Goal: Task Accomplishment & Management: Complete application form

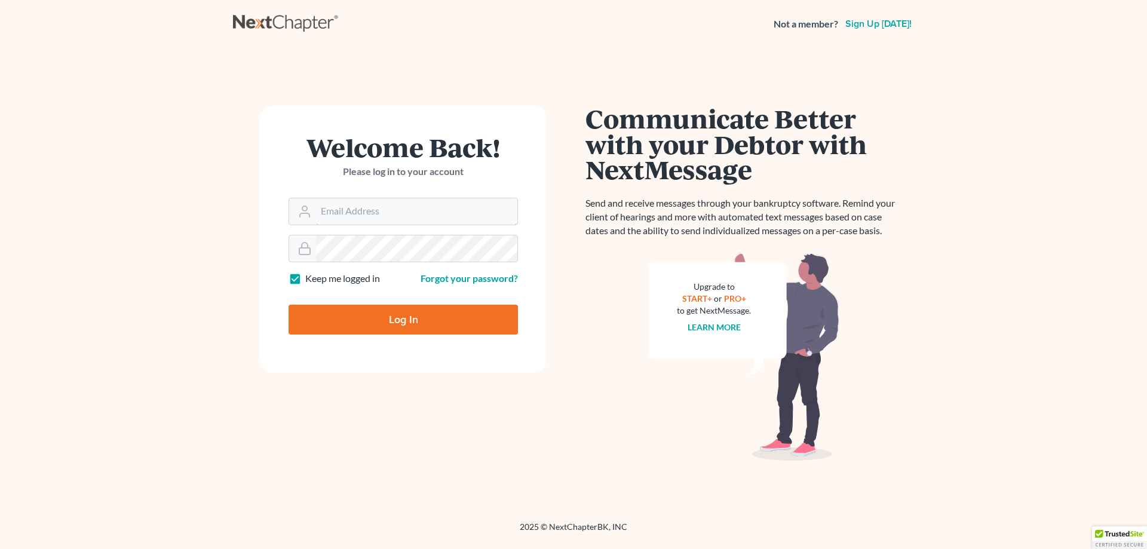
type input "Next Chapter"
click at [363, 322] on input "Log In" at bounding box center [402, 320] width 229 height 30
type input "Thinking..."
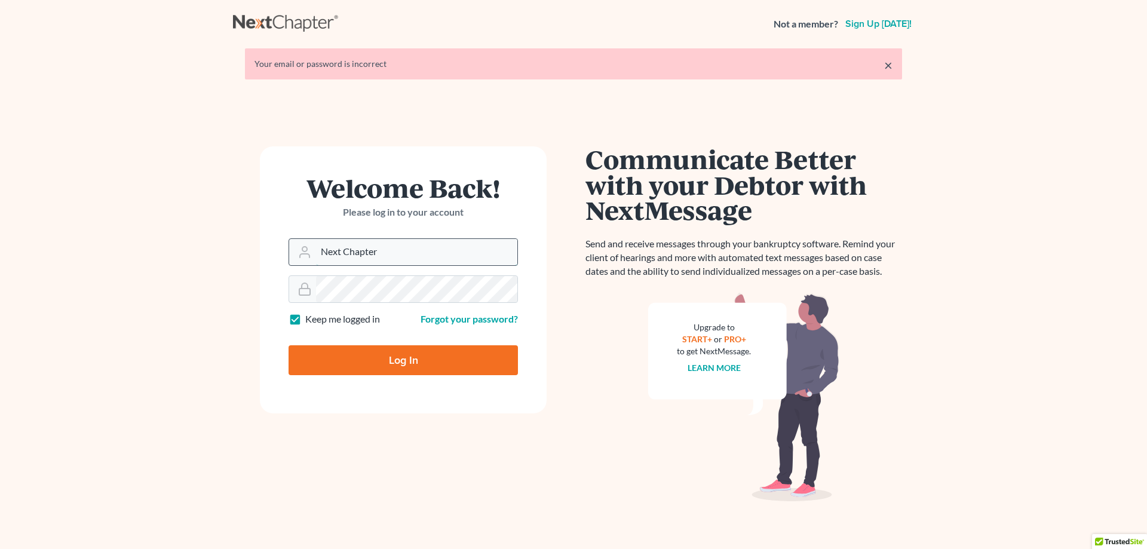
drag, startPoint x: 375, startPoint y: 250, endPoint x: 320, endPoint y: 257, distance: 55.4
click at [320, 257] on input "Next Chapter" at bounding box center [416, 252] width 201 height 26
drag, startPoint x: 374, startPoint y: 253, endPoint x: 290, endPoint y: 253, distance: 84.2
click at [290, 253] on div "Next Chapter" at bounding box center [402, 251] width 229 height 27
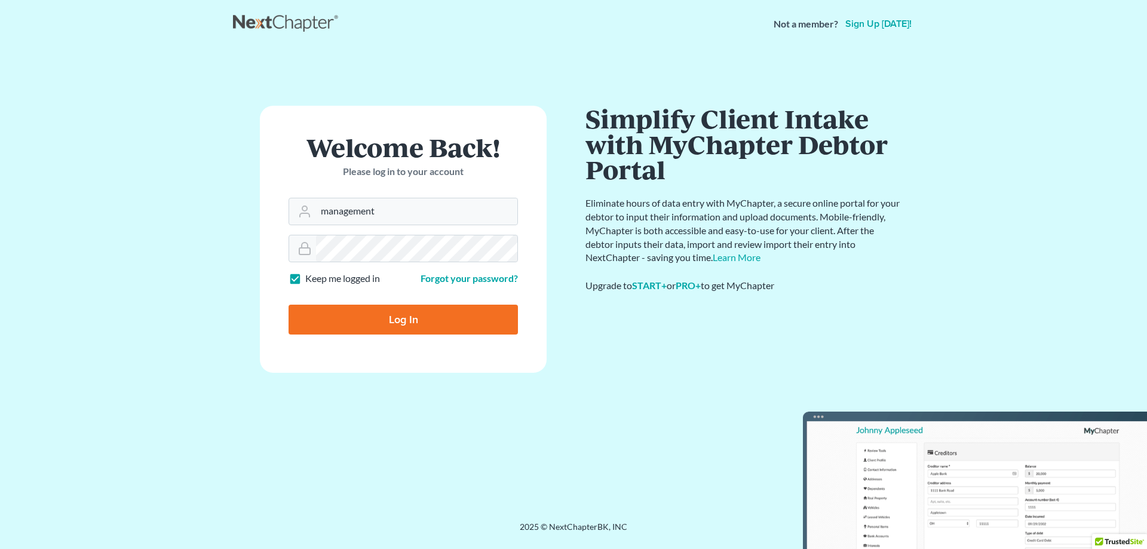
type input "management@samhenry4.com"
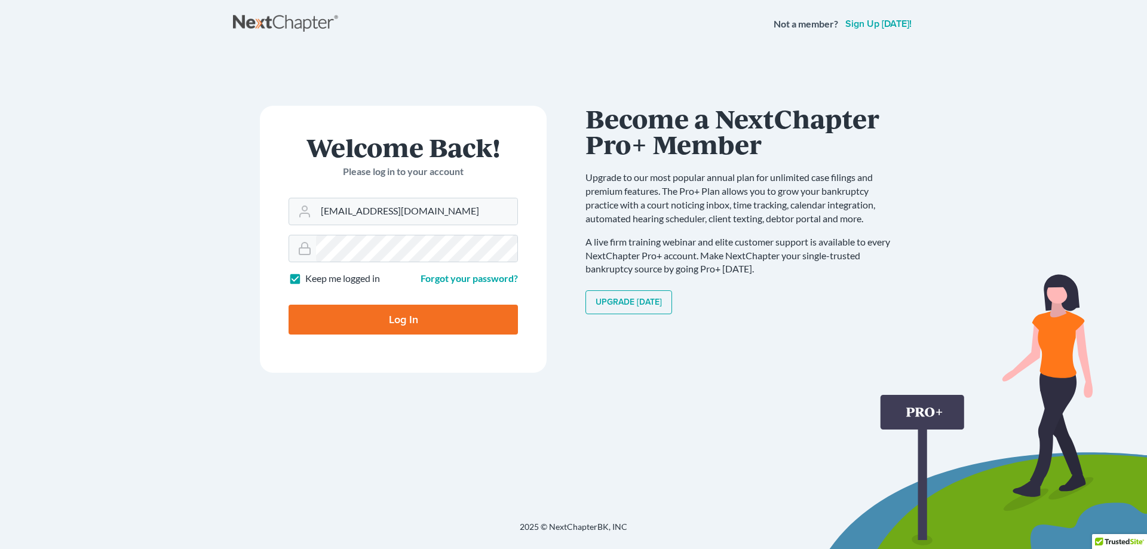
click at [394, 321] on input "Log In" at bounding box center [402, 320] width 229 height 30
type input "Thinking..."
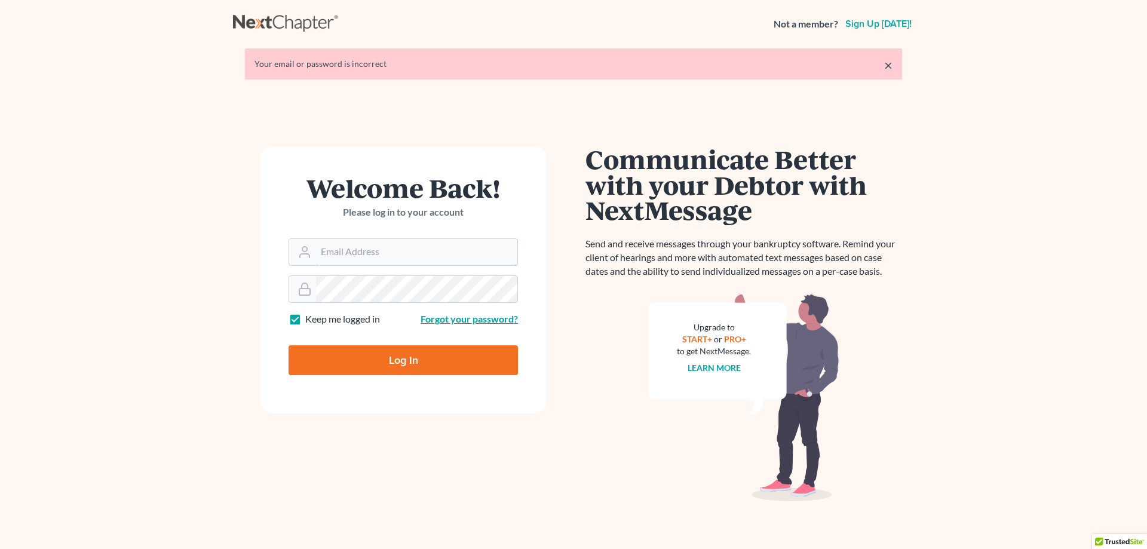
type input "Next Chapter"
click at [432, 317] on link "Forgot your password?" at bounding box center [468, 318] width 97 height 11
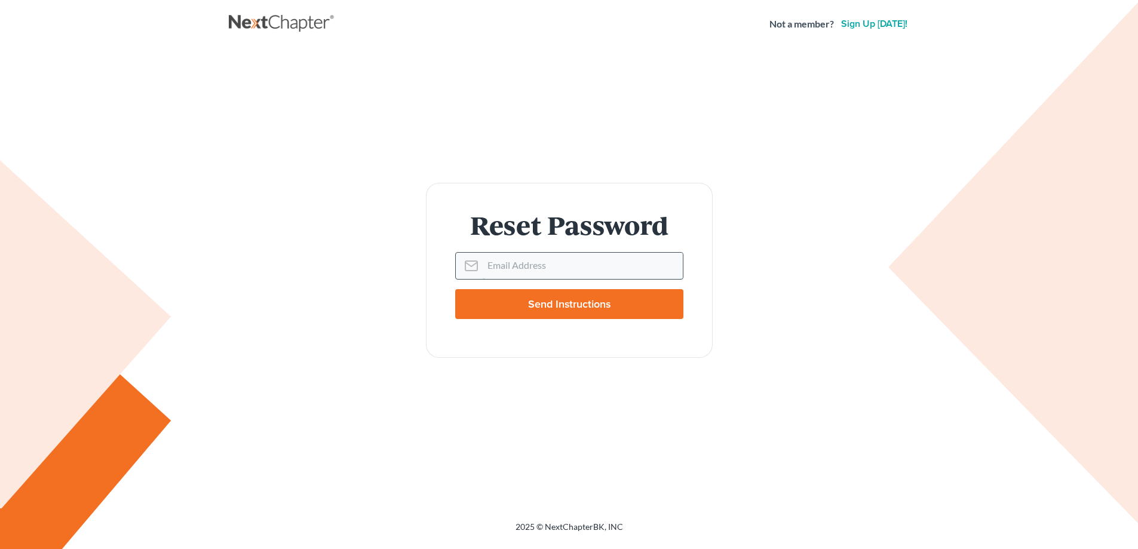
click at [497, 274] on input "Email Address" at bounding box center [583, 266] width 200 height 26
type input "management@smahenry4.com"
click at [538, 303] on input "Send Instructions" at bounding box center [569, 304] width 228 height 30
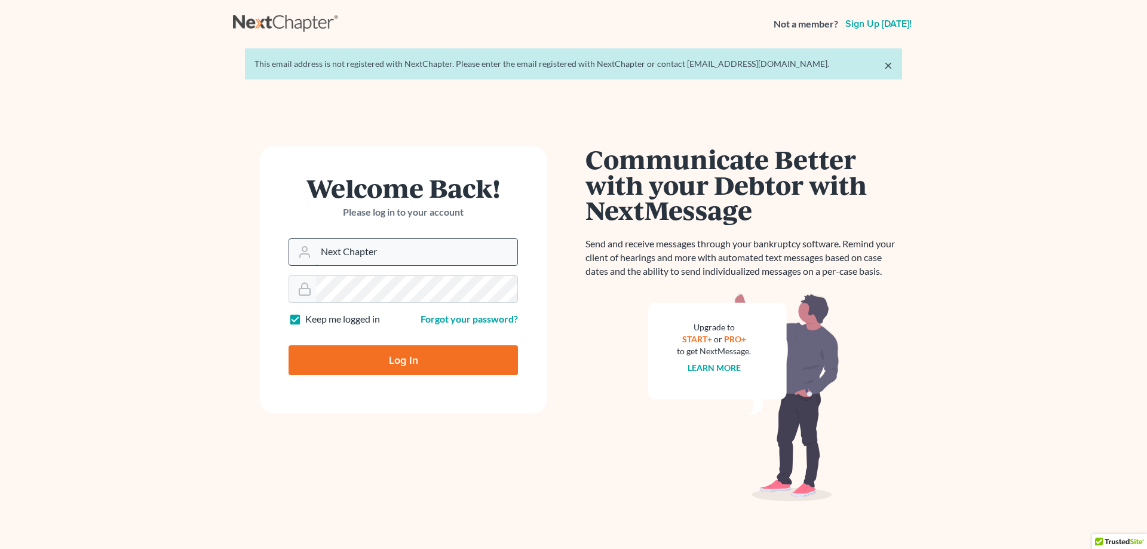
drag, startPoint x: 355, startPoint y: 254, endPoint x: 315, endPoint y: 255, distance: 40.0
click at [315, 255] on div "Next Chapter" at bounding box center [402, 251] width 229 height 27
click at [412, 256] on input "Next Chapter" at bounding box center [416, 252] width 201 height 26
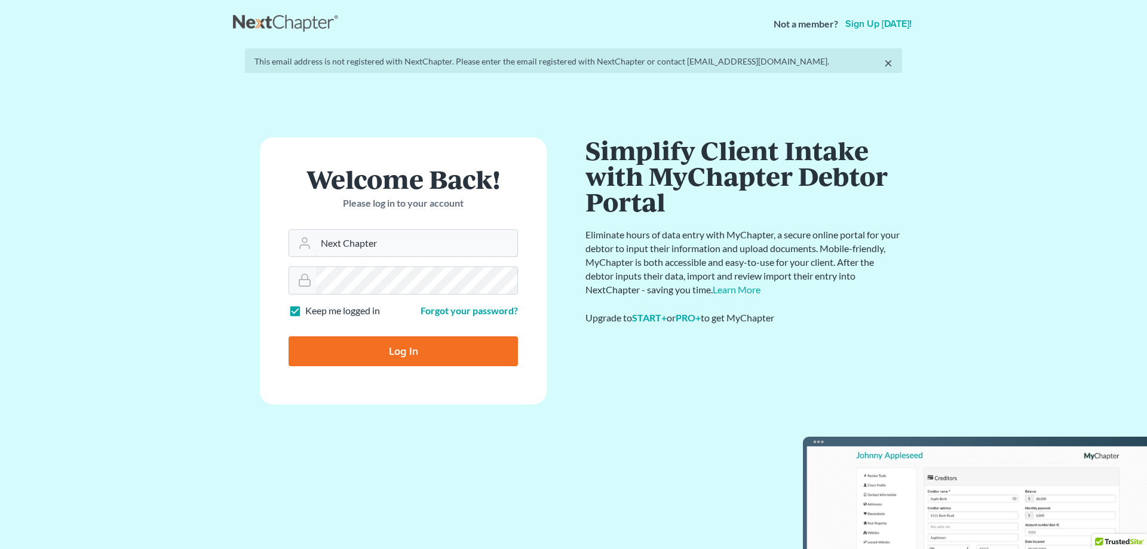
drag, startPoint x: 345, startPoint y: 252, endPoint x: 288, endPoint y: 256, distance: 56.9
click at [288, 256] on form "Welcome Back! Please log in to your account Email Address Next Chapter Password…" at bounding box center [403, 270] width 287 height 267
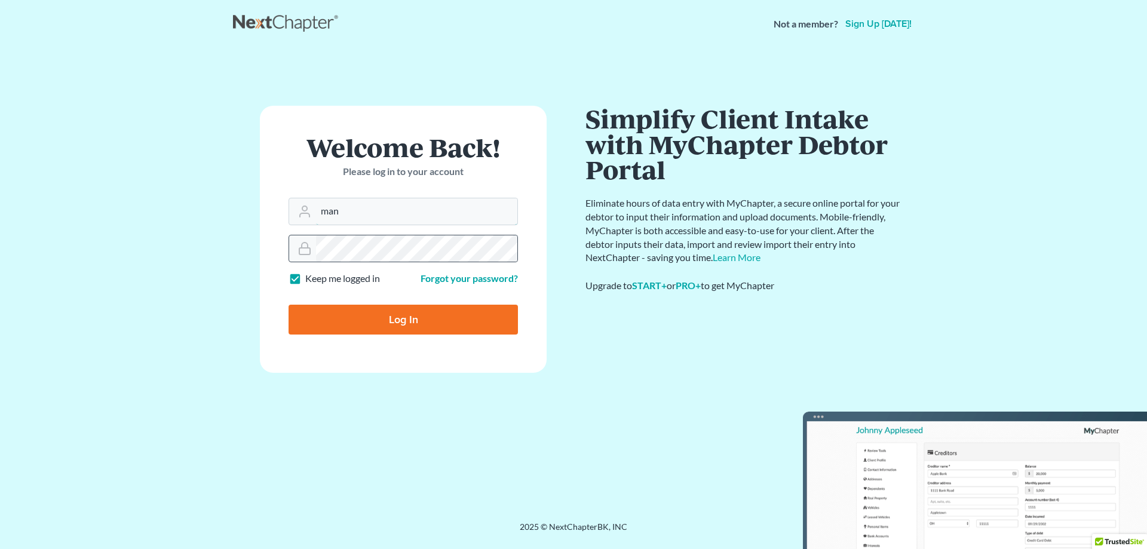
type input "[EMAIL_ADDRESS][DOMAIN_NAME]"
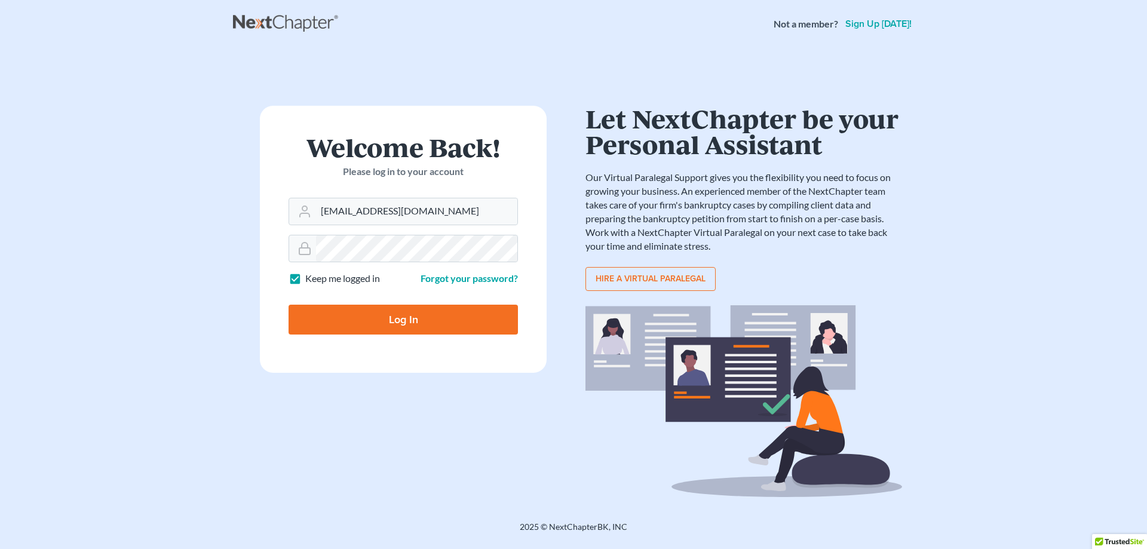
click at [354, 287] on form "Welcome Back! Please log in to your account Email Address management@samhenry4.…" at bounding box center [403, 239] width 287 height 267
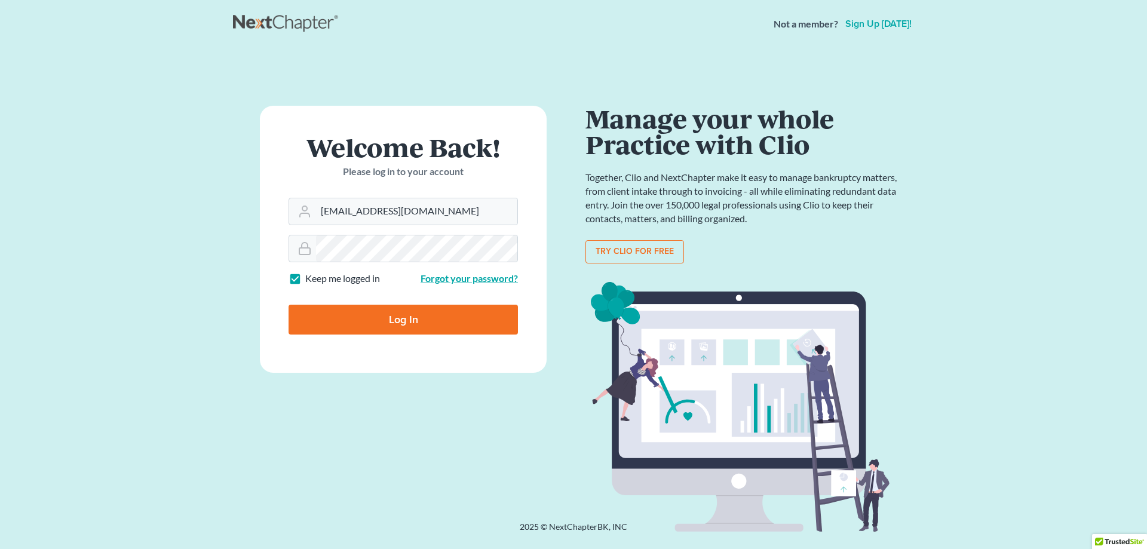
click at [462, 279] on link "Forgot your password?" at bounding box center [468, 277] width 97 height 11
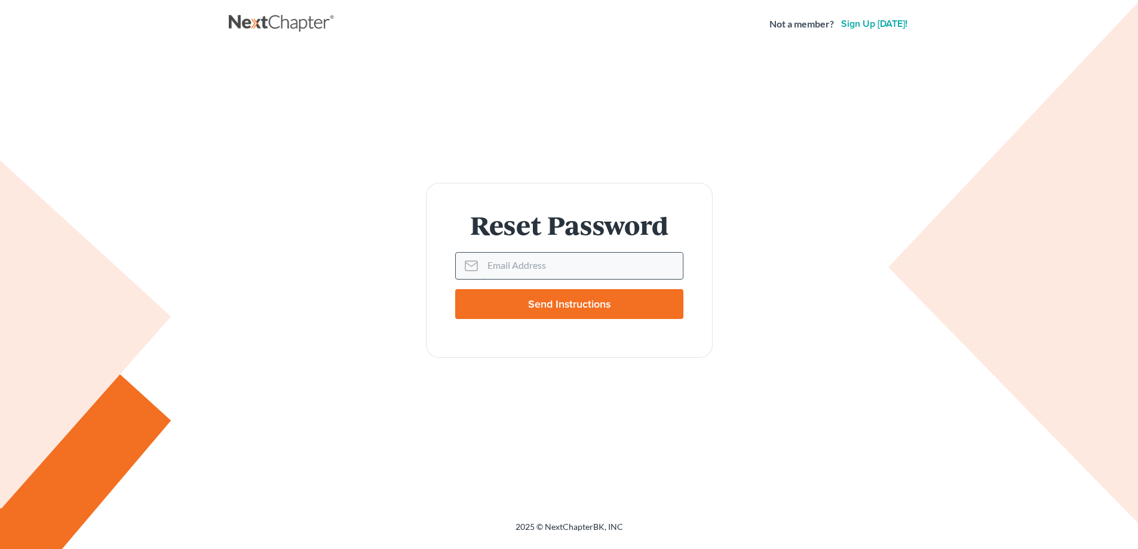
click at [531, 268] on input "Email Address" at bounding box center [583, 266] width 200 height 26
click at [870, 32] on div "Not a member? Sign up today!" at bounding box center [839, 24] width 140 height 22
click at [867, 25] on link "Sign up today!" at bounding box center [874, 24] width 71 height 10
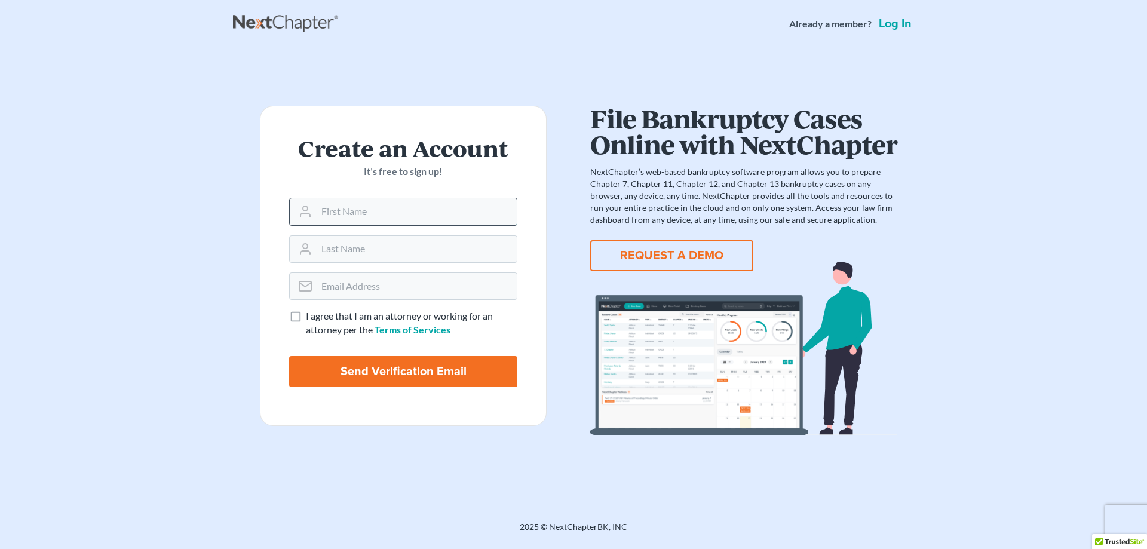
click at [374, 211] on input "text" at bounding box center [417, 211] width 200 height 26
type input "Kim"
type input "Miller"
click at [379, 286] on input "email" at bounding box center [417, 286] width 200 height 26
type input "management@samhenry4.com"
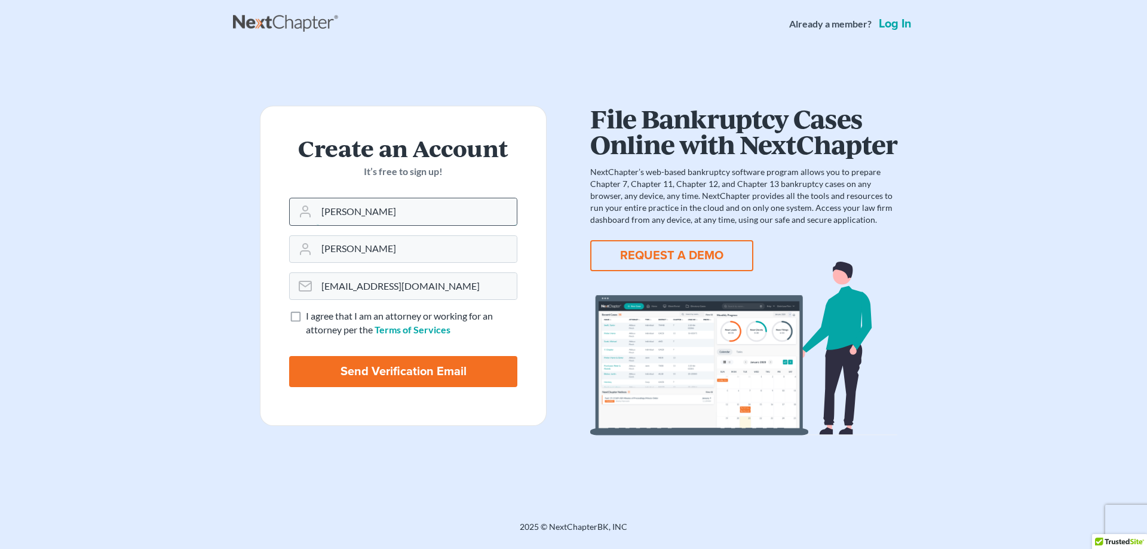
drag, startPoint x: 358, startPoint y: 207, endPoint x: 316, endPoint y: 208, distance: 41.8
click at [316, 208] on div "Kim" at bounding box center [403, 211] width 228 height 27
type input "Sam"
drag, startPoint x: 385, startPoint y: 254, endPoint x: 317, endPoint y: 253, distance: 68.7
click at [317, 253] on input "Miller" at bounding box center [417, 249] width 200 height 26
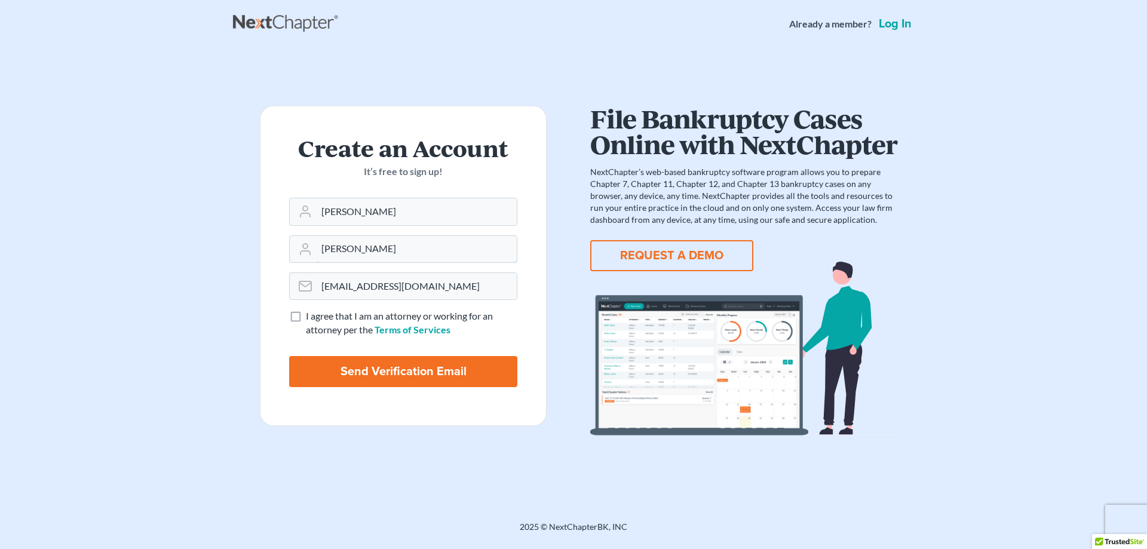
type input "Henry"
click at [306, 315] on label "I agree that I am an attorney or working for an attorney per the Terms of Servi…" at bounding box center [411, 322] width 211 height 27
click at [311, 315] on input "I agree that I am an attorney or working for an attorney per the Terms of Servi…" at bounding box center [315, 313] width 8 height 8
checkbox input "true"
click at [376, 376] on input "Send Verification Email" at bounding box center [403, 371] width 228 height 31
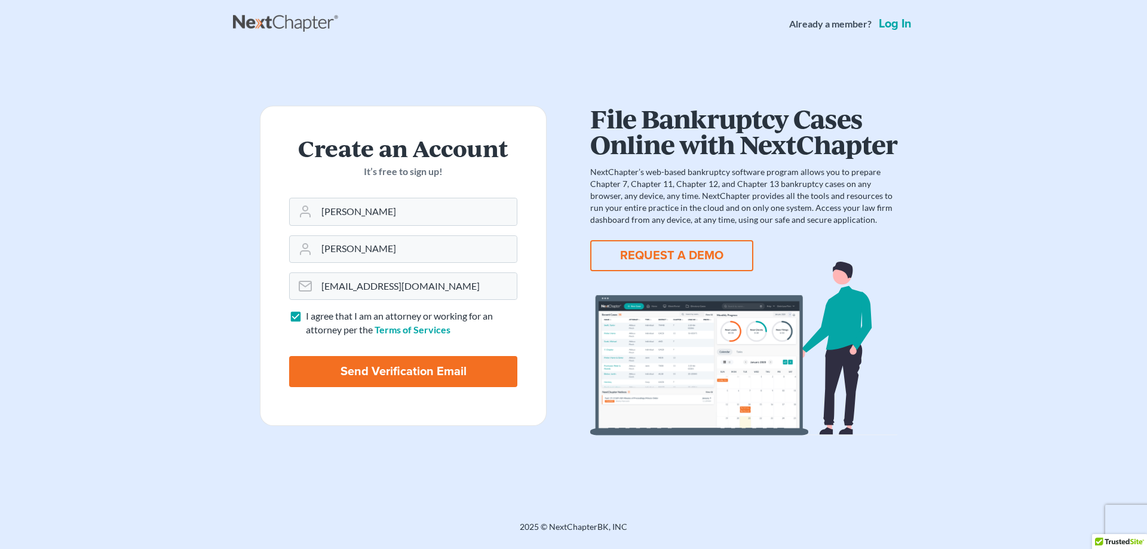
type input "Thinking..."
click at [898, 20] on link "Log in" at bounding box center [895, 24] width 38 height 12
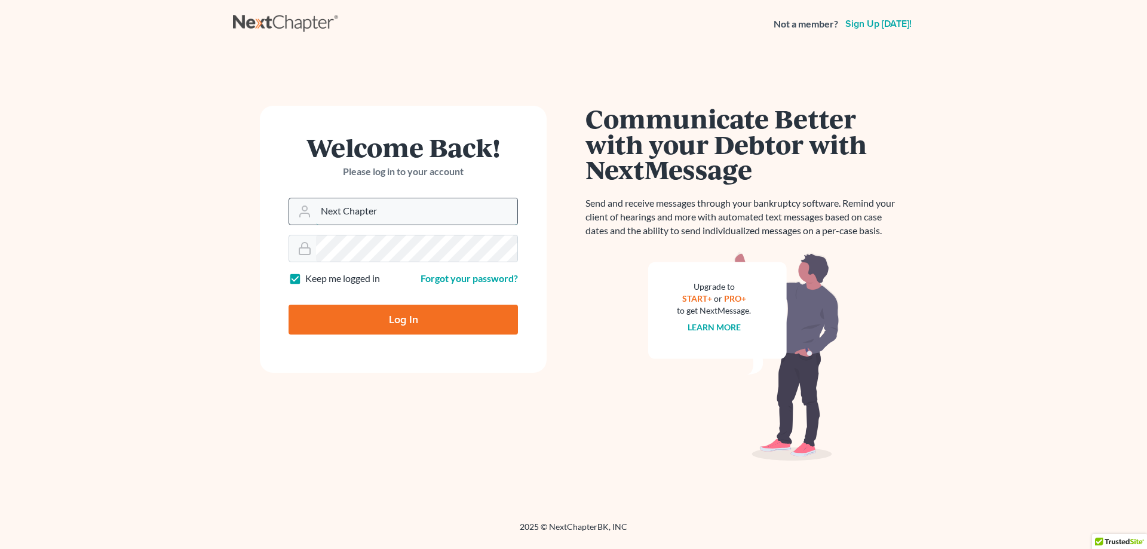
drag, startPoint x: 352, startPoint y: 213, endPoint x: 317, endPoint y: 211, distance: 35.3
click at [317, 211] on input "Next Chapter" at bounding box center [416, 211] width 201 height 26
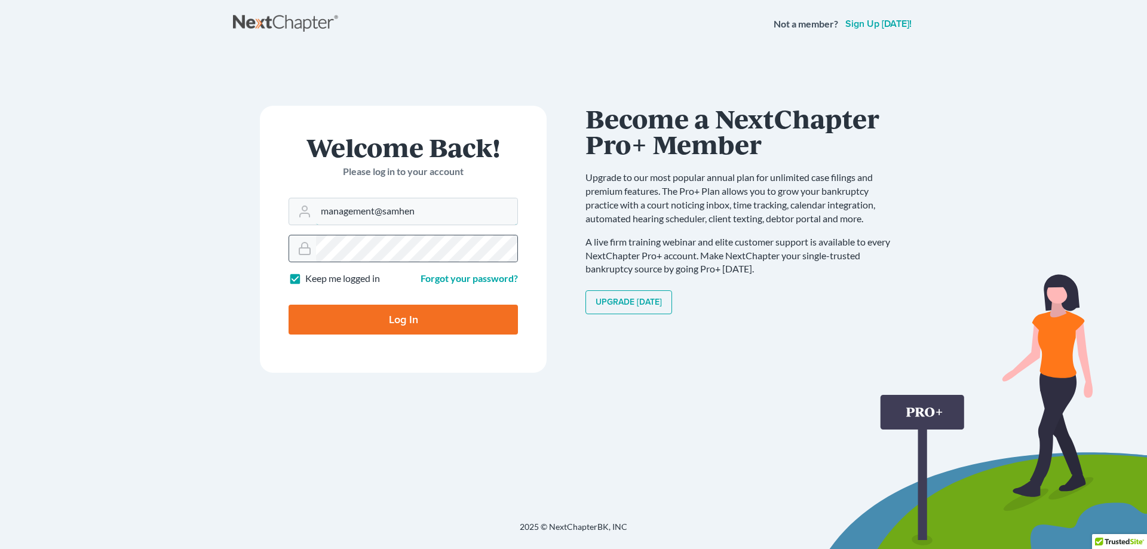
type input "[EMAIL_ADDRESS][DOMAIN_NAME]"
click at [312, 251] on div at bounding box center [402, 248] width 229 height 27
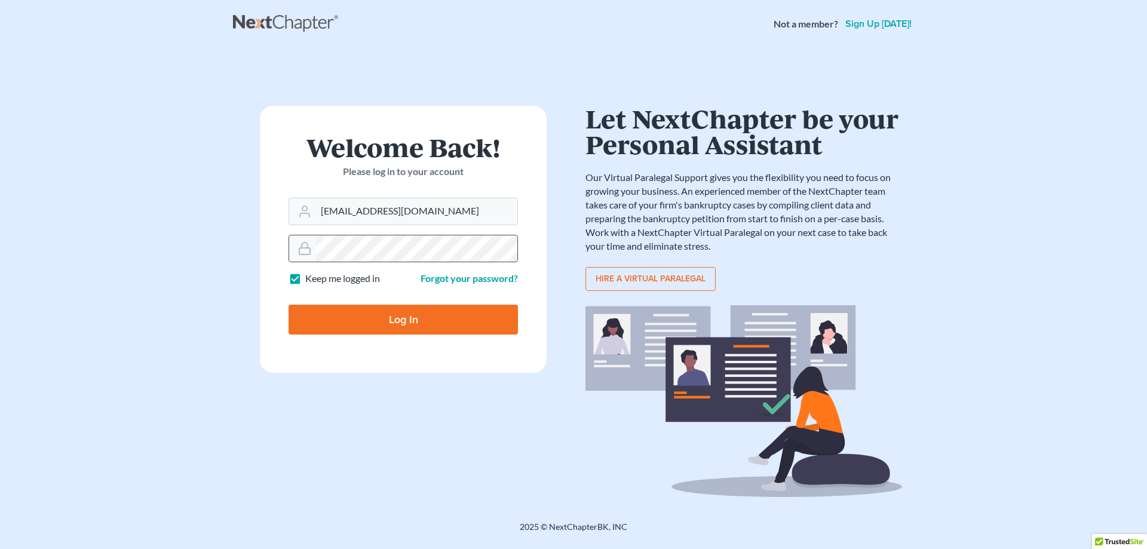
click at [288, 305] on input "Log In" at bounding box center [402, 320] width 229 height 30
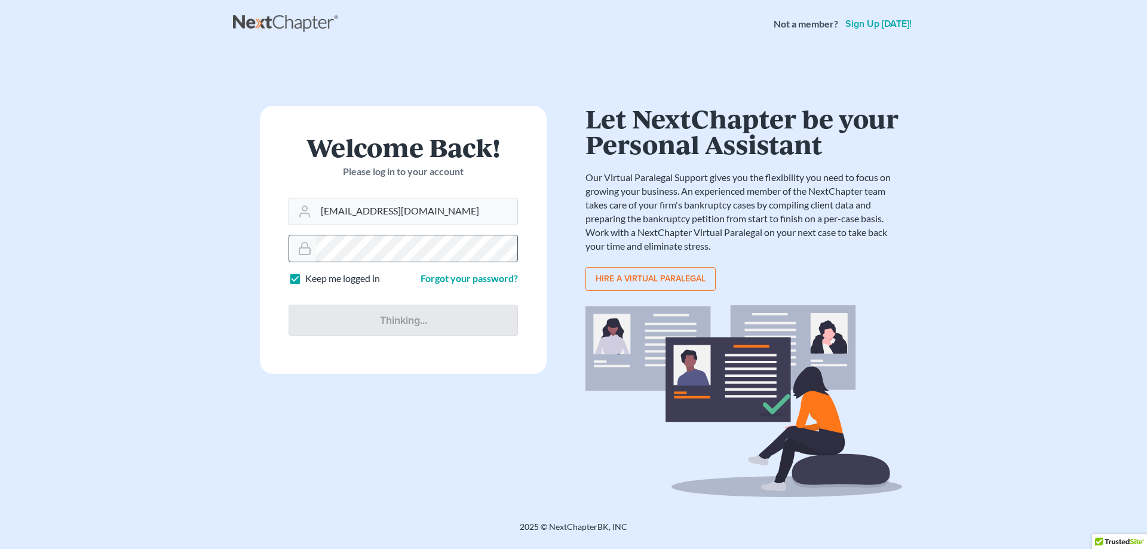
type input "Thinking..."
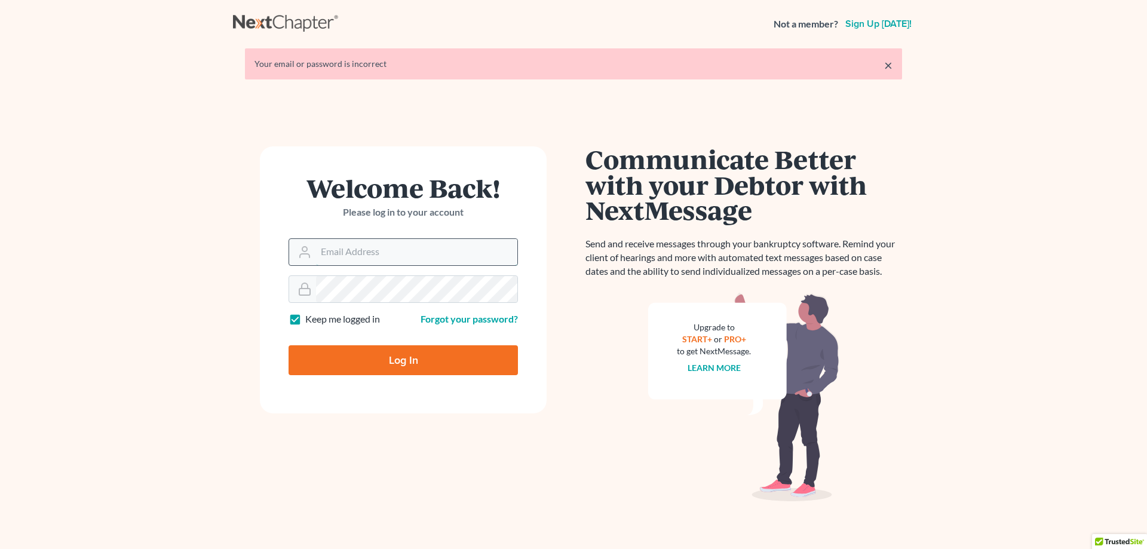
type input "Next Chapter"
drag, startPoint x: 376, startPoint y: 250, endPoint x: 307, endPoint y: 250, distance: 68.7
click at [307, 250] on div "Next Chapter" at bounding box center [402, 251] width 229 height 27
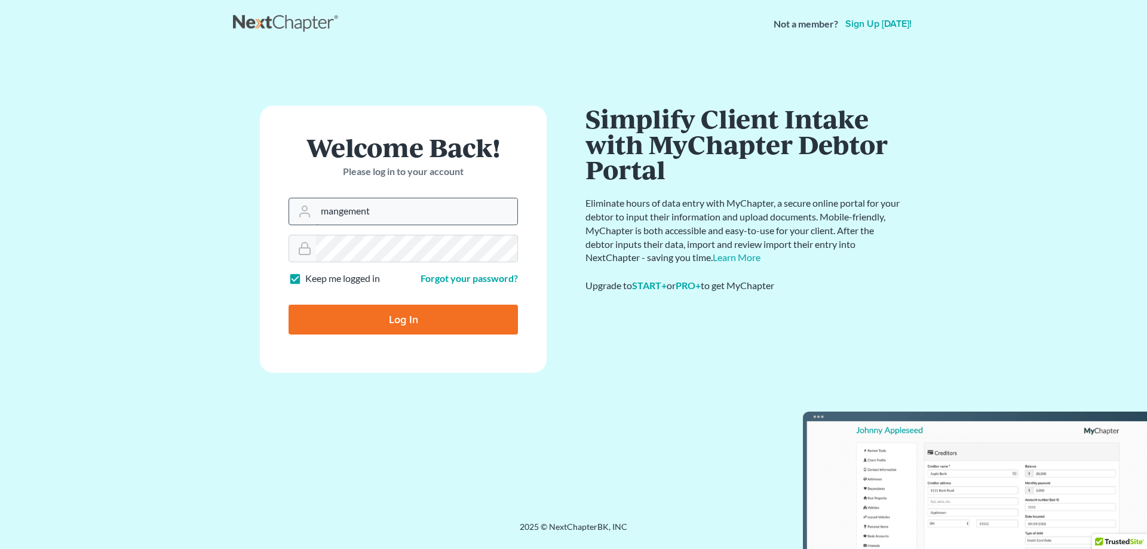
click at [340, 213] on input "mangement" at bounding box center [416, 211] width 201 height 26
click at [391, 213] on input "management" at bounding box center [416, 211] width 201 height 26
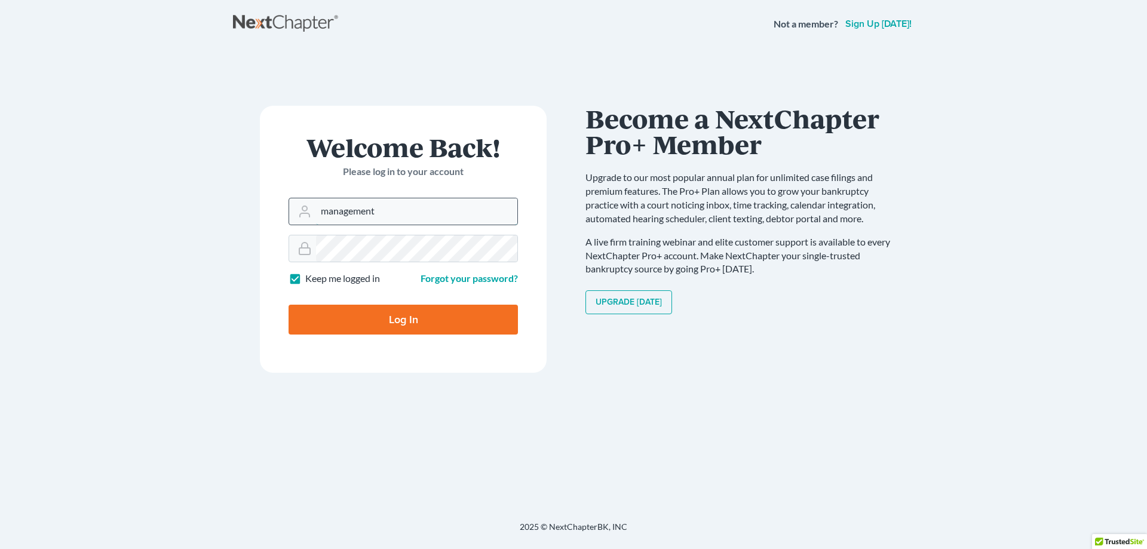
type input "[EMAIL_ADDRESS][DOMAIN_NAME]"
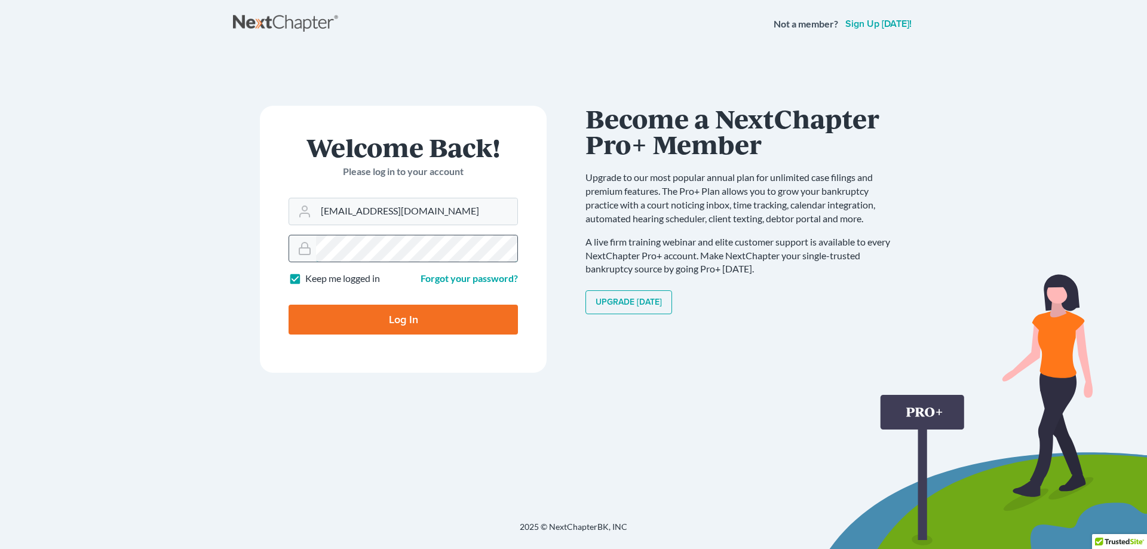
click at [307, 248] on div at bounding box center [402, 248] width 229 height 27
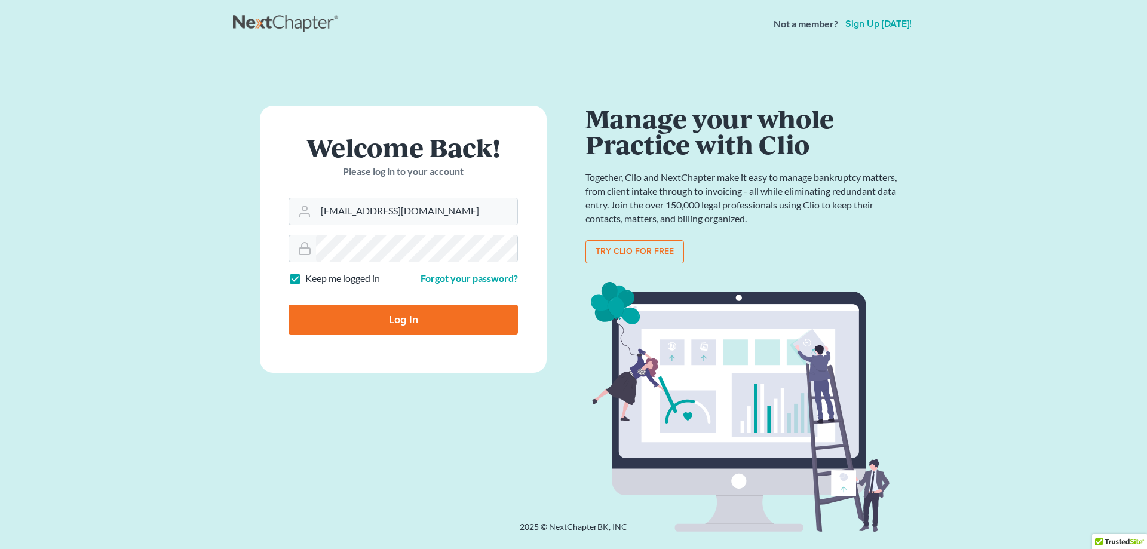
click at [345, 284] on label "Keep me logged in" at bounding box center [342, 279] width 75 height 14
click at [318, 280] on input "Keep me logged in" at bounding box center [314, 276] width 8 height 8
checkbox input "false"
click at [395, 319] on input "Log In" at bounding box center [402, 320] width 229 height 30
type input "Thinking..."
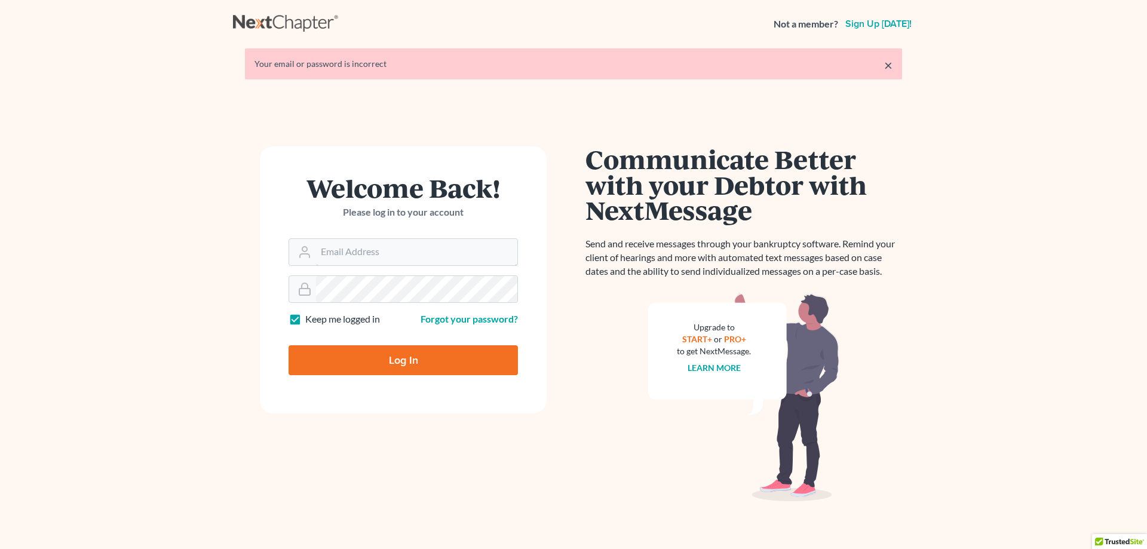
type input "Next Chapter"
drag, startPoint x: 351, startPoint y: 521, endPoint x: 364, endPoint y: 503, distance: 21.9
click at [463, 318] on link "Forgot your password?" at bounding box center [468, 318] width 97 height 11
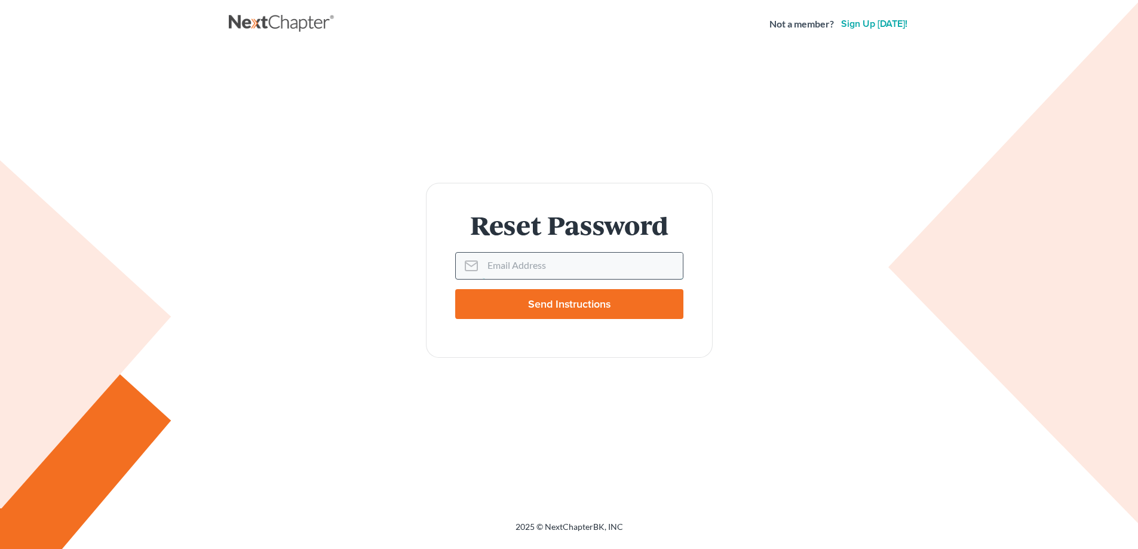
click at [530, 263] on input "Email Address" at bounding box center [583, 266] width 200 height 26
type input "management@samhenry4.com"
click at [539, 308] on input "Send Instructions" at bounding box center [569, 304] width 228 height 30
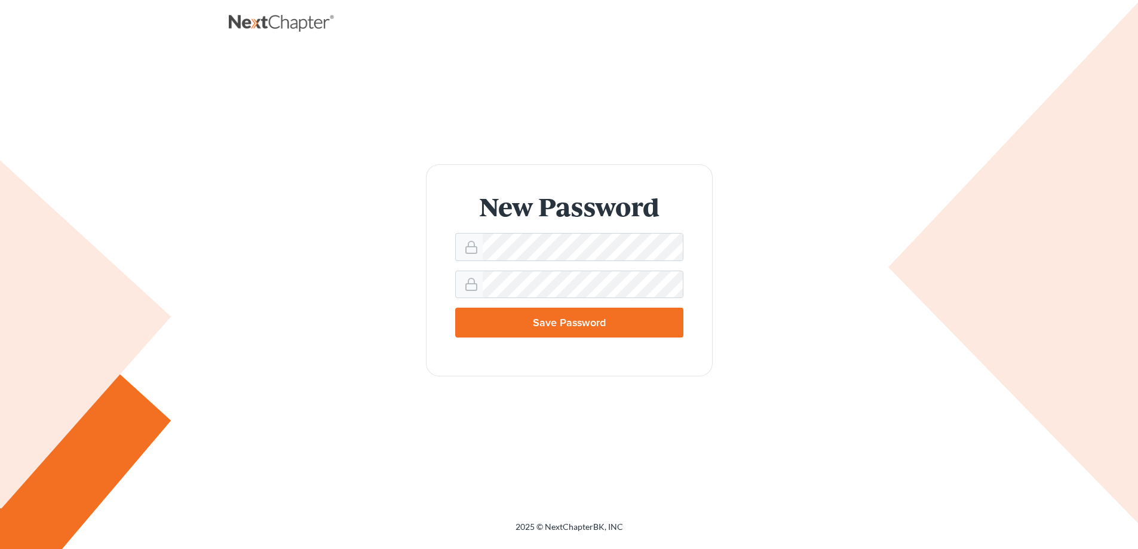
click at [500, 310] on input "Save Password" at bounding box center [569, 323] width 228 height 30
type input "Thinking..."
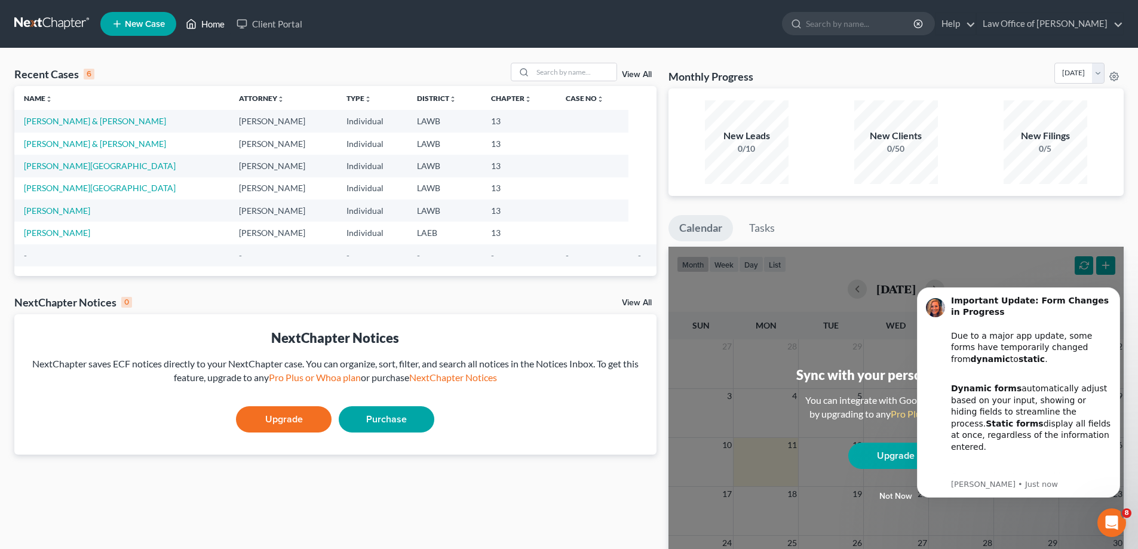
click at [199, 20] on link "Home" at bounding box center [205, 24] width 51 height 22
click at [164, 22] on span "New Case" at bounding box center [145, 24] width 40 height 9
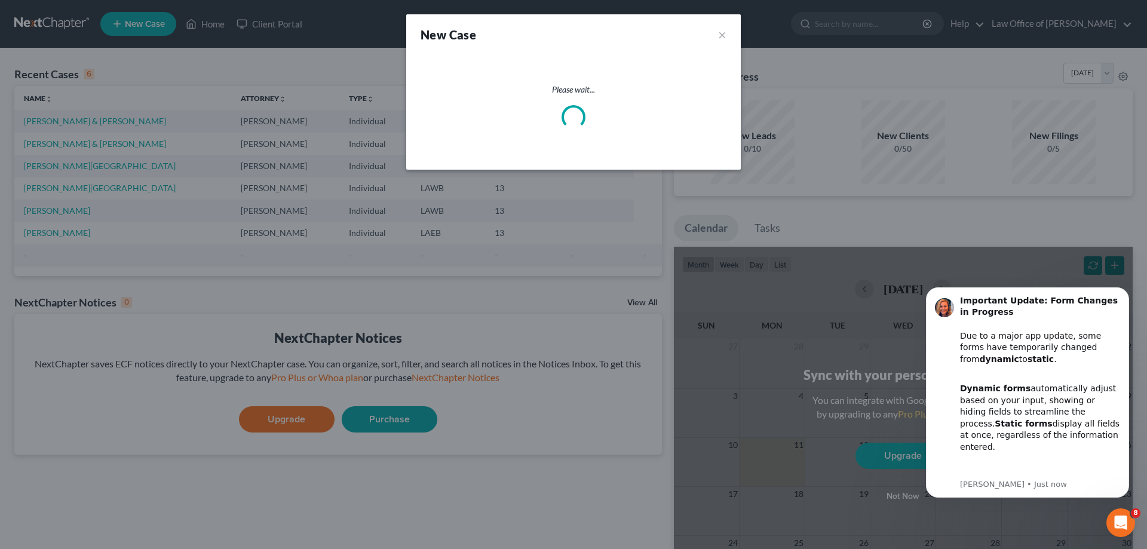
select select "34"
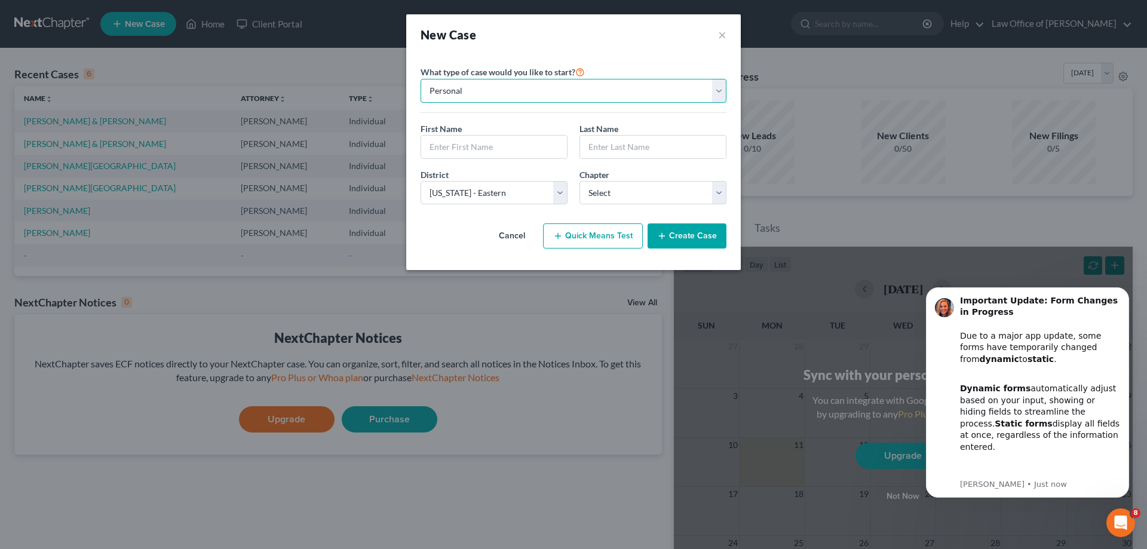
click at [474, 93] on select "Personal Business" at bounding box center [573, 91] width 306 height 24
click at [420, 79] on select "Personal Business" at bounding box center [573, 91] width 306 height 24
click at [456, 146] on input "text" at bounding box center [494, 147] width 146 height 23
type input "[PERSON_NAME]"
click at [628, 145] on input "text" at bounding box center [653, 147] width 146 height 23
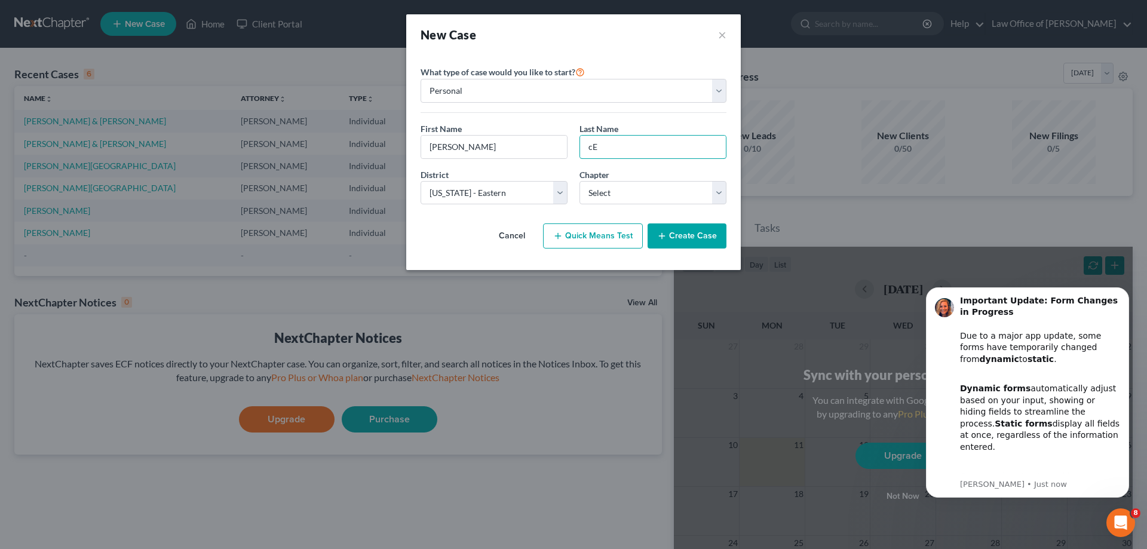
type input "c"
type input "[PERSON_NAME]"
click at [609, 186] on select "Select 7 11 12 13" at bounding box center [652, 193] width 147 height 24
select select "3"
click at [579, 181] on select "Select 7 11 12 13" at bounding box center [652, 193] width 147 height 24
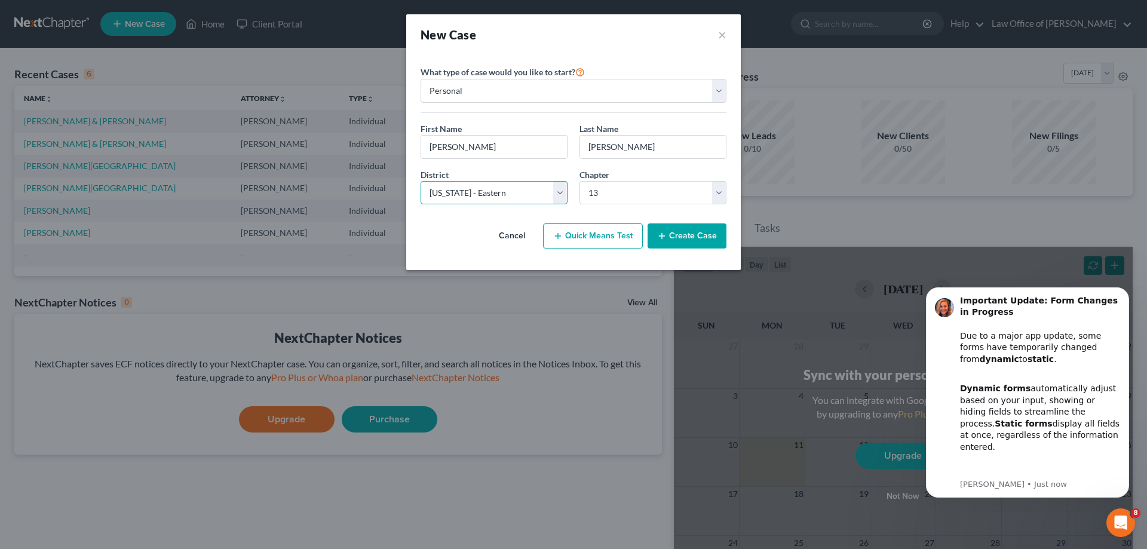
click at [533, 192] on select "Select [US_STATE] - [GEOGRAPHIC_DATA] [US_STATE] - [GEOGRAPHIC_DATA][US_STATE] …" at bounding box center [493, 193] width 147 height 24
select select "36"
click at [420, 181] on select "Select [US_STATE] - [GEOGRAPHIC_DATA] [US_STATE] - [GEOGRAPHIC_DATA][US_STATE] …" at bounding box center [493, 193] width 147 height 24
click at [664, 236] on line "button" at bounding box center [661, 236] width 5 height 0
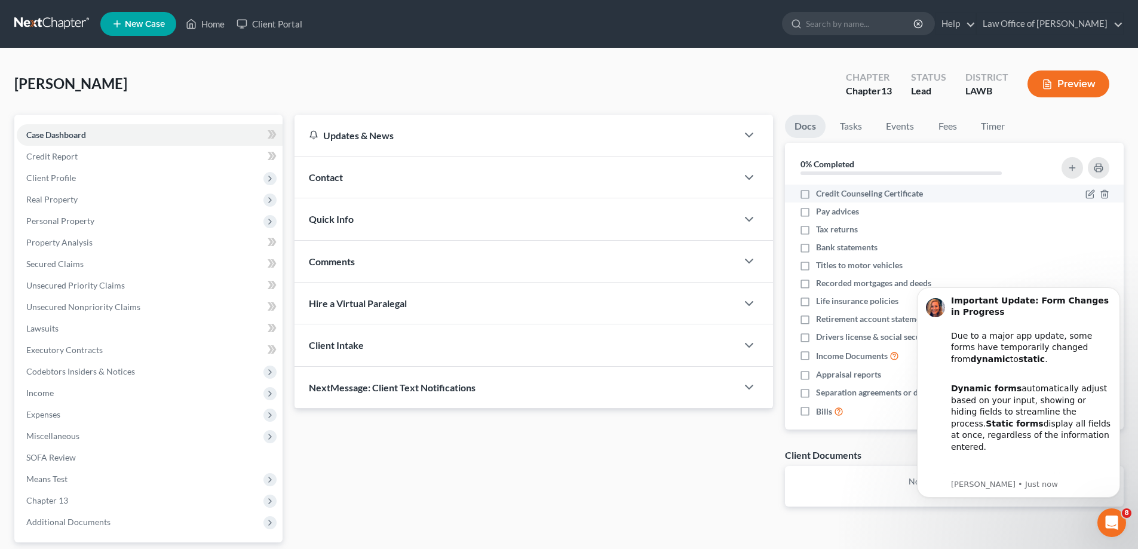
click at [816, 195] on label "Credit Counseling Certificate" at bounding box center [869, 194] width 107 height 12
click at [821, 195] on input "Credit Counseling Certificate" at bounding box center [825, 192] width 8 height 8
checkbox input "true"
click at [816, 212] on label "Pay advices" at bounding box center [837, 211] width 43 height 12
click at [821, 212] on input "Pay advices" at bounding box center [825, 209] width 8 height 8
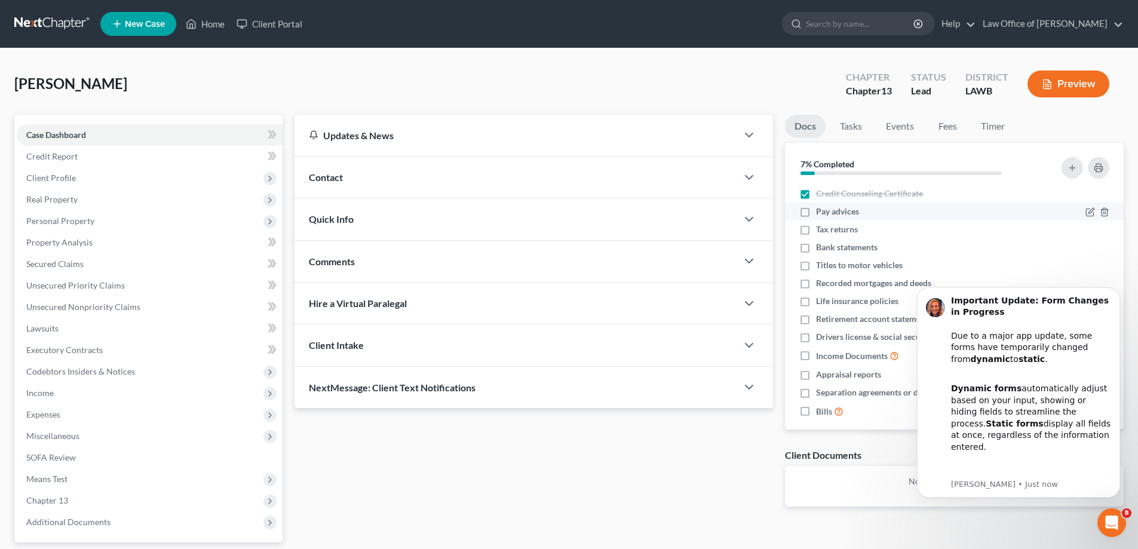
checkbox input "true"
click at [816, 229] on label "Tax returns" at bounding box center [837, 229] width 42 height 12
click at [821, 229] on input "Tax returns" at bounding box center [825, 227] width 8 height 8
checkbox input "true"
click at [816, 246] on label "Bank statements" at bounding box center [847, 247] width 62 height 12
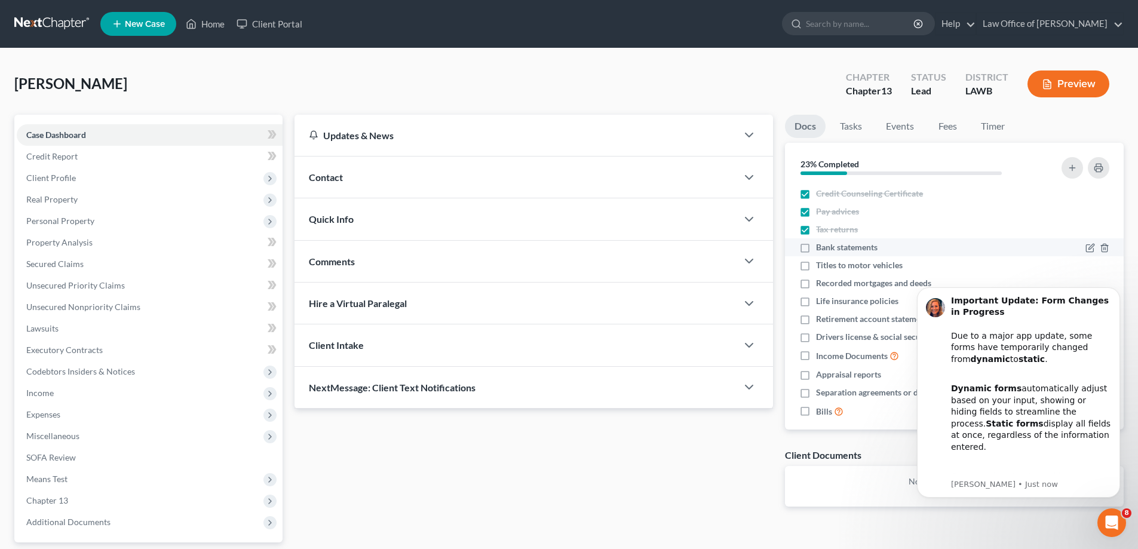
click at [821, 246] on input "Bank statements" at bounding box center [825, 245] width 8 height 8
click at [816, 246] on label "Bank statements" at bounding box center [847, 247] width 62 height 12
click at [821, 246] on input "Bank statements" at bounding box center [825, 245] width 8 height 8
checkbox input "false"
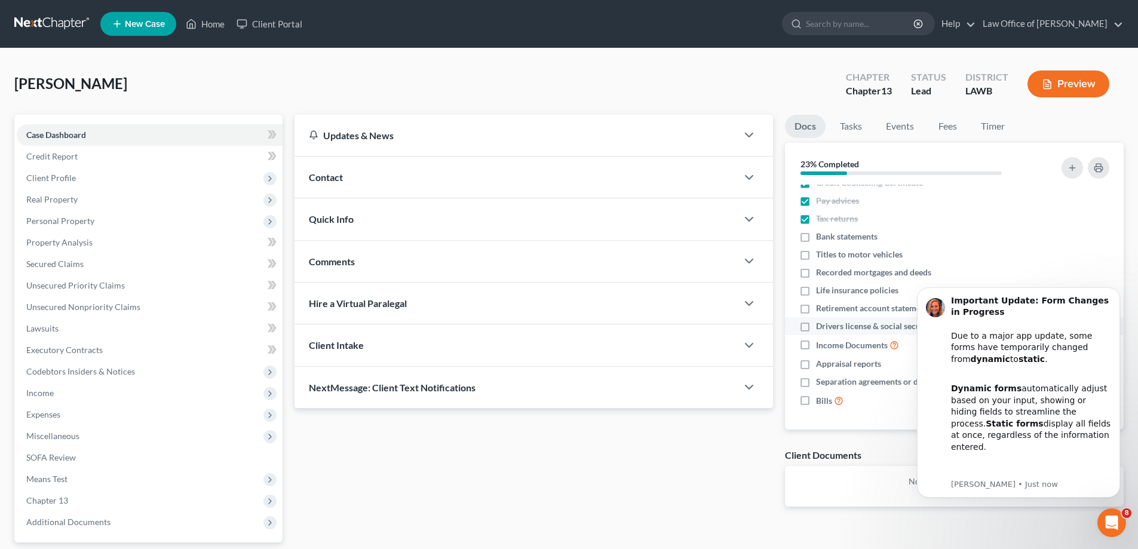
click at [816, 324] on label "Drivers license & social security card" at bounding box center [884, 326] width 136 height 12
click at [821, 324] on input "Drivers license & social security card" at bounding box center [825, 324] width 8 height 8
checkbox input "true"
click at [816, 403] on label "Bills" at bounding box center [829, 401] width 27 height 14
click at [821, 401] on input "Bills" at bounding box center [825, 398] width 8 height 8
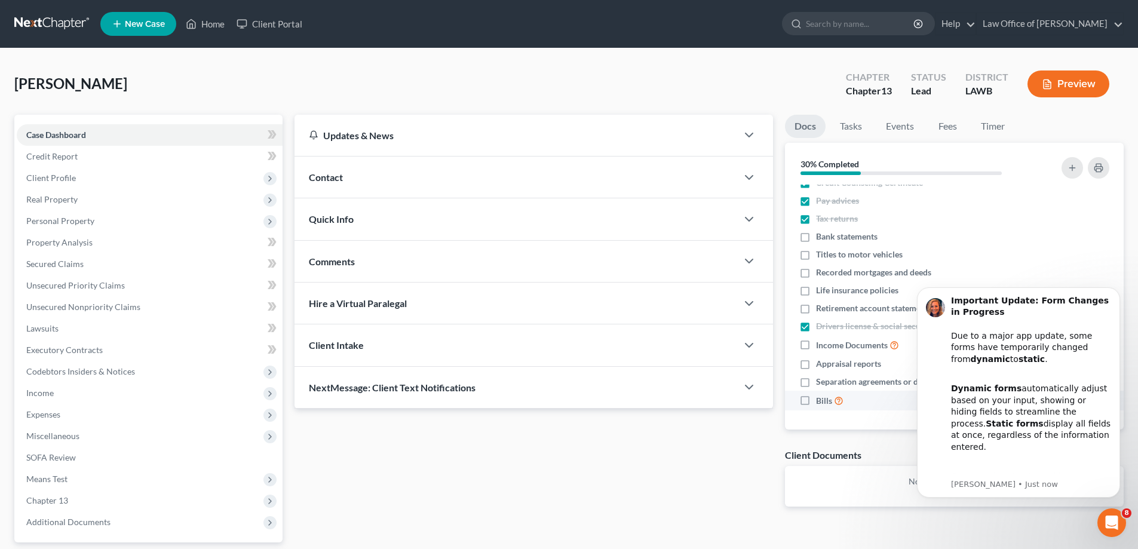
checkbox input "true"
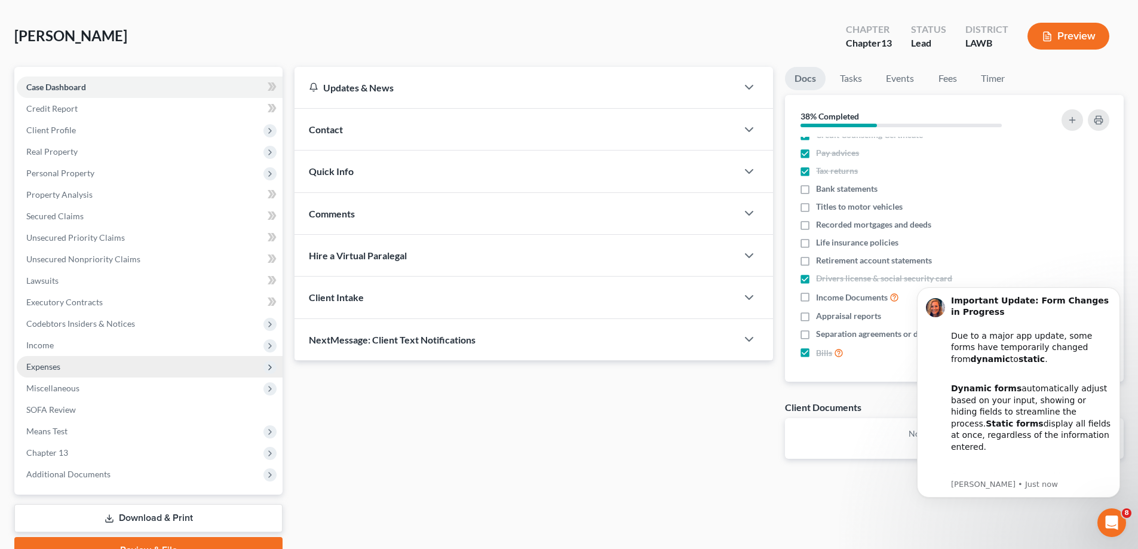
scroll to position [108, 0]
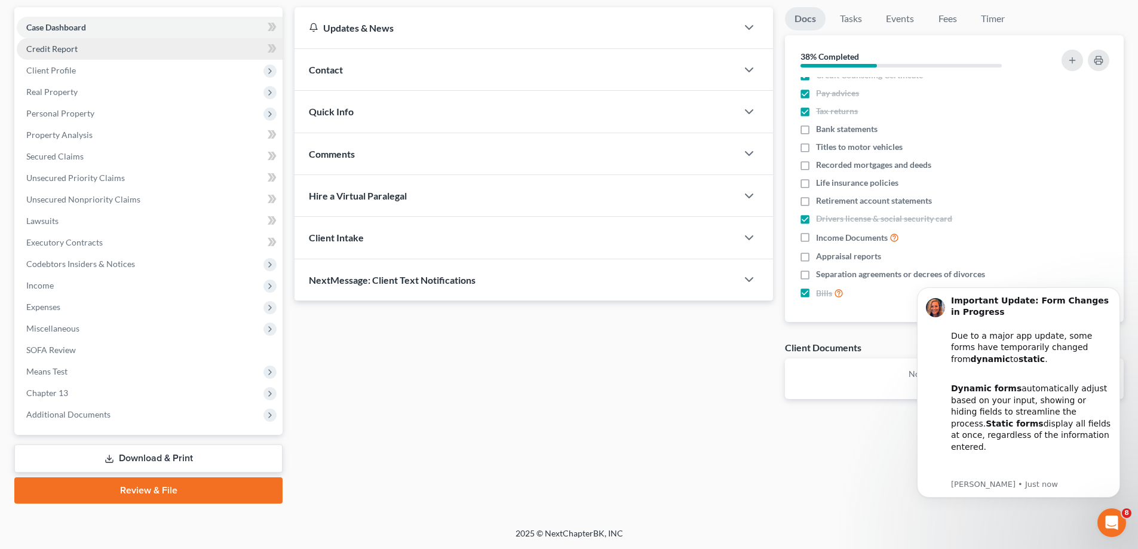
click at [155, 54] on link "Credit Report" at bounding box center [150, 49] width 266 height 22
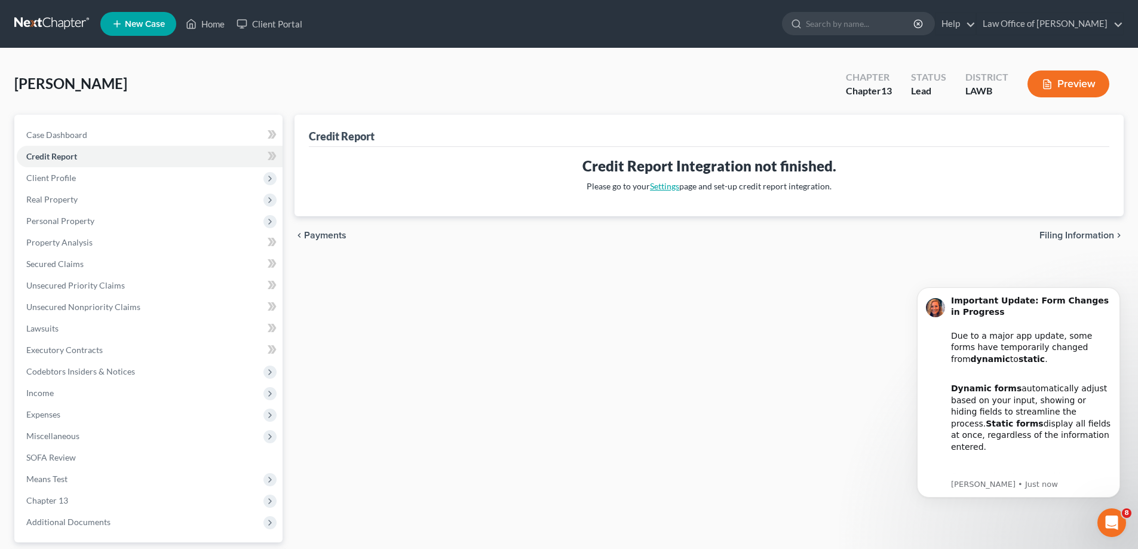
click at [659, 188] on link "Settings" at bounding box center [664, 186] width 29 height 10
select select "19"
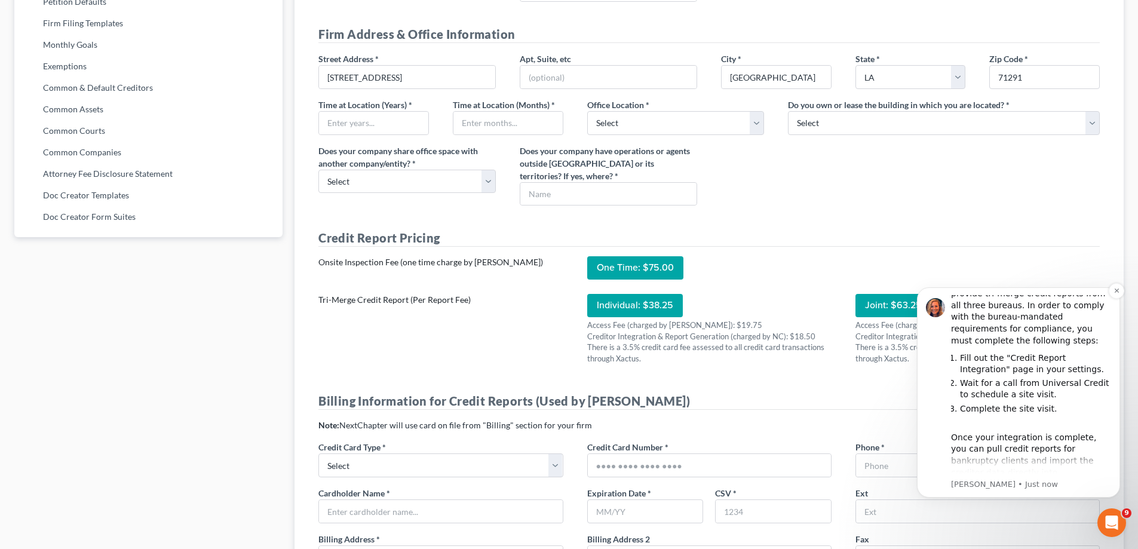
scroll to position [116, 0]
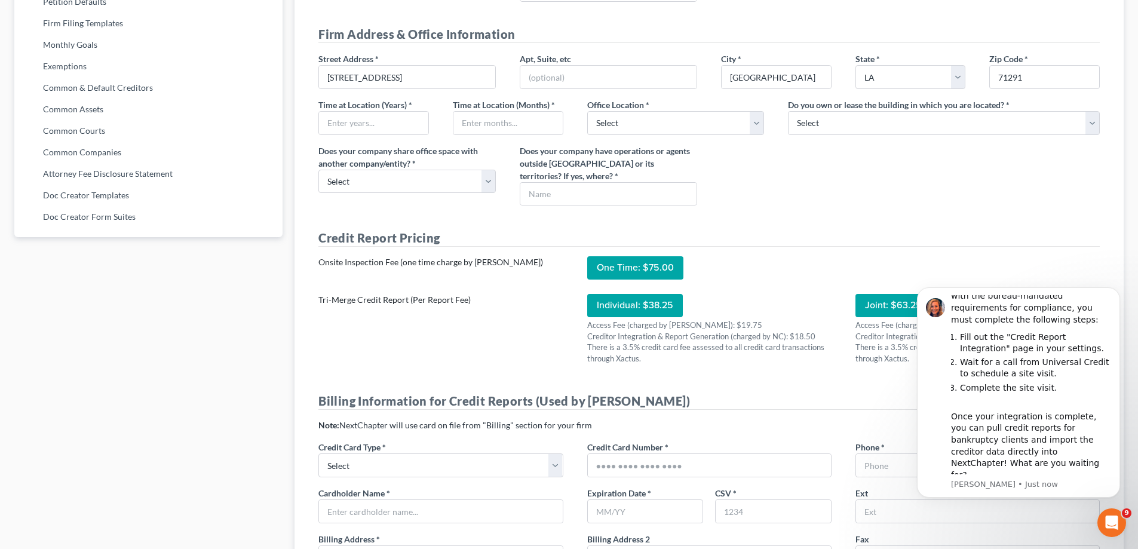
click at [870, 254] on div "Credit Report Pricing Onsite Inspection Fee (one time charge by [PERSON_NAME]) …" at bounding box center [708, 303] width 805 height 149
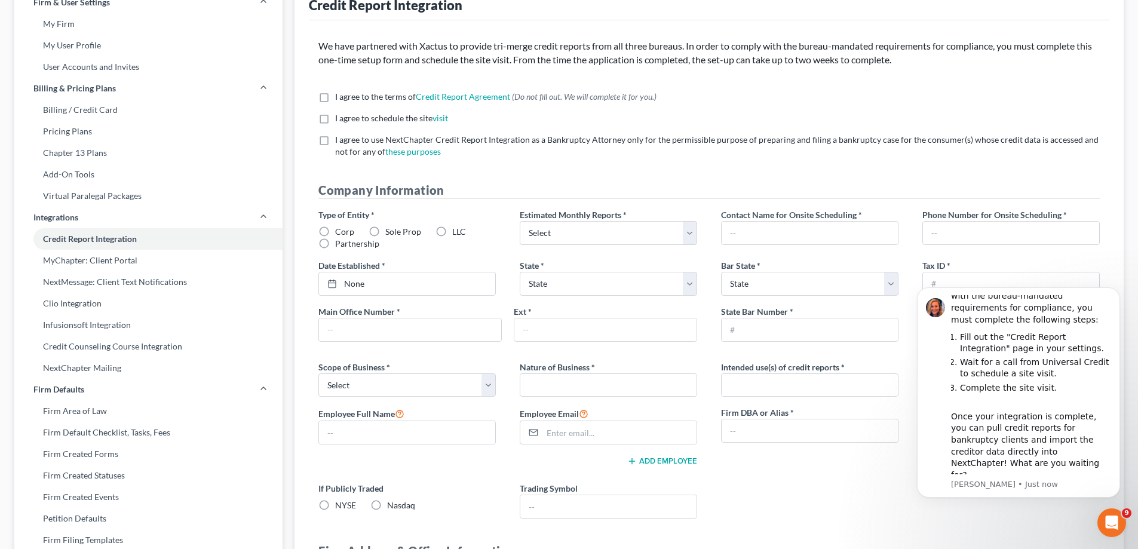
scroll to position [60, 0]
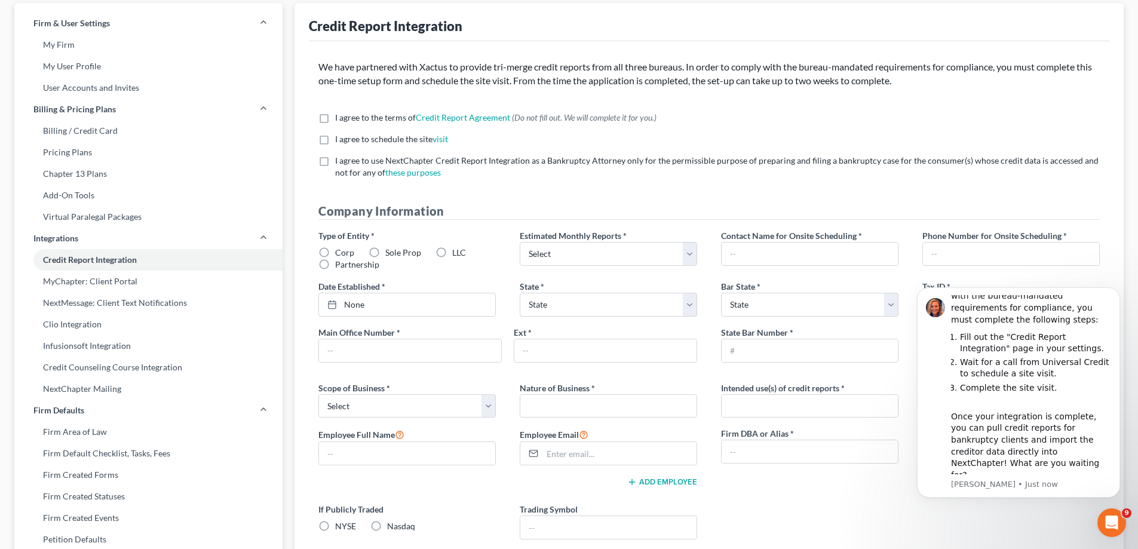
click at [335, 118] on label "I agree to the terms of Credit Report Agreement * (Do not fill out. We will com…" at bounding box center [495, 118] width 321 height 12
click at [340, 118] on input "I agree to the terms of Credit Report Agreement * (Do not fill out. We will com…" at bounding box center [344, 116] width 8 height 8
checkbox input "true"
click at [335, 140] on label "I agree to schedule the site visit *" at bounding box center [391, 139] width 113 height 12
click at [340, 140] on input "I agree to schedule the site visit *" at bounding box center [344, 137] width 8 height 8
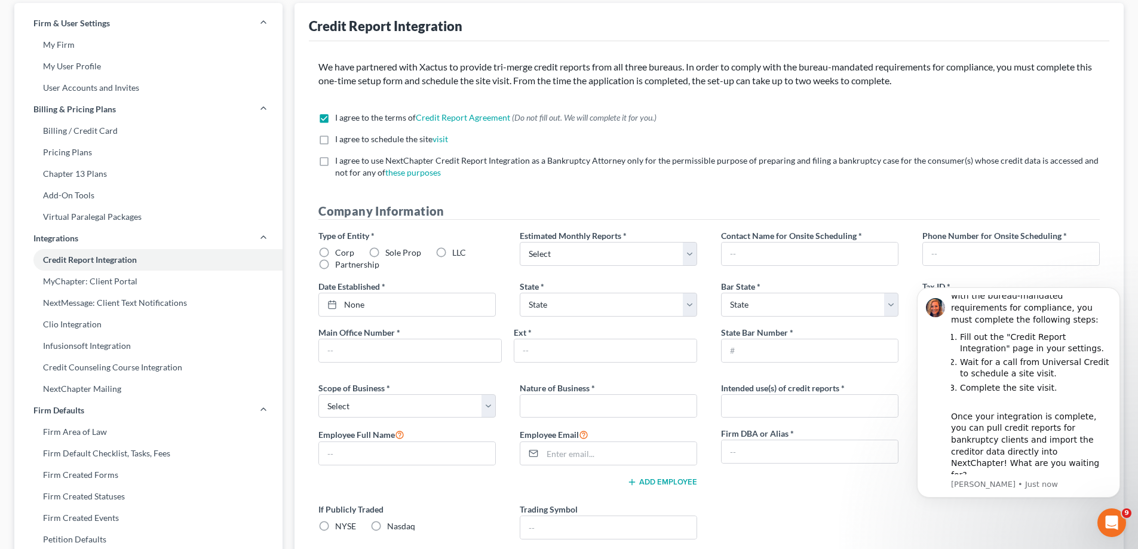
checkbox input "true"
click at [335, 159] on label "I agree to use NextChapter Credit Report Integration as a Bankruptcy Attorney o…" at bounding box center [717, 167] width 765 height 24
click at [340, 159] on input "I agree to use NextChapter Credit Report Integration as a Bankruptcy Attorney o…" at bounding box center [344, 159] width 8 height 8
checkbox input "true"
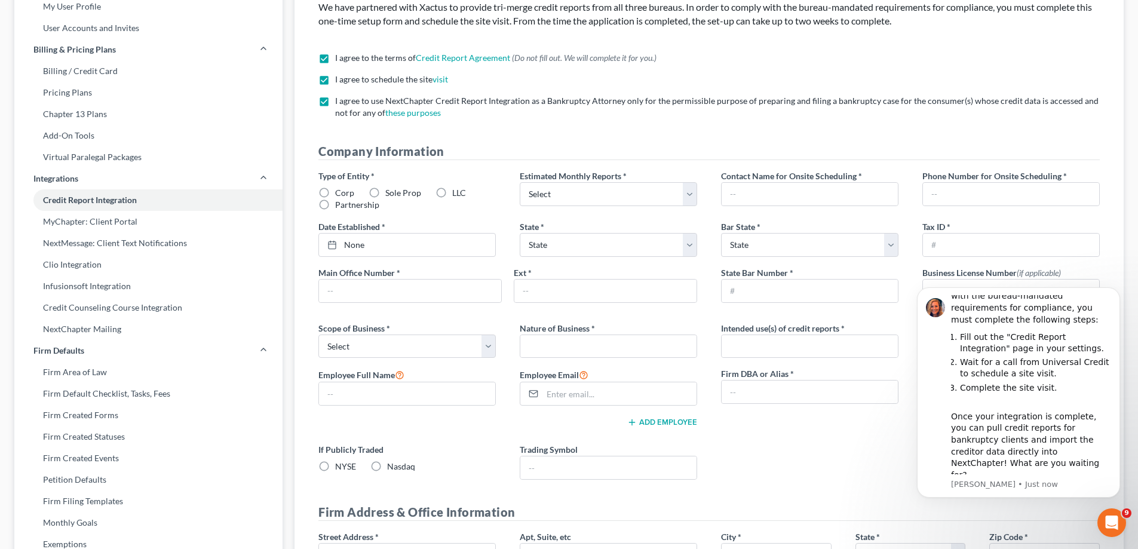
click at [385, 194] on label "Sole Prop" at bounding box center [403, 193] width 36 height 12
click at [390, 194] on input "Sole Prop" at bounding box center [394, 191] width 8 height 8
radio input "true"
click at [452, 194] on label "LLC" at bounding box center [459, 193] width 14 height 12
click at [457, 194] on input "LLC" at bounding box center [461, 191] width 8 height 8
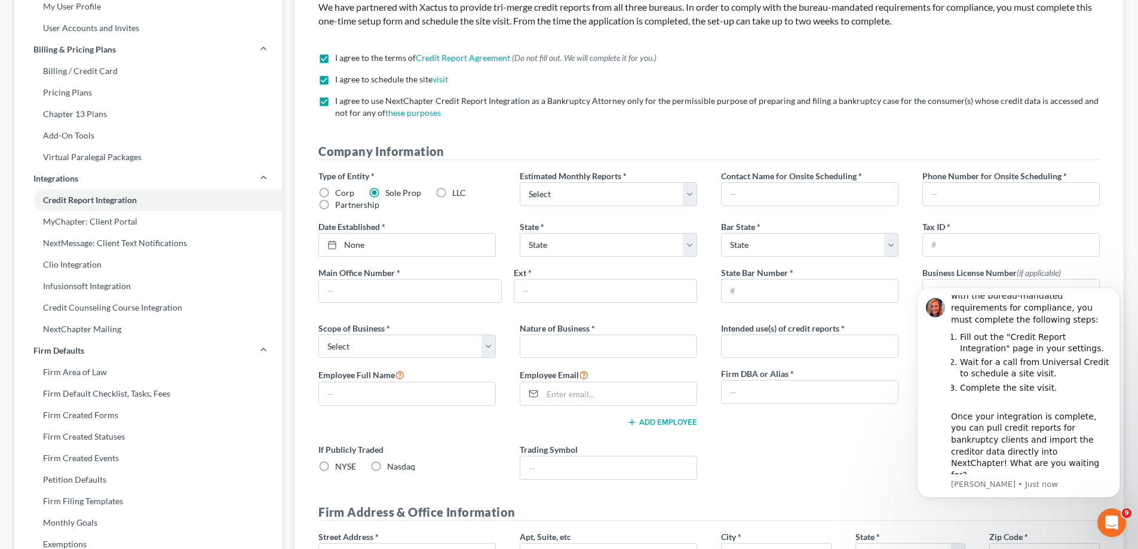
radio input "true"
click at [604, 198] on select "Select 1-4 5-10 11-20 [PHONE_NUMBER] [PHONE_NUMBER] More than 100" at bounding box center [608, 194] width 177 height 24
select select "3"
click at [520, 182] on select "Select 1-4 5-10 11-20 [PHONE_NUMBER] [PHONE_NUMBER] More than 100" at bounding box center [608, 194] width 177 height 24
click at [746, 194] on input "text" at bounding box center [810, 194] width 176 height 23
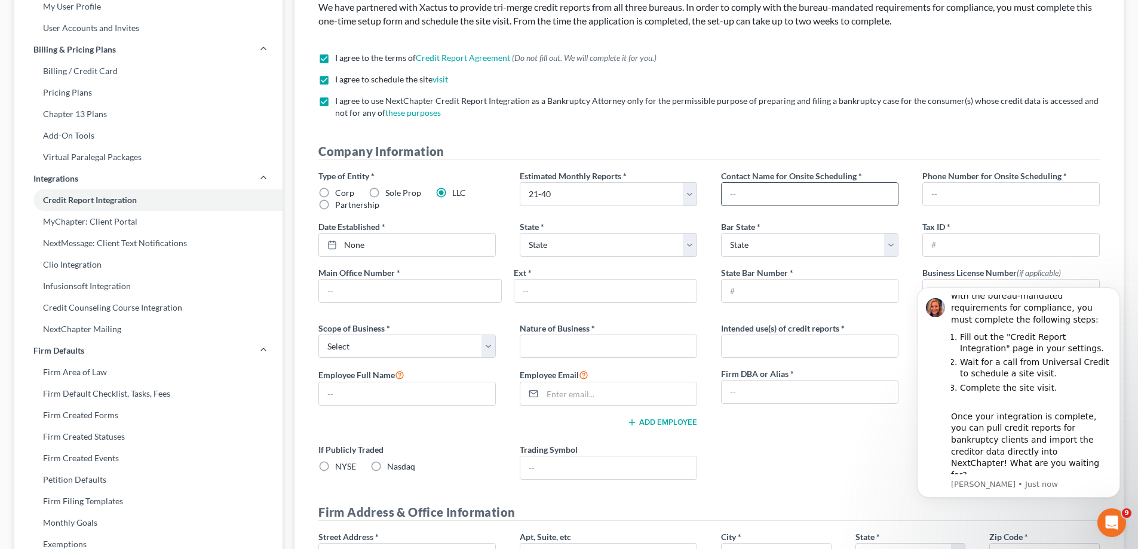
type input "[PERSON_NAME]"
type input "3183227655"
select select "19"
type input "Law Office of [PERSON_NAME]"
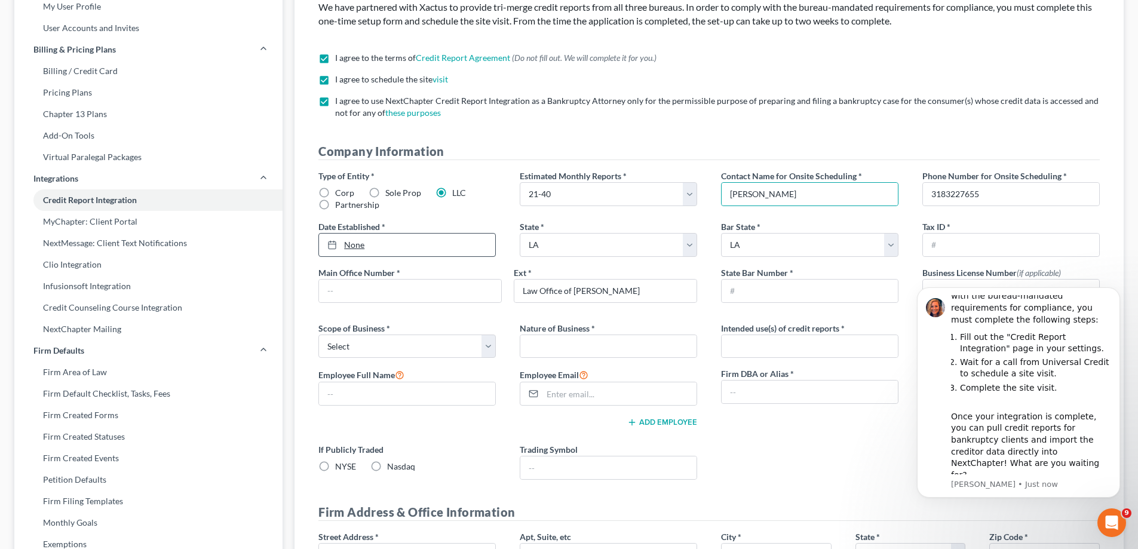
type input "[DATE]"
click at [439, 245] on link "None" at bounding box center [407, 245] width 176 height 23
click at [377, 291] on input "text" at bounding box center [410, 291] width 182 height 23
type input "3183227655"
click at [759, 294] on input "text" at bounding box center [810, 291] width 176 height 23
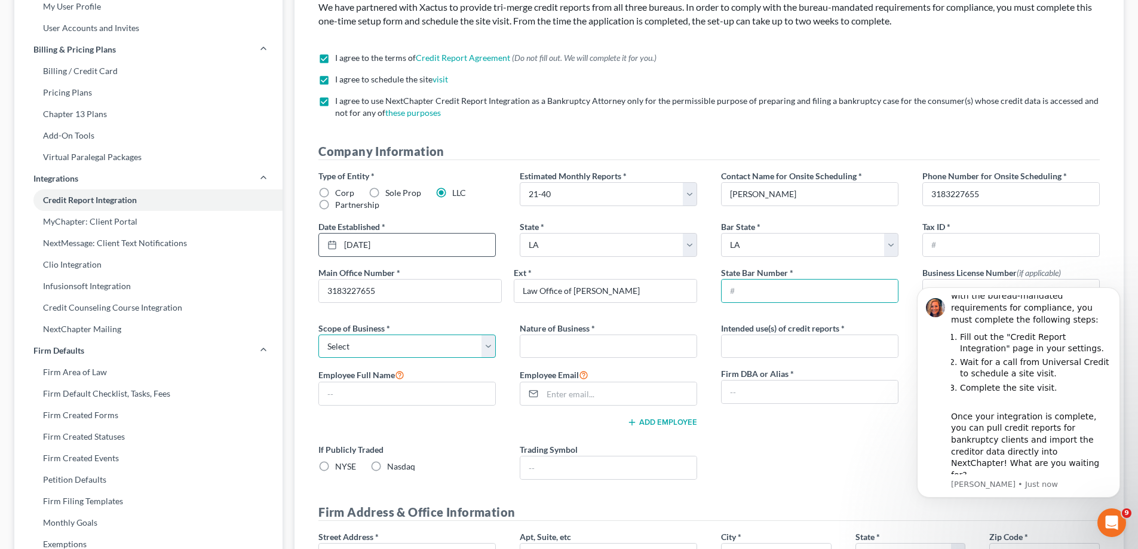
click at [418, 349] on select "Select Local Regional National" at bounding box center [406, 346] width 177 height 24
select select "0"
click at [318, 334] on select "Select Local Regional National" at bounding box center [406, 346] width 177 height 24
click at [541, 351] on input "text" at bounding box center [608, 346] width 176 height 23
type input "Bankruptcy Attorney"
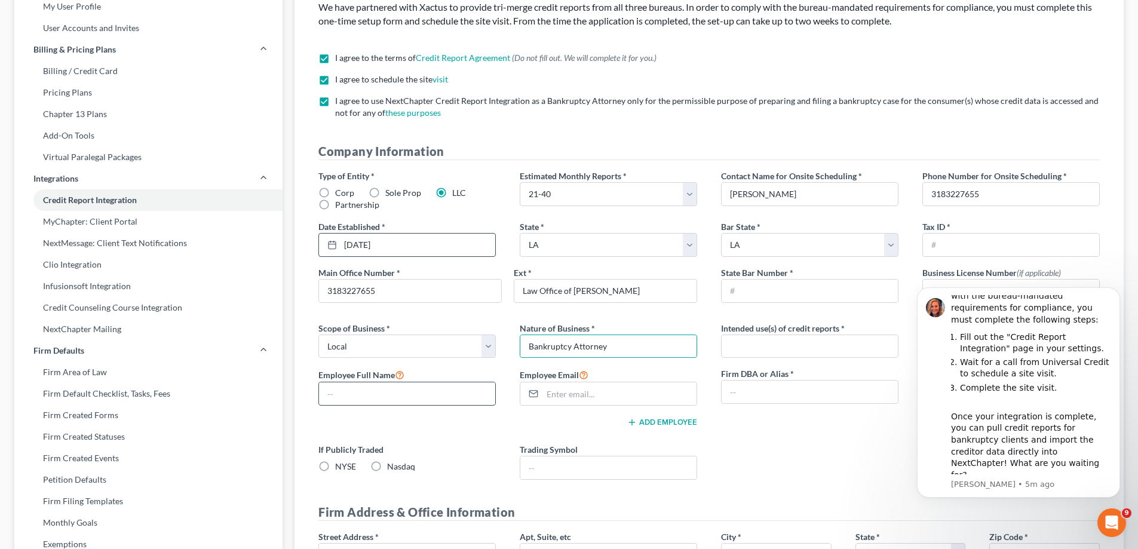
click at [425, 391] on input "text" at bounding box center [407, 393] width 176 height 23
click at [574, 397] on input "email" at bounding box center [619, 393] width 154 height 23
click at [507, 427] on div "Add Employee" at bounding box center [507, 421] width 379 height 12
click at [788, 343] on input "text" at bounding box center [810, 346] width 176 height 23
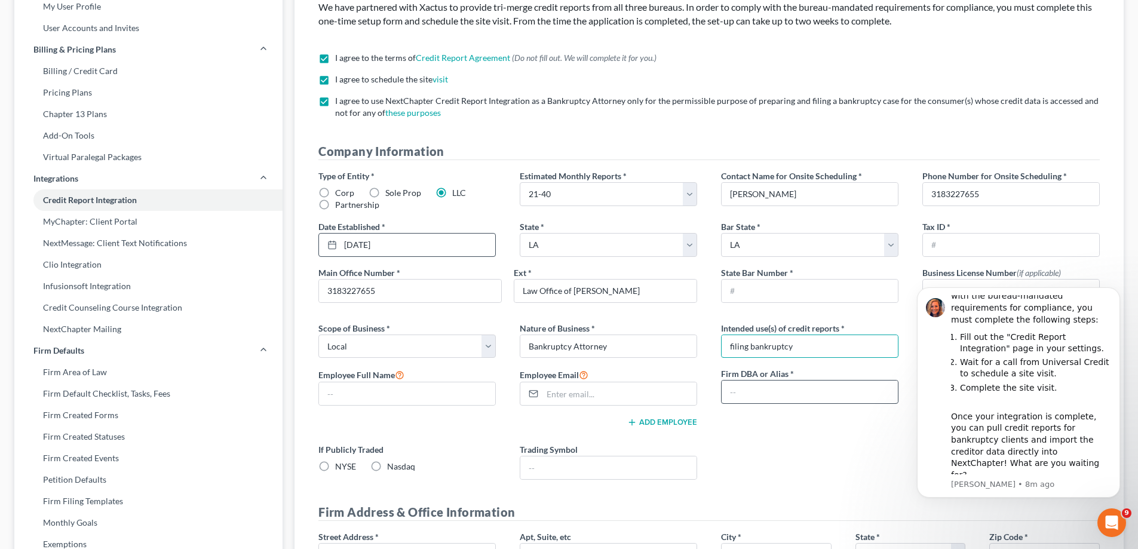
type input "filing bankruptcy"
click at [759, 391] on input "text" at bounding box center [810, 391] width 176 height 23
type input "A"
type input "[PERSON_NAME]"
click at [393, 398] on input "text" at bounding box center [407, 393] width 176 height 23
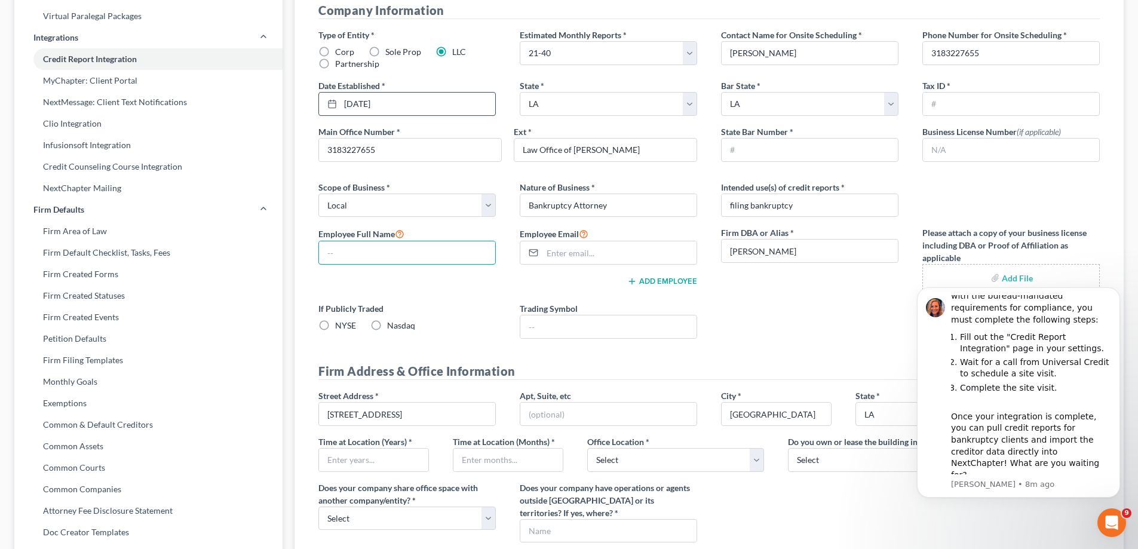
scroll to position [239, 0]
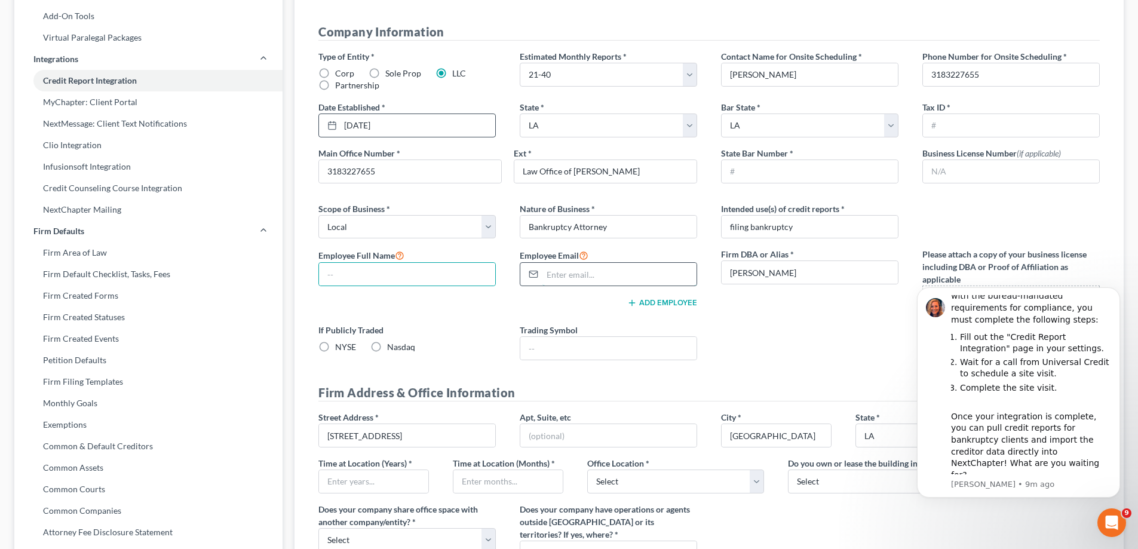
click at [582, 279] on input "email" at bounding box center [619, 274] width 154 height 23
click at [970, 124] on input "text" at bounding box center [1011, 125] width 176 height 23
click at [538, 352] on input "text" at bounding box center [608, 348] width 176 height 23
click at [646, 318] on div "Employee Full Name Employee Email Add Employee" at bounding box center [507, 286] width 403 height 76
click at [618, 311] on div "Employee Full Name Employee Email Add Employee" at bounding box center [507, 286] width 403 height 76
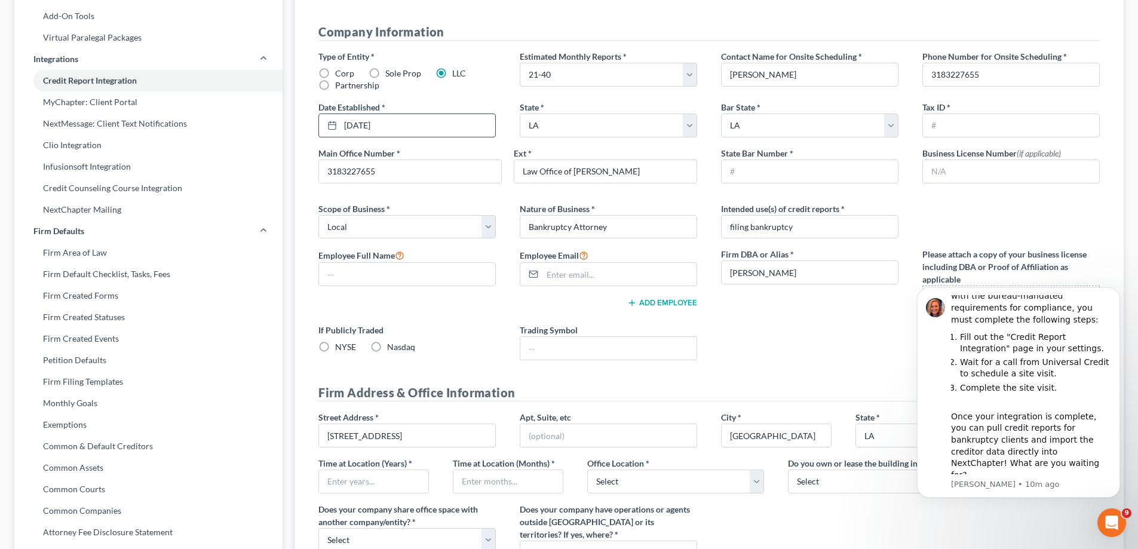
click at [633, 303] on line "button" at bounding box center [631, 303] width 5 height 0
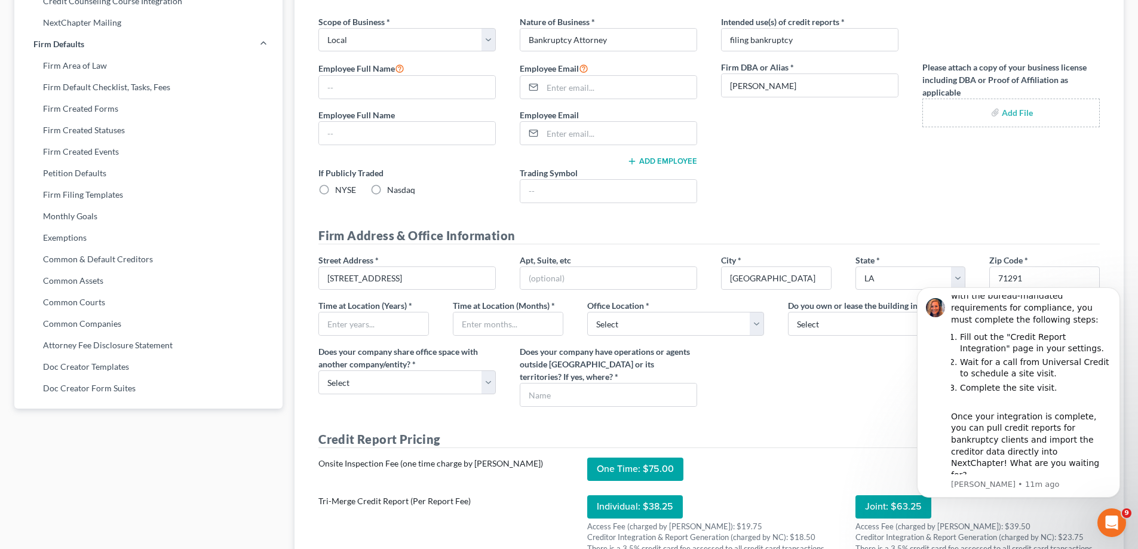
scroll to position [538, 0]
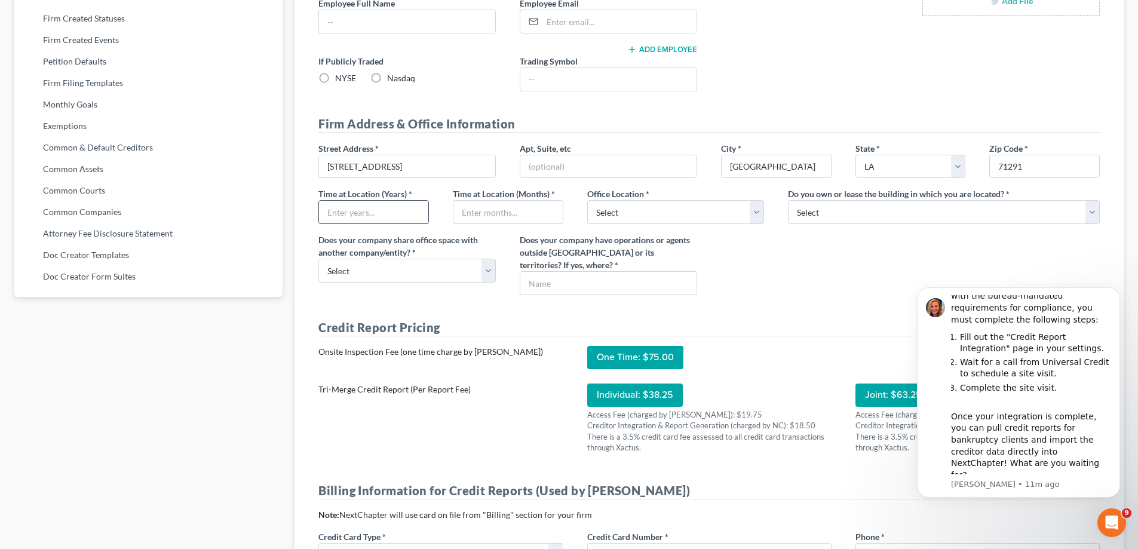
click at [366, 222] on input "text" at bounding box center [373, 212] width 109 height 23
click at [489, 215] on input "text" at bounding box center [507, 212] width 109 height 23
click at [363, 216] on input "21" at bounding box center [373, 212] width 109 height 23
type input "2"
type input "20"
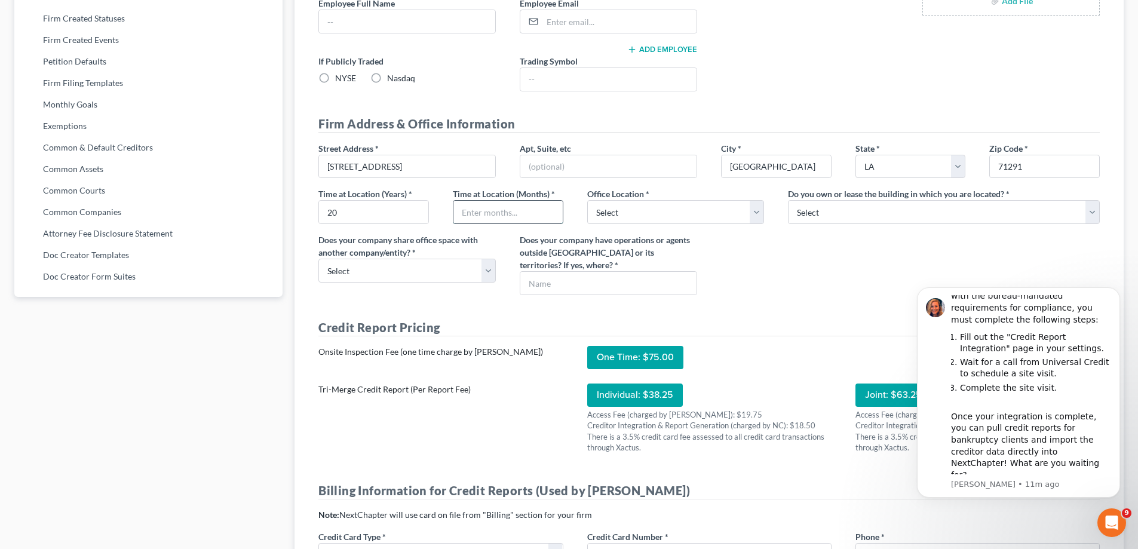
click at [504, 217] on input "text" at bounding box center [507, 212] width 109 height 23
type input "0"
click at [605, 211] on select "Select Commercial Residential" at bounding box center [675, 212] width 177 height 24
select select "0"
click at [587, 200] on select "Select Commercial Residential" at bounding box center [675, 212] width 177 height 24
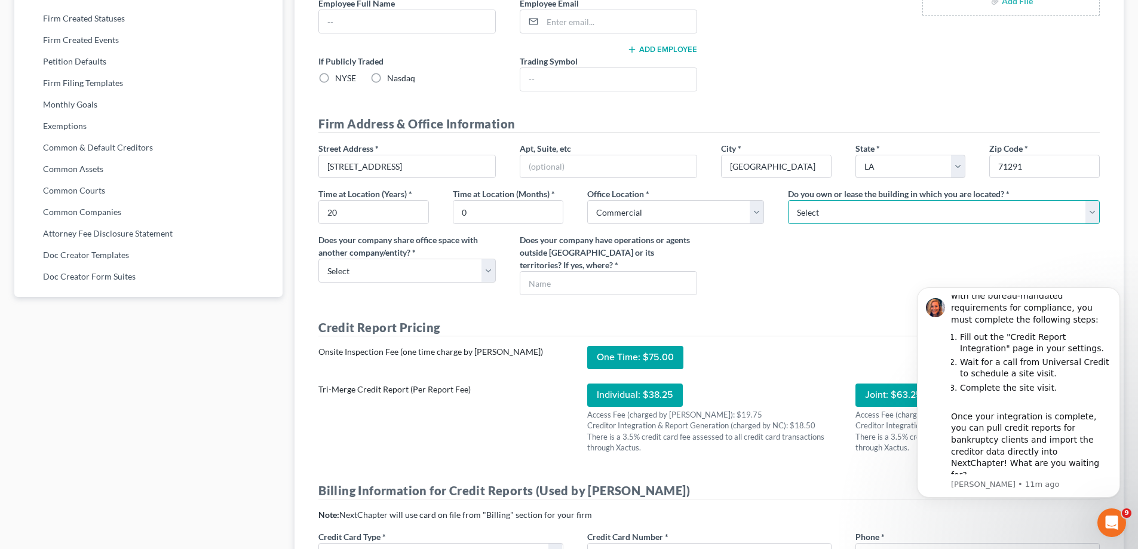
click at [816, 216] on select "Select Own Lease" at bounding box center [944, 212] width 312 height 24
select select "0"
click at [788, 200] on select "Select Own Lease" at bounding box center [944, 212] width 312 height 24
click at [375, 273] on select "Select Yes No" at bounding box center [406, 271] width 177 height 24
select select "1"
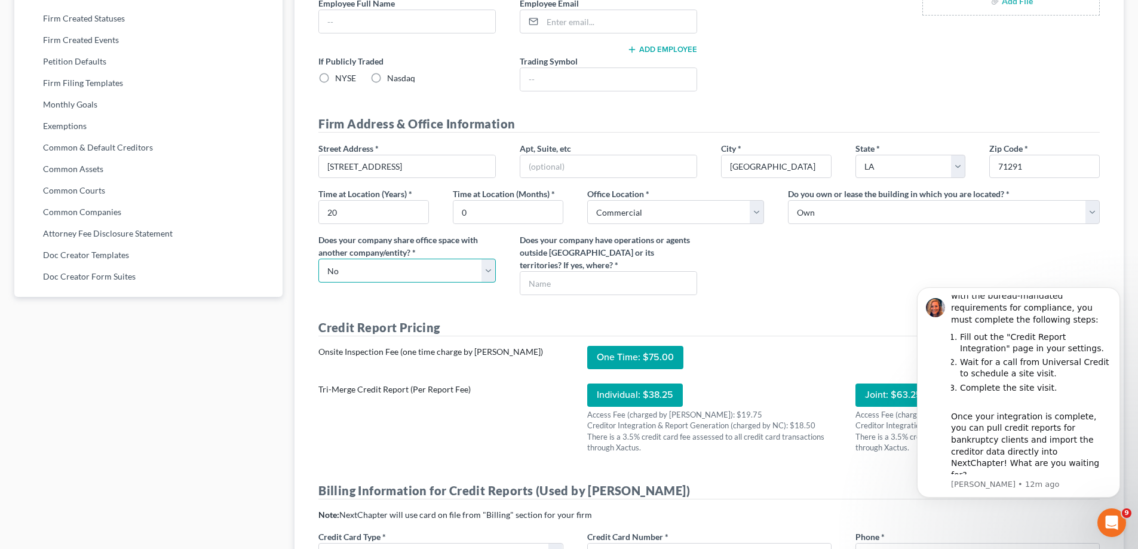
click at [318, 259] on select "Select Yes No" at bounding box center [406, 271] width 177 height 24
click at [572, 284] on input "text" at bounding box center [608, 283] width 176 height 23
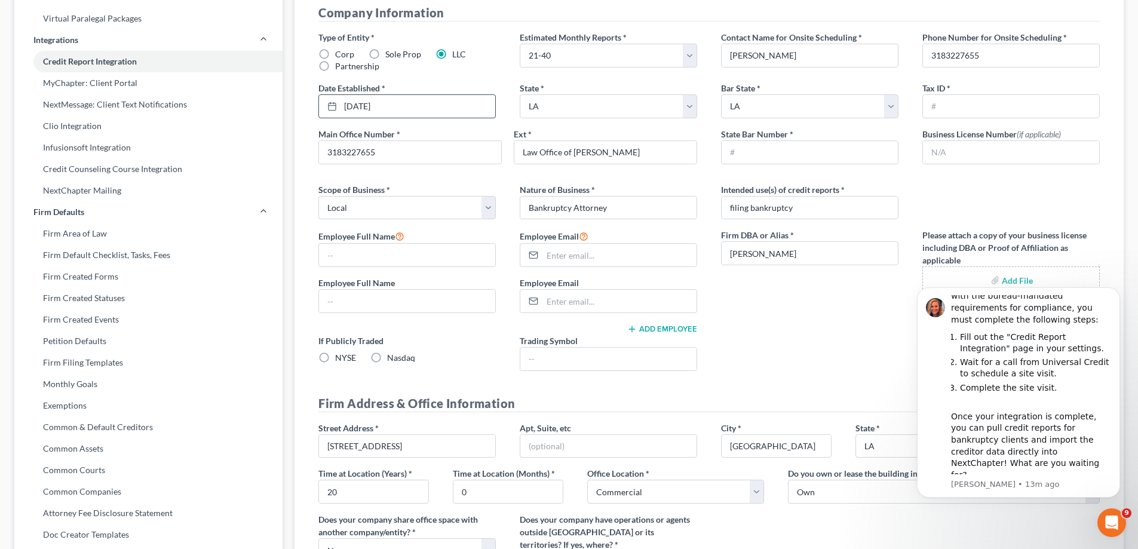
scroll to position [239, 0]
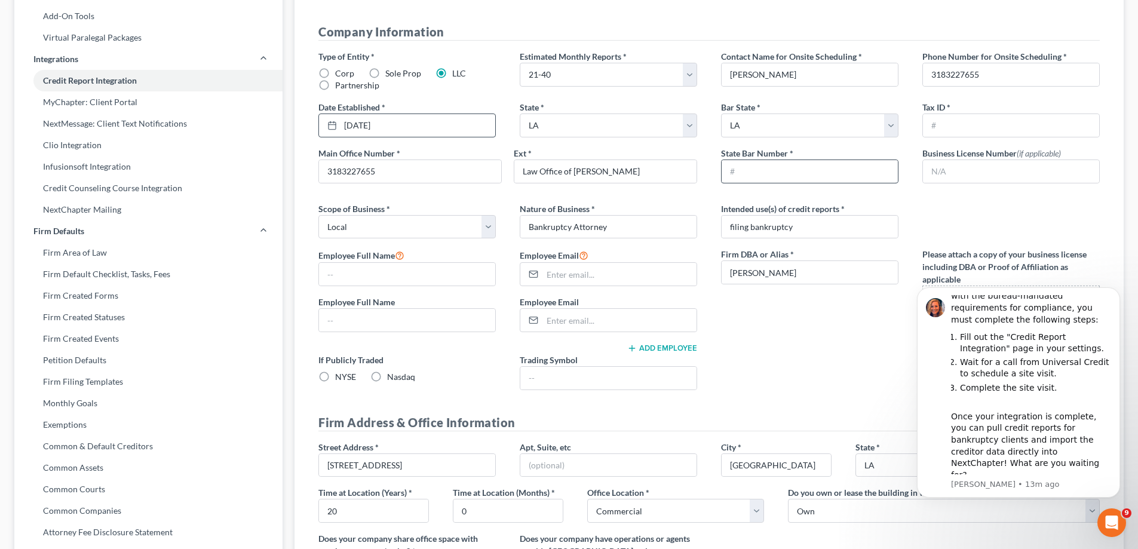
type input "no"
click at [779, 174] on input "text" at bounding box center [810, 171] width 176 height 23
type input "19620"
drag, startPoint x: 404, startPoint y: 279, endPoint x: 415, endPoint y: 277, distance: 10.9
click at [404, 279] on input "text" at bounding box center [407, 274] width 176 height 23
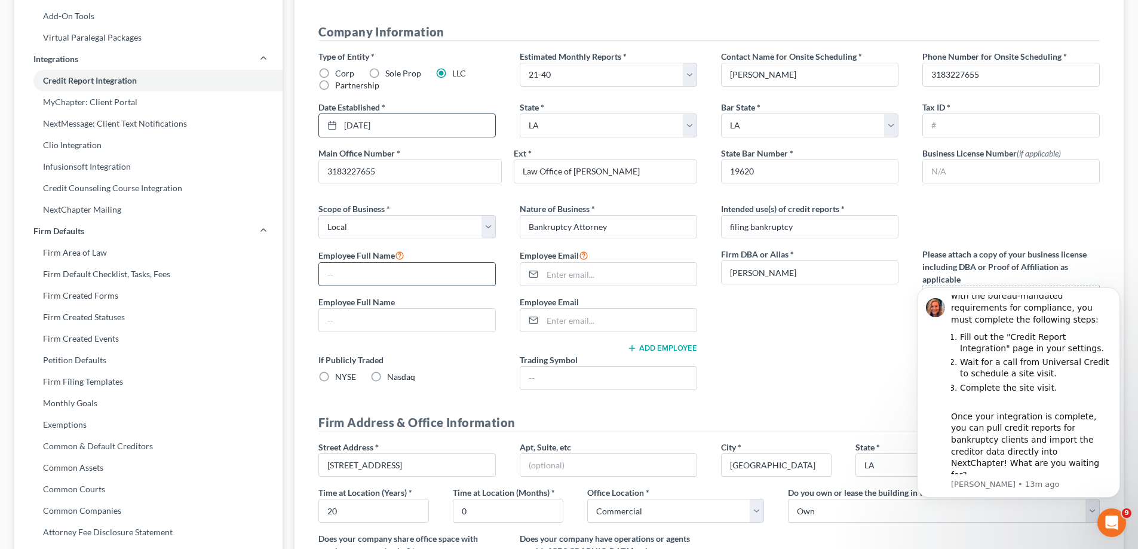
type input "[PERSON_NAME]"
type input "[PERSON_NAME][EMAIL_ADDRESS][DOMAIN_NAME]"
click at [441, 272] on input "[PERSON_NAME]" at bounding box center [407, 274] width 176 height 23
type input "[PERSON_NAME]"
click at [566, 280] on input "[PERSON_NAME][EMAIL_ADDRESS][DOMAIN_NAME]" at bounding box center [619, 274] width 154 height 23
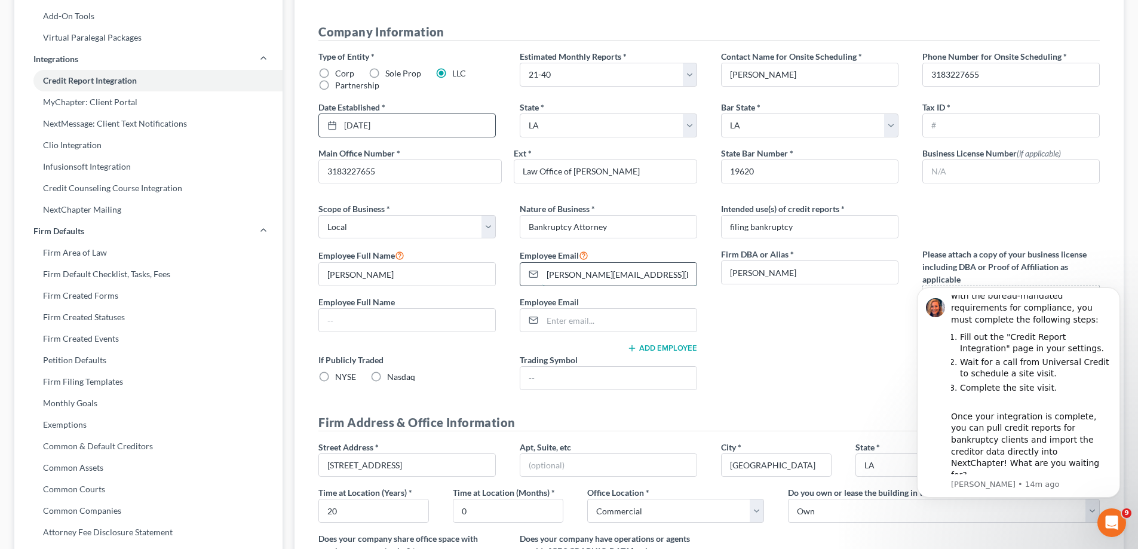
drag, startPoint x: 638, startPoint y: 278, endPoint x: 541, endPoint y: 277, distance: 98.0
click at [541, 277] on div "[PERSON_NAME][EMAIL_ADDRESS][DOMAIN_NAME]" at bounding box center [608, 274] width 177 height 24
type input "[EMAIL_ADDRESS][DOMAIN_NAME]"
click at [397, 326] on input "text" at bounding box center [407, 320] width 176 height 23
type input "[PERSON_NAME]"
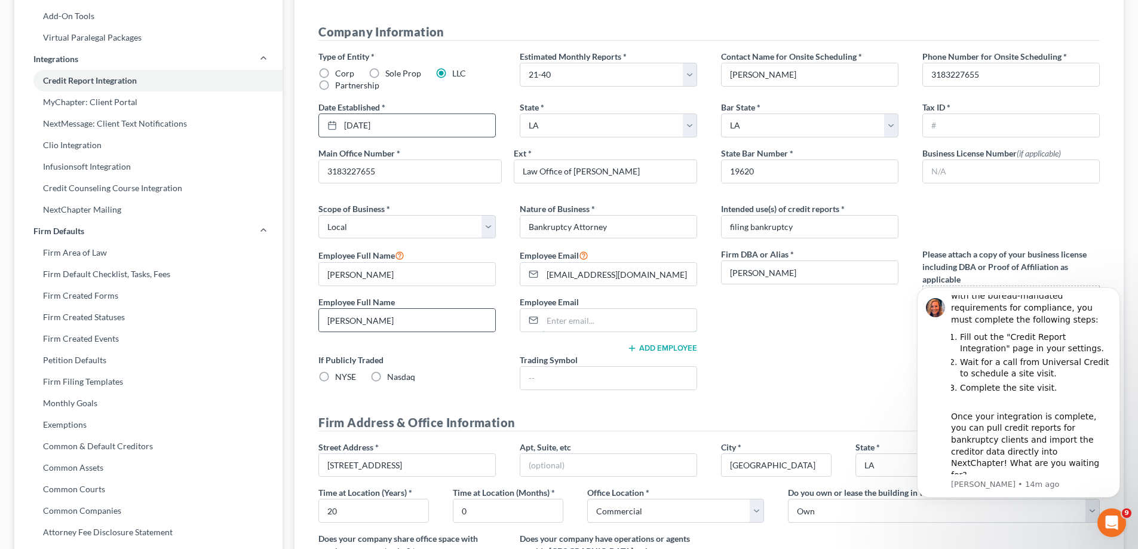
type input "[PERSON_NAME][EMAIL_ADDRESS][DOMAIN_NAME]"
click at [953, 126] on input "text" at bounding box center [1011, 125] width 176 height 23
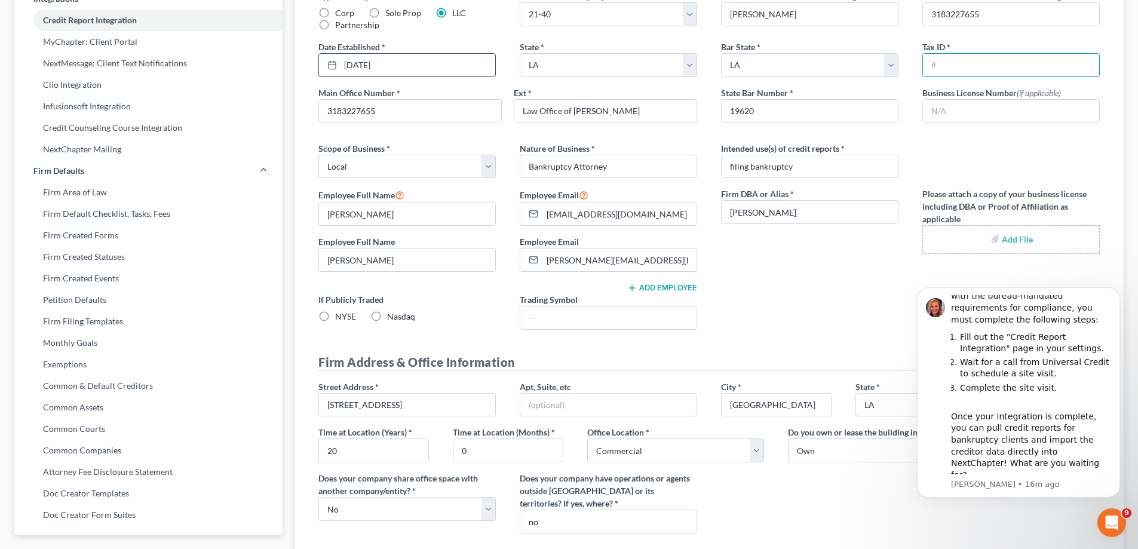
scroll to position [478, 0]
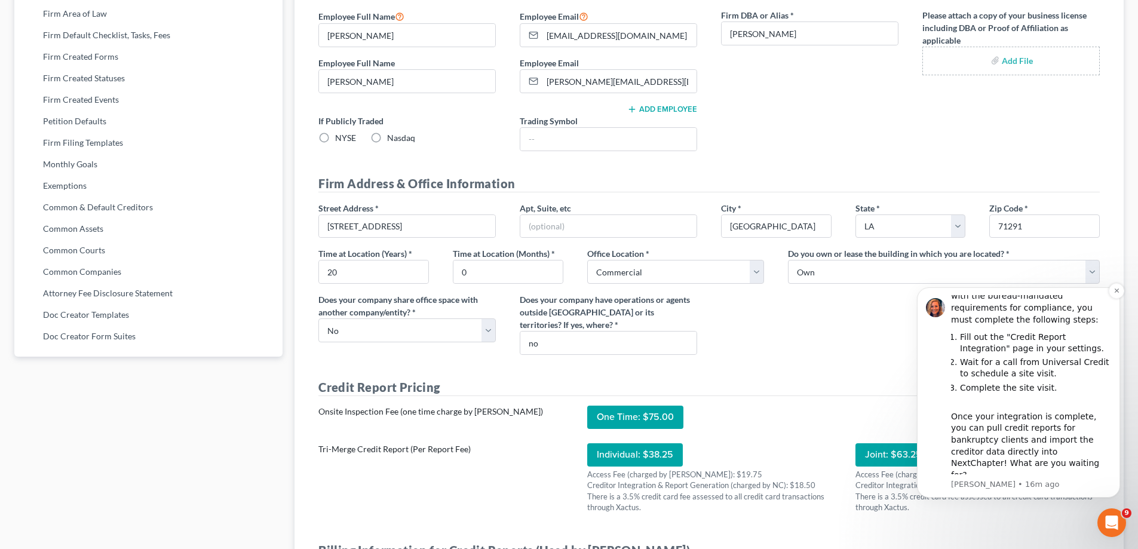
click at [1021, 486] on span "Get Started Now" at bounding box center [1030, 491] width 79 height 11
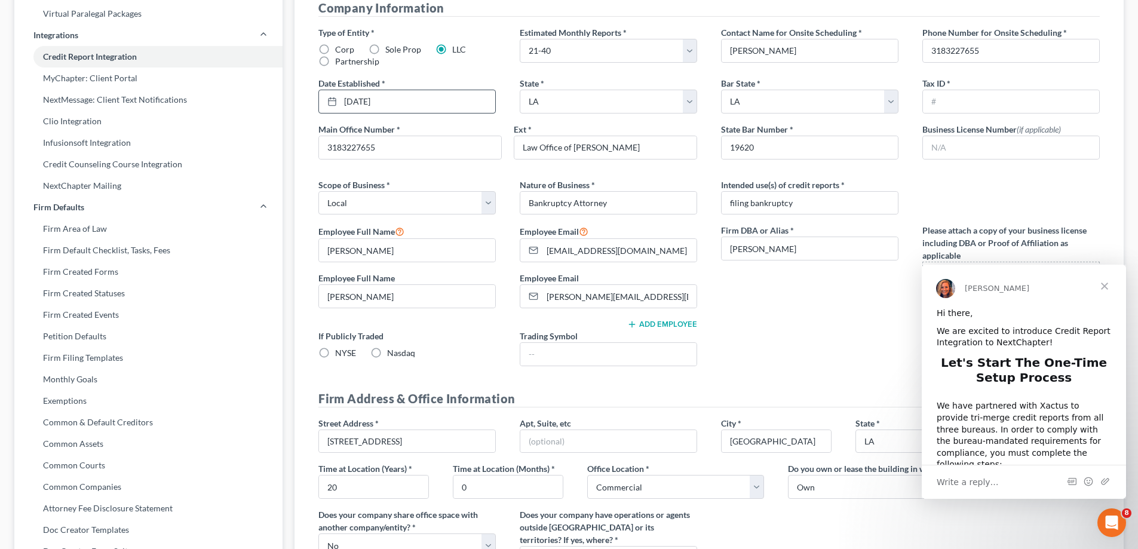
scroll to position [239, 0]
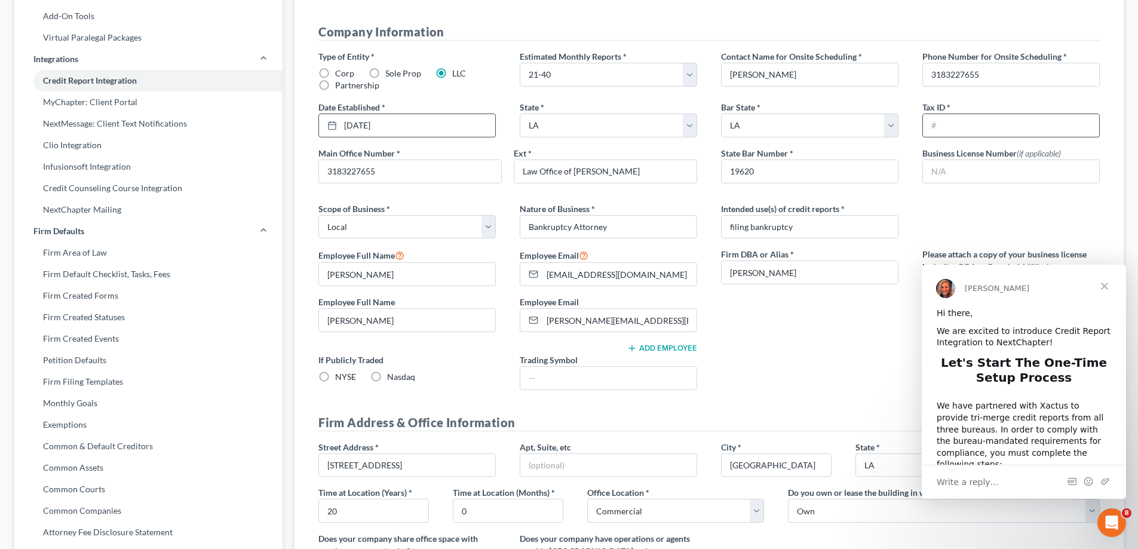
click at [978, 128] on input "text" at bounding box center [1011, 125] width 176 height 23
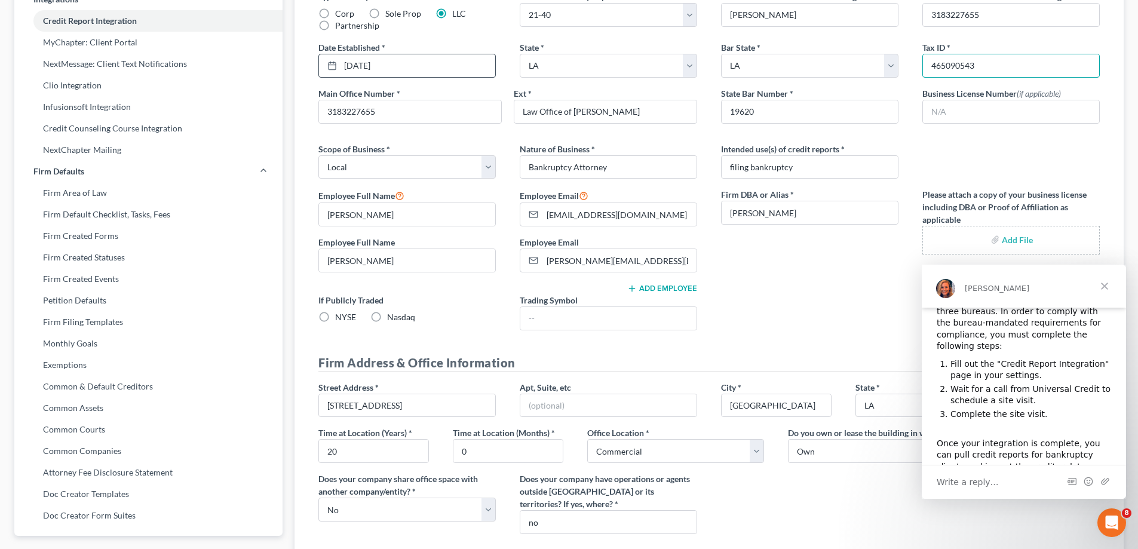
scroll to position [119, 0]
type input "465090543"
click at [1110, 284] on span "Close" at bounding box center [1104, 286] width 43 height 43
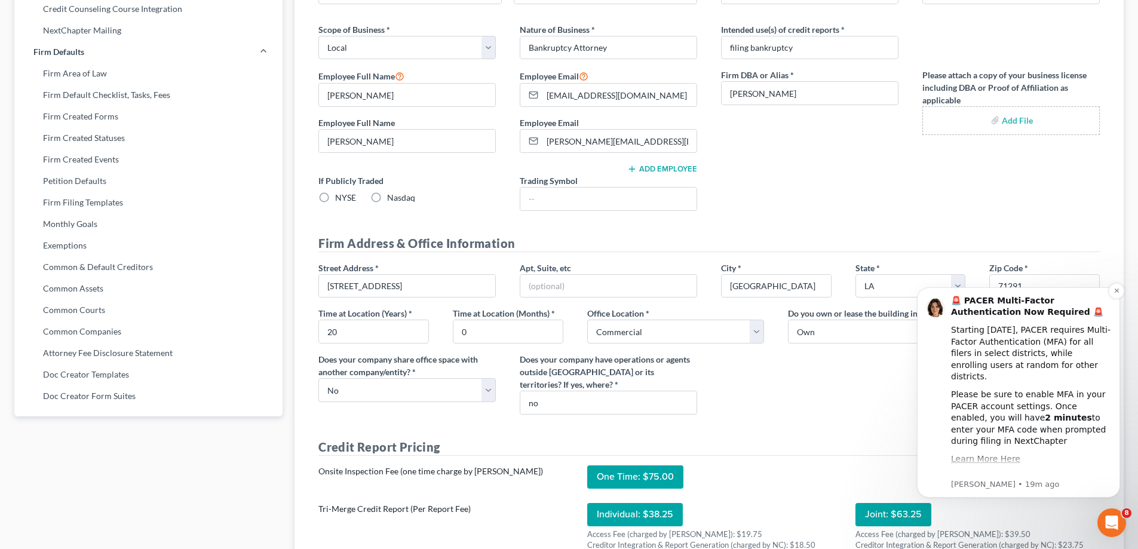
scroll to position [358, 0]
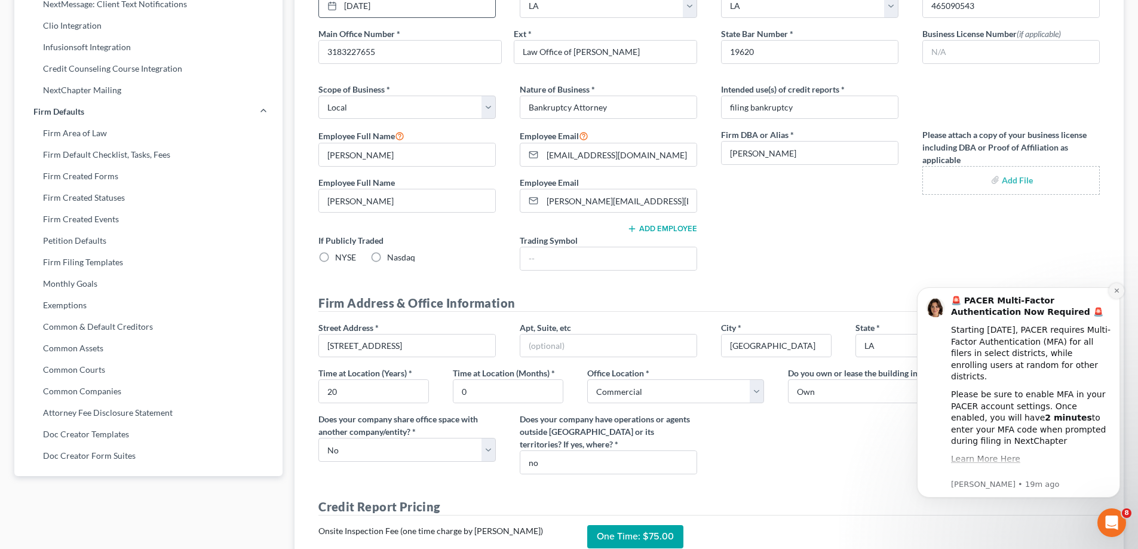
click at [1115, 293] on icon "Dismiss notification" at bounding box center [1116, 290] width 7 height 7
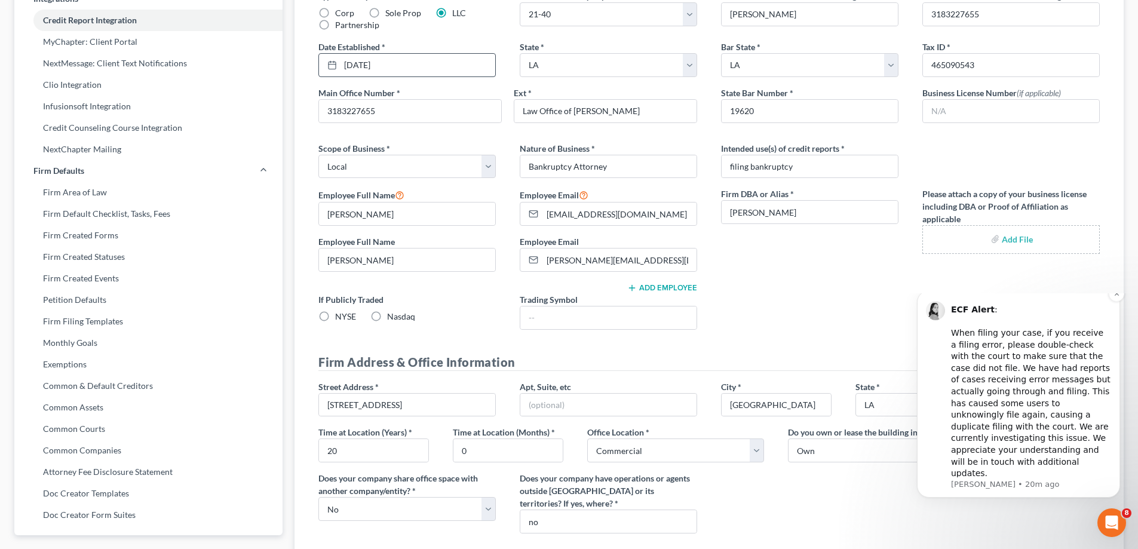
scroll to position [299, 0]
click at [1117, 297] on icon "Dismiss notification" at bounding box center [1116, 293] width 7 height 7
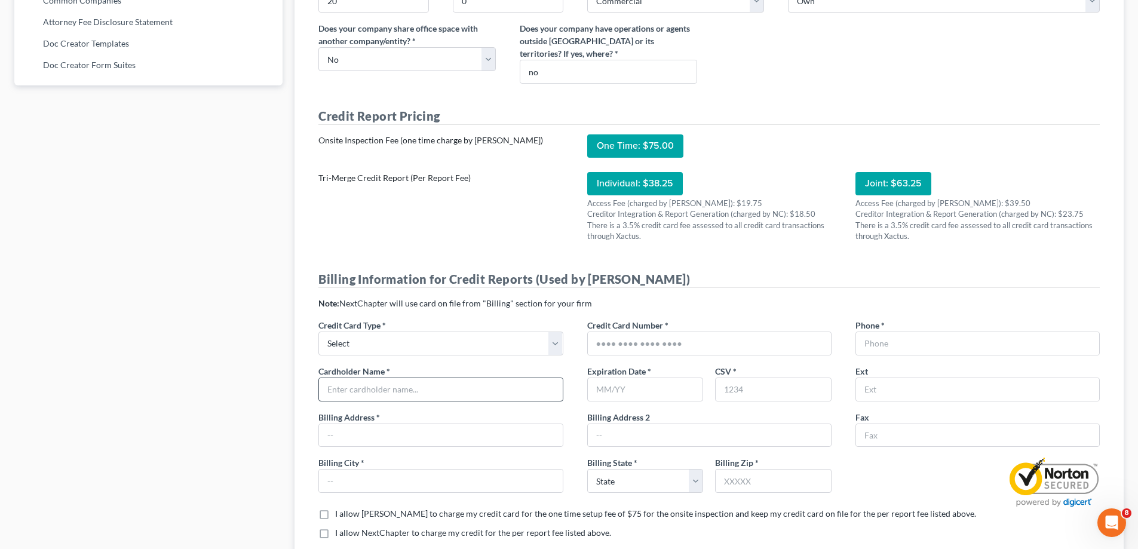
scroll to position [776, 0]
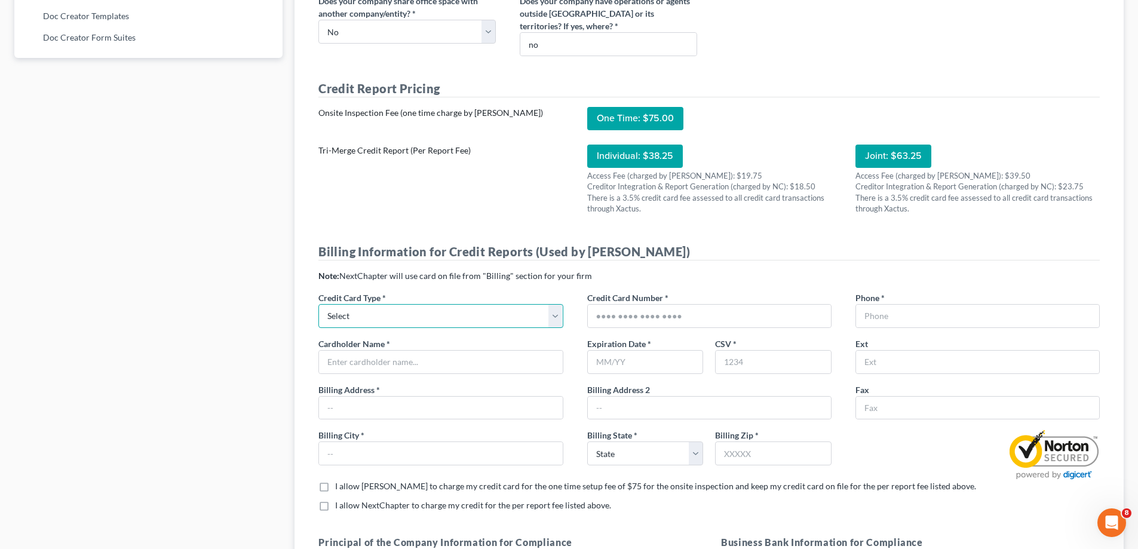
click at [423, 318] on select "Select Visa Master Card American Express Discover" at bounding box center [440, 316] width 244 height 24
select select "2"
click at [318, 304] on select "Select Visa Master Card American Express Discover" at bounding box center [440, 316] width 244 height 24
click at [619, 320] on input "text" at bounding box center [709, 316] width 243 height 23
type input "[CREDIT_CARD_NUMBER]"
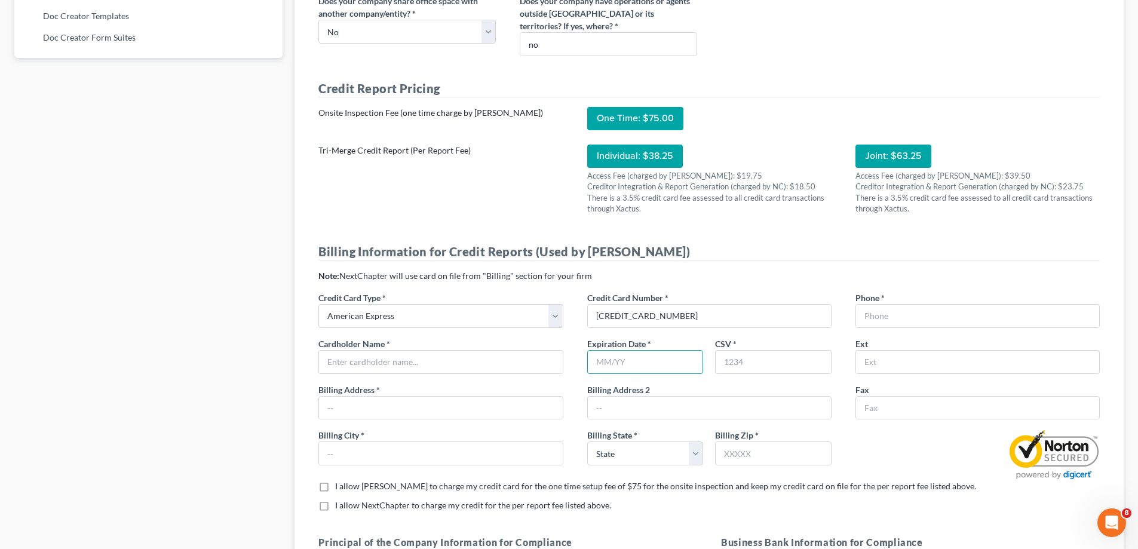
type input "06/28"
click at [734, 364] on input "text" at bounding box center [773, 362] width 115 height 23
type input "8985"
click at [646, 412] on input "text" at bounding box center [709, 408] width 243 height 23
click at [455, 419] on div at bounding box center [440, 408] width 244 height 24
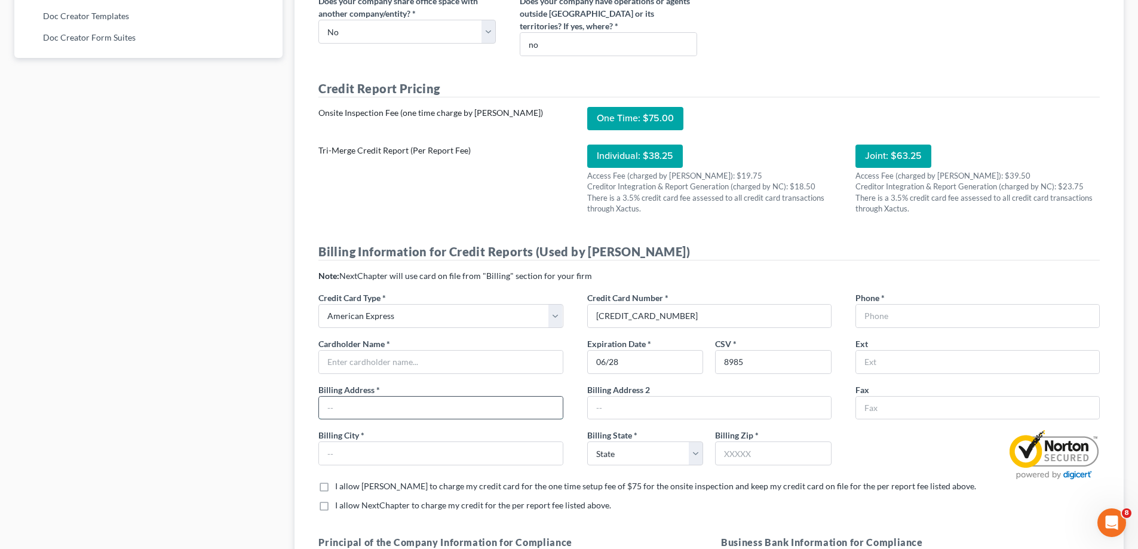
click at [430, 409] on input "text" at bounding box center [440, 408] width 243 height 23
type input "[STREET_ADDRESS]"
type input "[GEOGRAPHIC_DATA]"
select select "19"
type input "71291"
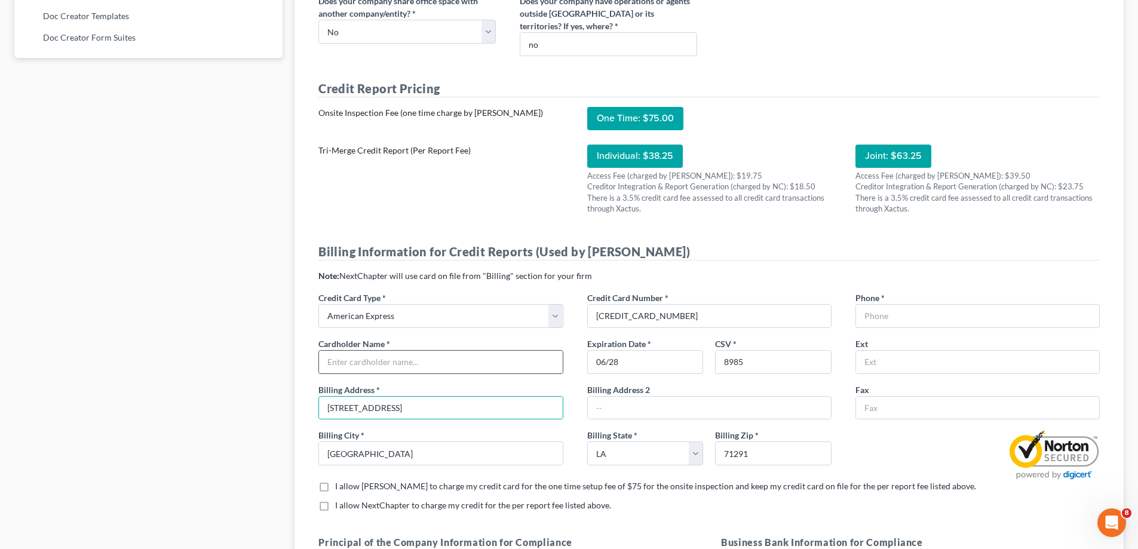
click at [386, 358] on input "text" at bounding box center [440, 362] width 243 height 23
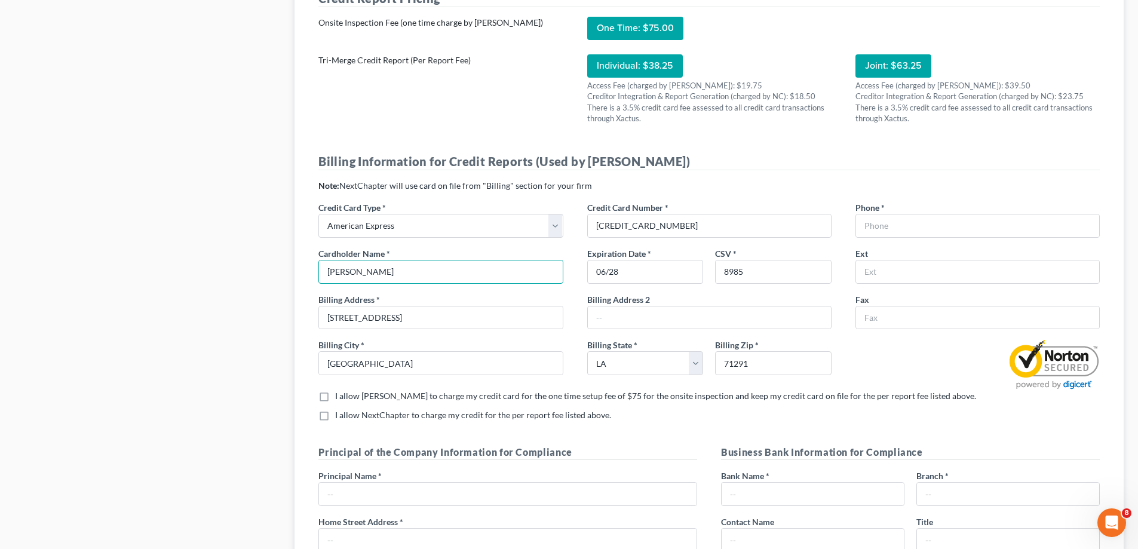
scroll to position [896, 0]
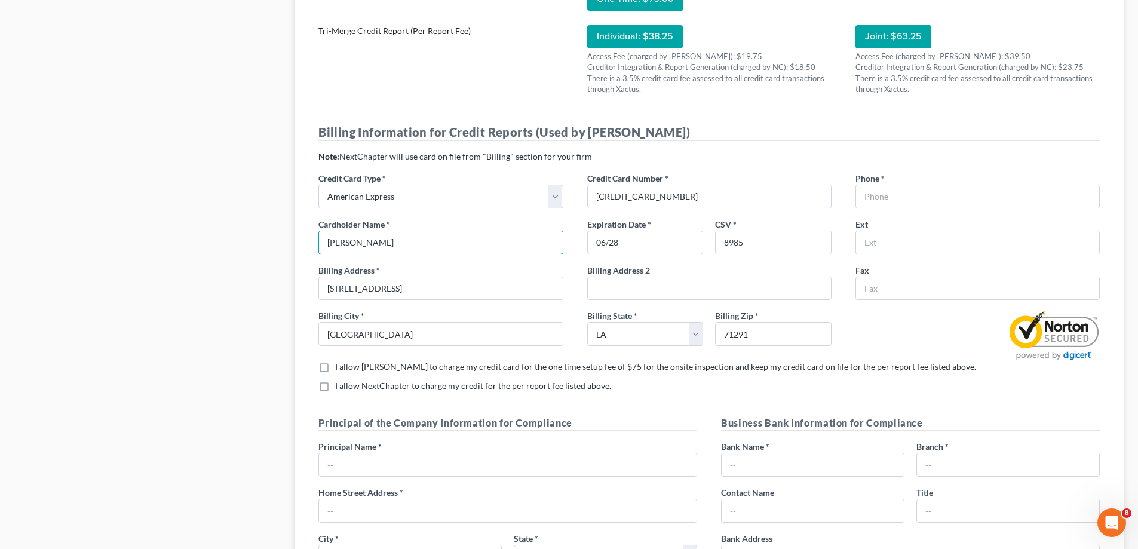
type input "[PERSON_NAME]"
click at [917, 341] on div at bounding box center [977, 334] width 268 height 51
click at [335, 368] on label "I allow [PERSON_NAME] to charge my credit card for the one time setup fee of $7…" at bounding box center [655, 367] width 641 height 12
click at [340, 368] on input "I allow [PERSON_NAME] to charge my credit card for the one time setup fee of $7…" at bounding box center [344, 365] width 8 height 8
checkbox input "true"
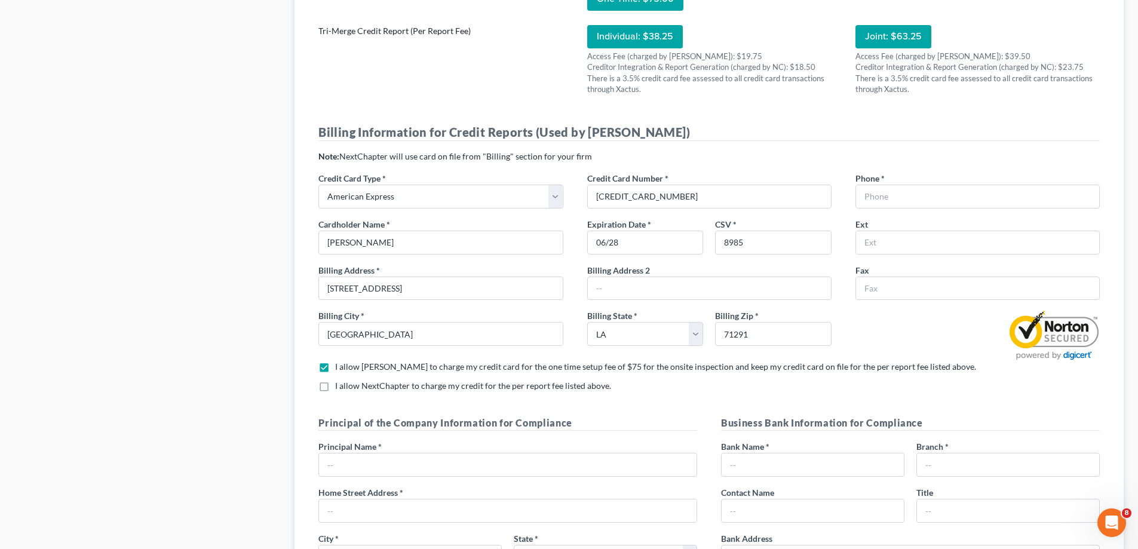
click at [335, 388] on label "I allow NextChapter to charge my credit for the per report fee listed above. *" at bounding box center [473, 386] width 276 height 12
click at [340, 388] on input "I allow NextChapter to charge my credit for the per report fee listed above. *" at bounding box center [344, 384] width 8 height 8
checkbox input "true"
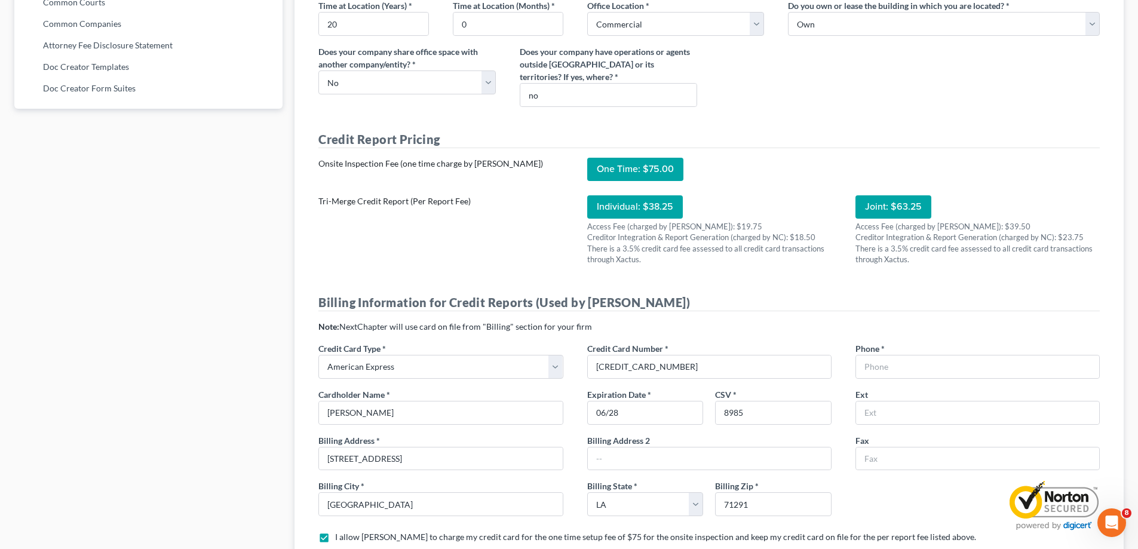
scroll to position [717, 0]
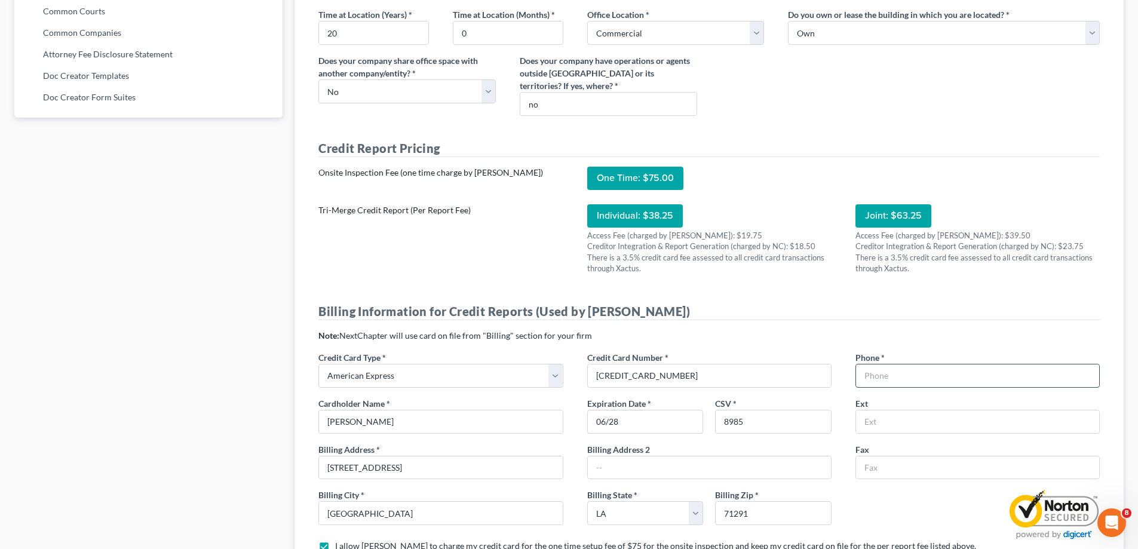
click at [885, 376] on input "text" at bounding box center [977, 375] width 243 height 23
type input "3183227655"
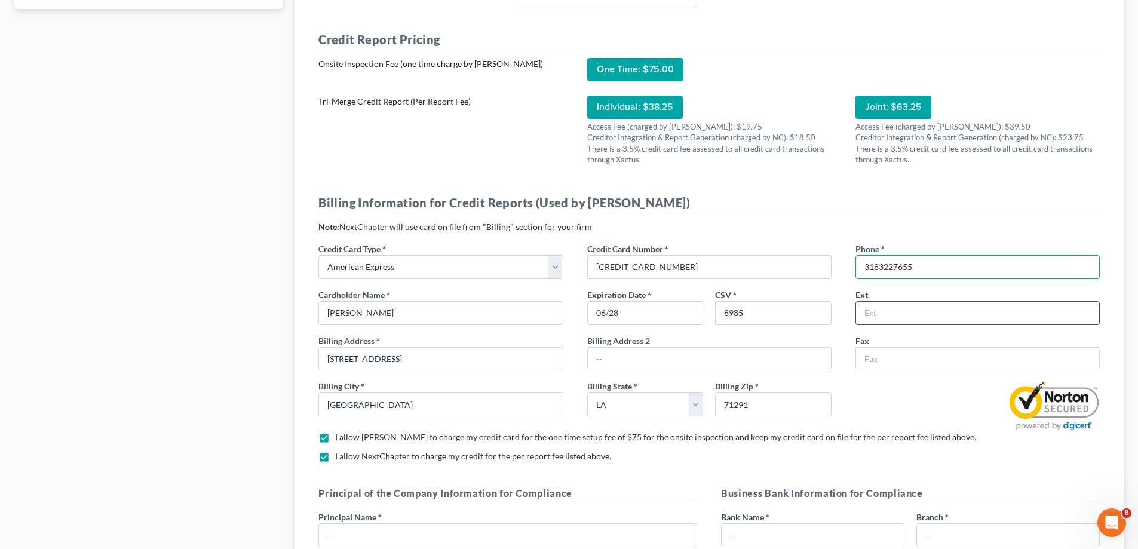
scroll to position [836, 0]
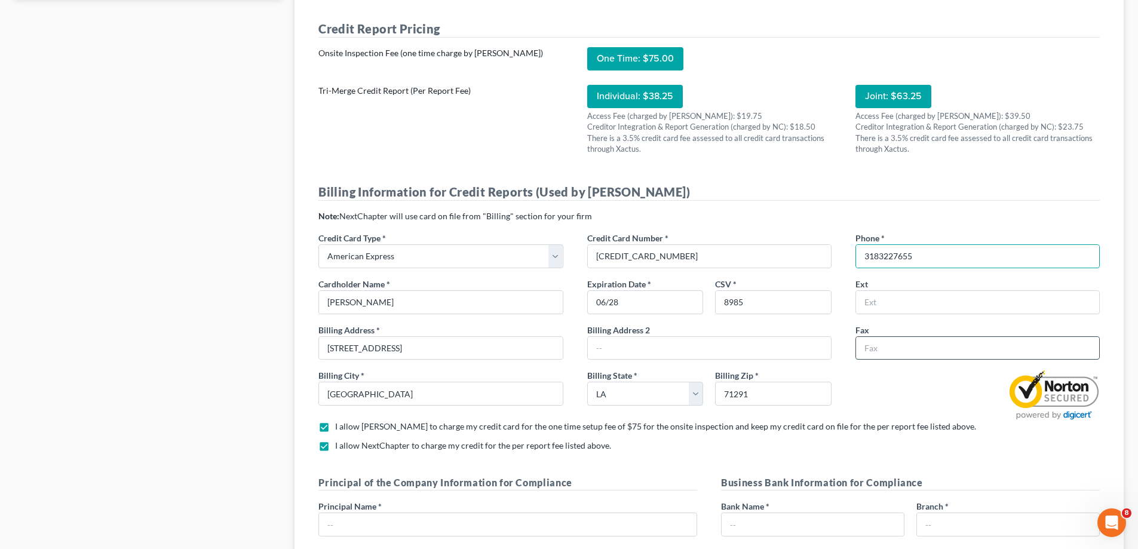
click at [879, 350] on input "text" at bounding box center [977, 348] width 243 height 23
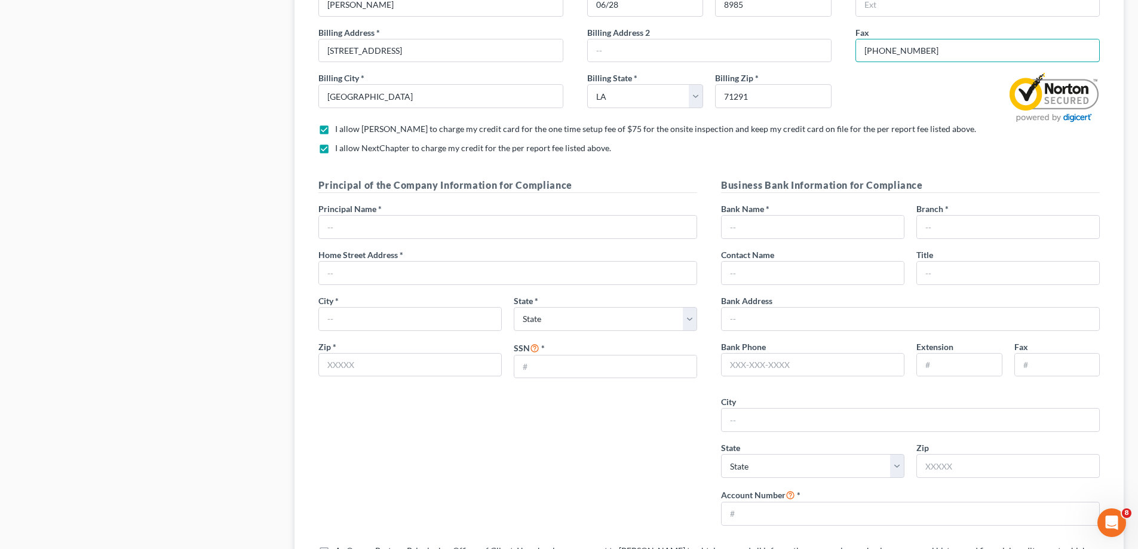
scroll to position [1135, 0]
type input "[PHONE_NUMBER]"
click at [400, 225] on input "text" at bounding box center [507, 225] width 377 height 23
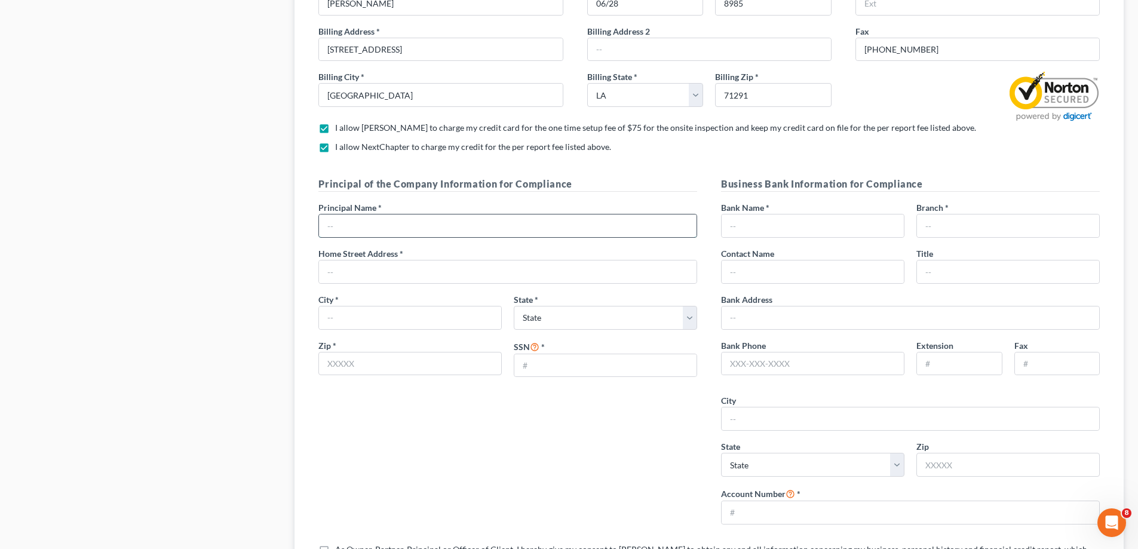
click at [400, 226] on input "text" at bounding box center [507, 225] width 377 height 23
type input "[PERSON_NAME]"
click at [382, 273] on input "text" at bounding box center [507, 271] width 377 height 23
type input "[STREET_ADDRESS]"
type input "[GEOGRAPHIC_DATA]"
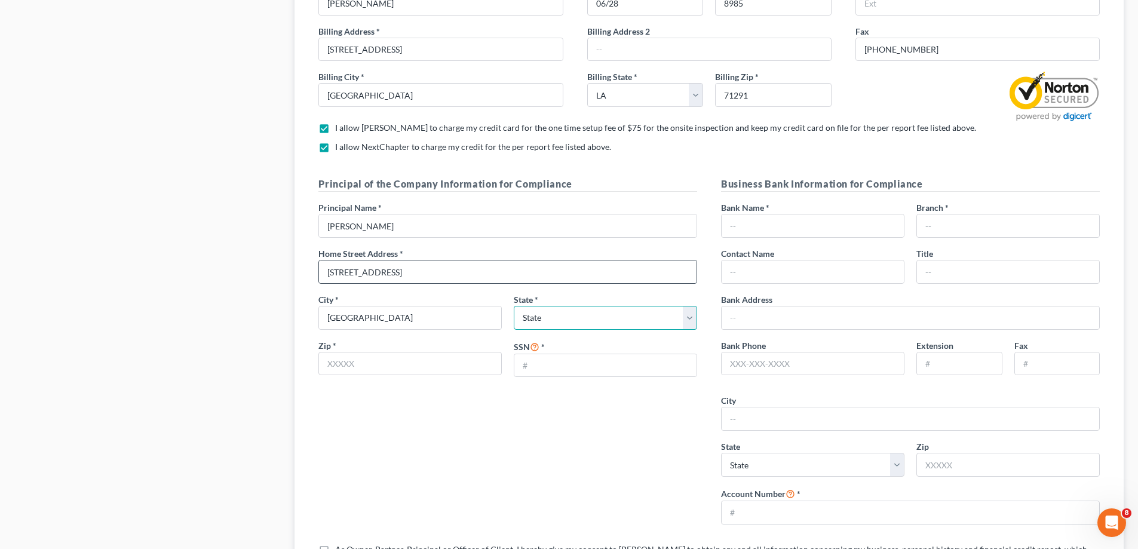
select select "19"
type input "71291"
type input "Law Office of [PERSON_NAME]"
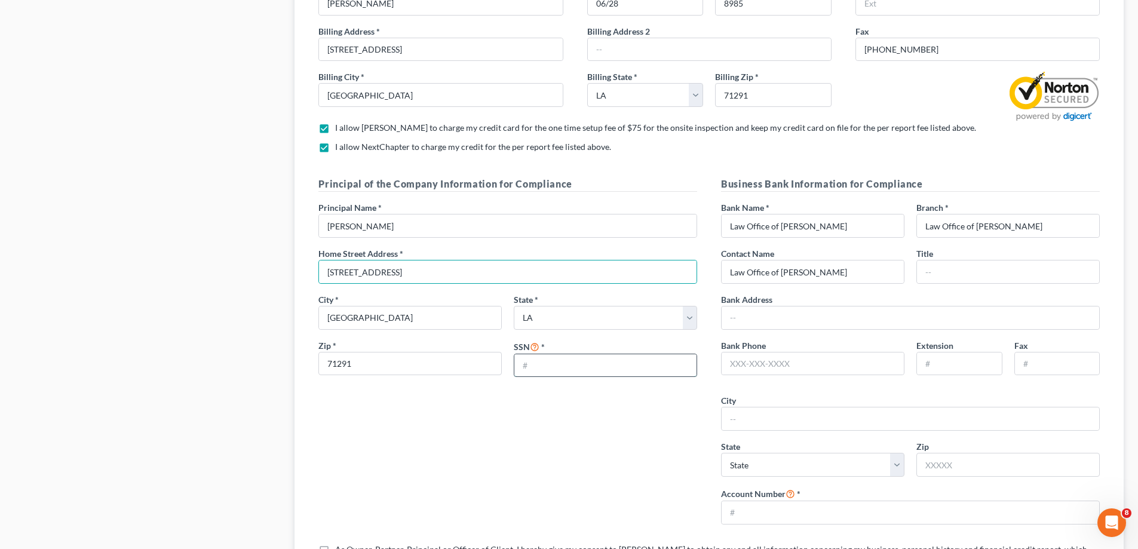
click at [553, 376] on input "text" at bounding box center [605, 365] width 182 height 23
click at [965, 271] on input "text" at bounding box center [1008, 271] width 182 height 23
click at [902, 244] on div "Business Bank Information for Compliance Bank Name * Law Office of [PERSON_NAME…" at bounding box center [910, 355] width 391 height 357
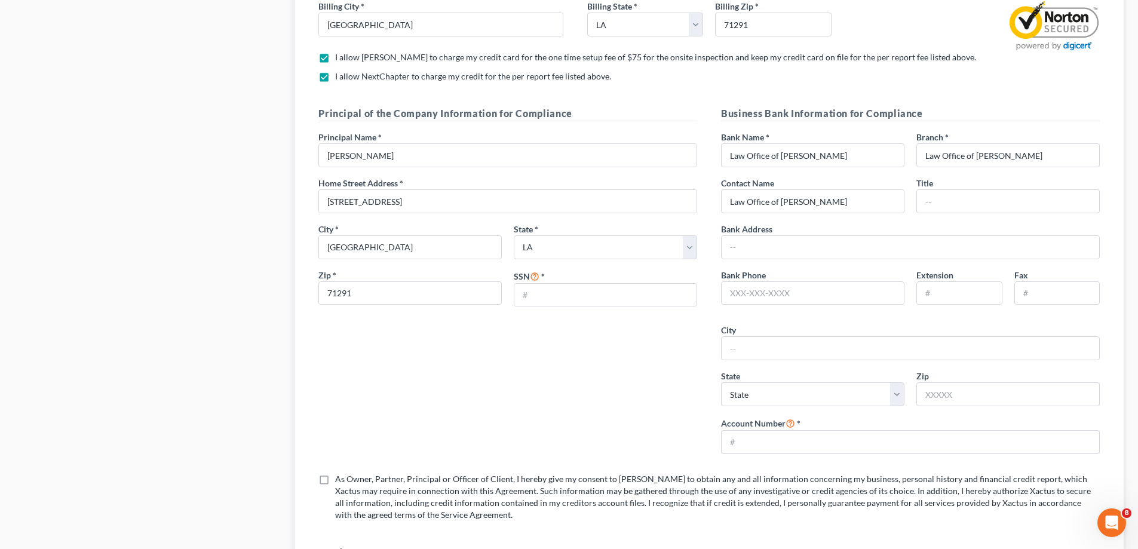
scroll to position [1166, 0]
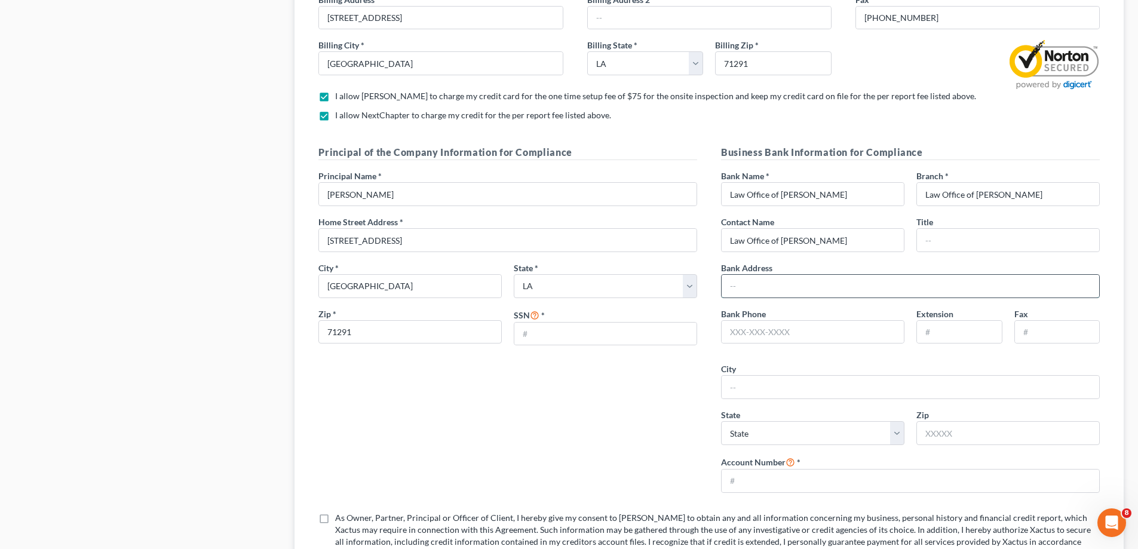
click at [758, 289] on input "text" at bounding box center [910, 286] width 377 height 23
click at [910, 262] on div "Bank Address" at bounding box center [910, 280] width 391 height 36
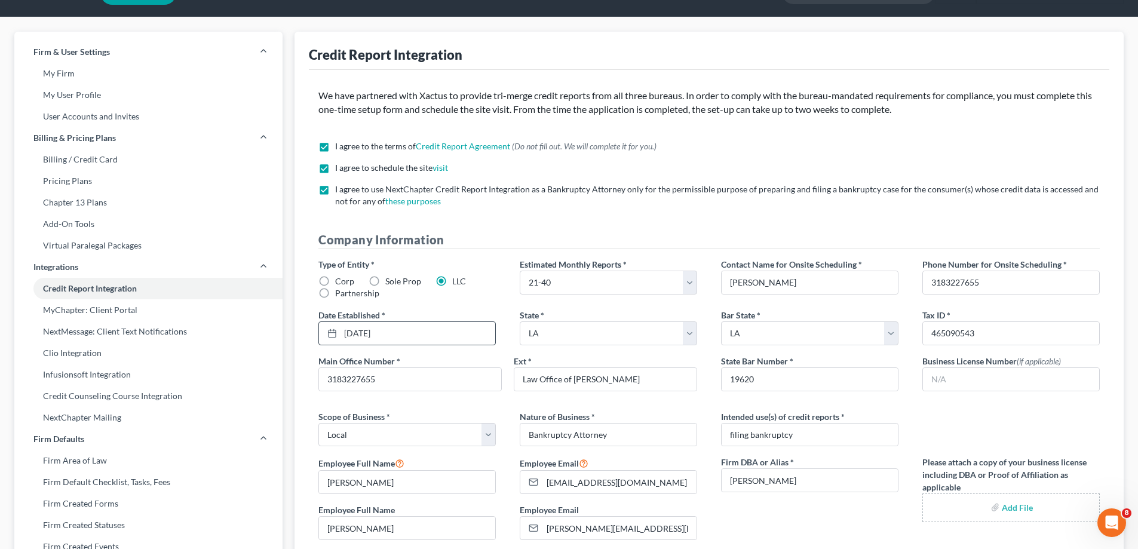
scroll to position [0, 0]
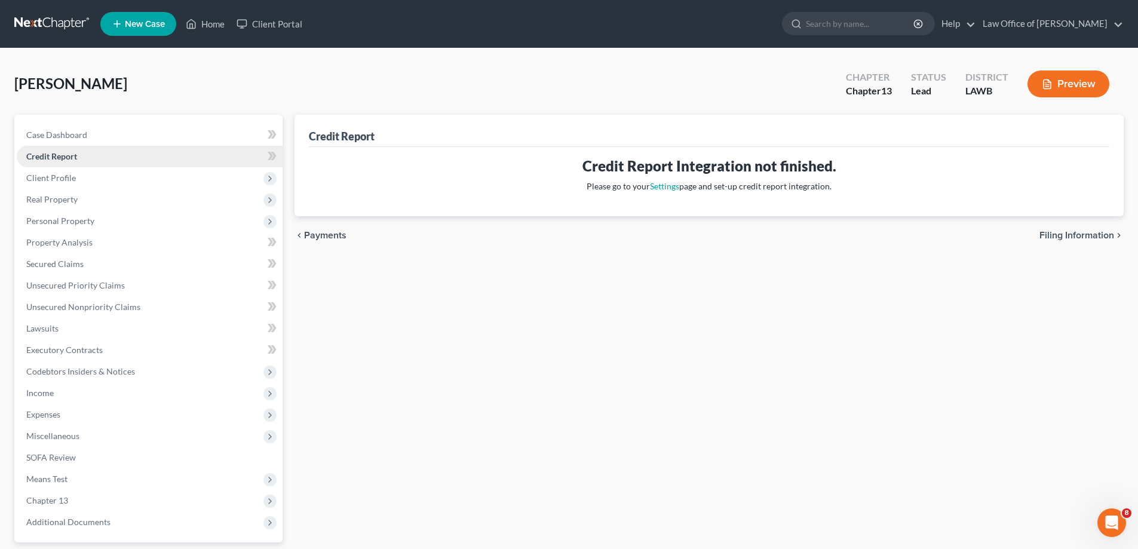
click at [63, 158] on span "Credit Report" at bounding box center [51, 156] width 51 height 10
click at [78, 156] on link "Credit Report" at bounding box center [150, 157] width 266 height 22
click at [48, 199] on span "Real Property" at bounding box center [51, 199] width 51 height 10
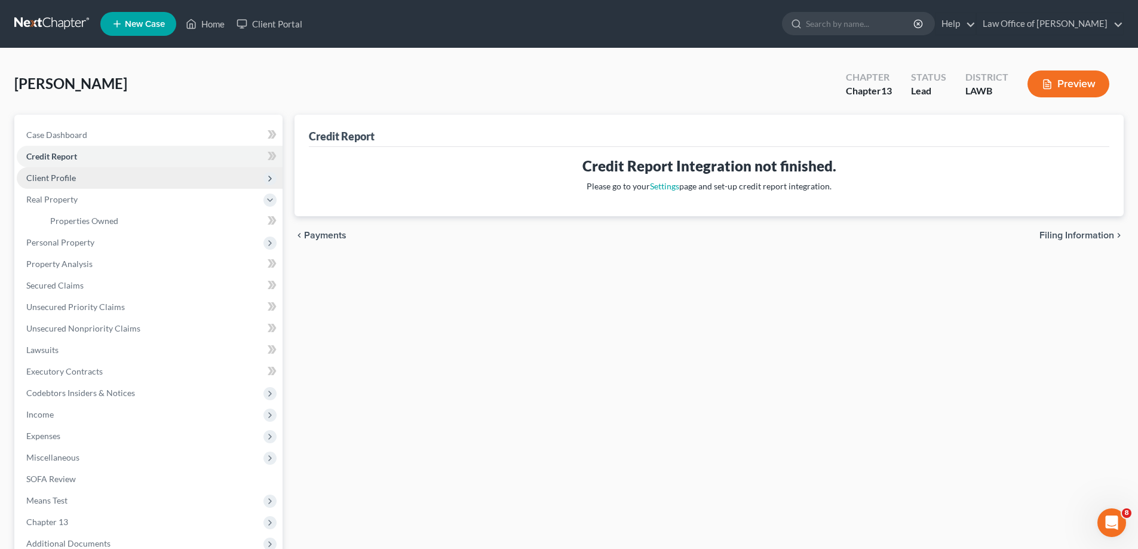
click at [46, 178] on span "Client Profile" at bounding box center [51, 178] width 50 height 10
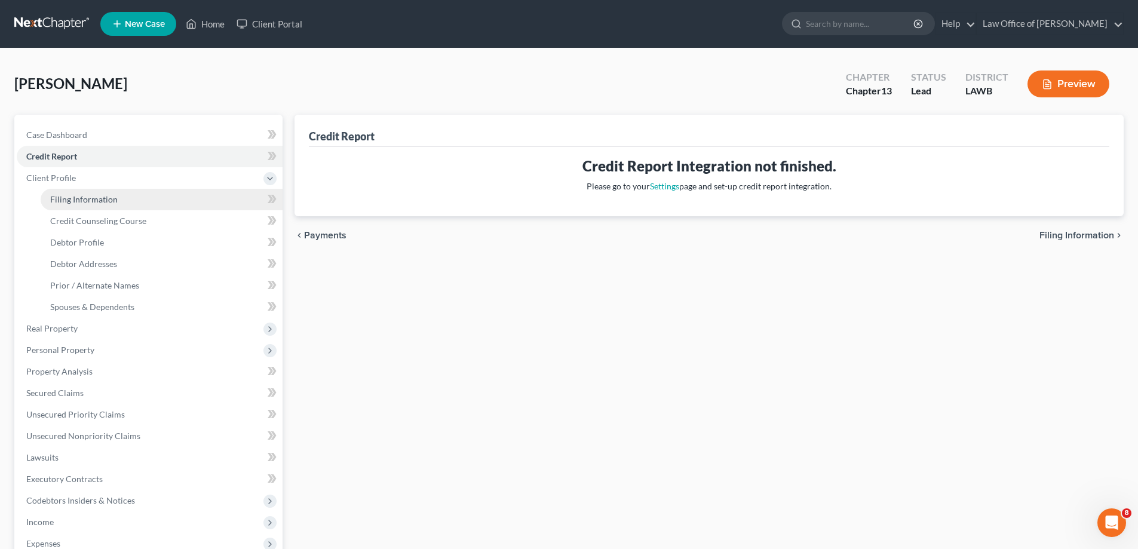
click at [91, 201] on span "Filing Information" at bounding box center [83, 199] width 67 height 10
select select "1"
select select "0"
select select "3"
select select "36"
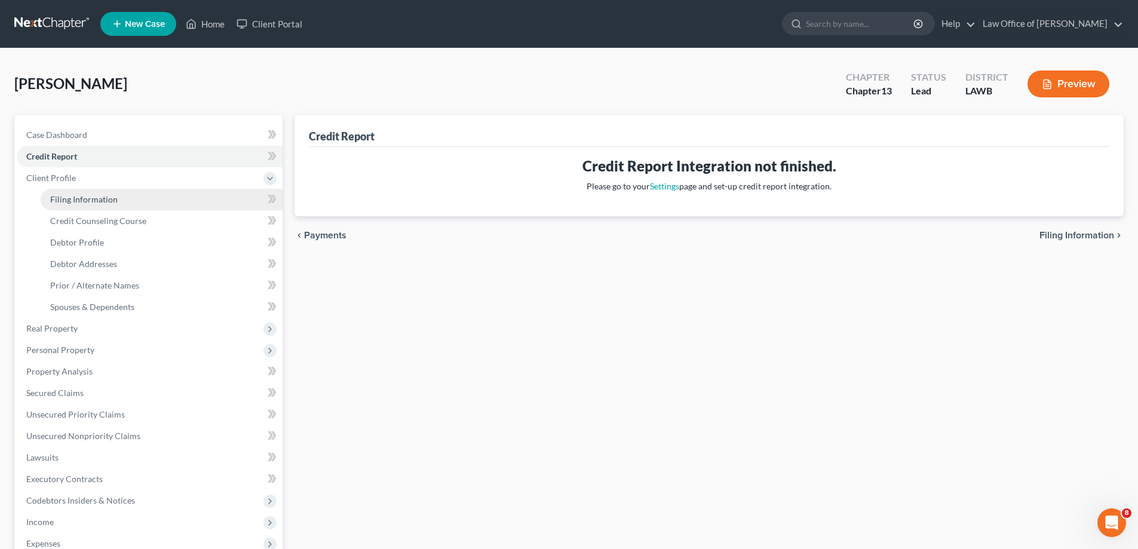
select select "19"
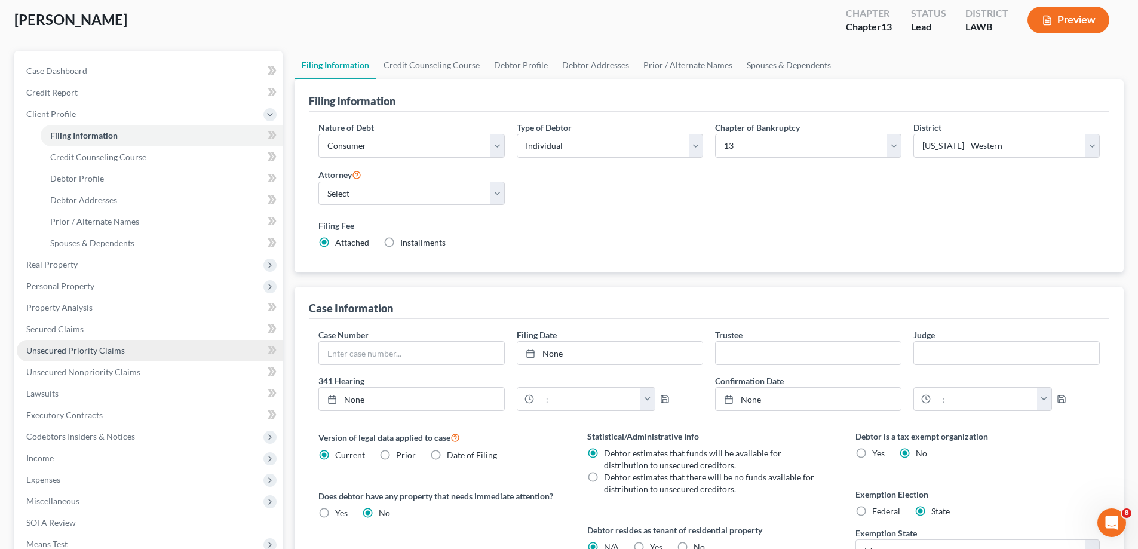
scroll to position [60, 0]
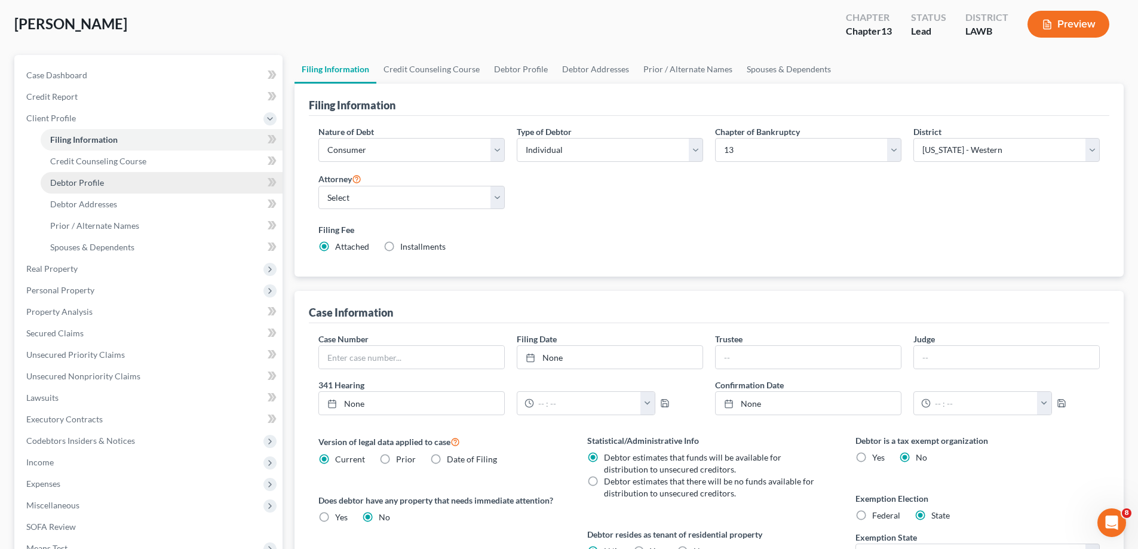
click at [95, 186] on span "Debtor Profile" at bounding box center [77, 182] width 54 height 10
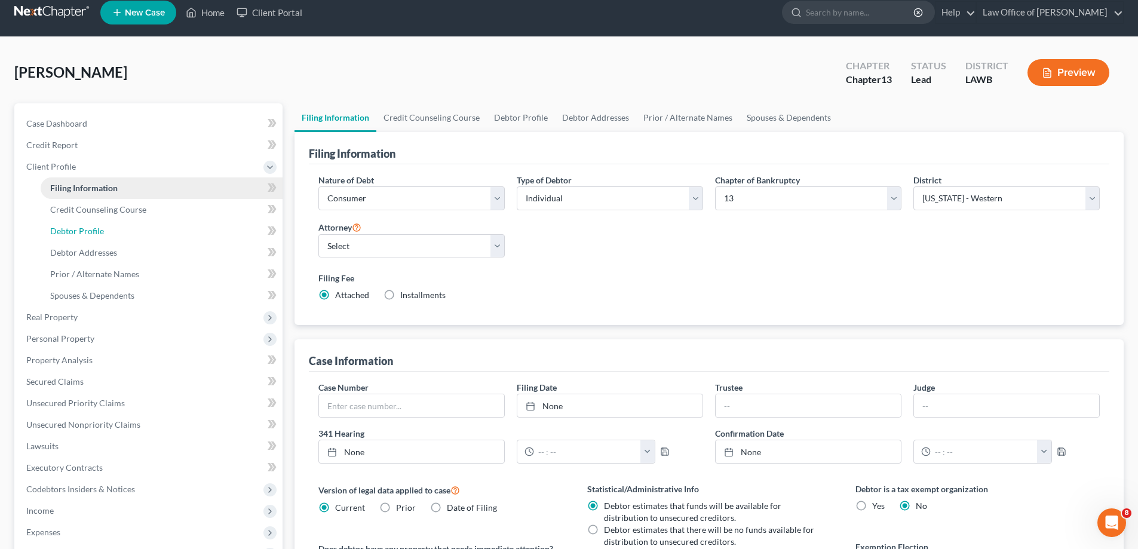
select select "0"
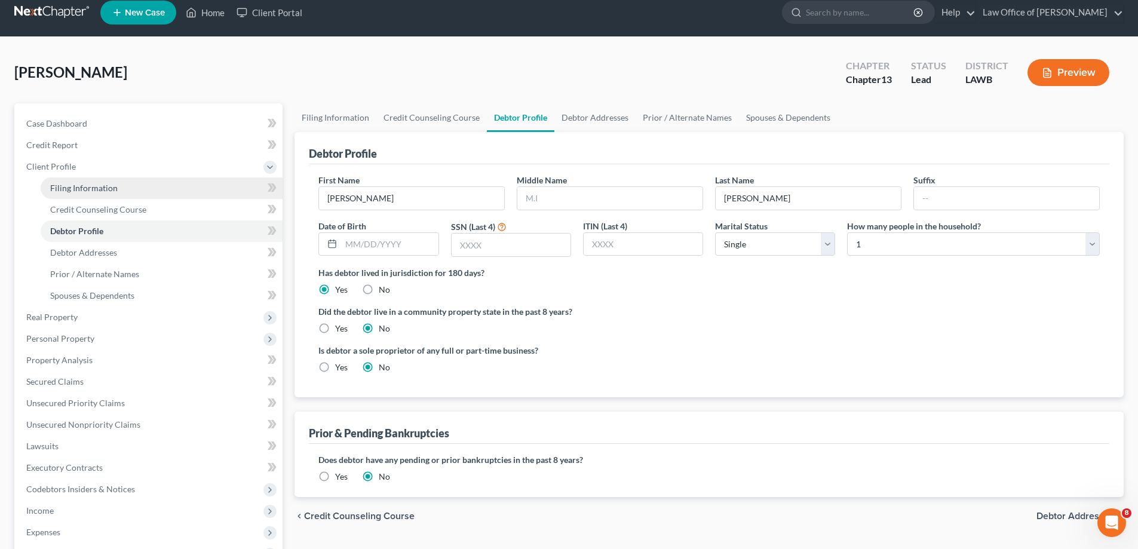
scroll to position [0, 0]
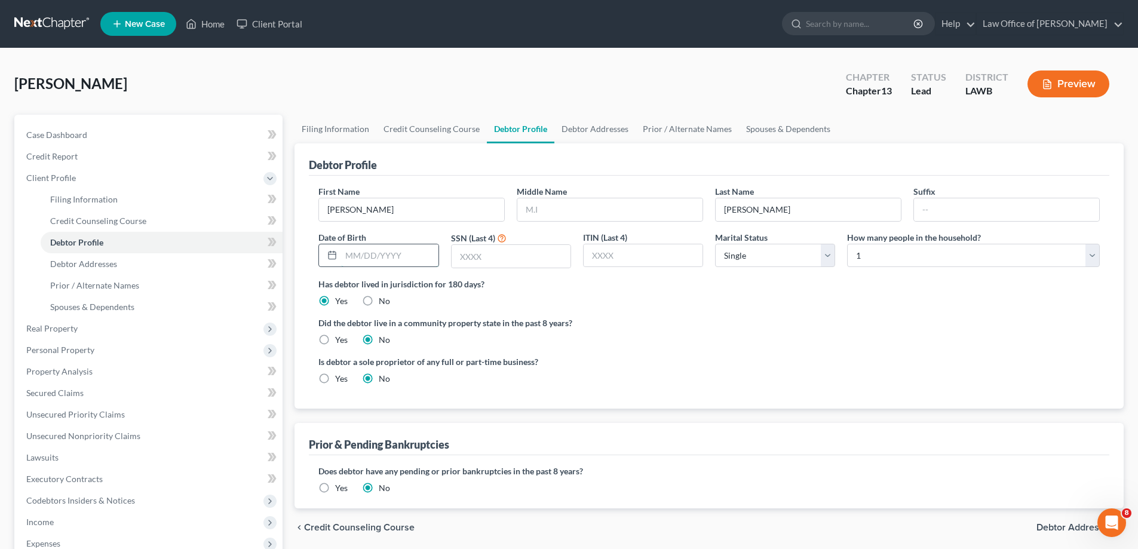
click at [397, 253] on input "text" at bounding box center [389, 255] width 97 height 23
type input "[DATE]"
click at [471, 259] on input "text" at bounding box center [511, 256] width 119 height 23
type input "1457"
click at [636, 257] on input "text" at bounding box center [643, 255] width 119 height 23
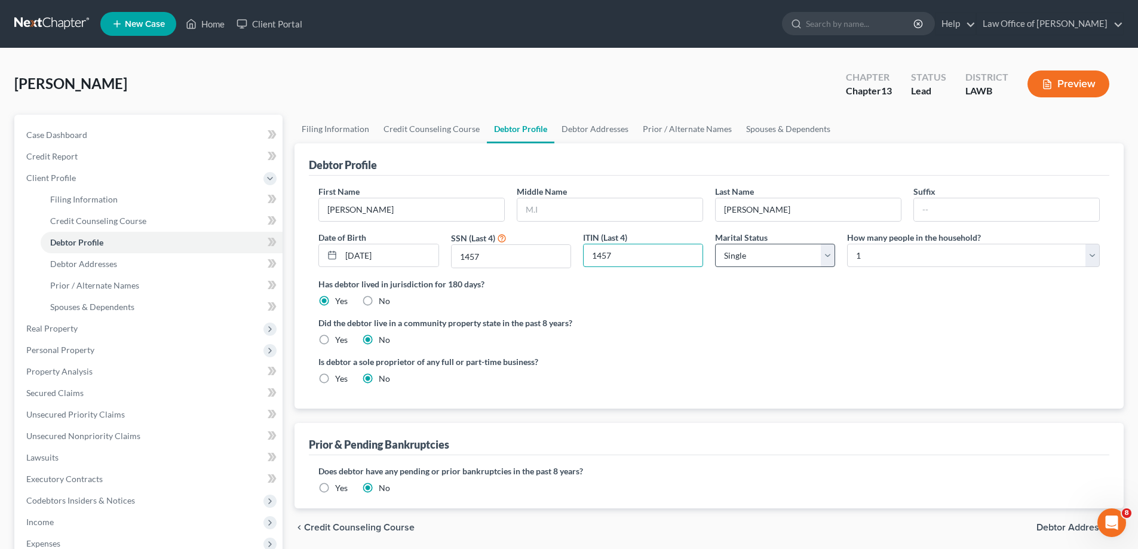
type input "1457"
click at [766, 257] on select "Select Single Married Separated Divorced Widowed" at bounding box center [775, 256] width 120 height 24
select select "3"
click at [715, 244] on select "Select Single Married Separated Divorced Widowed" at bounding box center [775, 256] width 120 height 24
click at [863, 257] on select "Select 1 2 3 4 5 6 7 8 9 10 11 12 13 14 15 16 17 18 19 20" at bounding box center [973, 256] width 253 height 24
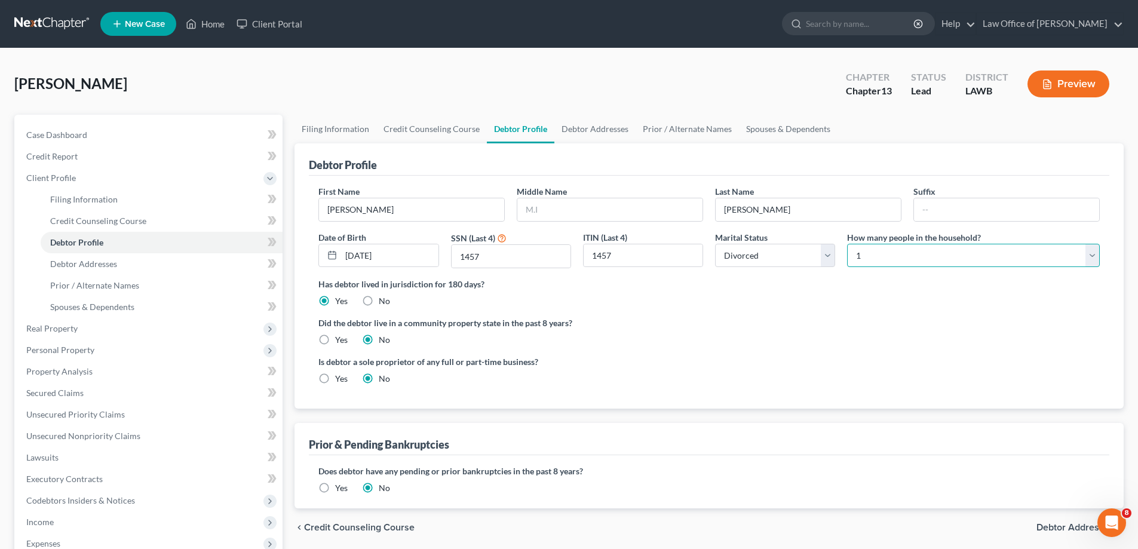
select select "2"
click at [847, 244] on select "Select 1 2 3 4 5 6 7 8 9 10 11 12 13 14 15 16 17 18 19 20" at bounding box center [973, 256] width 253 height 24
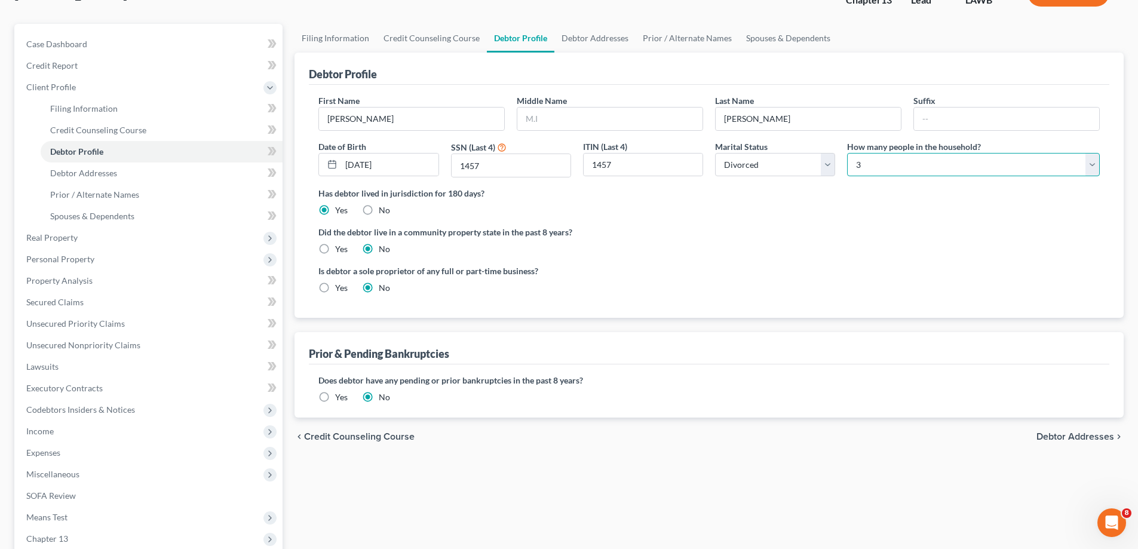
scroll to position [119, 0]
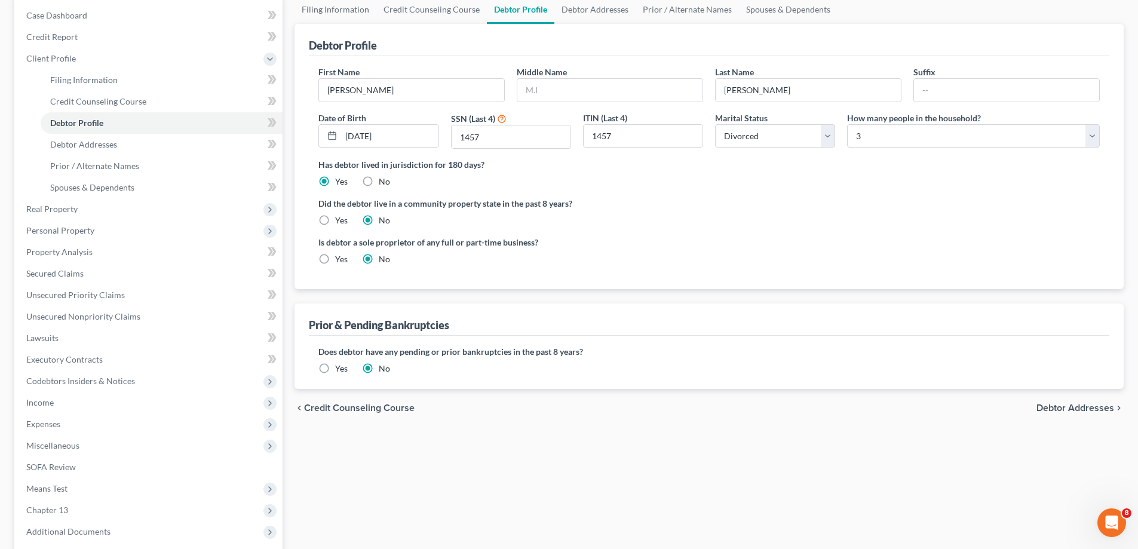
click at [335, 369] on label "Yes" at bounding box center [341, 369] width 13 height 12
click at [340, 369] on input "Yes" at bounding box center [344, 367] width 8 height 8
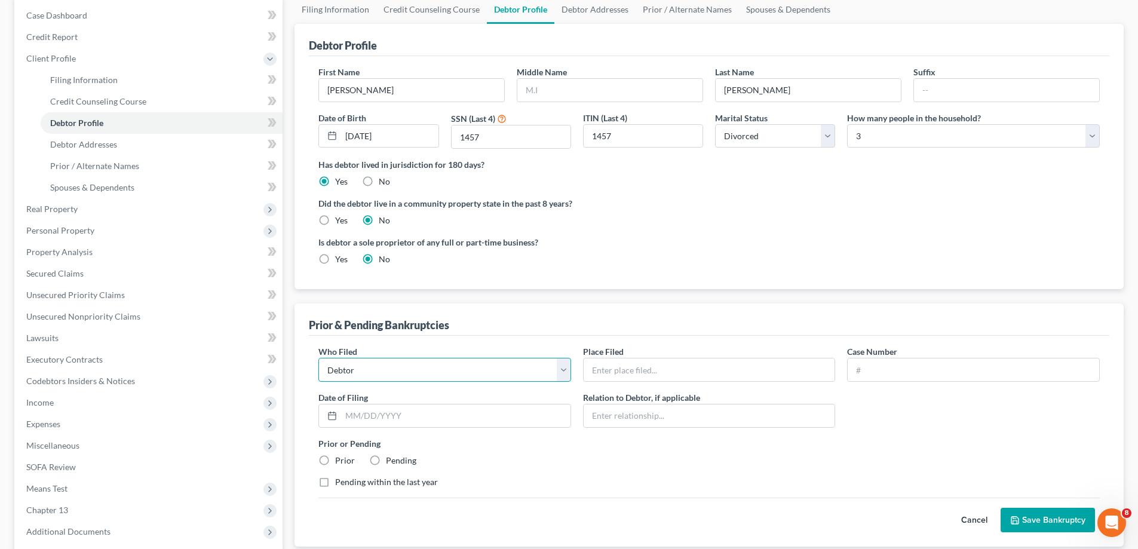
click at [558, 366] on select "Debtor Other" at bounding box center [444, 370] width 253 height 24
click at [511, 373] on select "Debtor Other" at bounding box center [444, 370] width 253 height 24
click at [622, 370] on input "text" at bounding box center [709, 369] width 251 height 23
click at [880, 371] on input "text" at bounding box center [973, 369] width 251 height 23
type input "1"
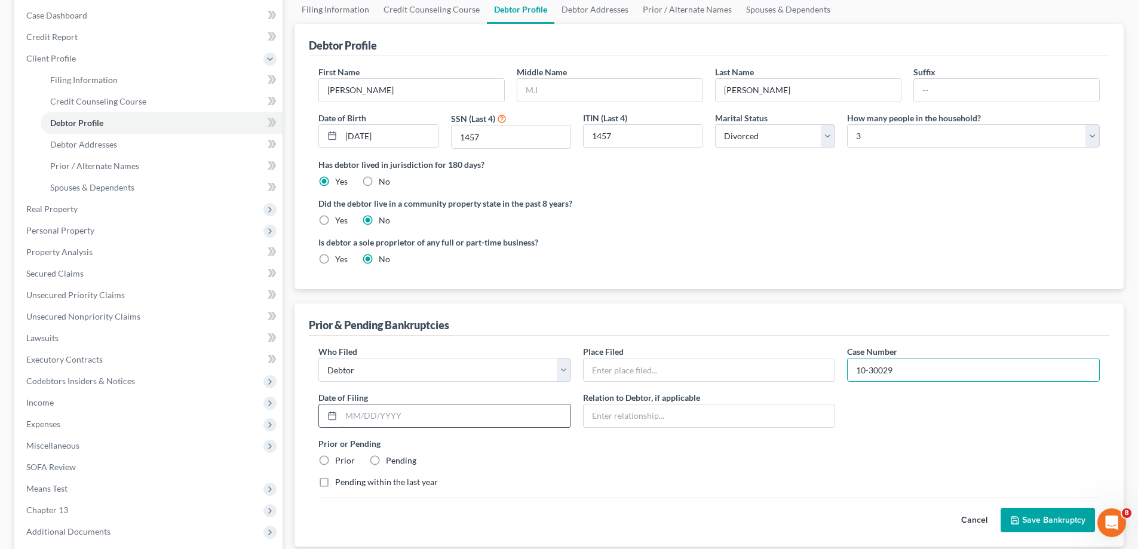
type input "10-30029"
click at [448, 416] on input "text" at bounding box center [455, 415] width 229 height 23
type input "[DATE]"
click at [627, 417] on input "text" at bounding box center [709, 415] width 251 height 23
click at [335, 459] on label "Prior" at bounding box center [345, 461] width 20 height 12
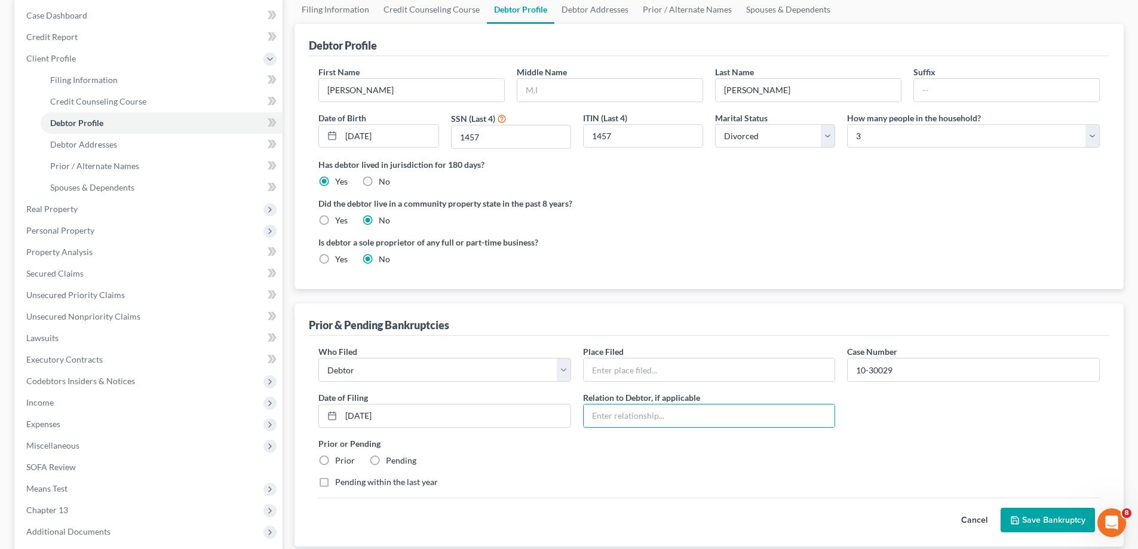
click at [340, 459] on input "Prior" at bounding box center [344, 459] width 8 height 8
radio input "true"
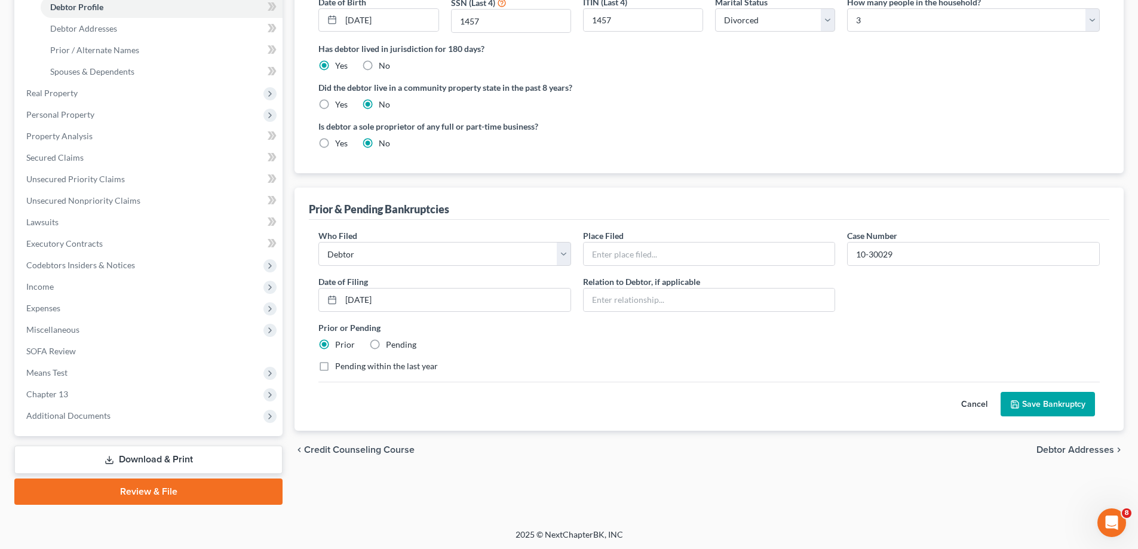
scroll to position [237, 0]
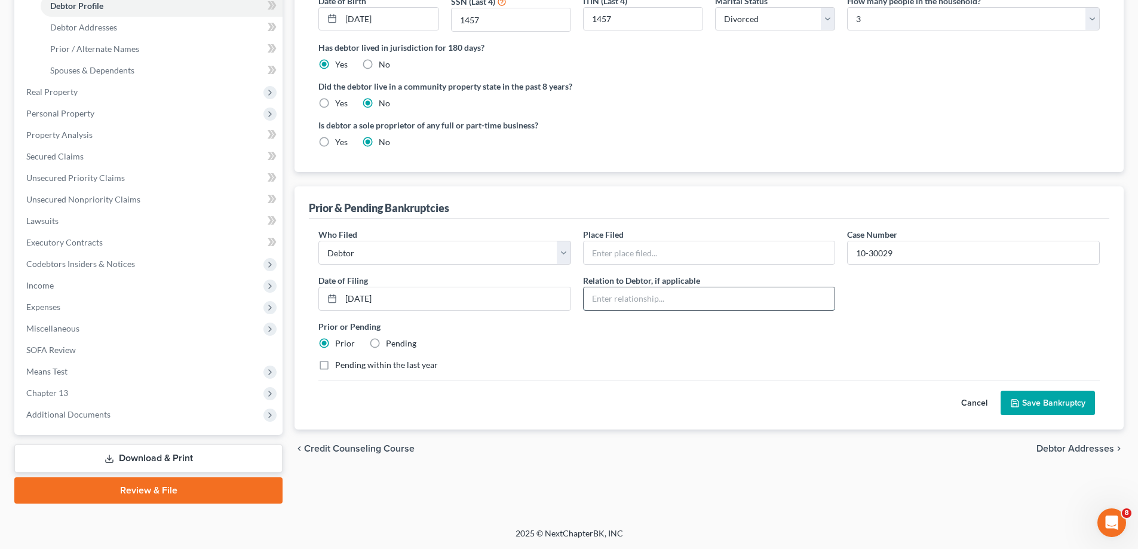
click at [663, 297] on input "text" at bounding box center [709, 298] width 251 height 23
type input "N"
click at [1040, 404] on button "Save Bankruptcy" at bounding box center [1047, 403] width 94 height 25
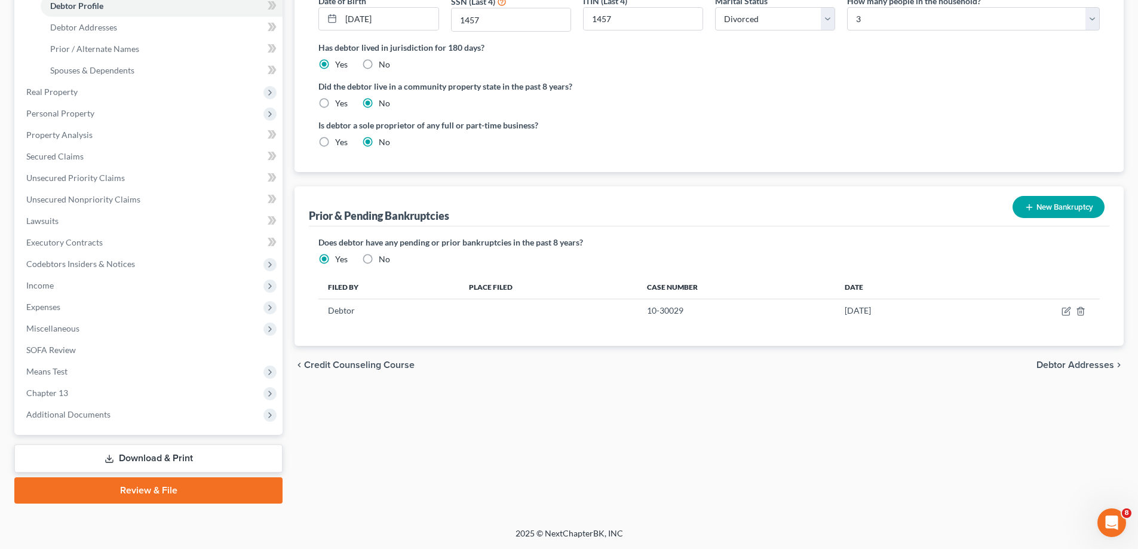
click at [1070, 208] on button "New Bankruptcy" at bounding box center [1058, 207] width 92 height 22
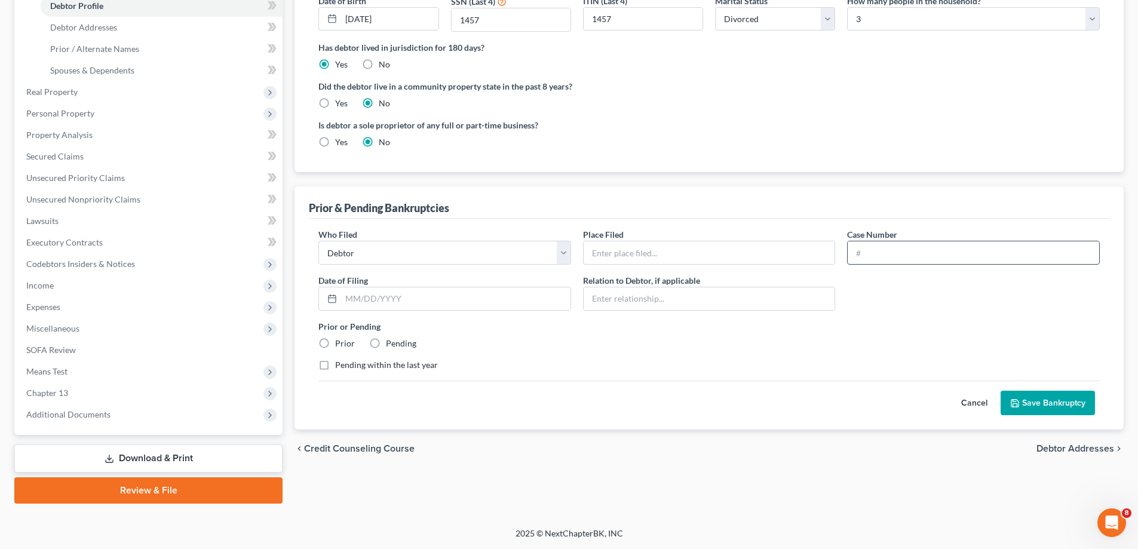
click at [905, 254] on input "text" at bounding box center [973, 252] width 251 height 23
type input "15-30045"
click at [445, 300] on input "text" at bounding box center [455, 298] width 229 height 23
type input "[DATE]"
click at [335, 345] on label "Prior" at bounding box center [345, 343] width 20 height 12
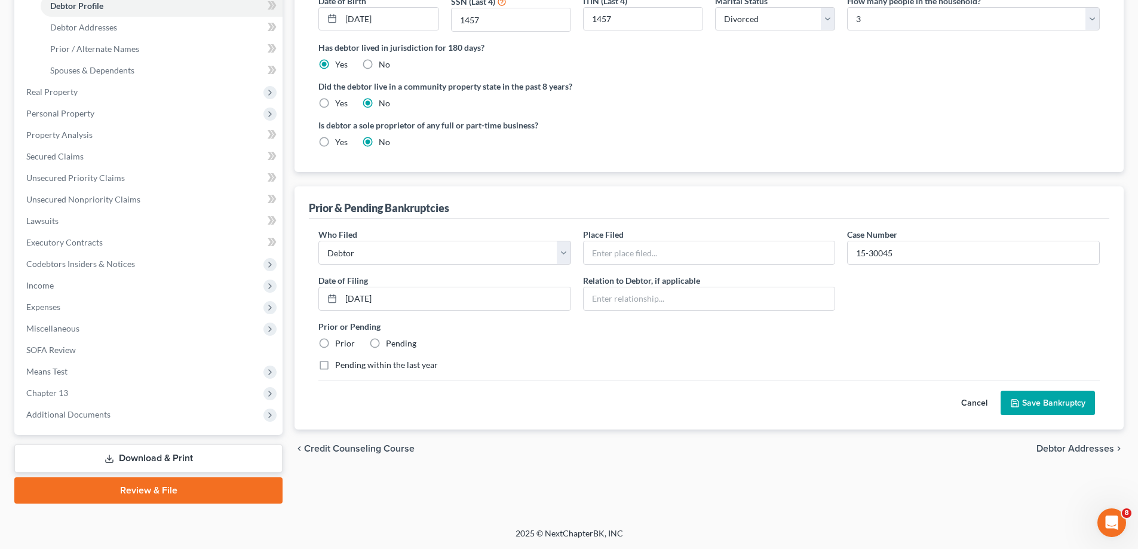
click at [340, 345] on input "Prior" at bounding box center [344, 341] width 8 height 8
radio input "true"
click at [1034, 405] on button "Save Bankruptcy" at bounding box center [1047, 403] width 94 height 25
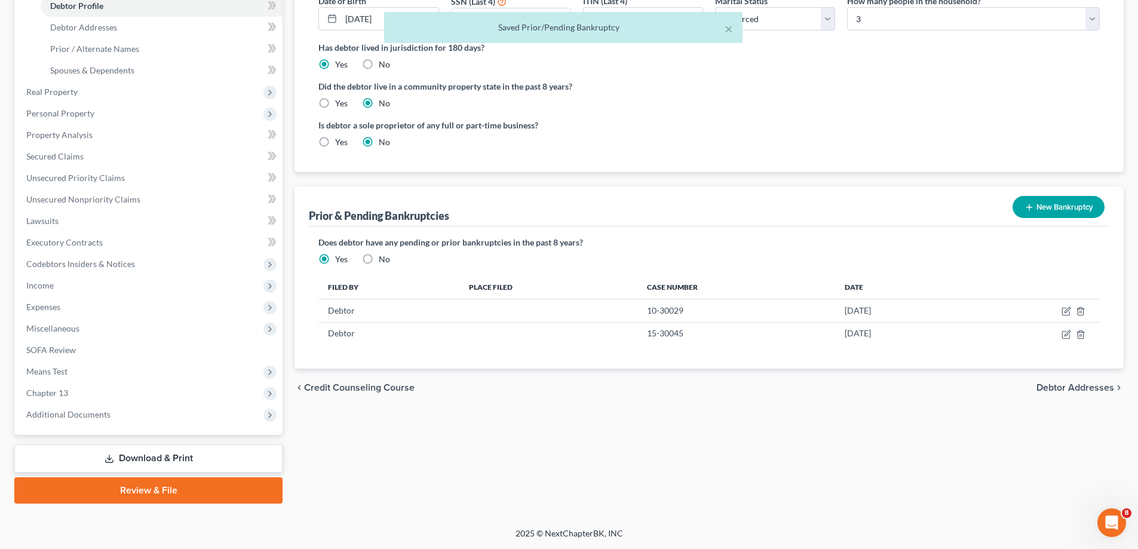
click at [1061, 205] on button "New Bankruptcy" at bounding box center [1058, 207] width 92 height 22
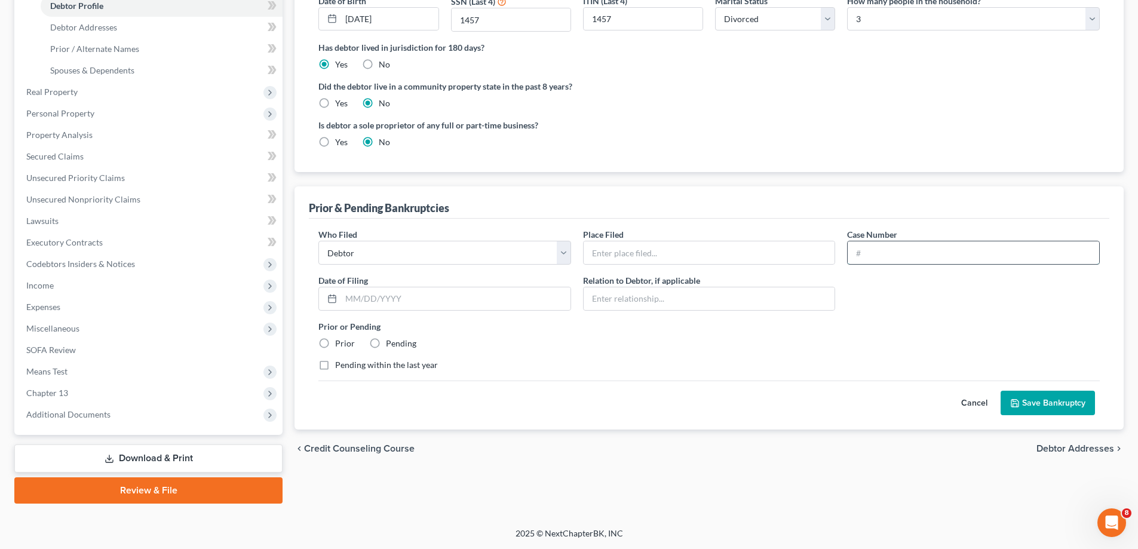
click at [894, 255] on input "text" at bounding box center [973, 252] width 251 height 23
type input "2"
type input "15-30045"
click at [494, 300] on input "text" at bounding box center [455, 298] width 229 height 23
drag, startPoint x: 864, startPoint y: 253, endPoint x: 838, endPoint y: 253, distance: 25.7
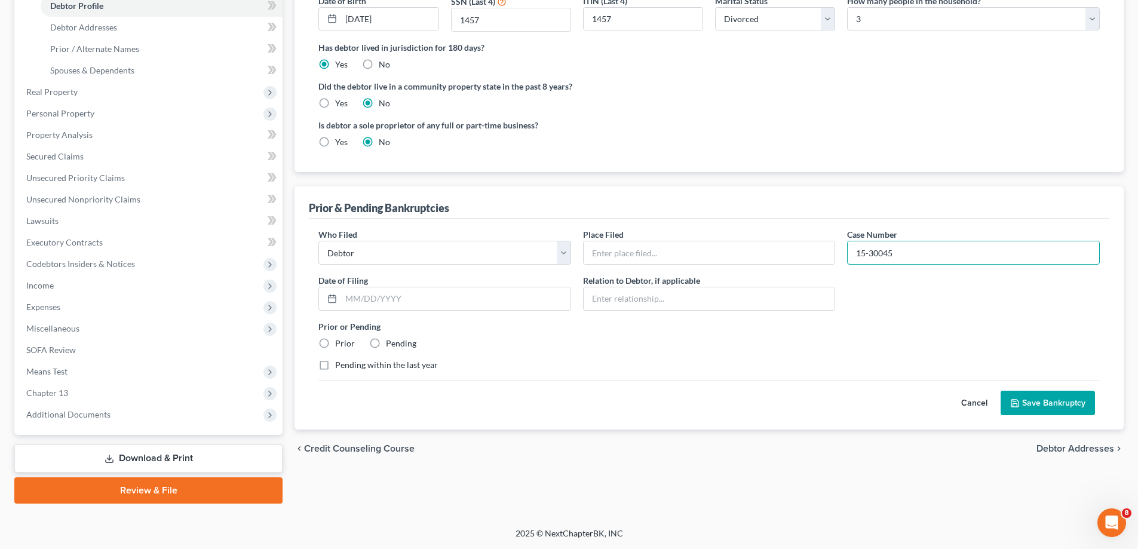
click at [838, 253] on div "Who Filed * Debtor Other Place Filed * Case Number 15-30045 Date of Filing * Re…" at bounding box center [708, 304] width 793 height 152
type input "2"
type input "22-30487"
click at [435, 300] on input "text" at bounding box center [455, 298] width 229 height 23
type input "[DATE]"
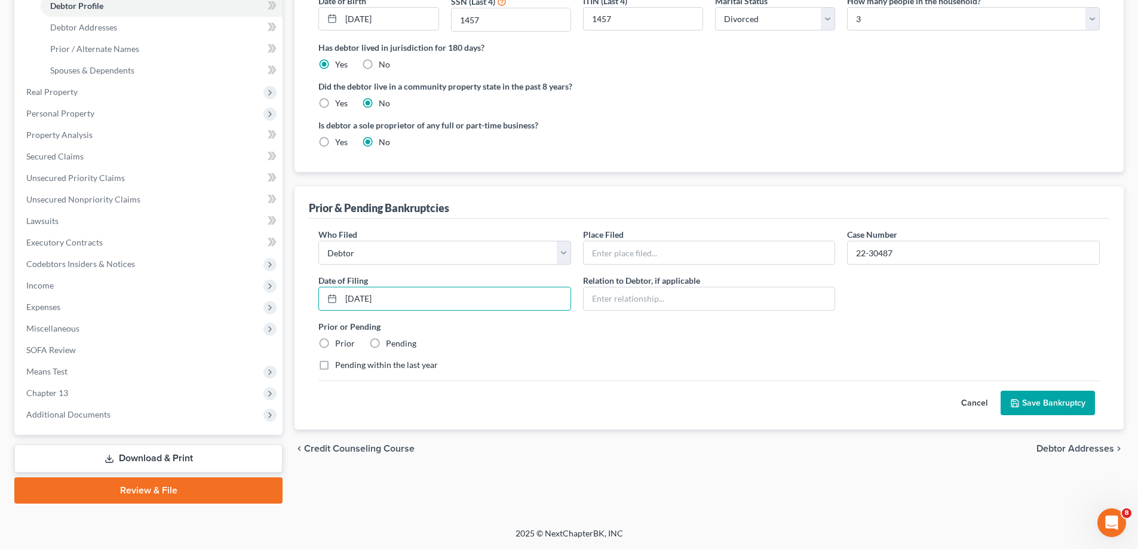
click at [335, 345] on label "Prior" at bounding box center [345, 343] width 20 height 12
click at [340, 345] on input "Prior" at bounding box center [344, 341] width 8 height 8
radio input "true"
click at [1043, 405] on button "Save Bankruptcy" at bounding box center [1047, 403] width 94 height 25
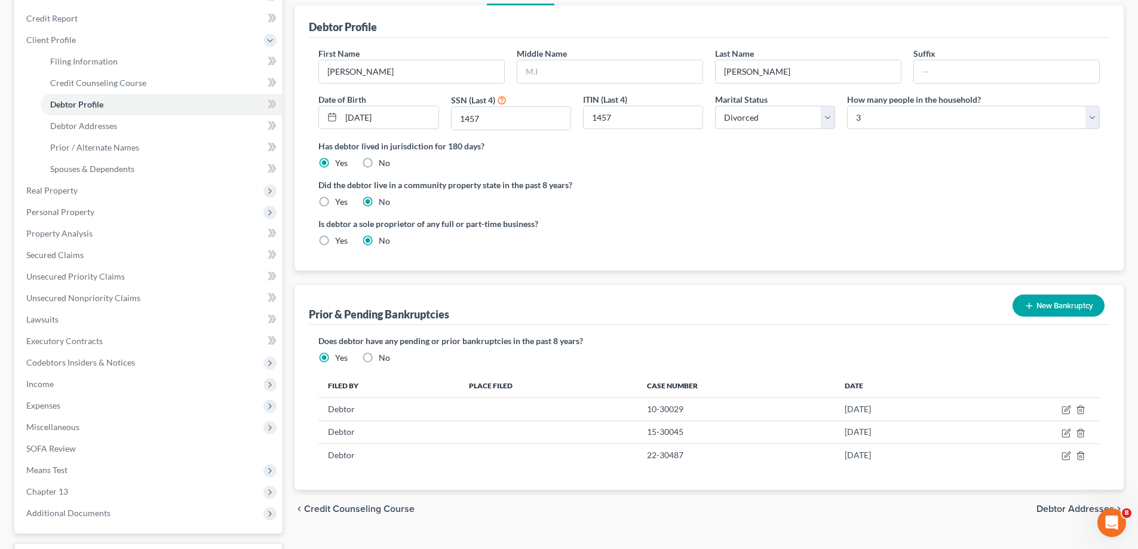
scroll to position [117, 0]
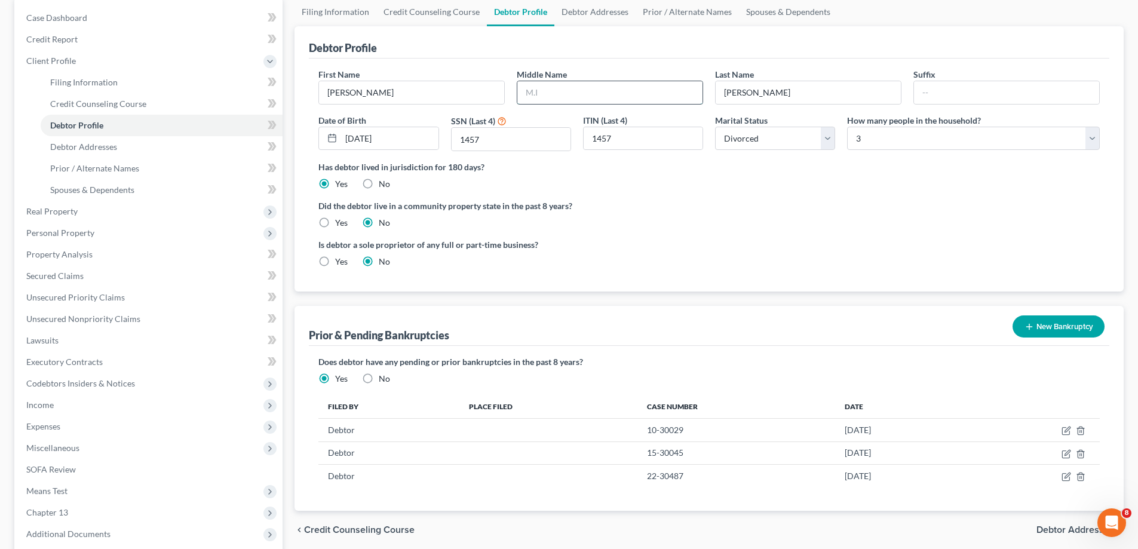
click at [563, 95] on input "text" at bounding box center [609, 92] width 185 height 23
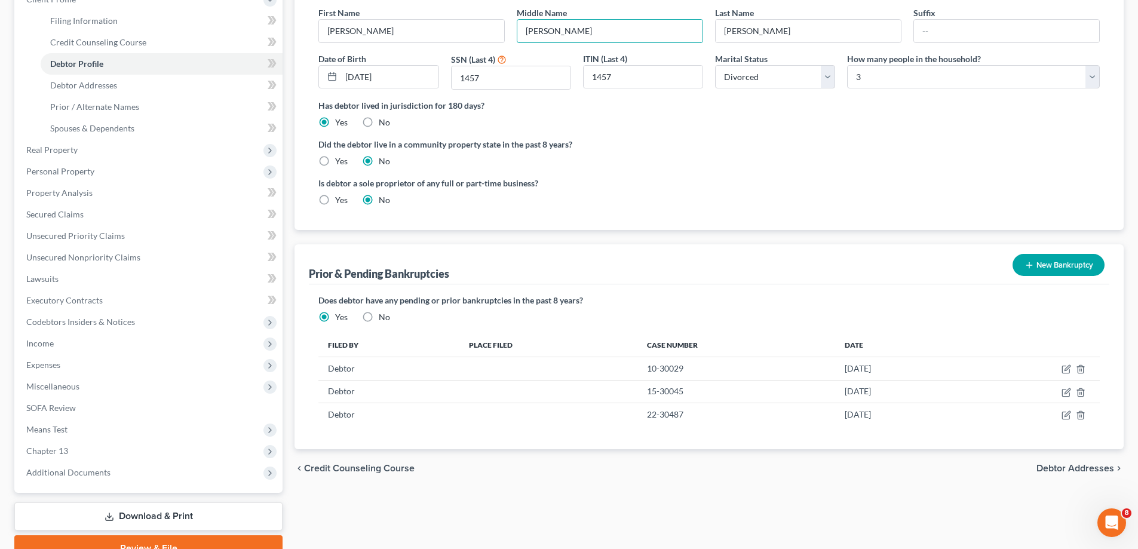
scroll to position [237, 0]
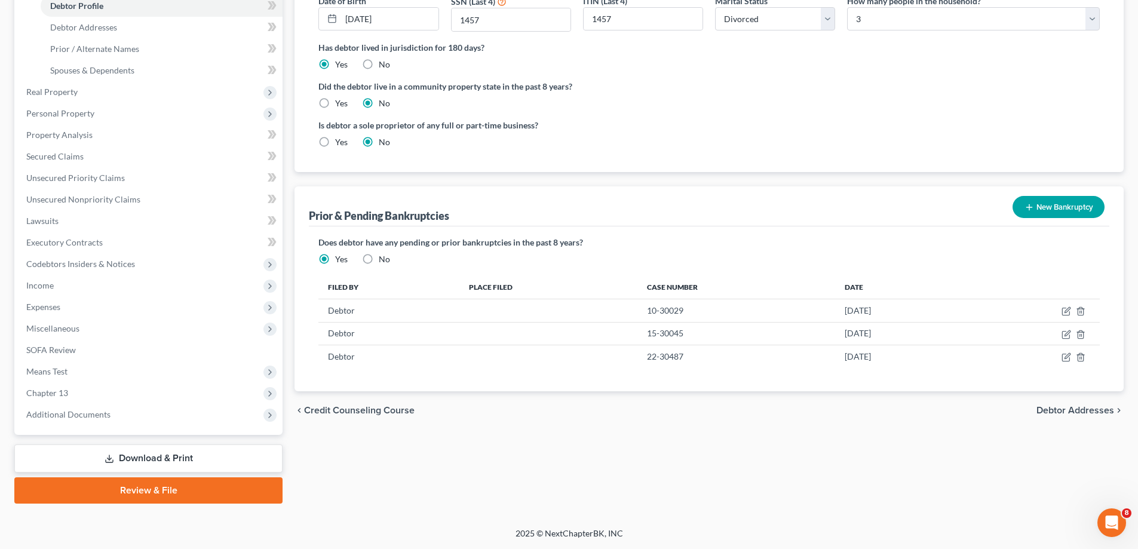
type input "[PERSON_NAME]"
click at [1042, 412] on span "Debtor Addresses" at bounding box center [1075, 411] width 78 height 10
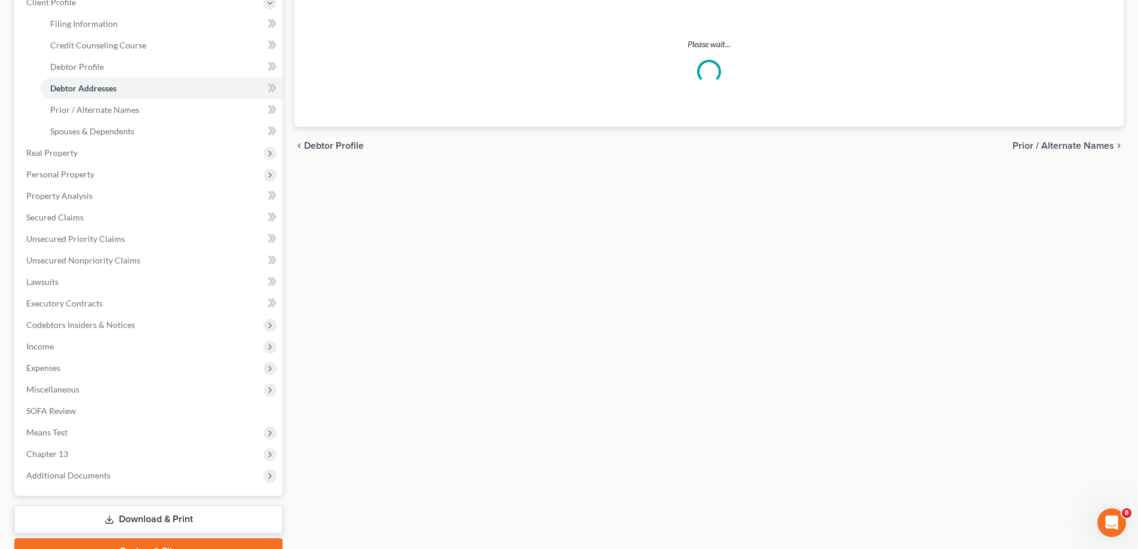
scroll to position [43, 0]
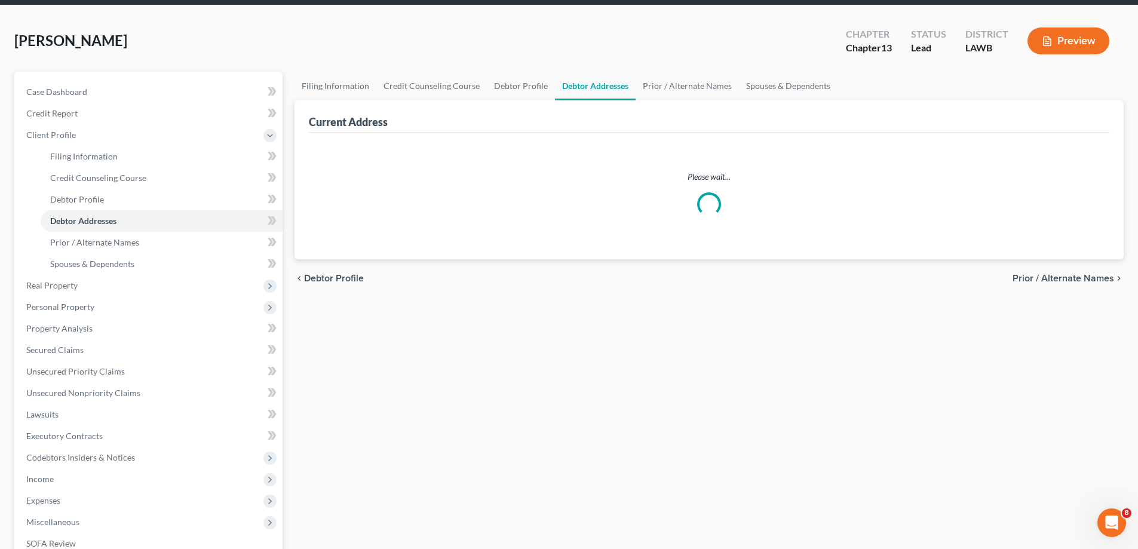
select select "0"
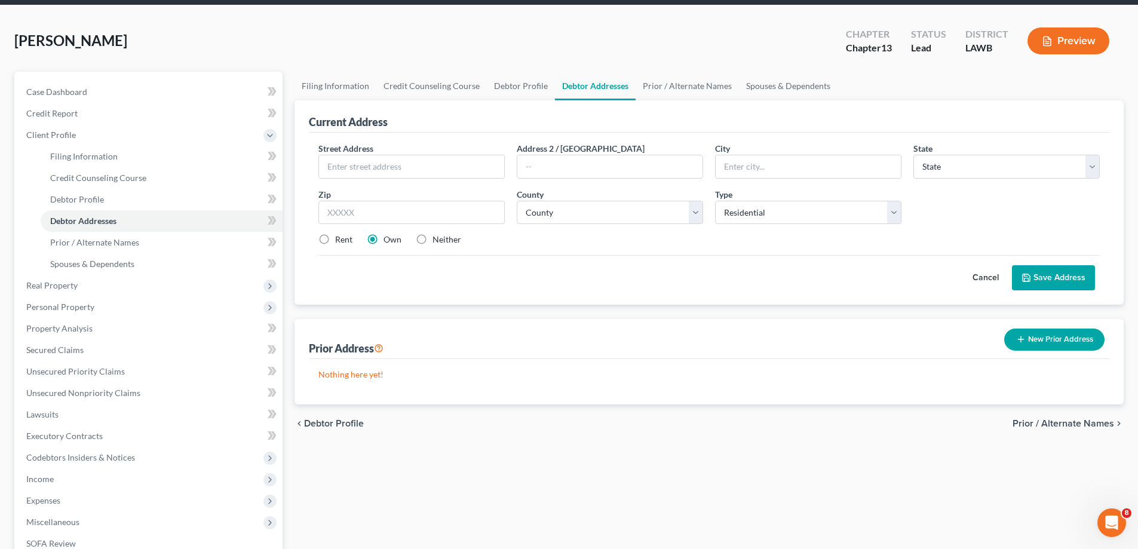
scroll to position [0, 0]
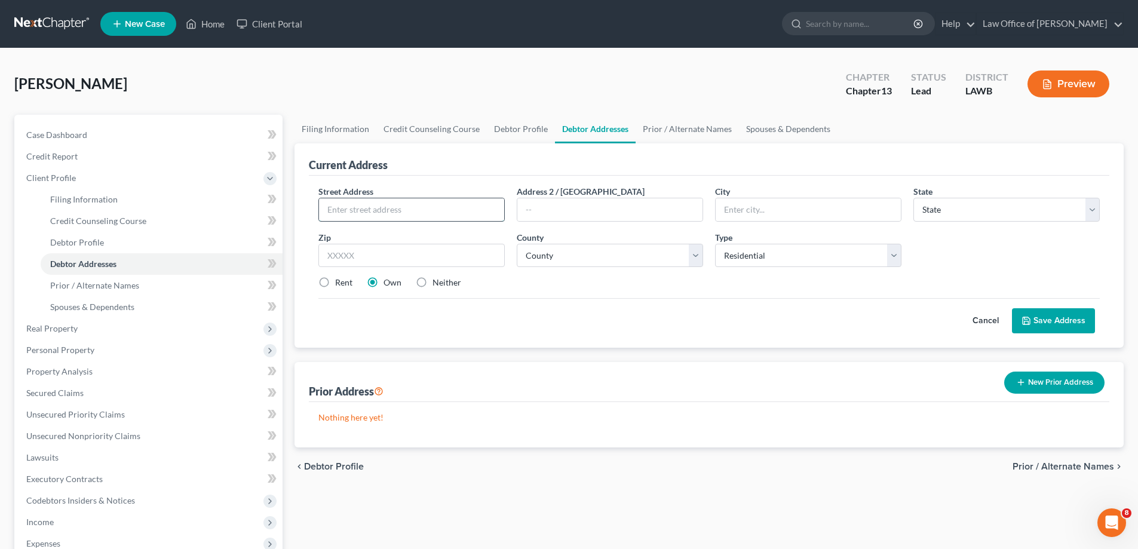
click at [410, 209] on input "text" at bounding box center [411, 209] width 185 height 23
type input "[STREET_ADDRESS]"
click at [768, 209] on input "text" at bounding box center [808, 209] width 185 height 23
type input "Mer Rouge"
click at [955, 209] on select "State [US_STATE] AK AR AZ CA CO CT DE DC [GEOGRAPHIC_DATA] [GEOGRAPHIC_DATA] GU…" at bounding box center [1006, 210] width 186 height 24
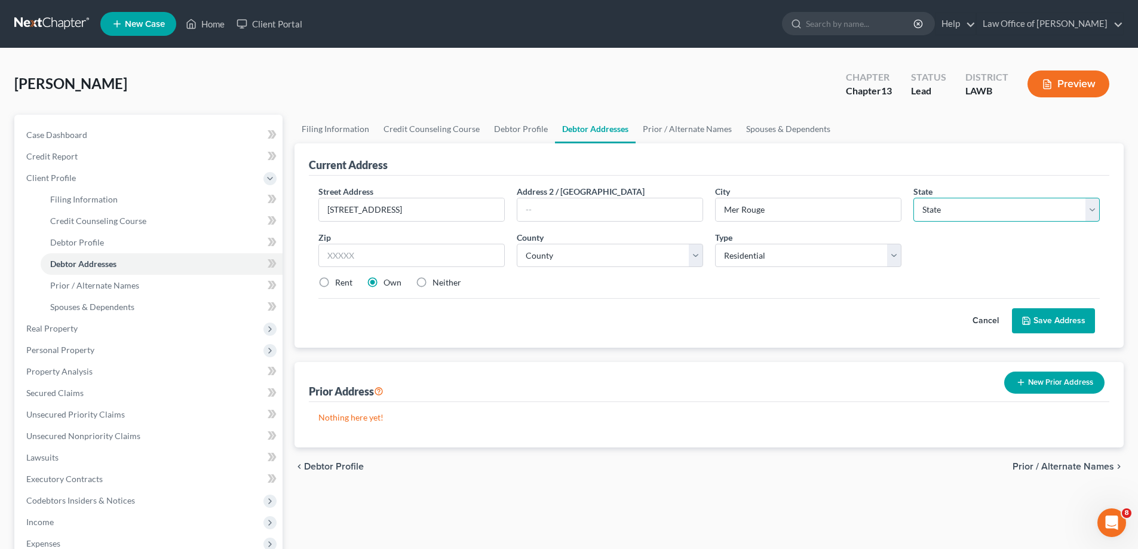
select select "19"
click at [955, 209] on select "State [US_STATE] AK AR AZ CA CO CT DE DC [GEOGRAPHIC_DATA] [GEOGRAPHIC_DATA] GU…" at bounding box center [1006, 210] width 186 height 24
click at [453, 261] on input "text" at bounding box center [411, 256] width 186 height 24
type input "71261"
click at [1061, 324] on button "Save Address" at bounding box center [1053, 320] width 83 height 25
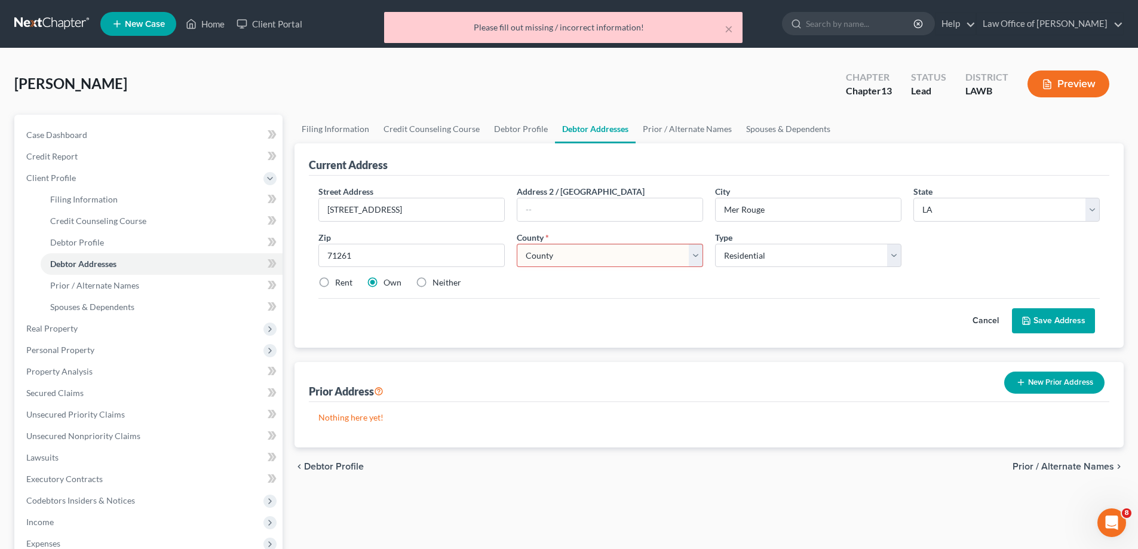
click at [642, 265] on select "County Acadia [PERSON_NAME] [DATE] Assumption Avoyelles [GEOGRAPHIC_DATA] Bienv…" at bounding box center [610, 256] width 186 height 24
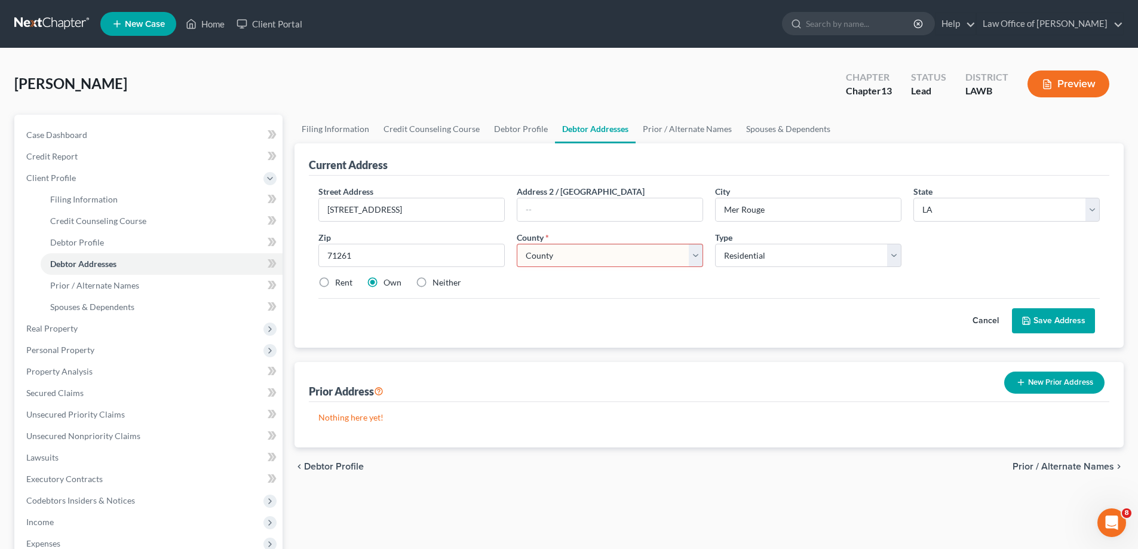
select select "33"
click at [517, 244] on select "County Acadia [PERSON_NAME] [DATE] Assumption Avoyelles [GEOGRAPHIC_DATA] Bienv…" at bounding box center [610, 256] width 186 height 24
click at [1050, 324] on button "Save Address" at bounding box center [1053, 320] width 83 height 25
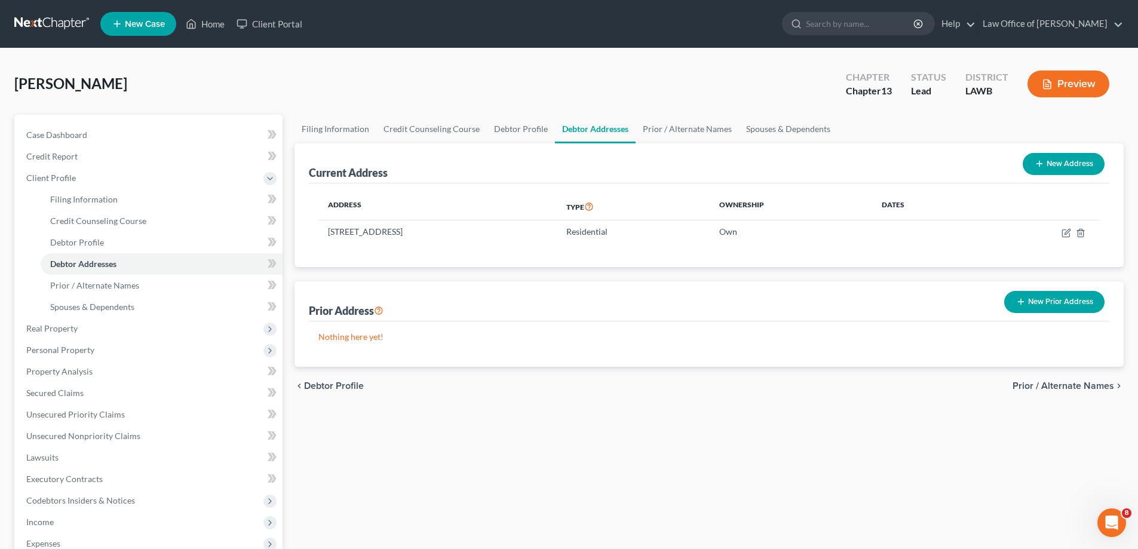
click at [1049, 386] on span "Prior / Alternate Names" at bounding box center [1063, 386] width 102 height 10
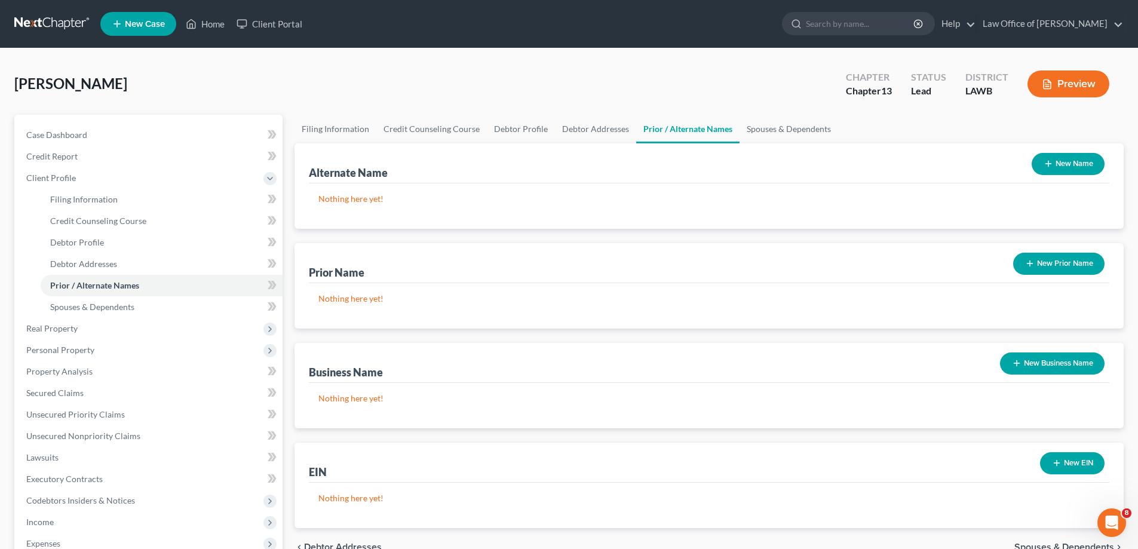
click at [1040, 269] on button "New Prior Name" at bounding box center [1058, 264] width 91 height 22
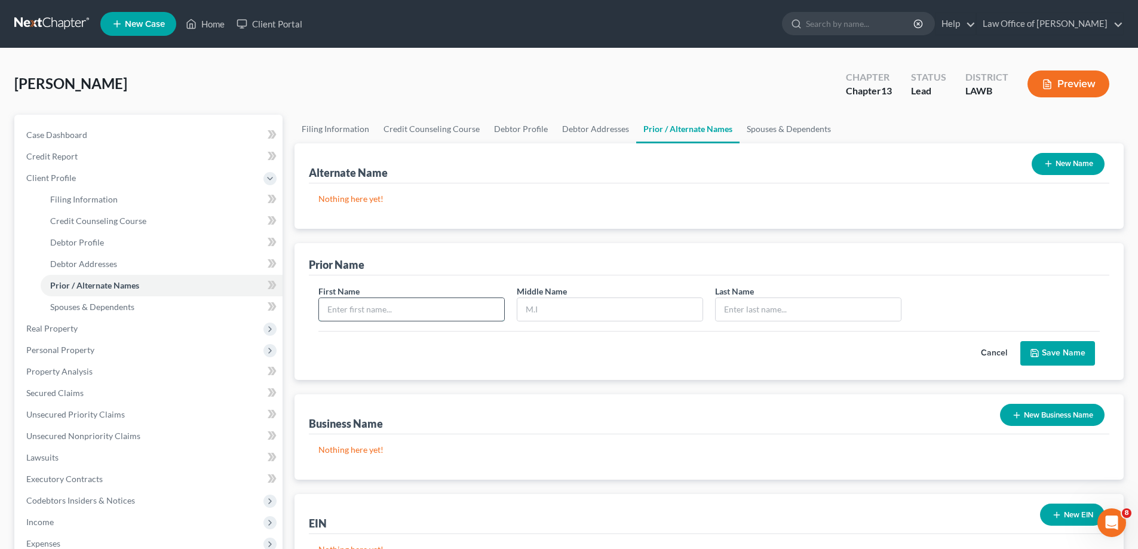
click at [443, 314] on input "text" at bounding box center [411, 309] width 185 height 23
type input "[PERSON_NAME]"
click at [557, 306] on input "text" at bounding box center [609, 309] width 185 height 23
type input "[PERSON_NAME]"
click at [756, 306] on input "text" at bounding box center [808, 309] width 185 height 23
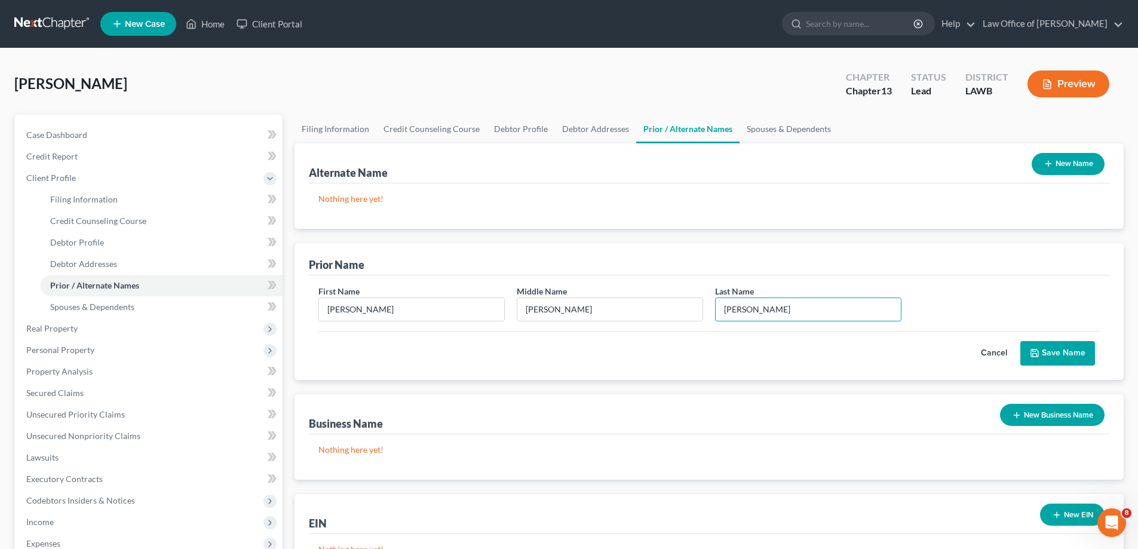
type input "[PERSON_NAME]"
click at [1021, 352] on button "Save Name" at bounding box center [1057, 353] width 75 height 25
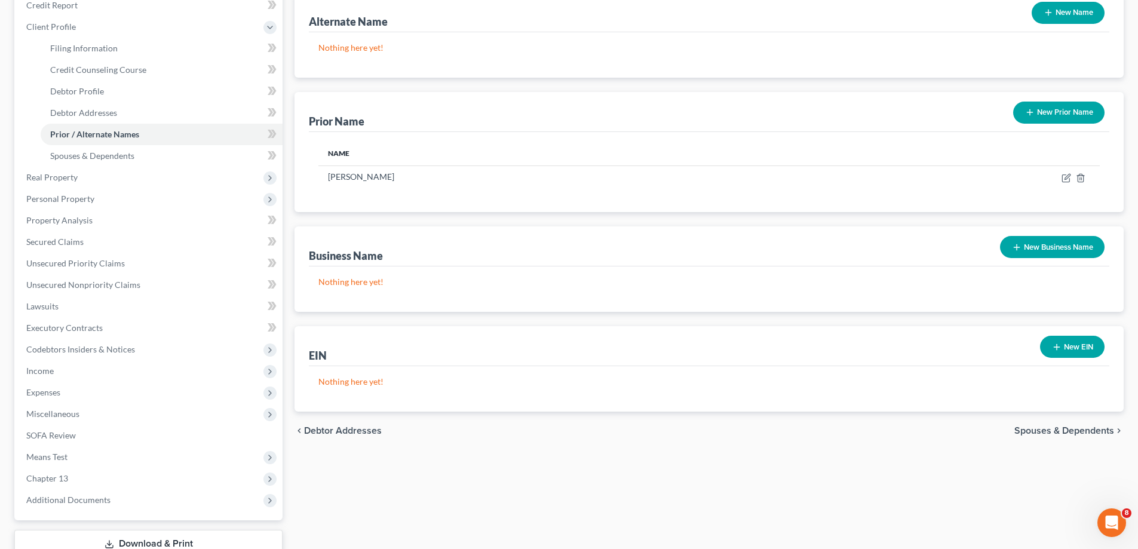
scroll to position [179, 0]
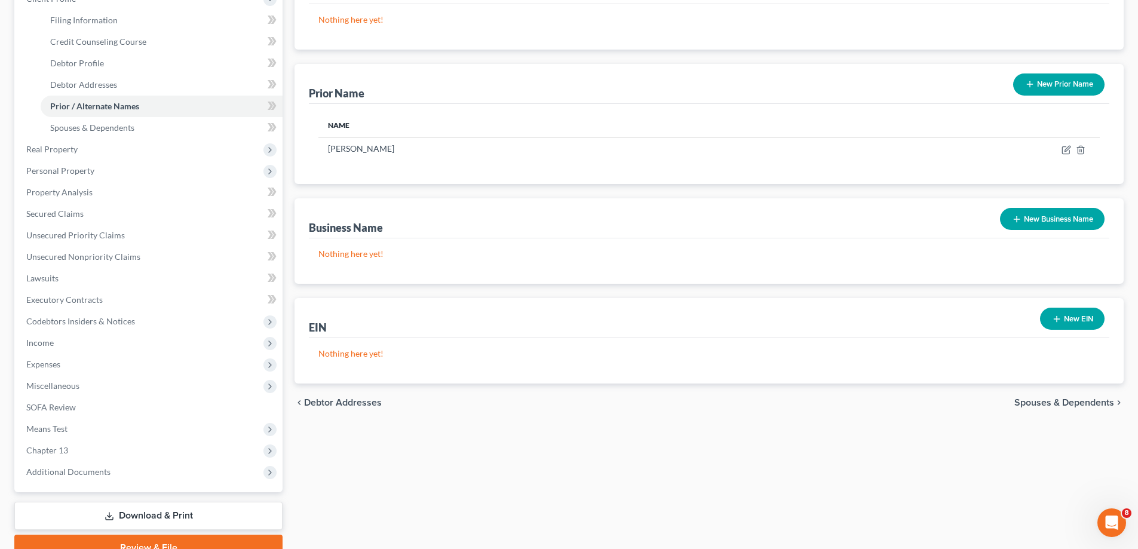
click at [1062, 403] on span "Spouses & Dependents" at bounding box center [1064, 403] width 100 height 10
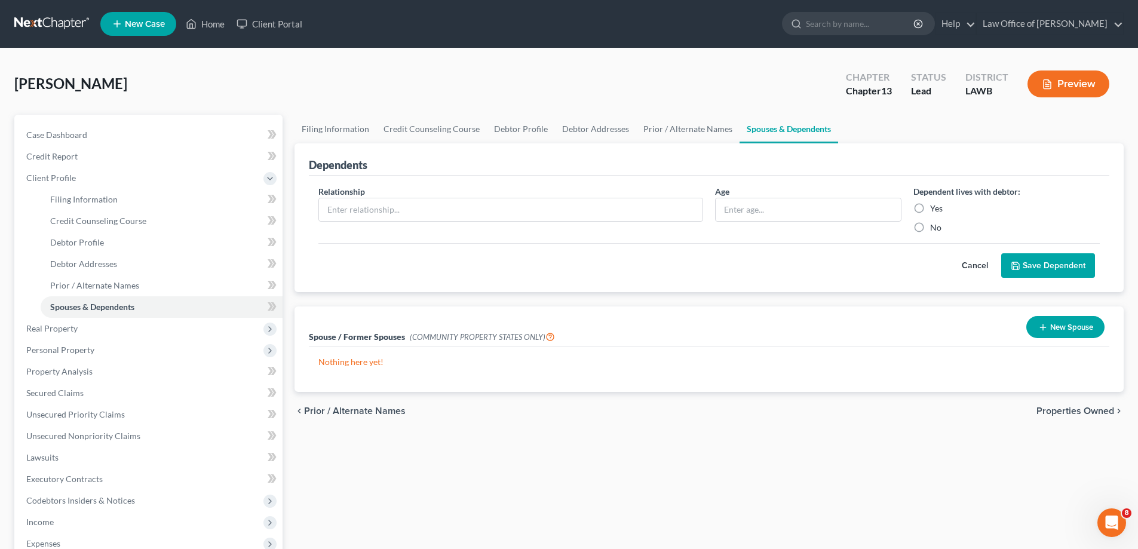
click at [930, 206] on label "Yes" at bounding box center [936, 208] width 13 height 12
click at [935, 206] on input "Yes" at bounding box center [939, 206] width 8 height 8
radio input "true"
click at [477, 214] on input "text" at bounding box center [510, 209] width 383 height 23
type input "Daughter"
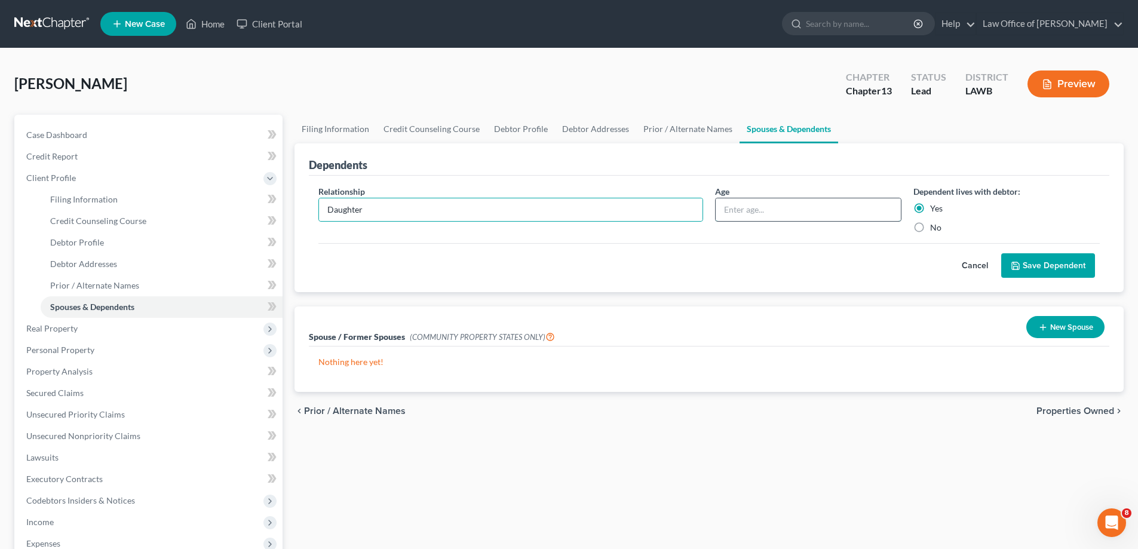
click at [740, 213] on input "text" at bounding box center [808, 209] width 185 height 23
type input "10"
click at [1039, 260] on button "Save Dependent" at bounding box center [1048, 265] width 94 height 25
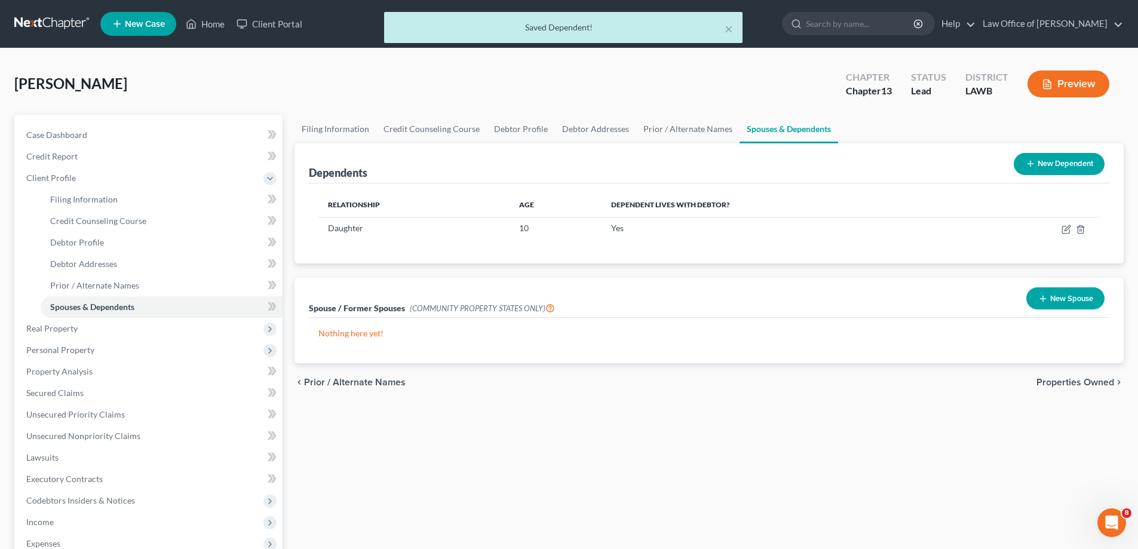
click at [1040, 161] on button "New Dependent" at bounding box center [1059, 164] width 91 height 22
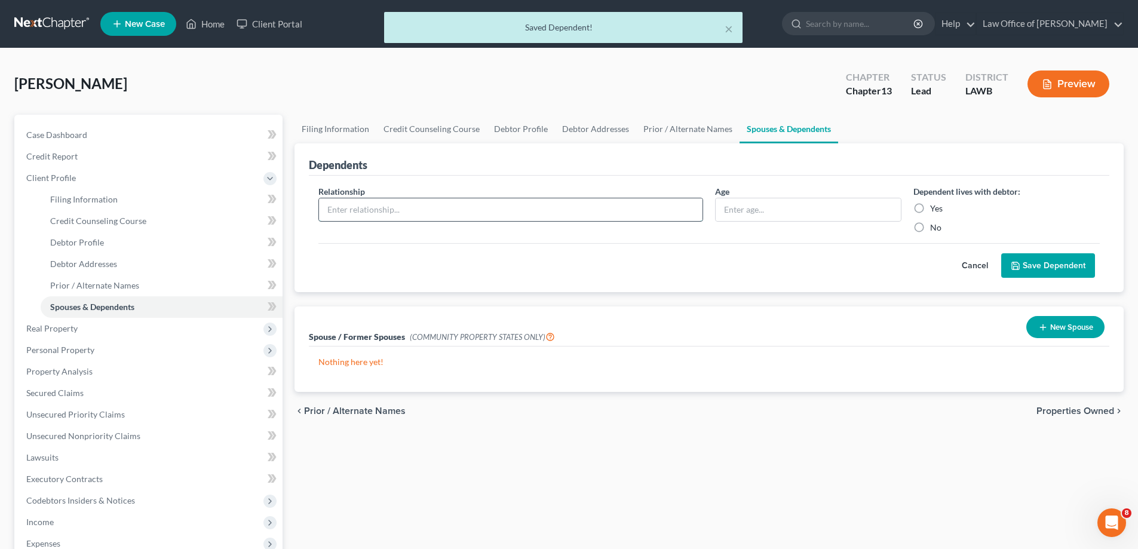
click at [401, 205] on input "text" at bounding box center [510, 209] width 383 height 23
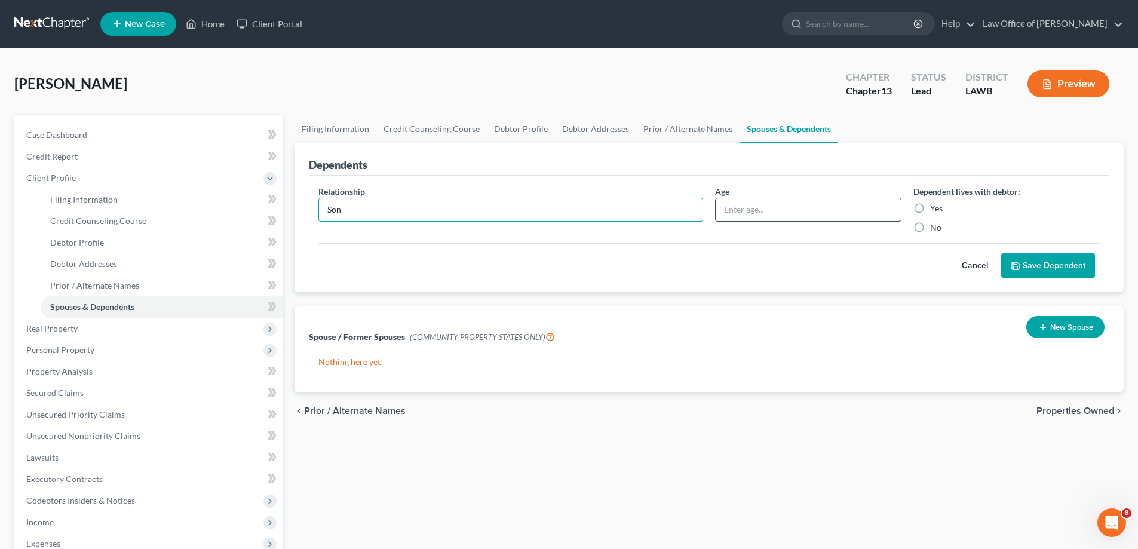
type input "Son"
click at [754, 217] on input "text" at bounding box center [808, 209] width 185 height 23
type input "5"
click at [930, 205] on label "Yes" at bounding box center [936, 208] width 13 height 12
click at [935, 205] on input "Yes" at bounding box center [939, 206] width 8 height 8
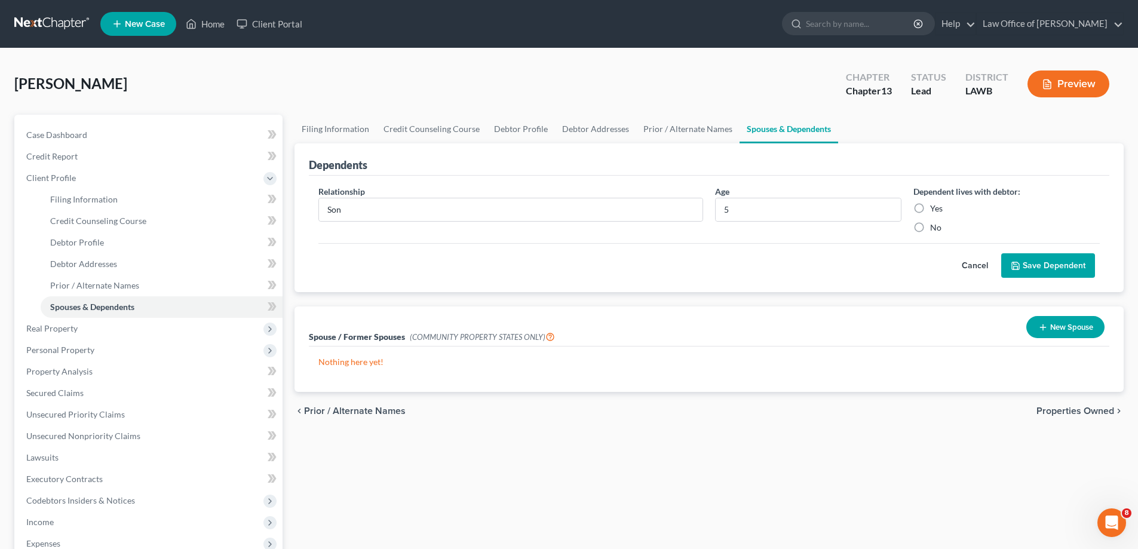
radio input "true"
click at [1061, 331] on button "New Spouse" at bounding box center [1065, 327] width 78 height 22
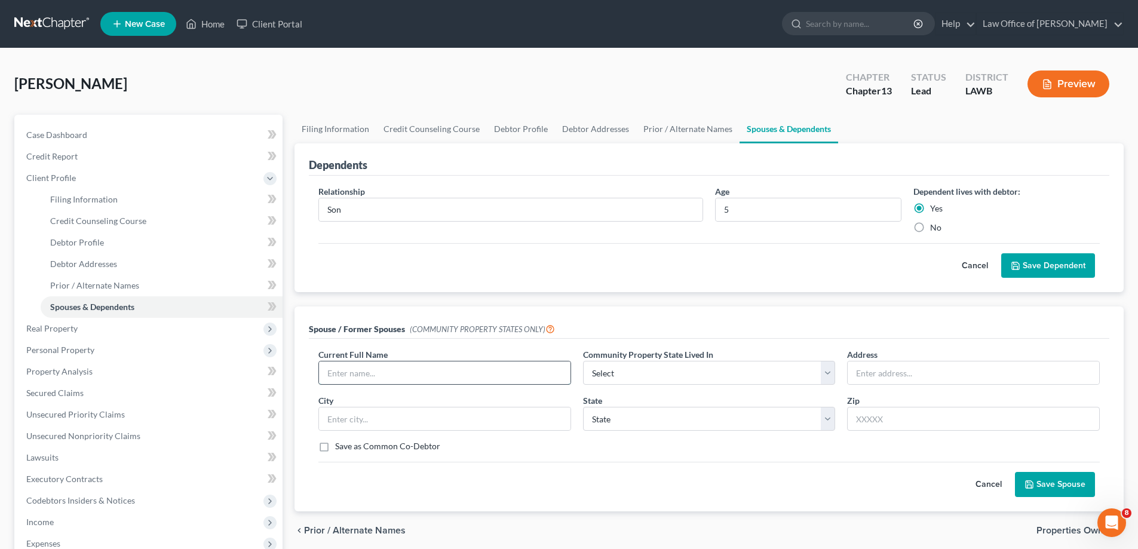
click at [492, 372] on input "text" at bounding box center [444, 372] width 251 height 23
click at [636, 367] on select "Select AZ CA GU ID LA NV NM PR [GEOGRAPHIC_DATA] [GEOGRAPHIC_DATA] [GEOGRAPHIC_…" at bounding box center [709, 373] width 253 height 24
click at [560, 320] on div "Spouse / Former Spouses (COMMUNITY PROPERTY STATES ONLY)" at bounding box center [709, 322] width 800 height 32
click at [435, 373] on input "[PERSON_NAME]" at bounding box center [444, 372] width 251 height 23
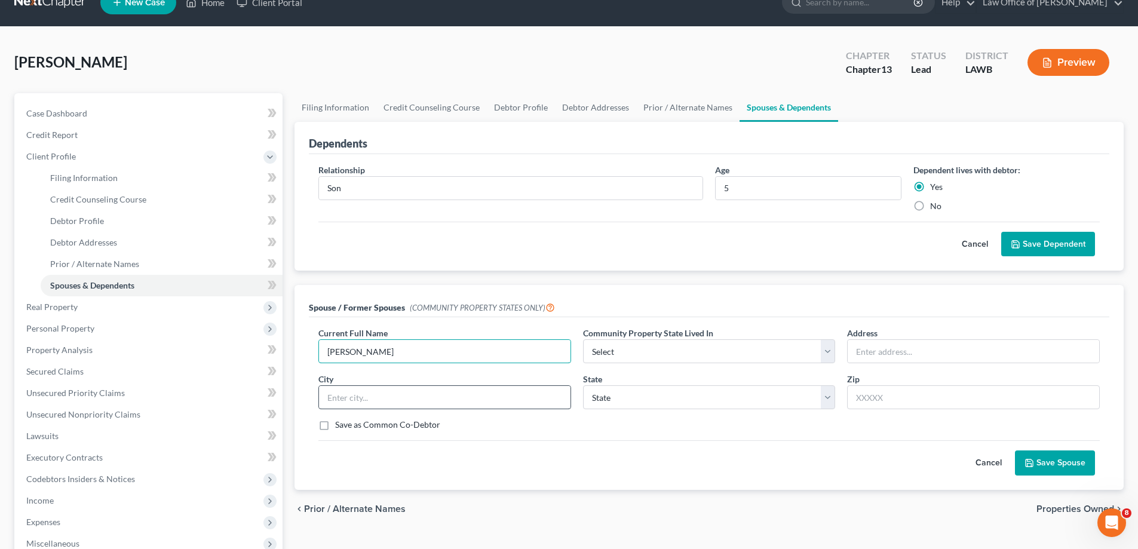
scroll to position [60, 0]
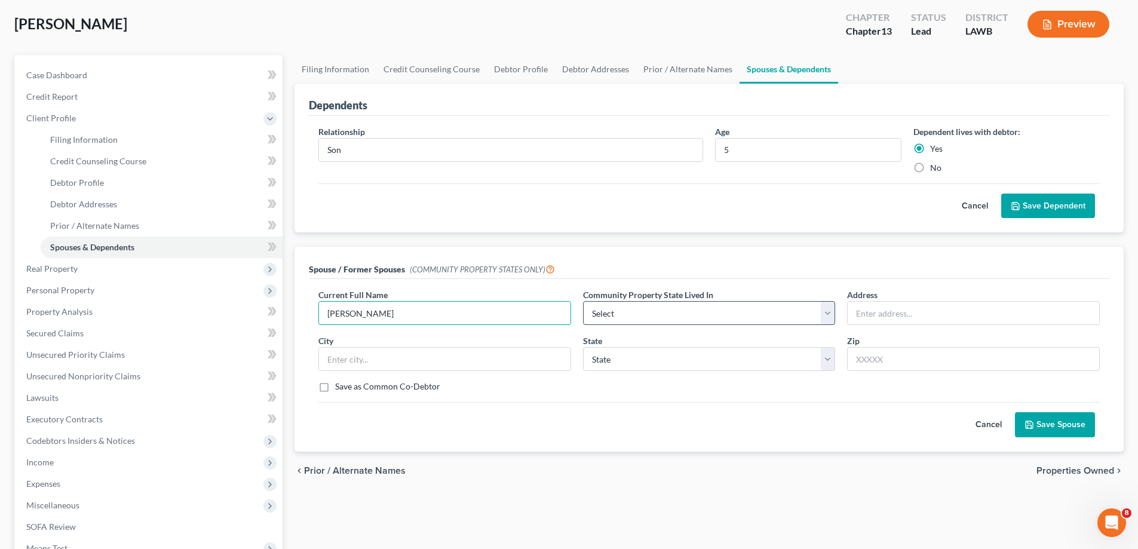
type input "[PERSON_NAME]"
click at [595, 317] on select "Select AZ CA GU ID LA NV NM PR [GEOGRAPHIC_DATA] [GEOGRAPHIC_DATA] [GEOGRAPHIC_…" at bounding box center [709, 313] width 253 height 24
click at [1050, 427] on button "Save Spouse" at bounding box center [1055, 424] width 80 height 25
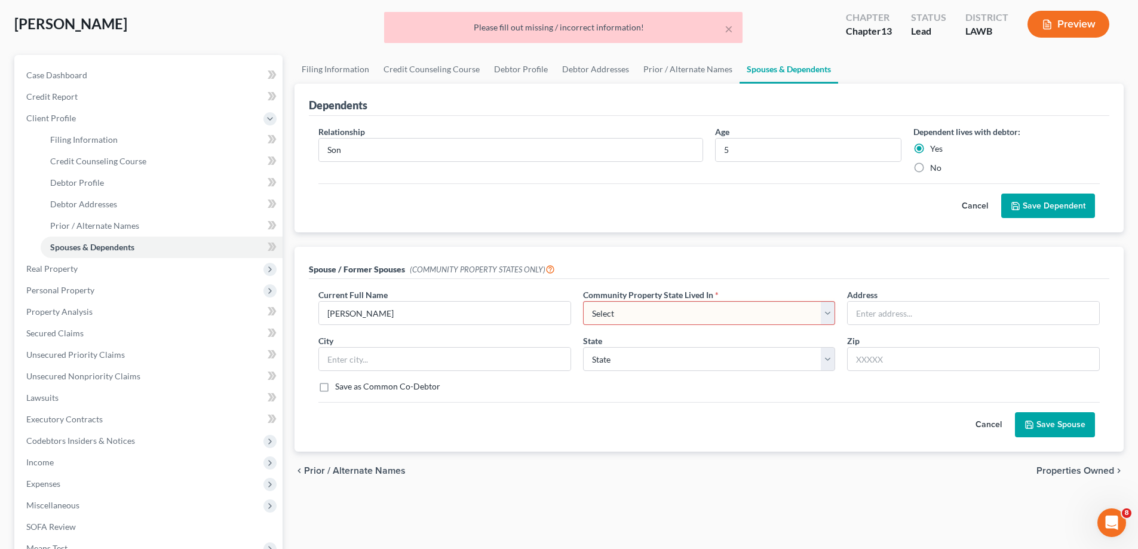
click at [633, 312] on select "Select AZ CA GU ID LA NV NM PR [GEOGRAPHIC_DATA] [GEOGRAPHIC_DATA] [GEOGRAPHIC_…" at bounding box center [709, 313] width 253 height 24
select select "4"
click at [583, 301] on select "Select AZ CA GU ID LA NV NM PR [GEOGRAPHIC_DATA] [GEOGRAPHIC_DATA] [GEOGRAPHIC_…" at bounding box center [709, 313] width 253 height 24
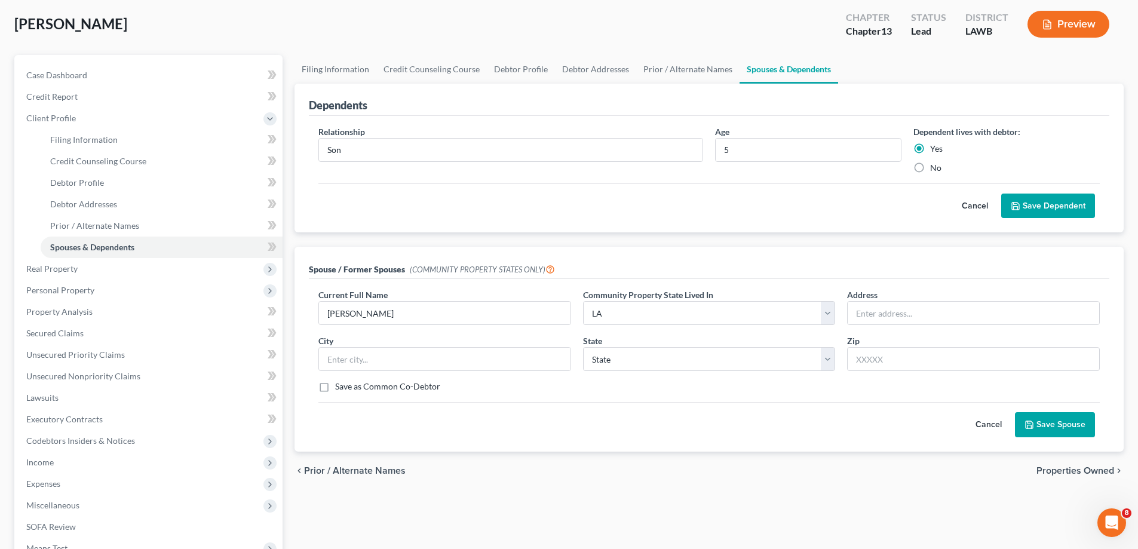
click at [1040, 423] on button "Save Spouse" at bounding box center [1055, 424] width 80 height 25
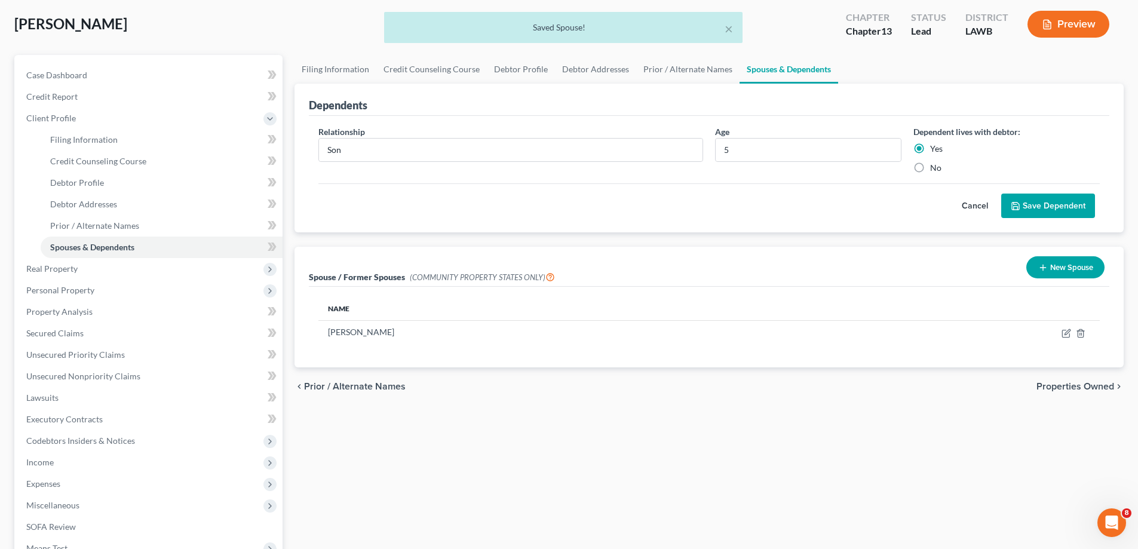
scroll to position [119, 0]
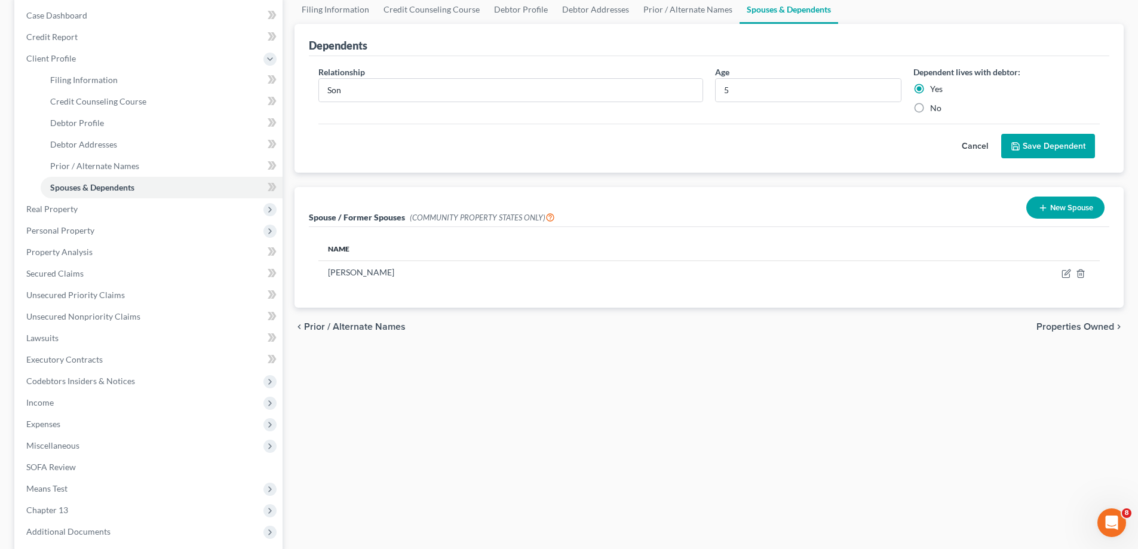
click at [1085, 327] on span "Properties Owned" at bounding box center [1075, 327] width 78 height 10
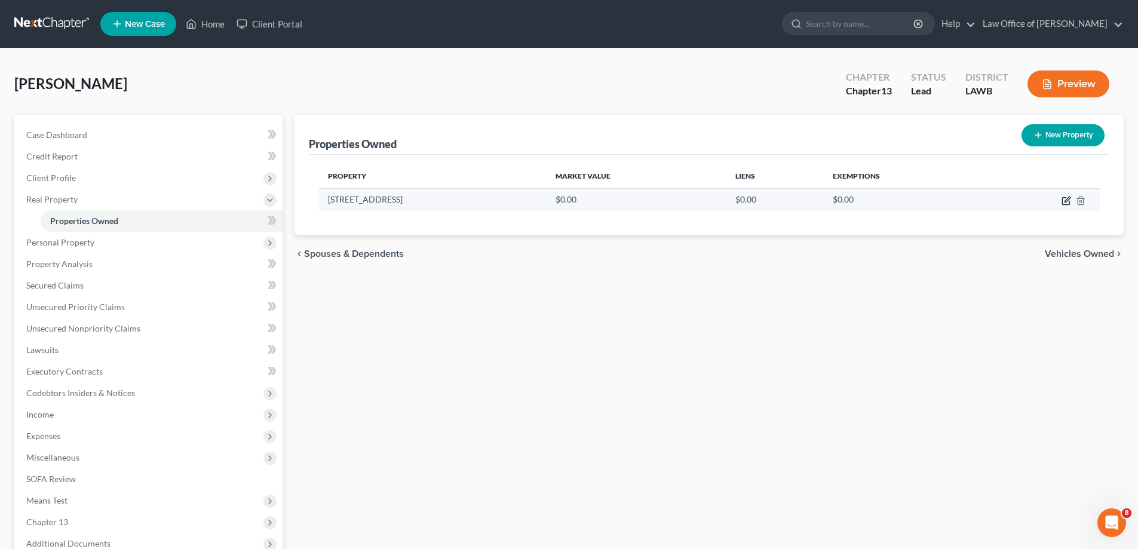
click at [1066, 199] on icon "button" at bounding box center [1066, 199] width 5 height 5
select select "19"
select select "33"
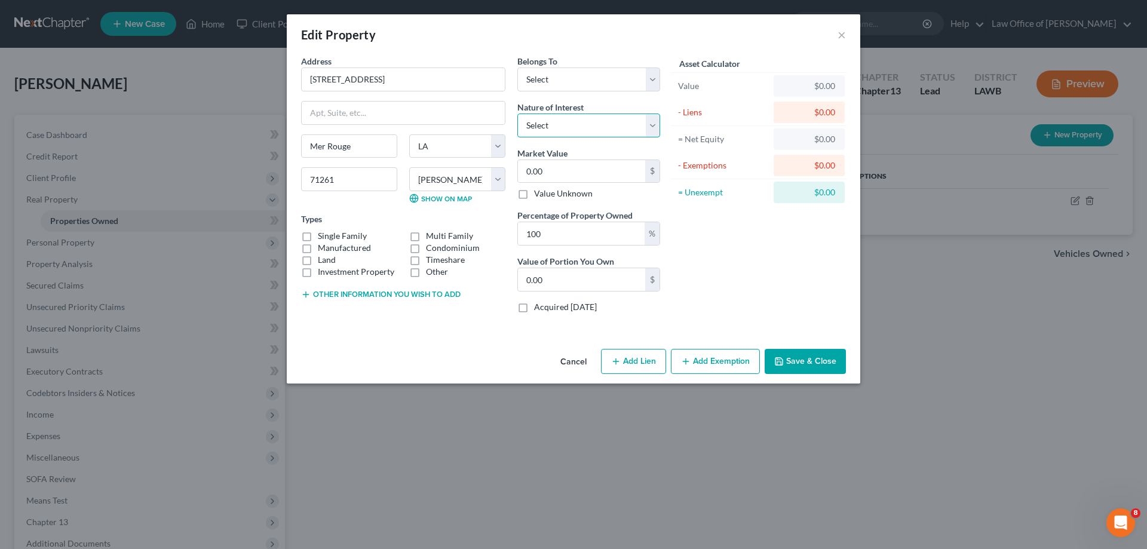
click at [547, 125] on select "Select Fee Simple Joint Tenant Life Estate Equitable Interest Future Interest T…" at bounding box center [588, 125] width 143 height 24
click at [555, 84] on select "Select Debtor 1 Only Debtor 2 Only Debtor 1 And Debtor 2 Only At Least One Of T…" at bounding box center [588, 79] width 143 height 24
click at [782, 267] on div "Asset Calculator Value $0.00 - Liens $0.00 = Net Equity $0.00 - Exemptions $0.0…" at bounding box center [759, 189] width 186 height 268
drag, startPoint x: 393, startPoint y: 78, endPoint x: 263, endPoint y: 71, distance: 129.8
click at [263, 71] on div "Edit Property × Address * 507 N. [GEOGRAPHIC_DATA] [US_STATE][GEOGRAPHIC_DATA] …" at bounding box center [573, 274] width 1147 height 549
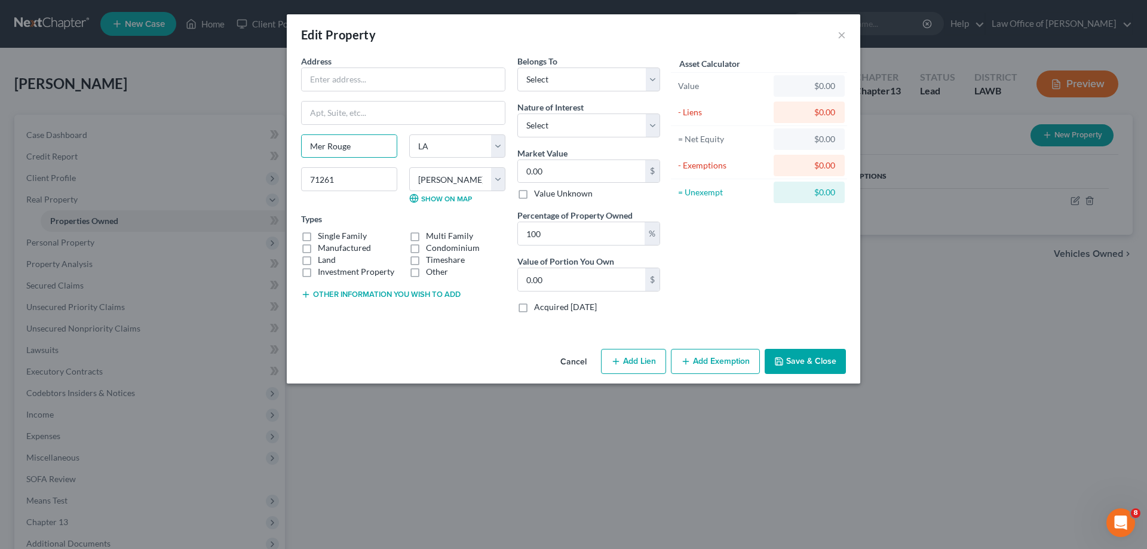
drag, startPoint x: 342, startPoint y: 145, endPoint x: 275, endPoint y: 145, distance: 66.9
click at [275, 145] on div "Edit Property × Address * [GEOGRAPHIC_DATA] [US_STATE][GEOGRAPHIC_DATA] [GEOGRA…" at bounding box center [573, 274] width 1147 height 549
drag, startPoint x: 442, startPoint y: 144, endPoint x: 395, endPoint y: 148, distance: 46.7
click at [395, 148] on div "State [US_STATE] AK [GEOGRAPHIC_DATA] [GEOGRAPHIC_DATA] [GEOGRAPHIC_DATA] [GEOG…" at bounding box center [403, 173] width 216 height 79
drag, startPoint x: 366, startPoint y: 183, endPoint x: 311, endPoint y: 190, distance: 54.7
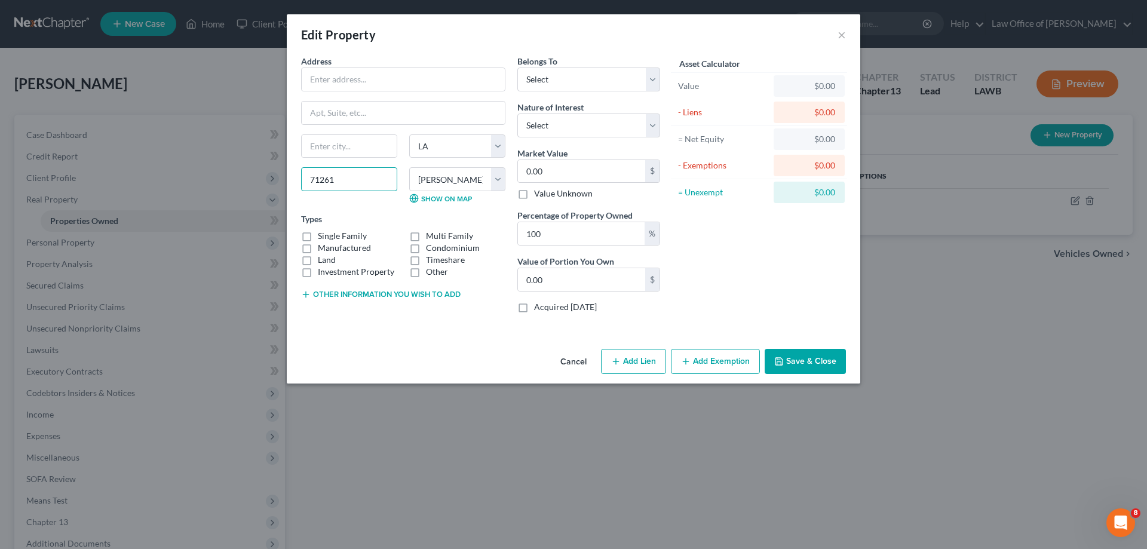
click at [296, 190] on div "71261" at bounding box center [349, 185] width 108 height 36
drag, startPoint x: 470, startPoint y: 179, endPoint x: 429, endPoint y: 180, distance: 40.6
click at [429, 180] on select "County Acadia [PERSON_NAME] [DATE] Assumption Avoyelles [GEOGRAPHIC_DATA] Bienv…" at bounding box center [457, 179] width 96 height 24
click at [797, 354] on button "Save & Close" at bounding box center [805, 361] width 81 height 25
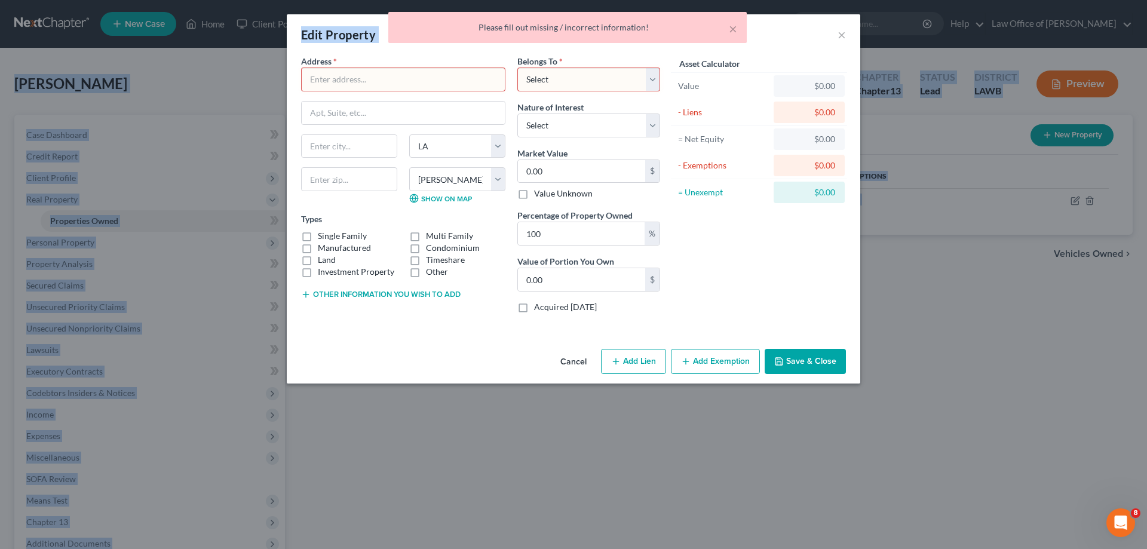
click at [761, 49] on body "Home New Case Client Portal Law Office of [PERSON_NAME] [EMAIL_ADDRESS][DOMAIN_…" at bounding box center [573, 339] width 1147 height 678
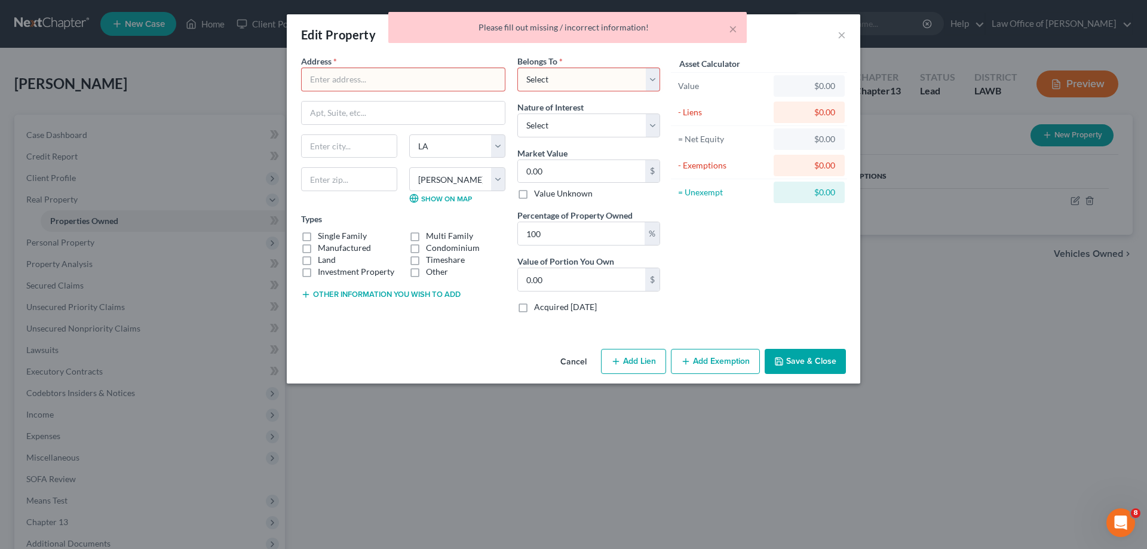
click at [515, 103] on div "Belongs To * Select Debtor 1 Only Debtor 2 Only Debtor 1 And Debtor 2 Only At L…" at bounding box center [588, 189] width 155 height 268
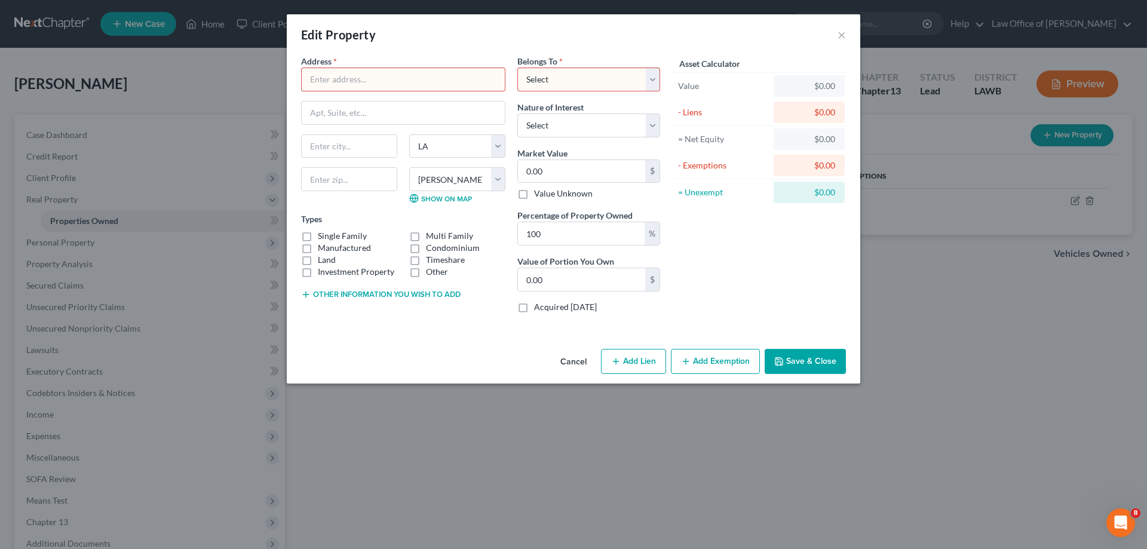
click at [377, 294] on button "Other information you wish to add" at bounding box center [380, 295] width 159 height 10
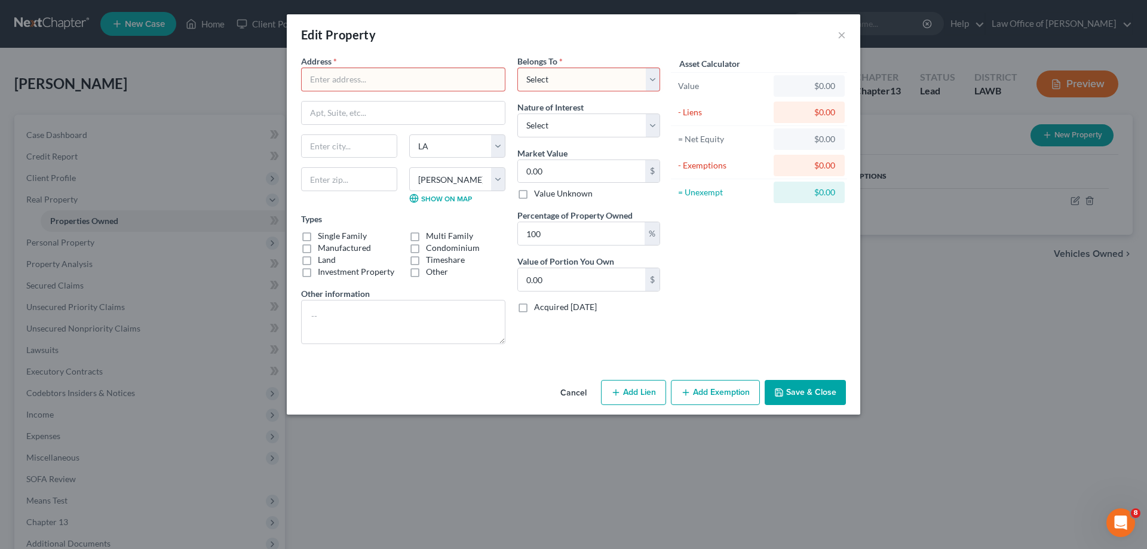
click at [847, 34] on div "Edit Property ×" at bounding box center [573, 34] width 573 height 41
click at [840, 34] on button "×" at bounding box center [841, 34] width 8 height 14
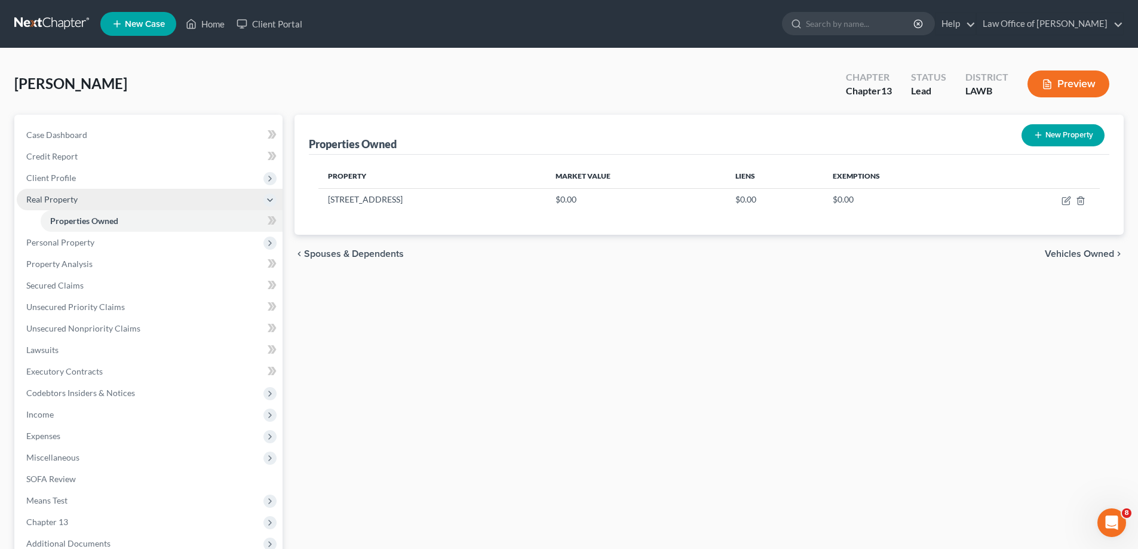
click at [87, 201] on span "Real Property" at bounding box center [150, 200] width 266 height 22
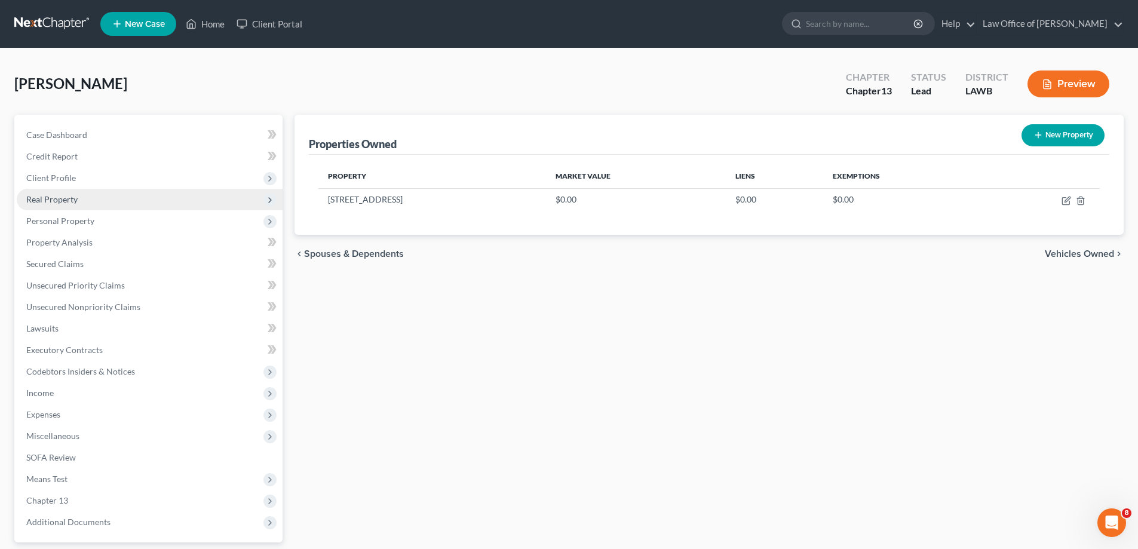
click at [57, 200] on span "Real Property" at bounding box center [51, 199] width 51 height 10
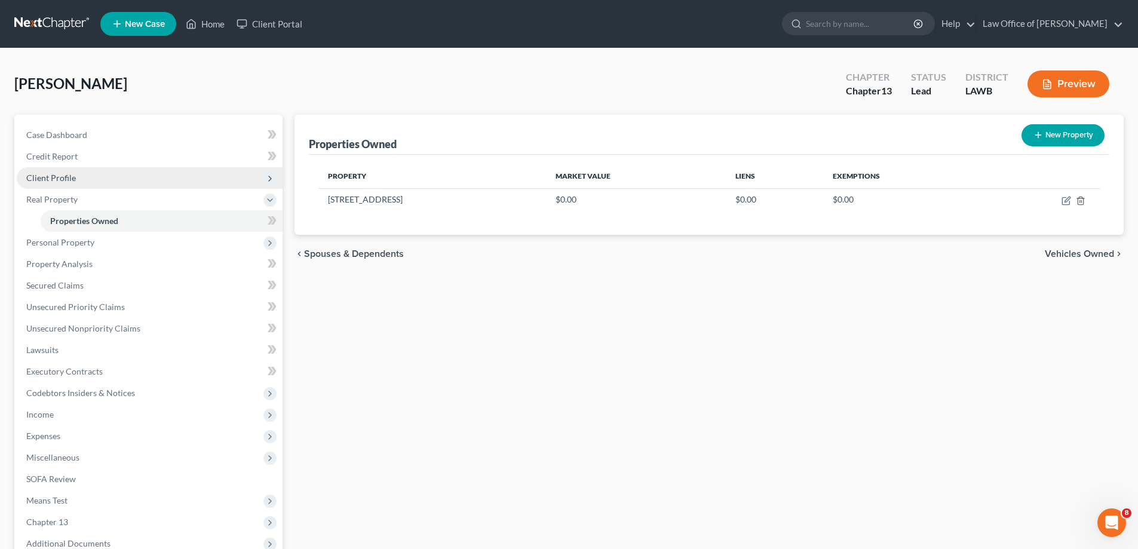
click at [57, 178] on span "Client Profile" at bounding box center [51, 178] width 50 height 10
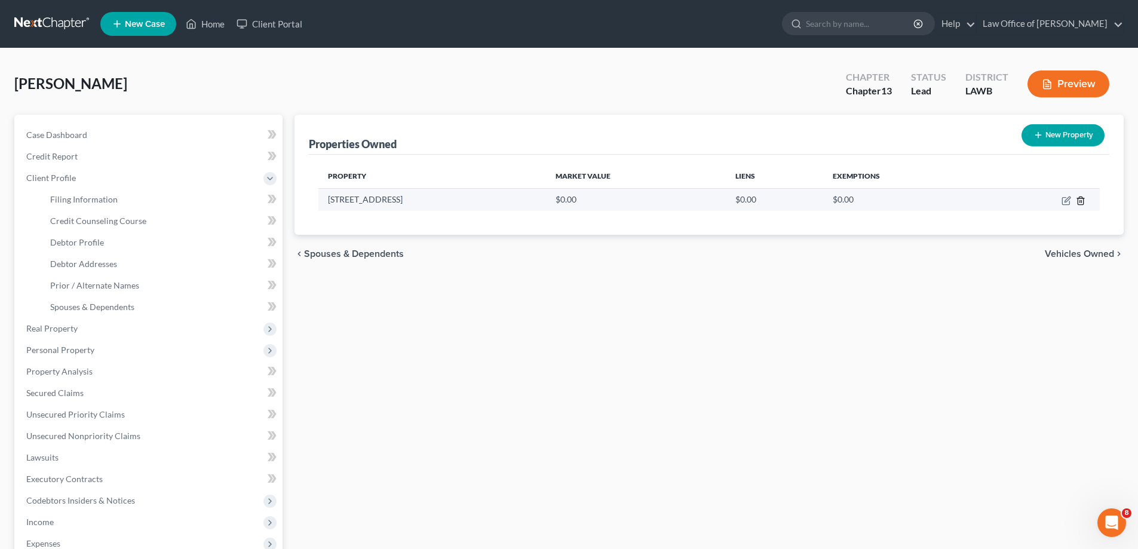
click at [1080, 202] on icon "button" at bounding box center [1081, 201] width 10 height 10
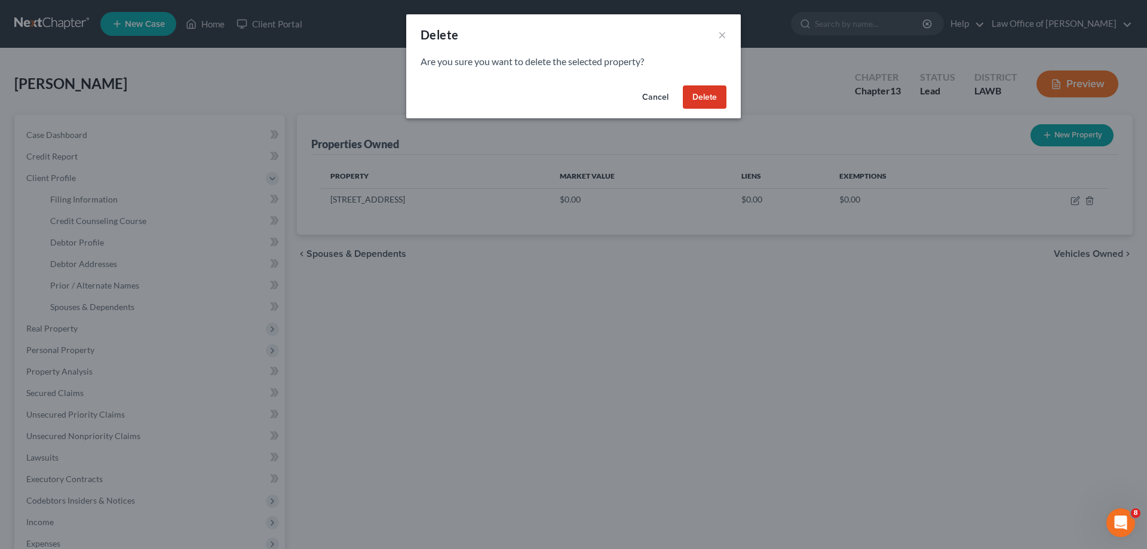
click at [694, 97] on button "Delete" at bounding box center [705, 97] width 44 height 24
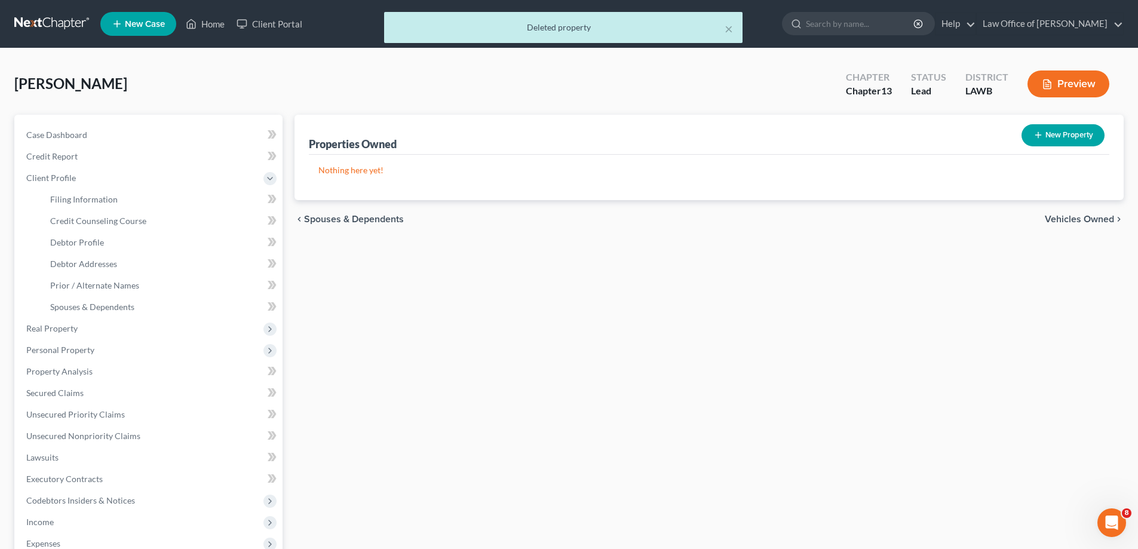
click at [1054, 219] on span "Vehicles Owned" at bounding box center [1079, 219] width 69 height 10
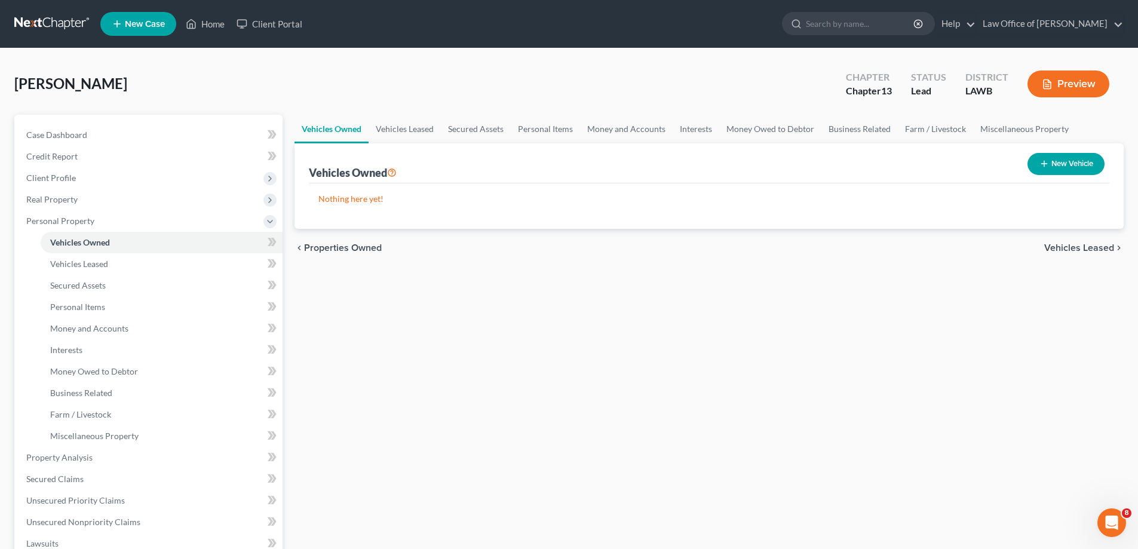
click at [1044, 162] on icon "button" at bounding box center [1044, 164] width 10 height 10
select select "0"
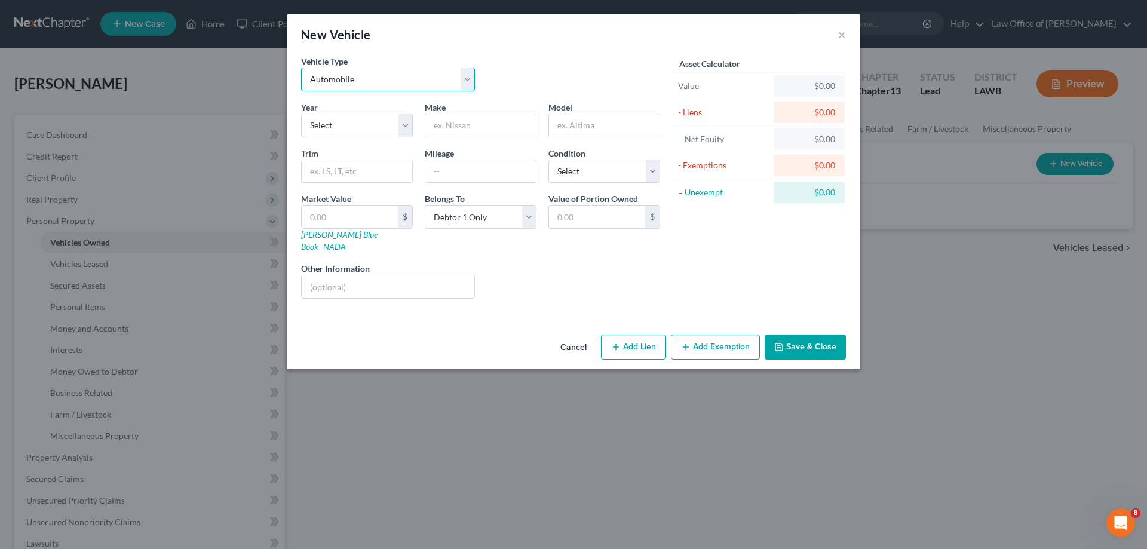
click at [361, 88] on select "Select Automobile Truck Trailer Watercraft Aircraft Motor Home Atv Other Vehicle" at bounding box center [388, 79] width 174 height 24
click at [360, 88] on select "Select Automobile Truck Trailer Watercraft Aircraft Motor Home Atv Other Vehicle" at bounding box center [388, 79] width 174 height 24
click at [352, 126] on select "Select 2026 2025 2024 2023 2022 2021 2020 2019 2018 2017 2016 2015 2014 2013 20…" at bounding box center [357, 125] width 112 height 24
select select "6"
click at [301, 113] on select "Select 2026 2025 2024 2023 2022 2021 2020 2019 2018 2017 2016 2015 2014 2013 20…" at bounding box center [357, 125] width 112 height 24
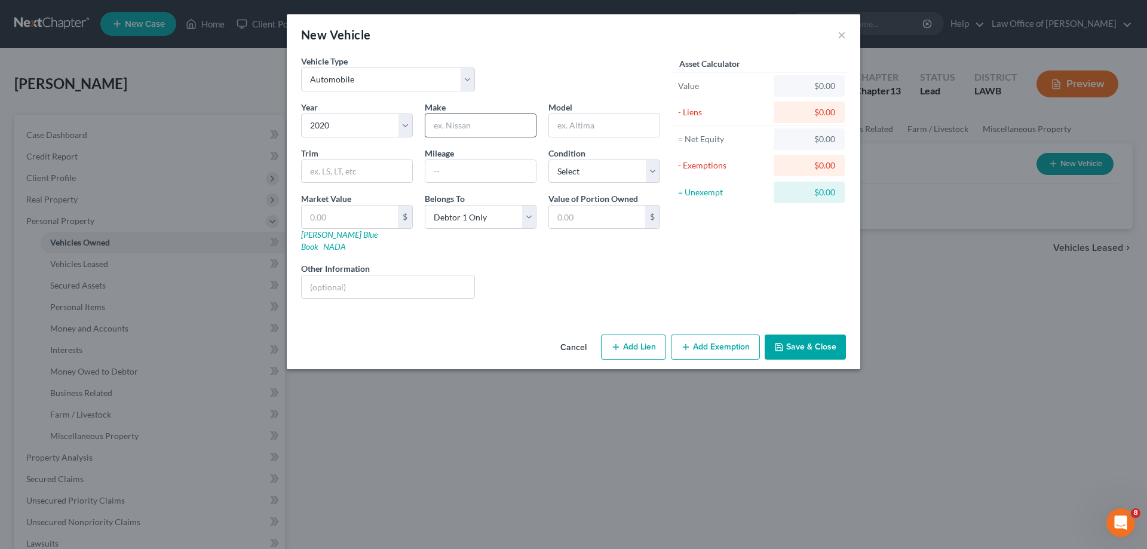
click at [459, 127] on input "text" at bounding box center [480, 125] width 110 height 23
type input "Dodge"
click at [588, 128] on input "text" at bounding box center [604, 125] width 110 height 23
type input "Journey"
click at [628, 171] on select "Select Excellent Very Good Good Fair Poor" at bounding box center [604, 171] width 112 height 24
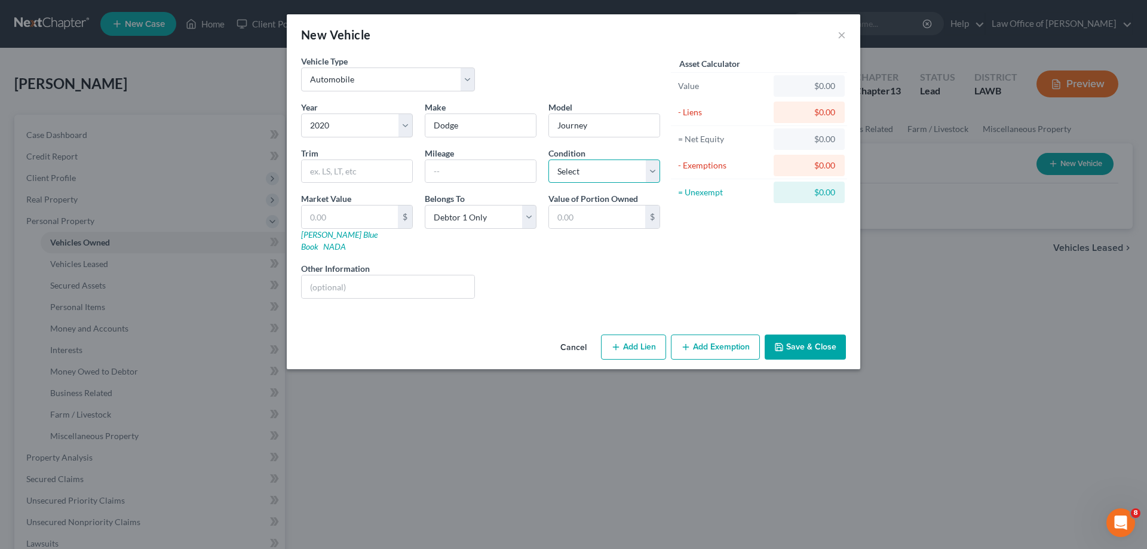
select select "3"
click at [548, 159] on select "Select Excellent Very Good Good Fair Poor" at bounding box center [604, 171] width 112 height 24
click at [352, 217] on input "text" at bounding box center [350, 216] width 96 height 23
type input "1"
type input "1.00"
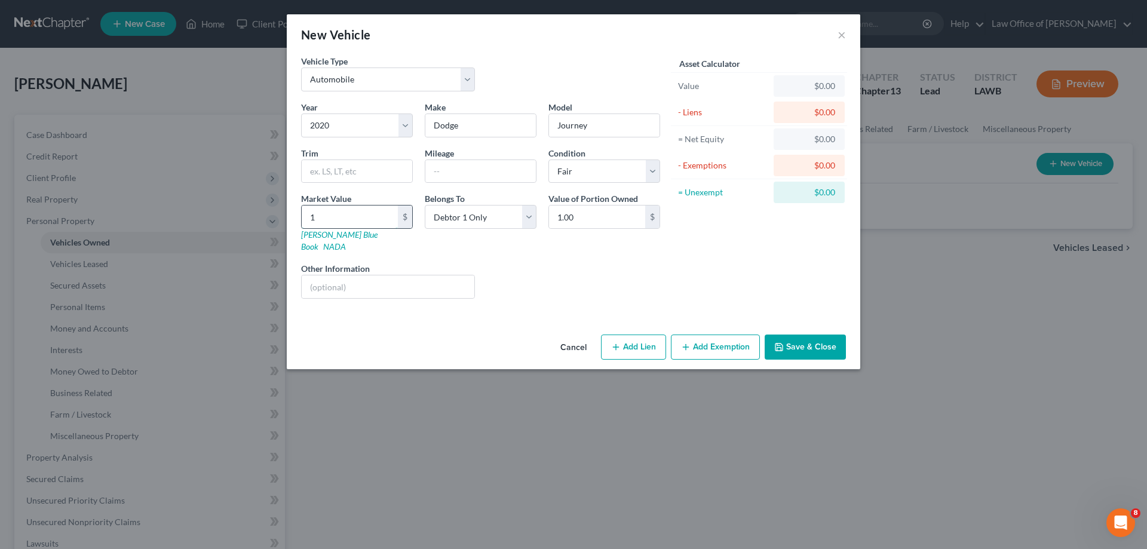
type input "12"
type input "12.00"
type input "120"
type input "120.00"
type input "1200"
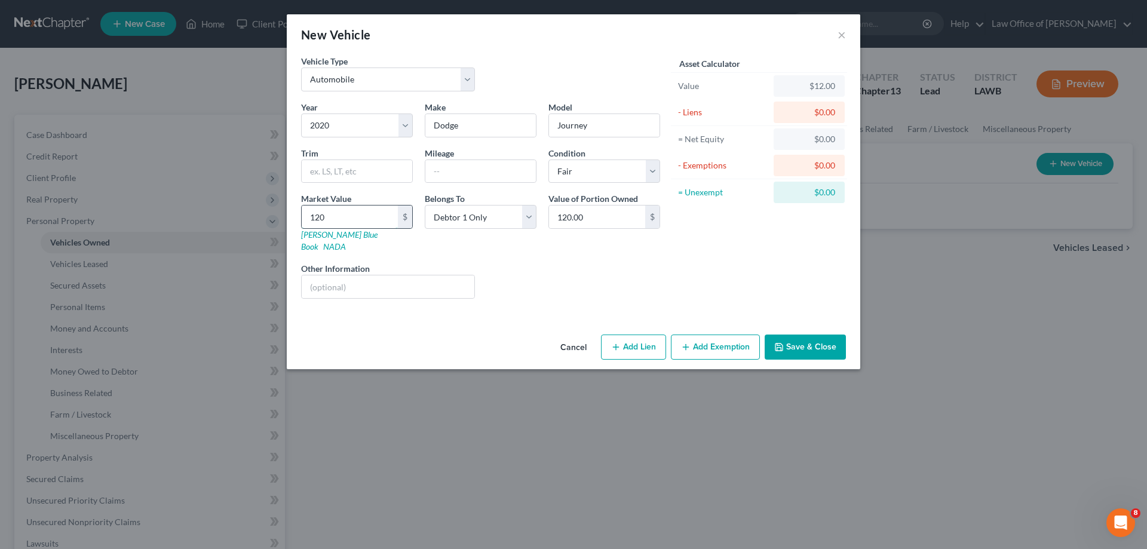
type input "1,200.00"
type input "1,2000"
type input "12,000.00"
type input "12,000"
click at [484, 174] on input "text" at bounding box center [480, 171] width 110 height 23
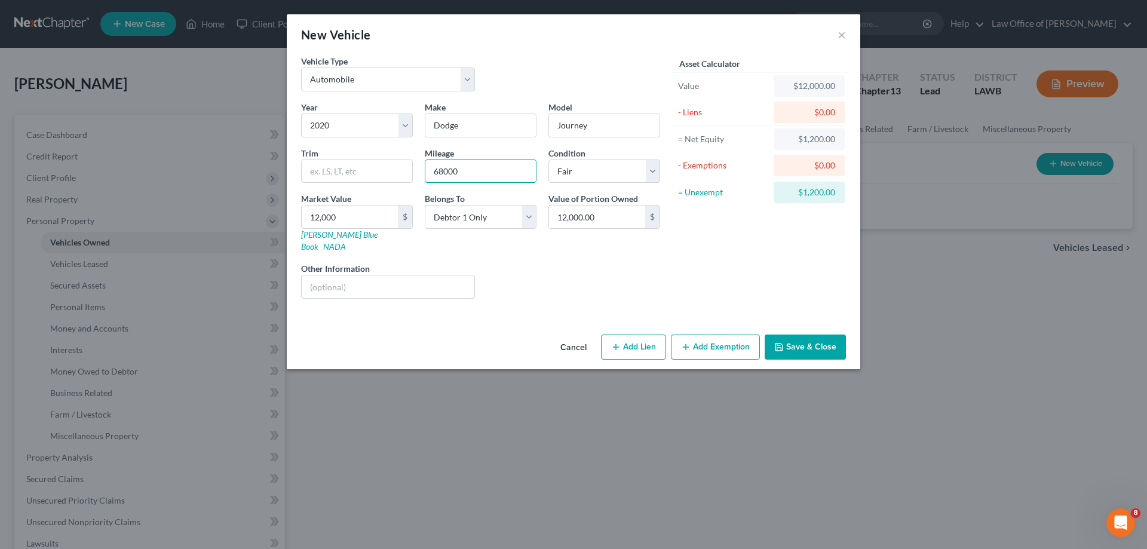
type input "68000"
click at [644, 339] on button "Add Lien" at bounding box center [633, 346] width 65 height 25
select select "0"
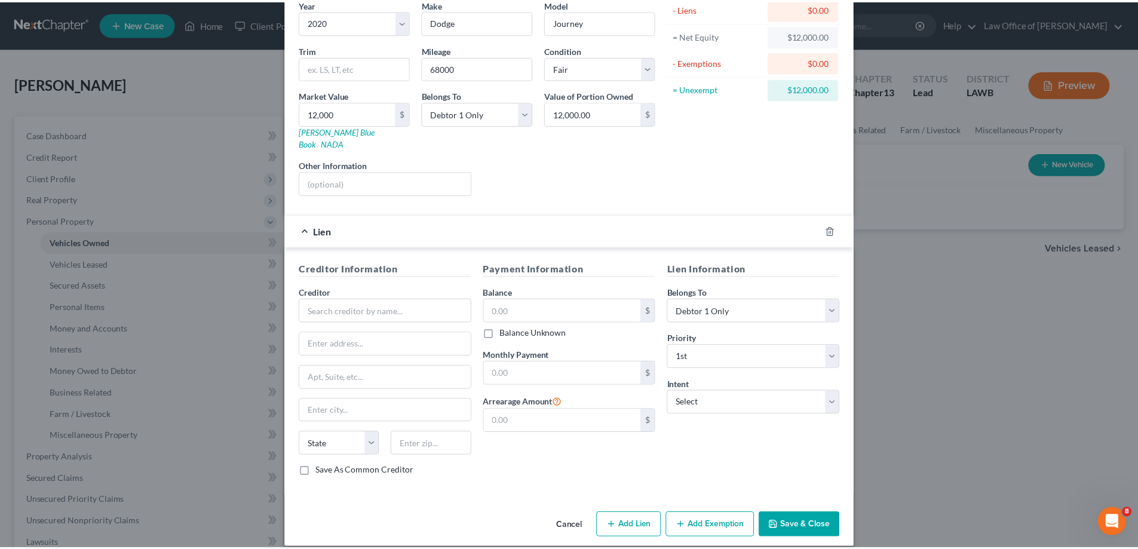
scroll to position [105, 0]
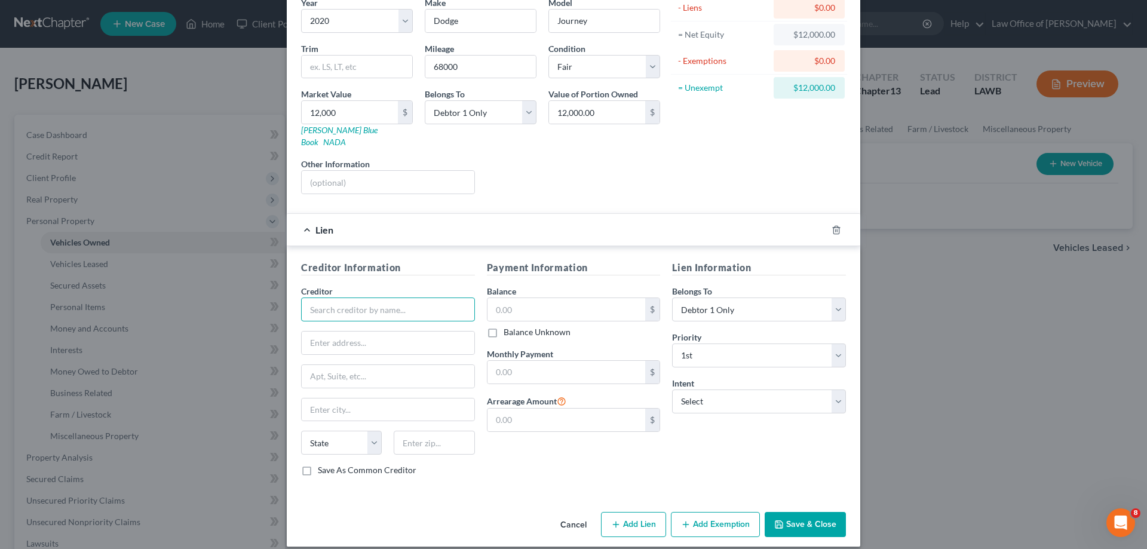
click at [401, 297] on input "text" at bounding box center [388, 309] width 174 height 24
type input "Jefferson Captial"
click at [539, 300] on input "text" at bounding box center [566, 309] width 158 height 23
type input "14,700"
click at [707, 397] on select "Select Surrender Redeem Reaffirm Avoid Other" at bounding box center [759, 401] width 174 height 24
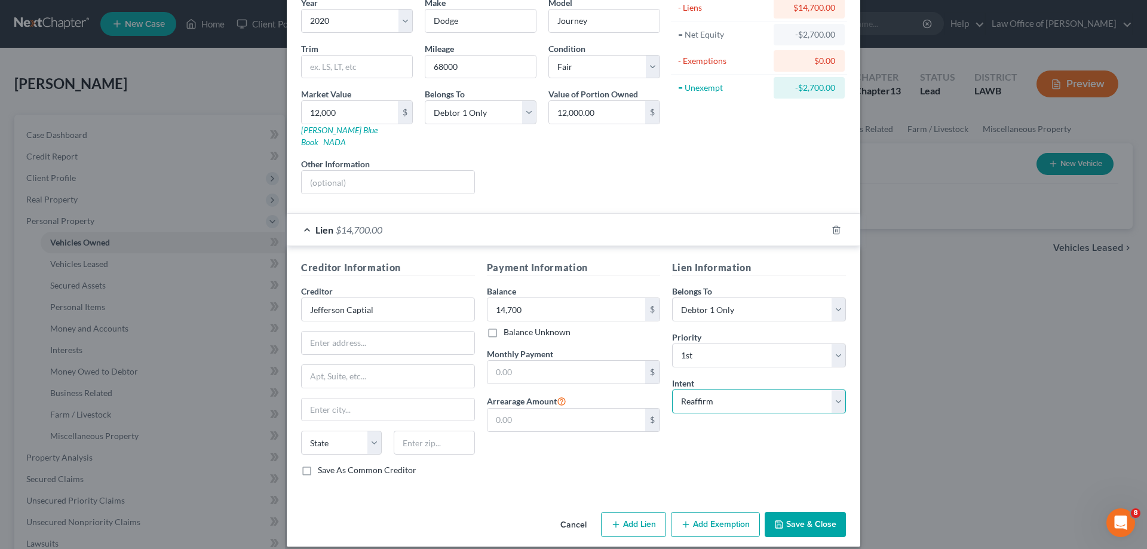
click at [672, 389] on select "Select Surrender Redeem Reaffirm Avoid Other" at bounding box center [759, 401] width 174 height 24
click at [726, 395] on select "Select Surrender Redeem Reaffirm Avoid Other" at bounding box center [759, 401] width 174 height 24
click at [672, 389] on select "Select Surrender Redeem Reaffirm Avoid Other" at bounding box center [759, 401] width 174 height 24
click at [384, 334] on input "text" at bounding box center [388, 342] width 173 height 23
click at [718, 395] on select "Select Surrender Redeem Reaffirm Avoid Other" at bounding box center [759, 401] width 174 height 24
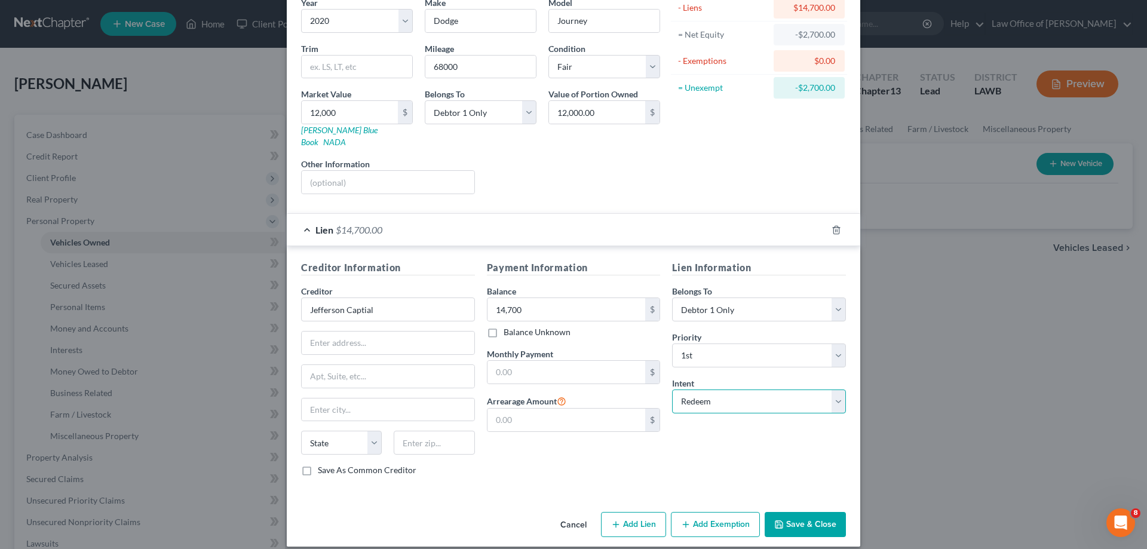
click at [672, 389] on select "Select Surrender Redeem Reaffirm Avoid Other" at bounding box center [759, 401] width 174 height 24
click at [699, 391] on select "Select Surrender Redeem Reaffirm Avoid Other" at bounding box center [759, 401] width 174 height 24
select select "2"
click at [672, 389] on select "Select Surrender Redeem Reaffirm Avoid Other" at bounding box center [759, 401] width 174 height 24
click at [353, 333] on input "text" at bounding box center [388, 342] width 173 height 23
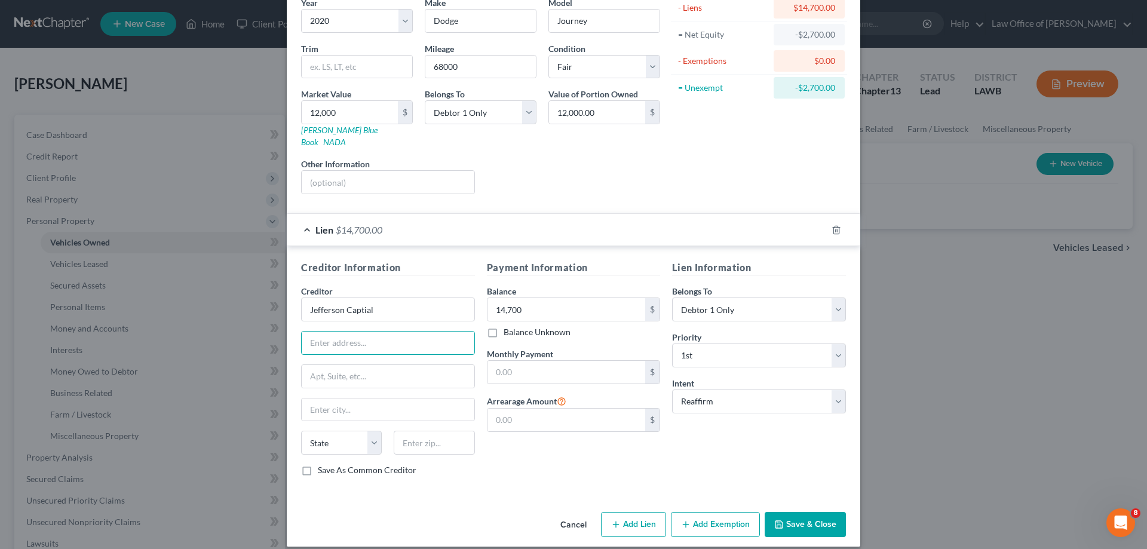
click at [603, 330] on div "Payment Information Balance 14,700.00 $ Balance Unknown Balance Undetermined 14…" at bounding box center [574, 372] width 186 height 225
click at [318, 464] on label "Save As Common Creditor" at bounding box center [367, 470] width 99 height 12
click at [323, 464] on input "Save As Common Creditor" at bounding box center [327, 468] width 8 height 8
checkbox input "true"
click at [335, 337] on input "text" at bounding box center [388, 342] width 173 height 23
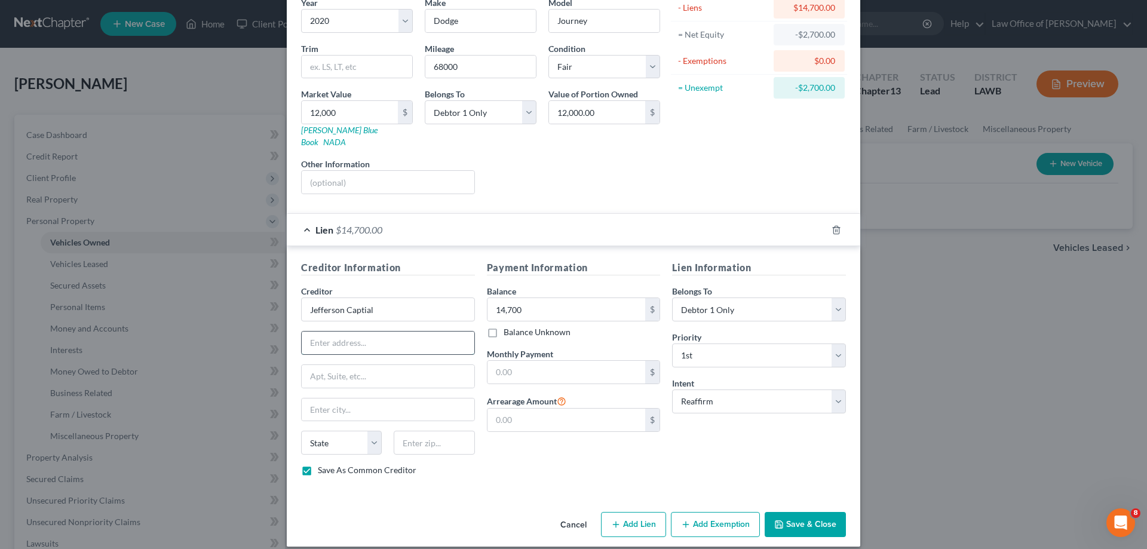
click at [346, 331] on input "text" at bounding box center [388, 342] width 173 height 23
type input "[STREET_ADDRESS][PERSON_NAME]"
click at [414, 431] on input "text" at bounding box center [434, 443] width 81 height 24
type input "56303"
click at [362, 398] on input "text" at bounding box center [388, 409] width 173 height 23
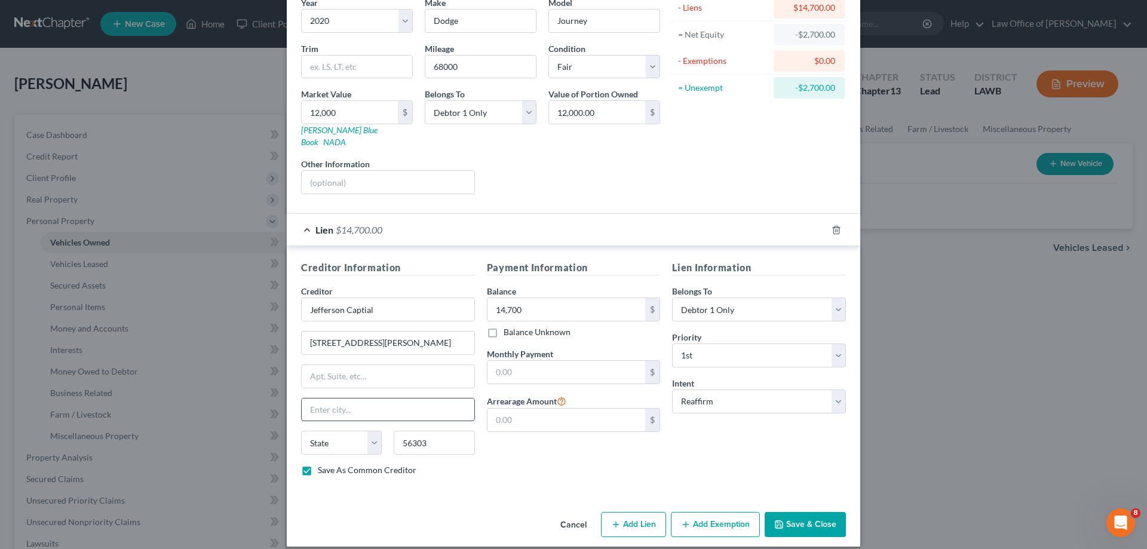
type input "Saint Cloud"
select select "24"
drag, startPoint x: 316, startPoint y: 435, endPoint x: 322, endPoint y: 433, distance: 6.4
click at [316, 435] on select "State [US_STATE] AK AR AZ CA CO CT DE DC [GEOGRAPHIC_DATA] [GEOGRAPHIC_DATA] GU…" at bounding box center [341, 443] width 81 height 24
click at [301, 431] on select "State [US_STATE] AK AR AZ CA CO CT DE DC [GEOGRAPHIC_DATA] [GEOGRAPHIC_DATA] GU…" at bounding box center [341, 443] width 81 height 24
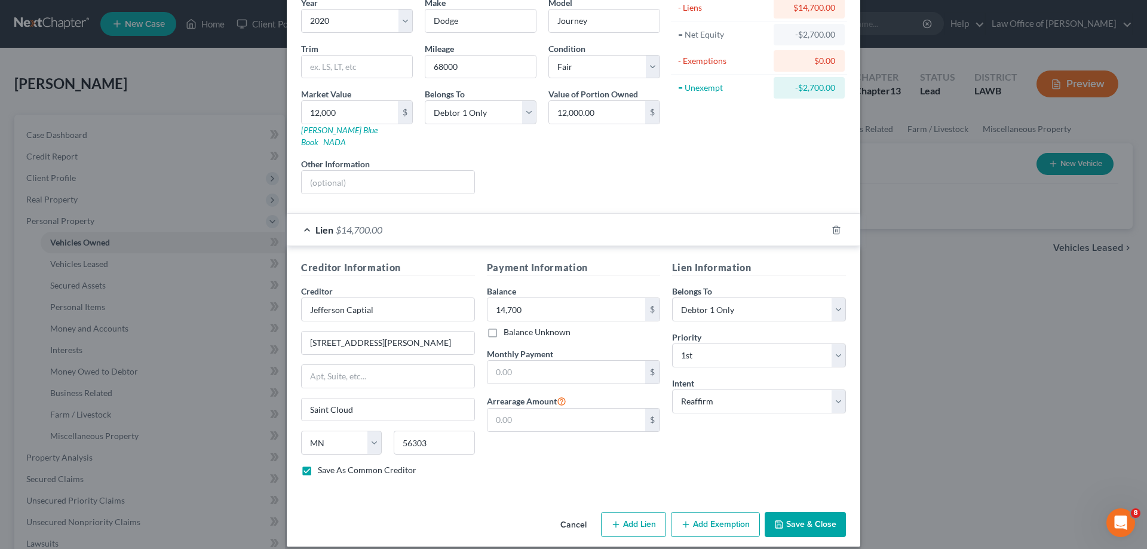
click at [784, 514] on button "Save & Close" at bounding box center [805, 524] width 81 height 25
checkbox input "false"
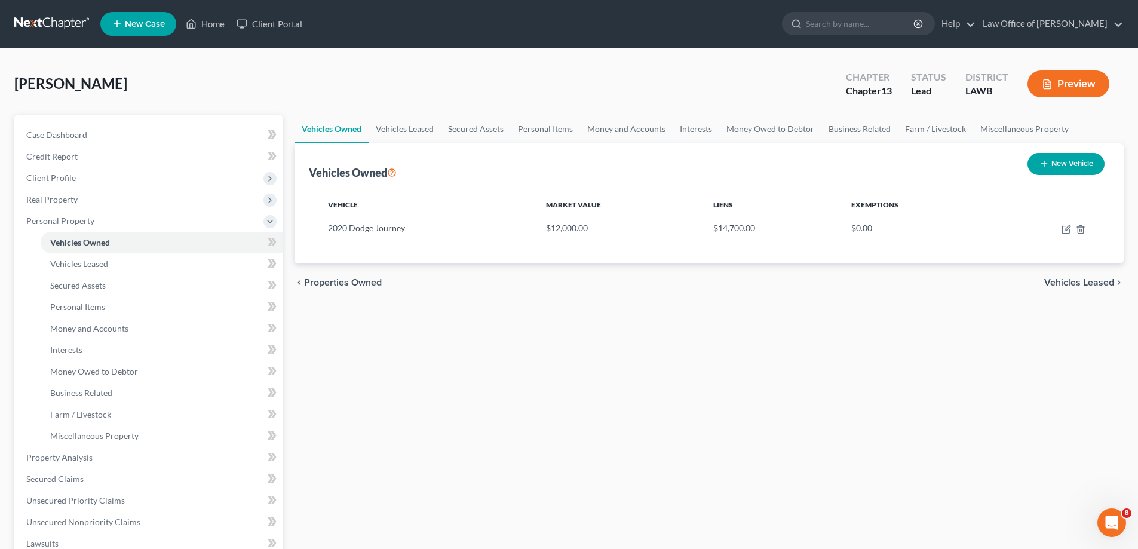
click at [1086, 281] on span "Vehicles Leased" at bounding box center [1079, 283] width 70 height 10
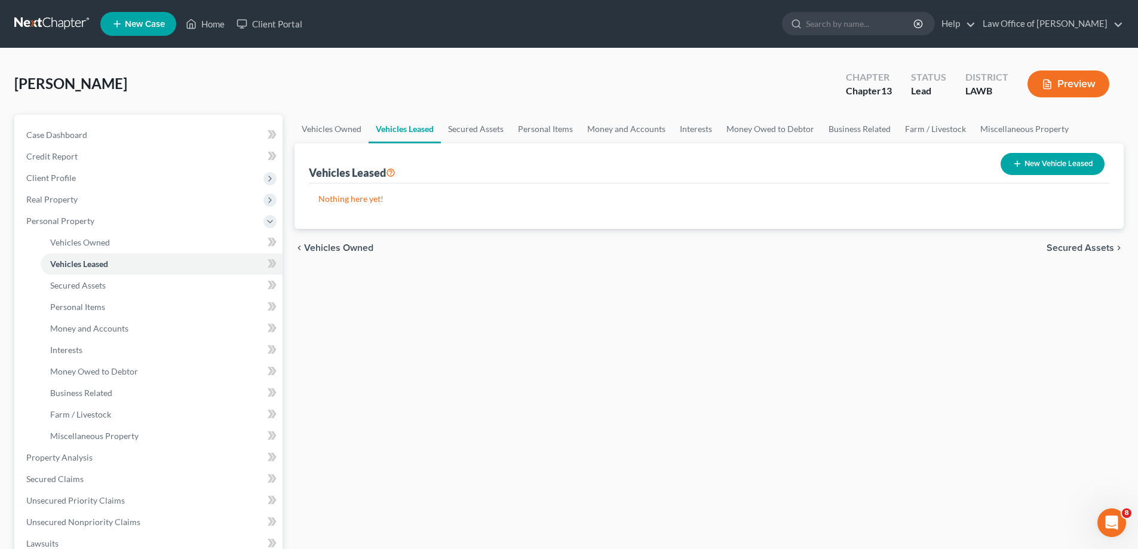
click at [1061, 251] on span "Secured Assets" at bounding box center [1079, 248] width 67 height 10
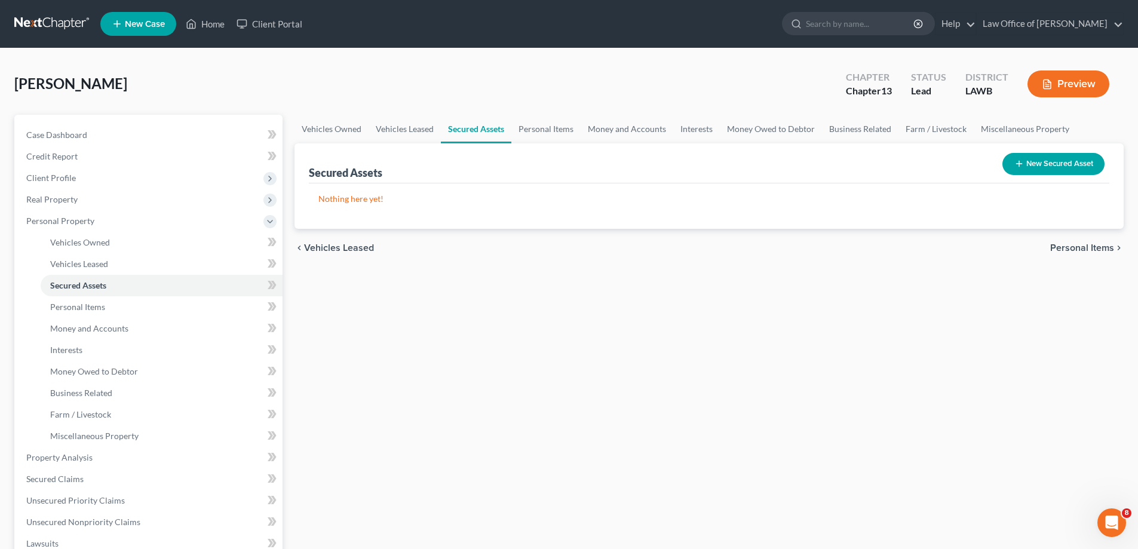
click at [1021, 165] on icon "button" at bounding box center [1019, 164] width 10 height 10
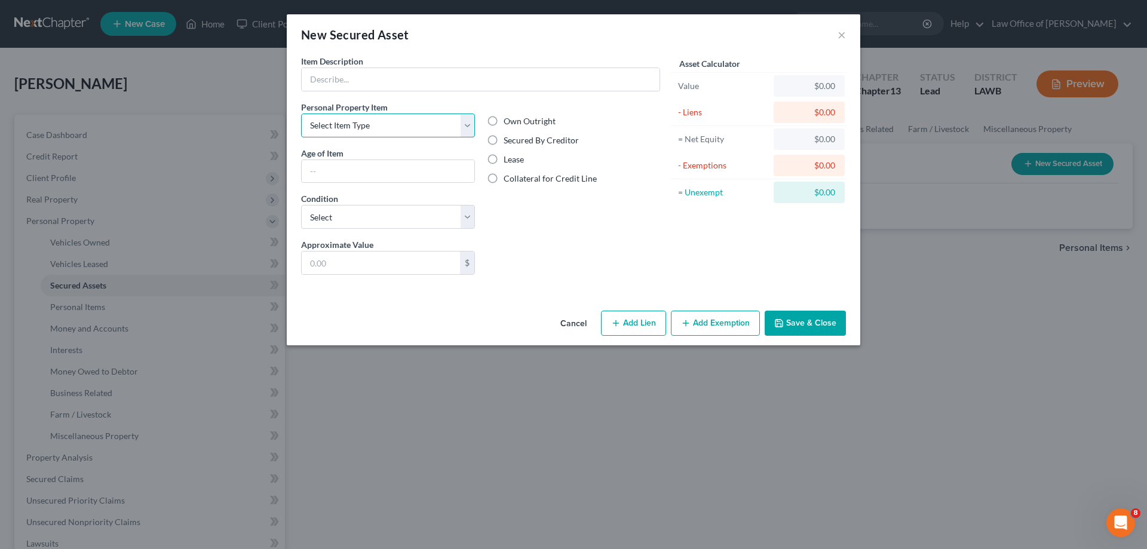
click at [391, 121] on select "Select Item Type Clothing Collectibles Of Value Electronics Firearms Household …" at bounding box center [388, 125] width 174 height 24
click at [433, 128] on select "Select Item Type Clothing Collectibles Of Value Electronics Firearms Household …" at bounding box center [388, 125] width 174 height 24
click at [408, 127] on select "Select Item Type Clothing Collectibles Of Value Electronics Firearms Household …" at bounding box center [388, 125] width 174 height 24
click at [578, 324] on button "Cancel" at bounding box center [573, 324] width 45 height 24
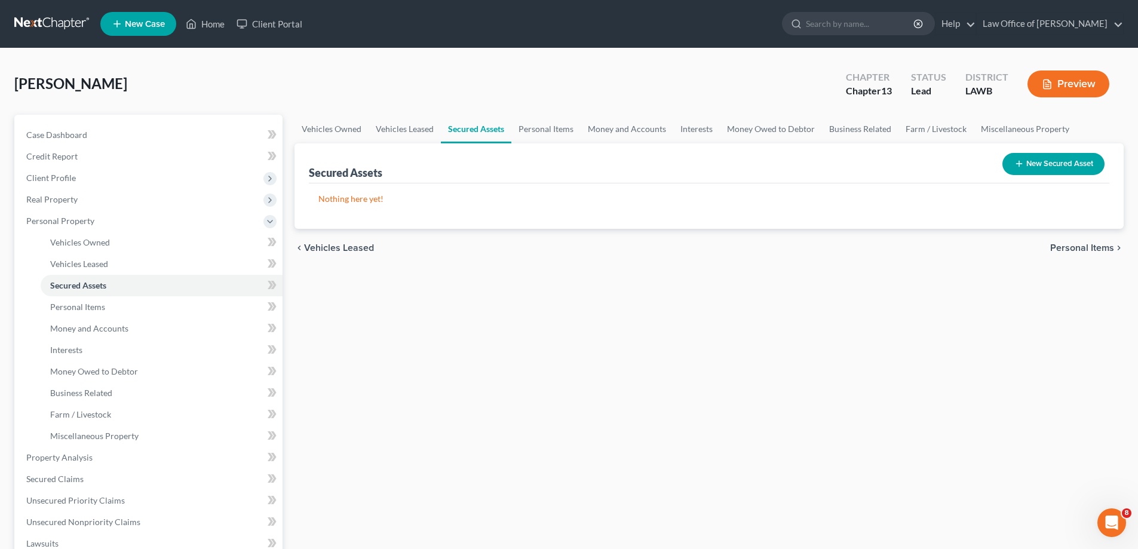
click at [1052, 169] on button "New Secured Asset" at bounding box center [1053, 164] width 102 height 22
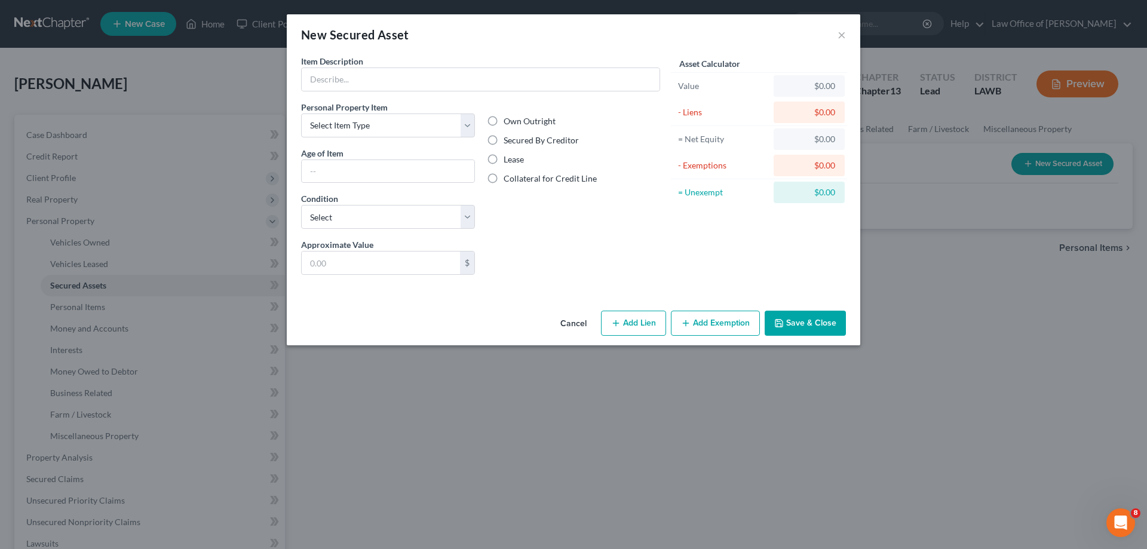
click at [504, 119] on label "Own Outright" at bounding box center [530, 121] width 52 height 12
click at [508, 119] on input "Own Outright" at bounding box center [512, 119] width 8 height 8
radio input "true"
click at [455, 123] on select "Select Item Type Clothing Collectibles Of Value Electronics Firearms Household …" at bounding box center [388, 125] width 174 height 24
select select "other"
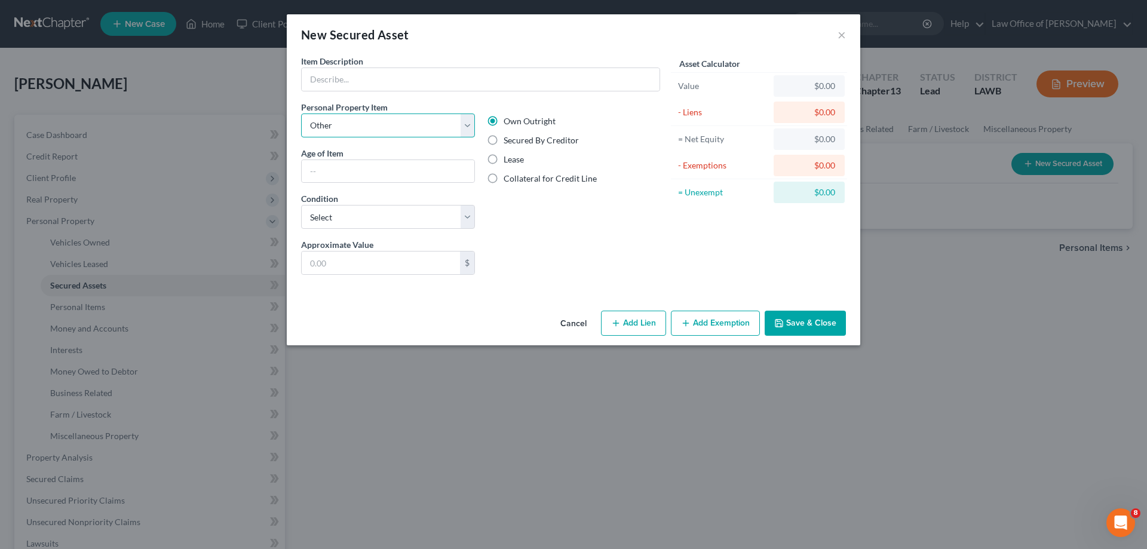
click at [301, 113] on select "Select Item Type Clothing Collectibles Of Value Electronics Firearms Household …" at bounding box center [388, 125] width 174 height 24
click at [354, 217] on select "Select Excellent Very Good Good Fair Poor" at bounding box center [388, 217] width 174 height 24
select select "4"
click at [301, 205] on select "Select Excellent Very Good Good Fair Poor" at bounding box center [388, 217] width 174 height 24
click at [359, 267] on input "text" at bounding box center [381, 262] width 158 height 23
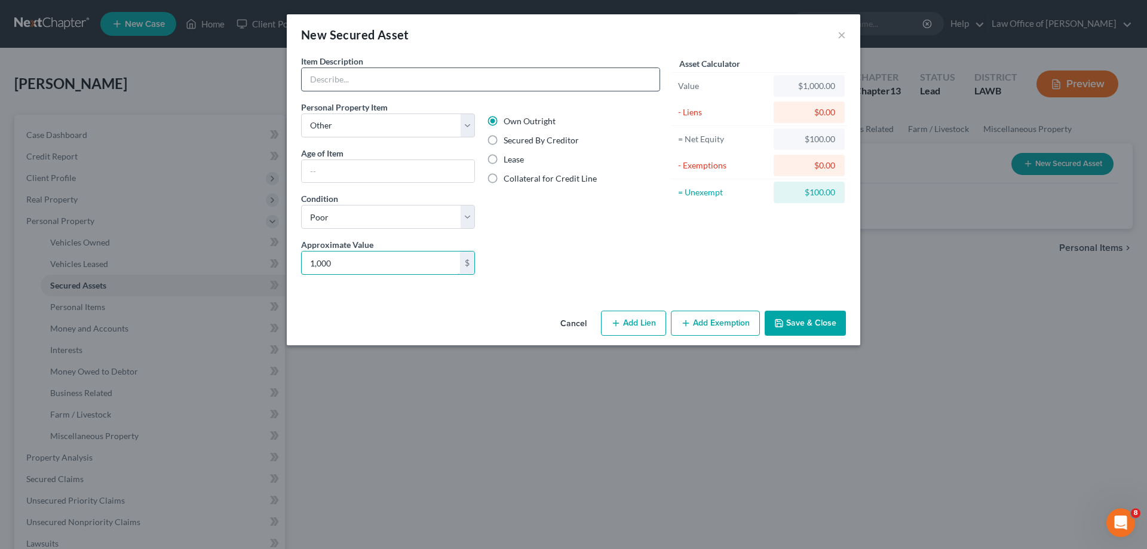
type input "1,000"
click at [564, 71] on input "text" at bounding box center [481, 79] width 358 height 23
click at [119, 242] on div "New Secured Asset × Item Description * Personal Property Item Select Item Type …" at bounding box center [573, 274] width 1147 height 549
click at [569, 324] on button "Cancel" at bounding box center [573, 324] width 45 height 24
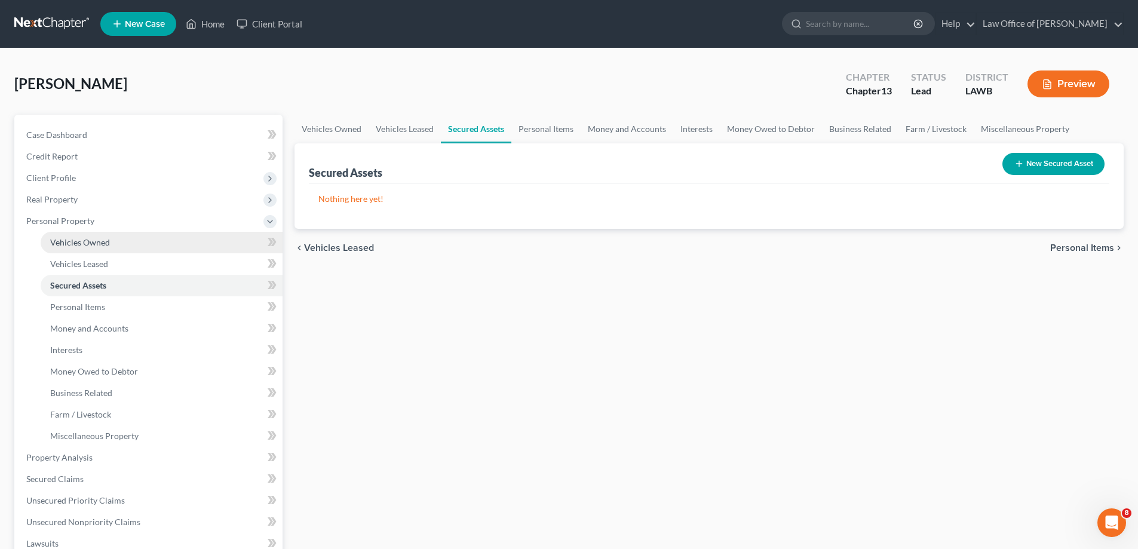
click at [79, 245] on span "Vehicles Owned" at bounding box center [80, 242] width 60 height 10
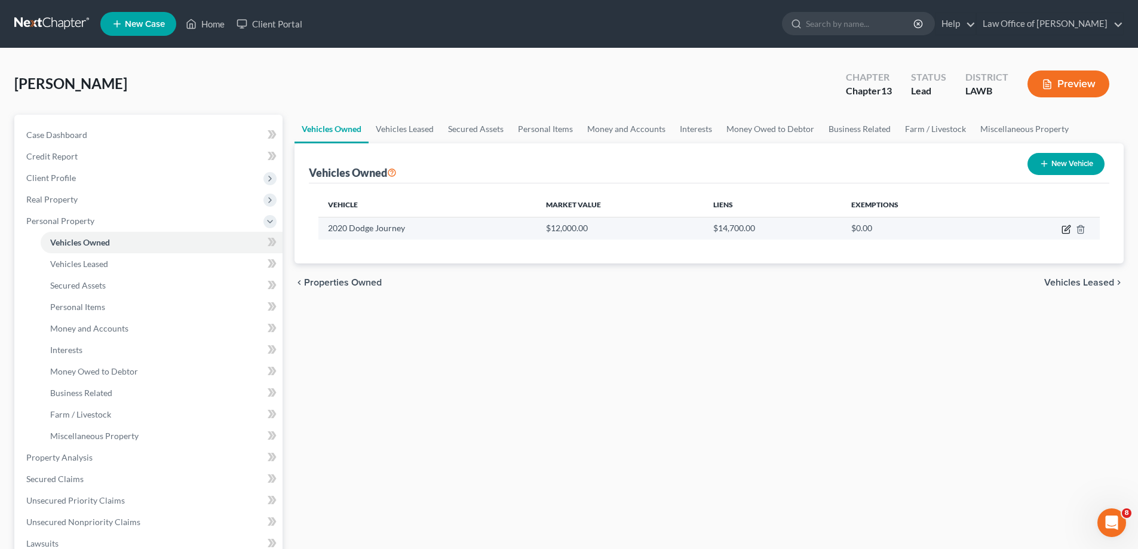
click at [1063, 228] on icon "button" at bounding box center [1065, 229] width 7 height 7
select select "0"
select select "6"
select select "3"
select select "0"
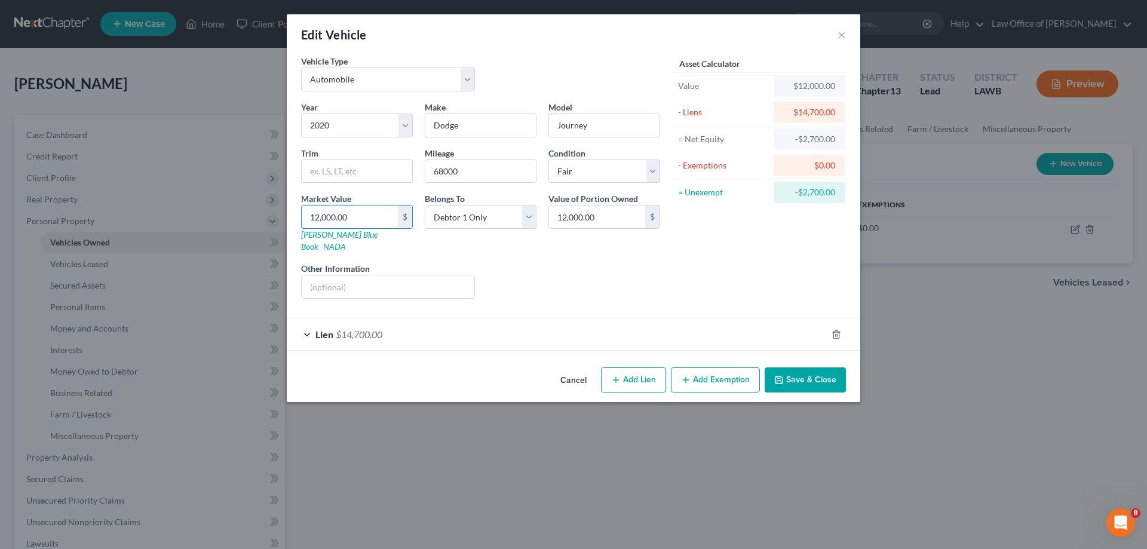
type input "1"
type input "1.00"
type input "10"
type input "10.00"
type input "100"
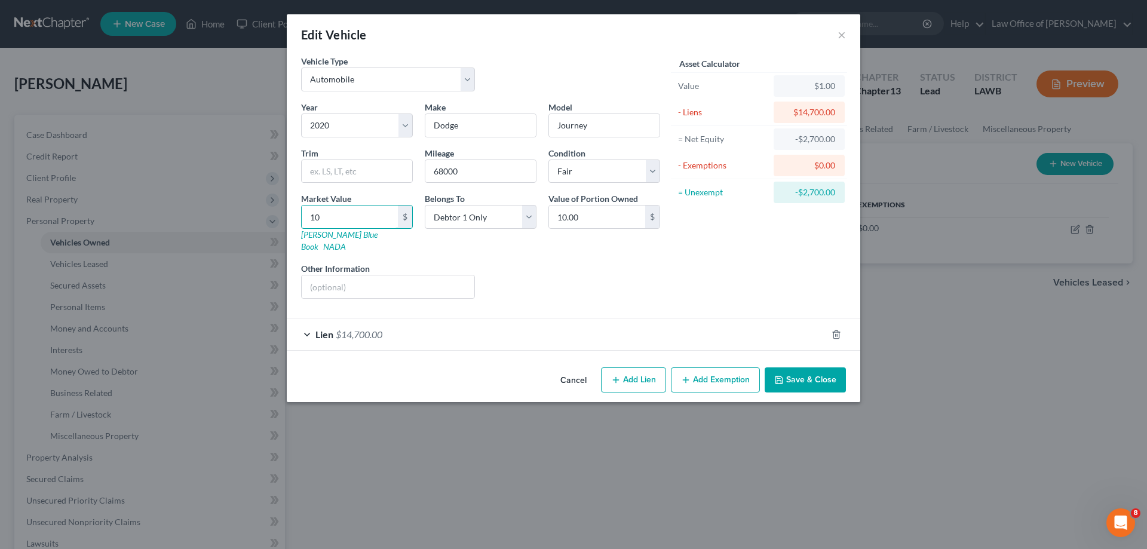
type input "100.00"
type input "1000"
type input "1,000.00"
type input "1,000"
drag, startPoint x: 655, startPoint y: 173, endPoint x: 651, endPoint y: 182, distance: 9.9
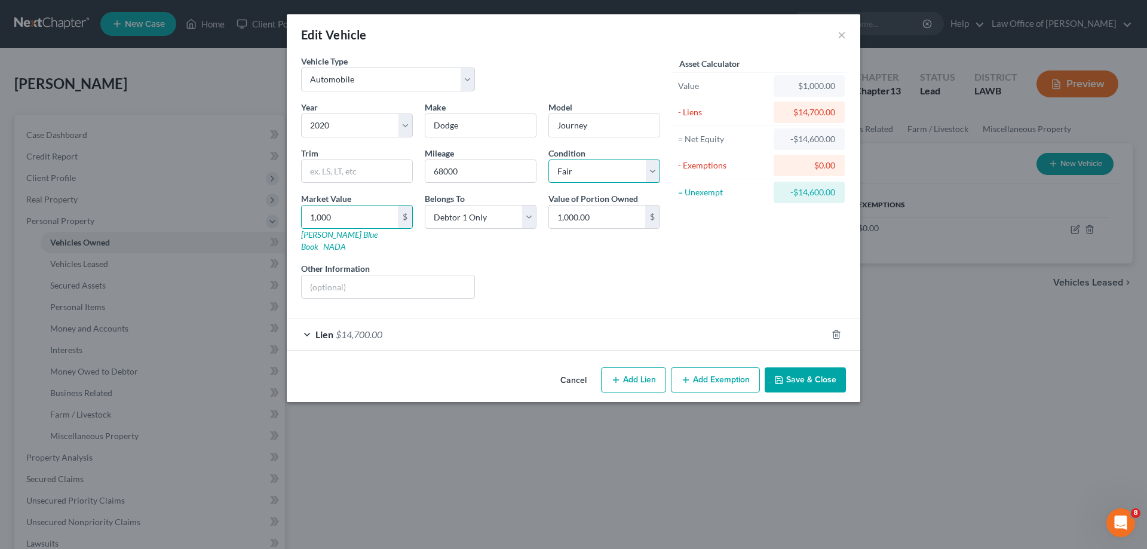
click at [655, 173] on select "Select Excellent Very Good Good Fair Poor" at bounding box center [604, 171] width 112 height 24
select select "4"
click at [548, 159] on select "Select Excellent Very Good Good Fair Poor" at bounding box center [604, 171] width 112 height 24
drag, startPoint x: 480, startPoint y: 168, endPoint x: 413, endPoint y: 167, distance: 66.9
click at [413, 167] on div "Year Select 2026 2025 2024 2023 2022 2021 2020 2019 2018 2017 2016 2015 2014 20…" at bounding box center [480, 204] width 371 height 207
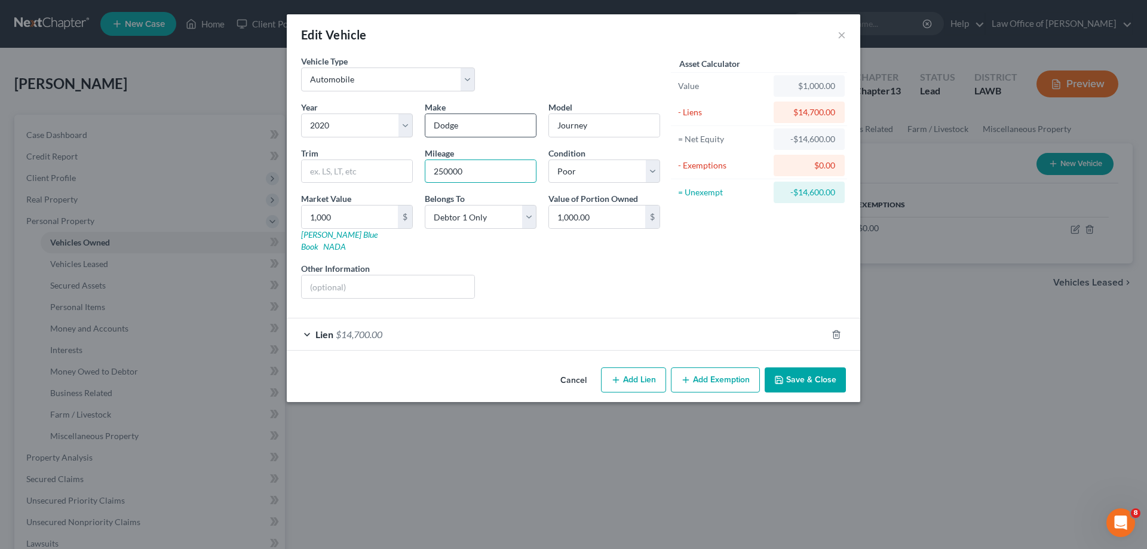
type input "250000"
drag, startPoint x: 485, startPoint y: 128, endPoint x: 402, endPoint y: 118, distance: 83.6
click at [402, 118] on div "Year Select 2026 2025 2024 2023 2022 2021 2020 2019 2018 2017 2016 2015 2014 20…" at bounding box center [480, 204] width 371 height 207
type input "Chevy"
drag, startPoint x: 604, startPoint y: 126, endPoint x: 555, endPoint y: 126, distance: 48.4
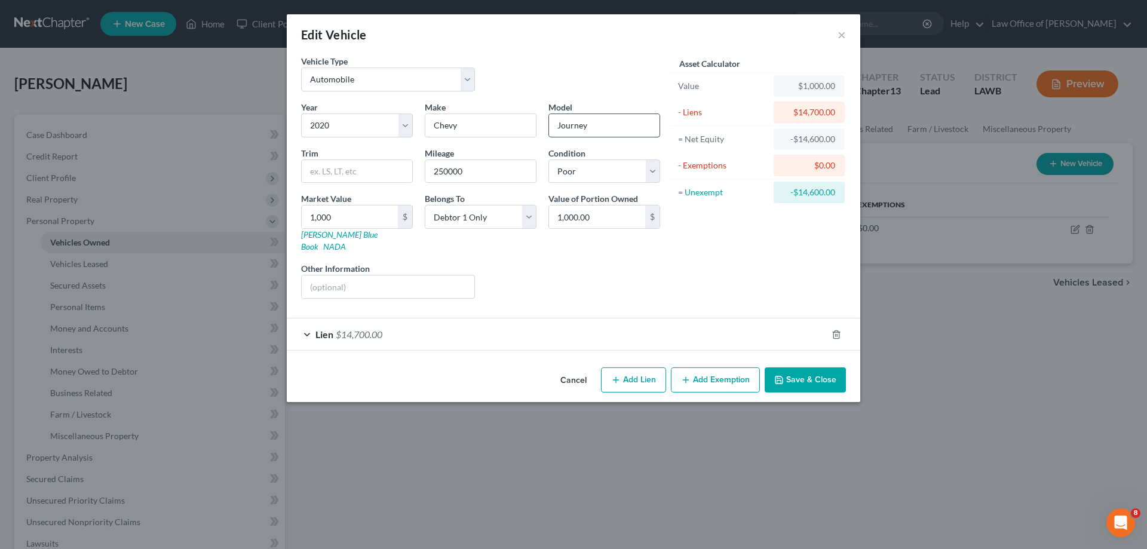
click at [555, 126] on input "Journey" at bounding box center [604, 125] width 110 height 23
type input "Trailblazer"
click at [402, 128] on select "Select 2026 2025 2024 2023 2022 2021 2020 2019 2018 2017 2016 2015 2014 2013 20…" at bounding box center [357, 125] width 112 height 24
select select "21"
click at [301, 113] on select "Select 2026 2025 2024 2023 2022 2021 2020 2019 2018 2017 2016 2015 2014 2013 20…" at bounding box center [357, 125] width 112 height 24
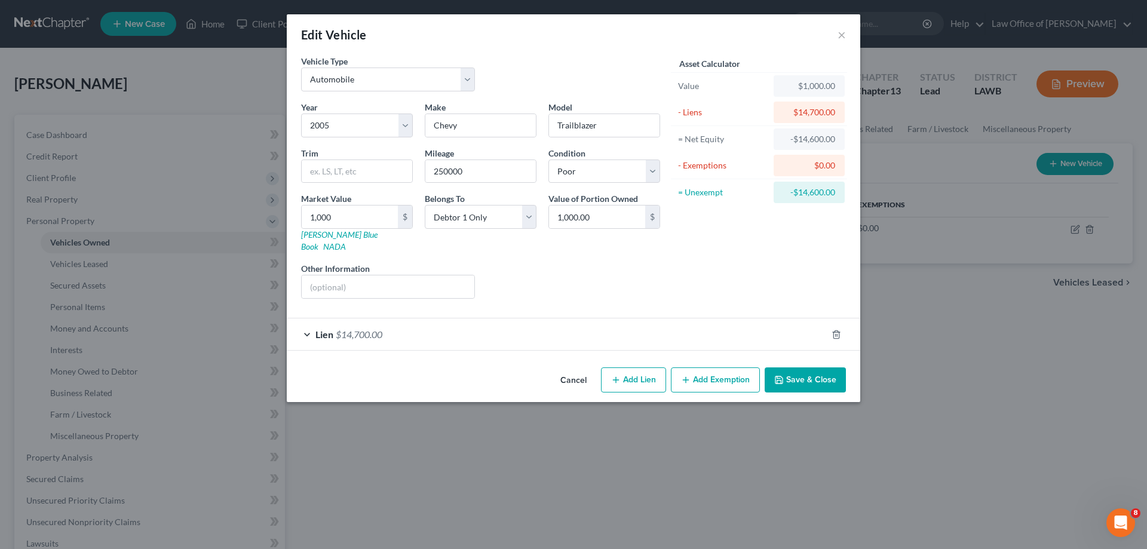
click at [668, 291] on div "Asset Calculator Value $1,000.00 - Liens $14,700.00 = Net Equity -$14,600.00 - …" at bounding box center [759, 181] width 186 height 253
click at [589, 217] on input "1,000.00" at bounding box center [597, 216] width 96 height 23
click at [482, 210] on select "Select Debtor 1 Only Debtor 2 Only Debtor 1 And Debtor 2 Only At Least One Of T…" at bounding box center [481, 217] width 112 height 24
click at [472, 174] on input "250000" at bounding box center [480, 171] width 110 height 23
click at [466, 79] on select "Select Automobile Truck Trailer Watercraft Aircraft Motor Home Atv Other Vehicle" at bounding box center [388, 79] width 174 height 24
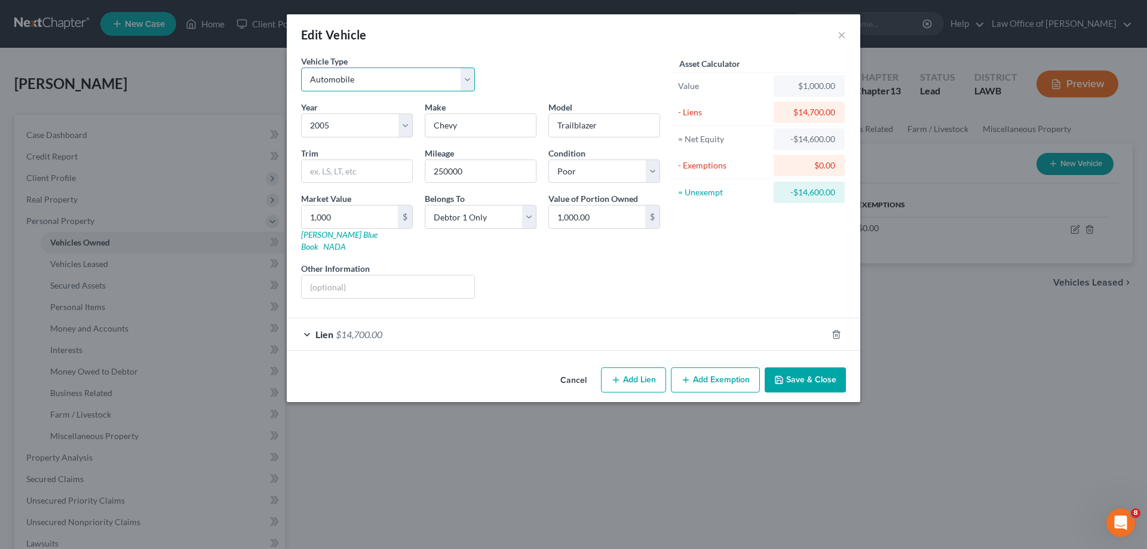
click at [466, 79] on select "Select Automobile Truck Trailer Watercraft Aircraft Motor Home Atv Other Vehicle" at bounding box center [388, 79] width 174 height 24
click at [778, 380] on polyline "button" at bounding box center [779, 381] width 4 height 3
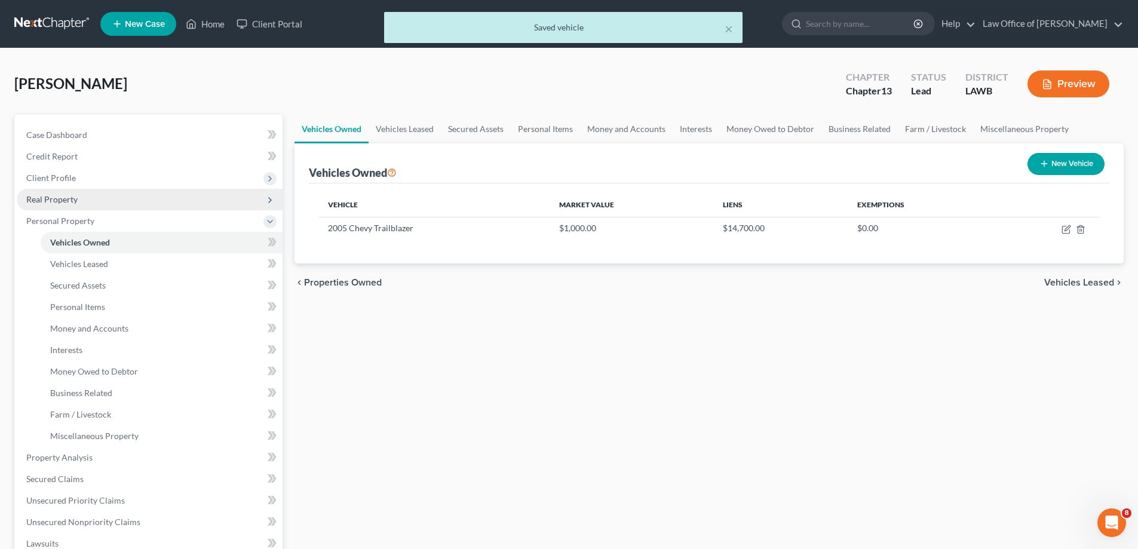
click at [69, 204] on span "Real Property" at bounding box center [150, 200] width 266 height 22
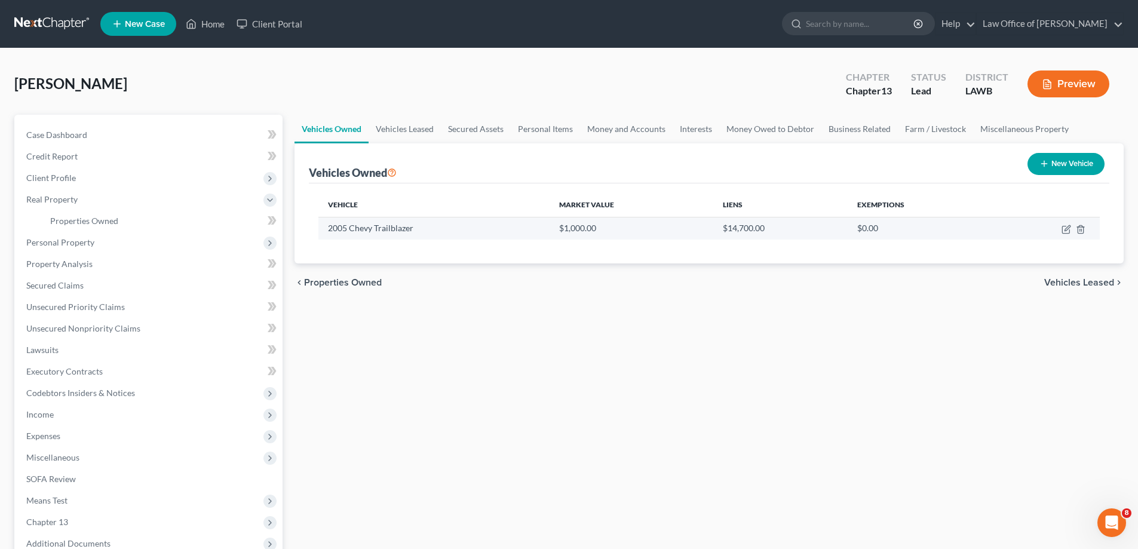
click at [736, 233] on td "$14,700.00" at bounding box center [780, 228] width 134 height 23
click at [1069, 228] on icon "button" at bounding box center [1066, 227] width 5 height 5
select select "0"
select select "21"
select select "4"
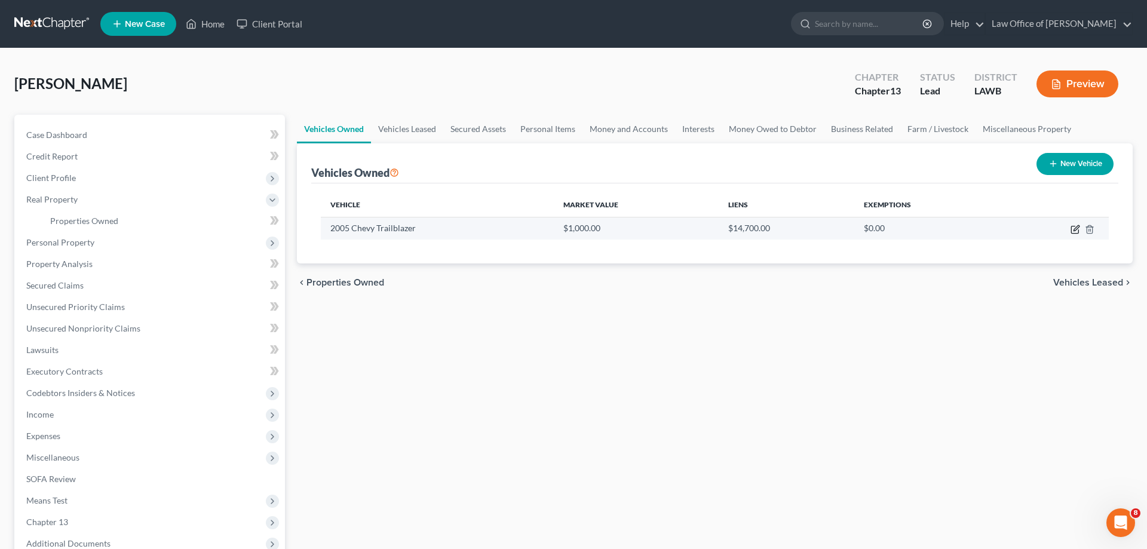
select select "0"
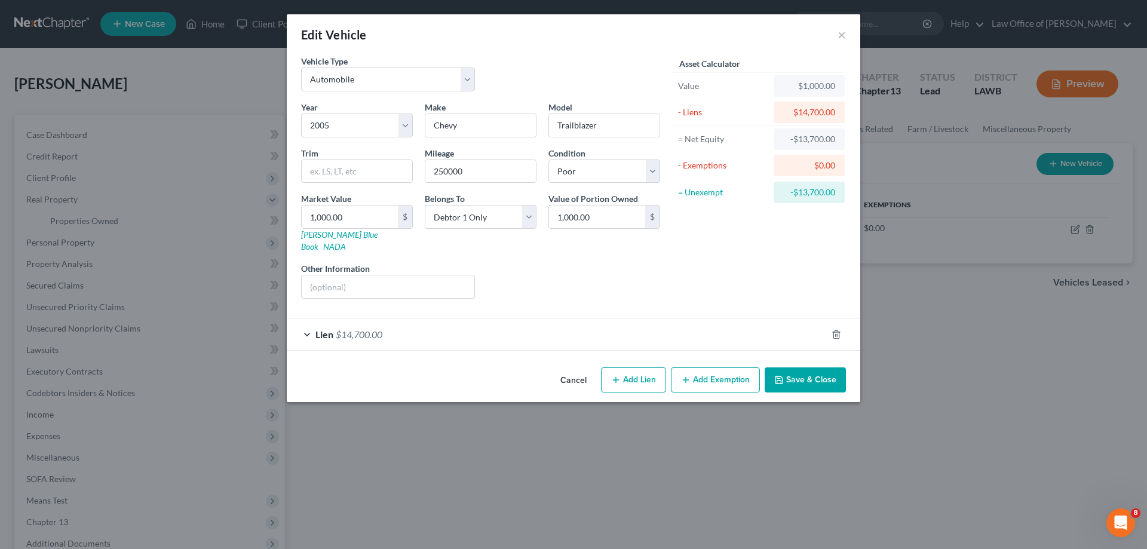
click at [809, 111] on div "$14,700.00" at bounding box center [809, 112] width 52 height 12
click at [842, 33] on button "×" at bounding box center [841, 34] width 8 height 14
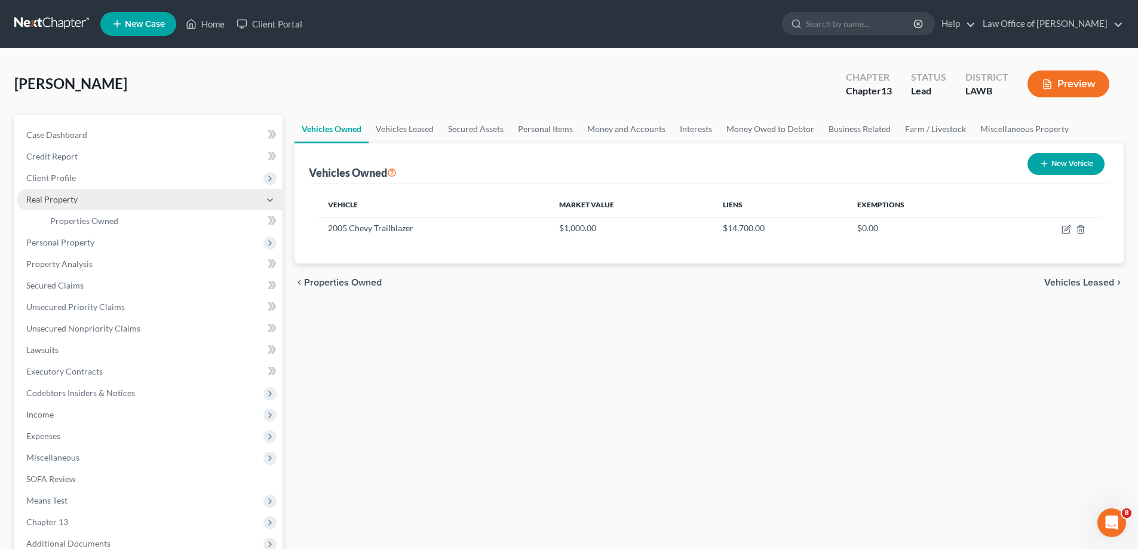
click at [51, 200] on span "Real Property" at bounding box center [51, 199] width 51 height 10
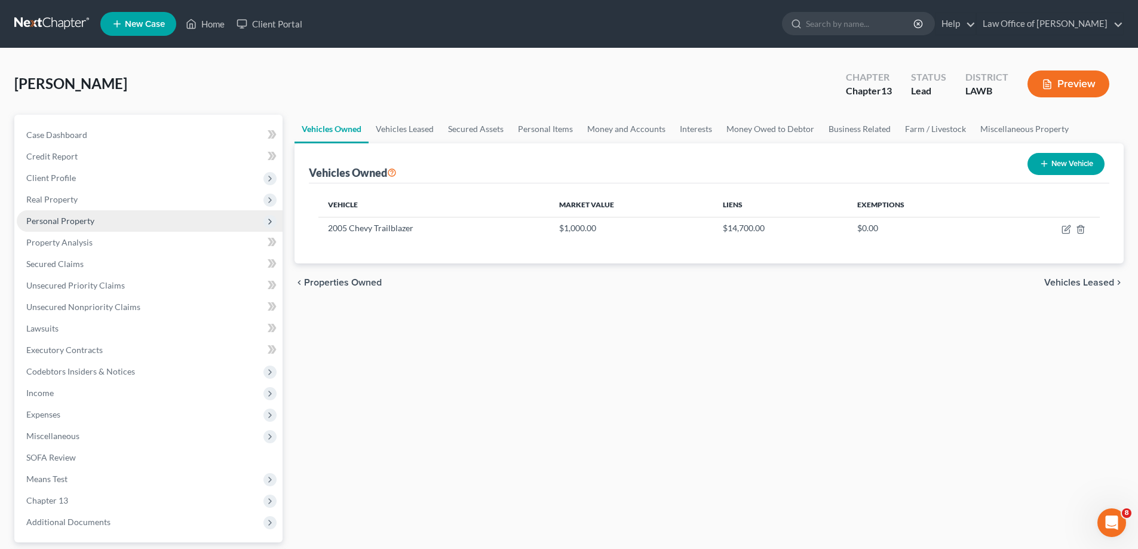
click at [60, 219] on span "Personal Property" at bounding box center [60, 221] width 68 height 10
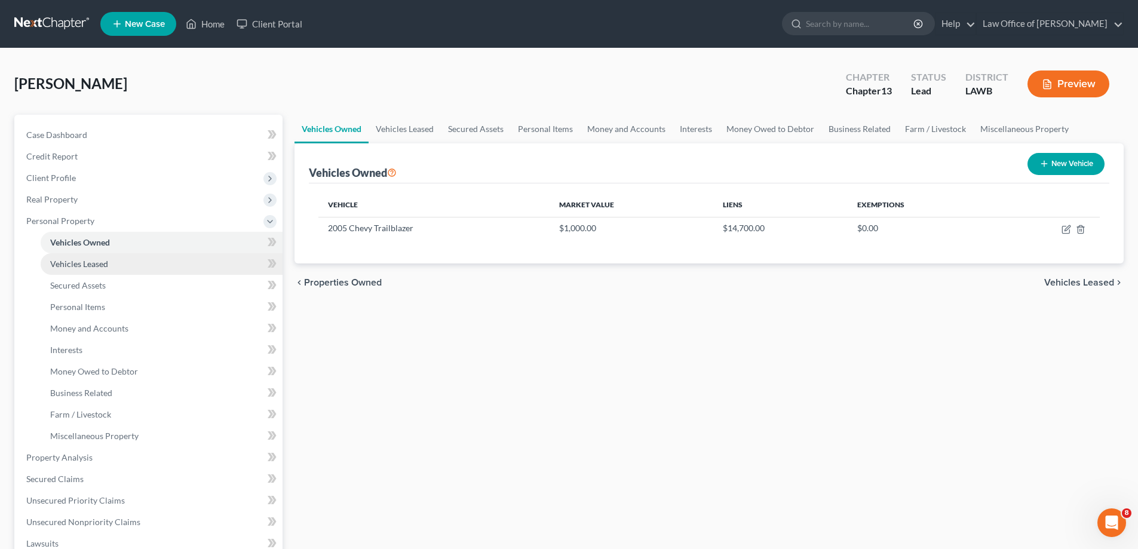
click at [77, 260] on span "Vehicles Leased" at bounding box center [79, 264] width 58 height 10
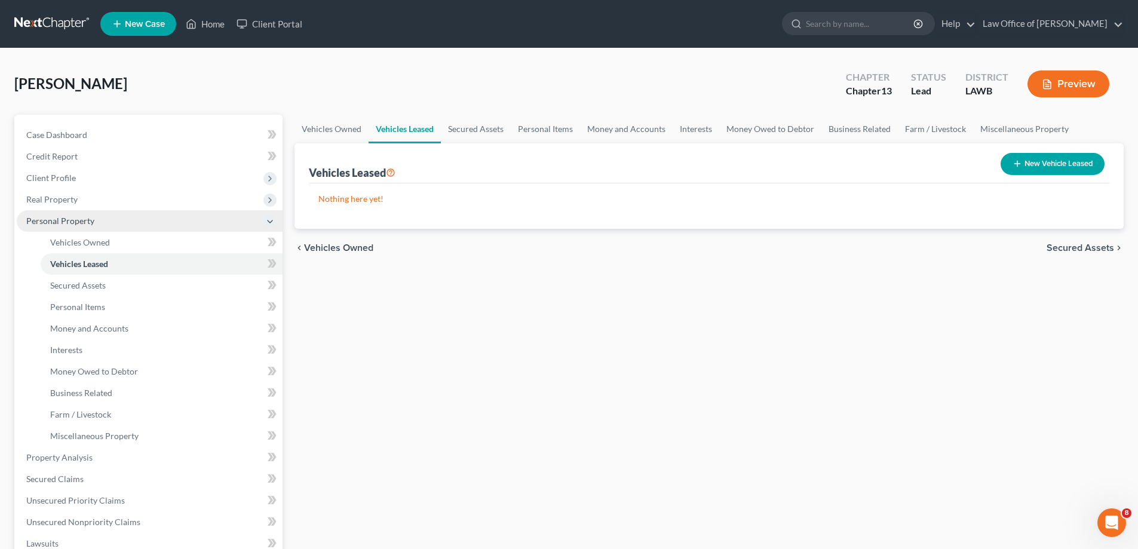
click at [75, 225] on span "Personal Property" at bounding box center [60, 221] width 68 height 10
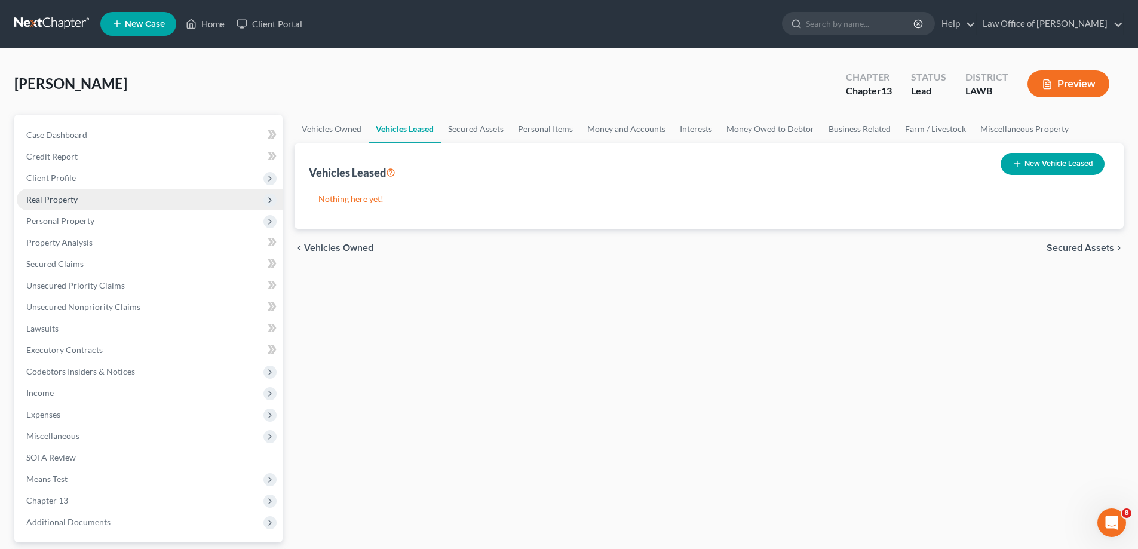
click at [69, 204] on span "Real Property" at bounding box center [150, 200] width 266 height 22
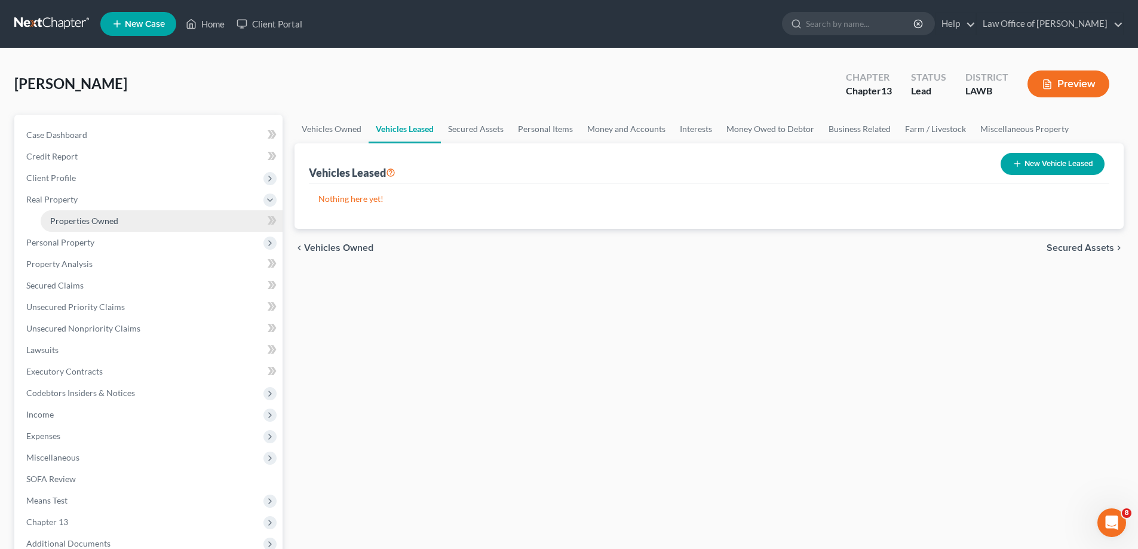
click at [72, 224] on span "Properties Owned" at bounding box center [84, 221] width 68 height 10
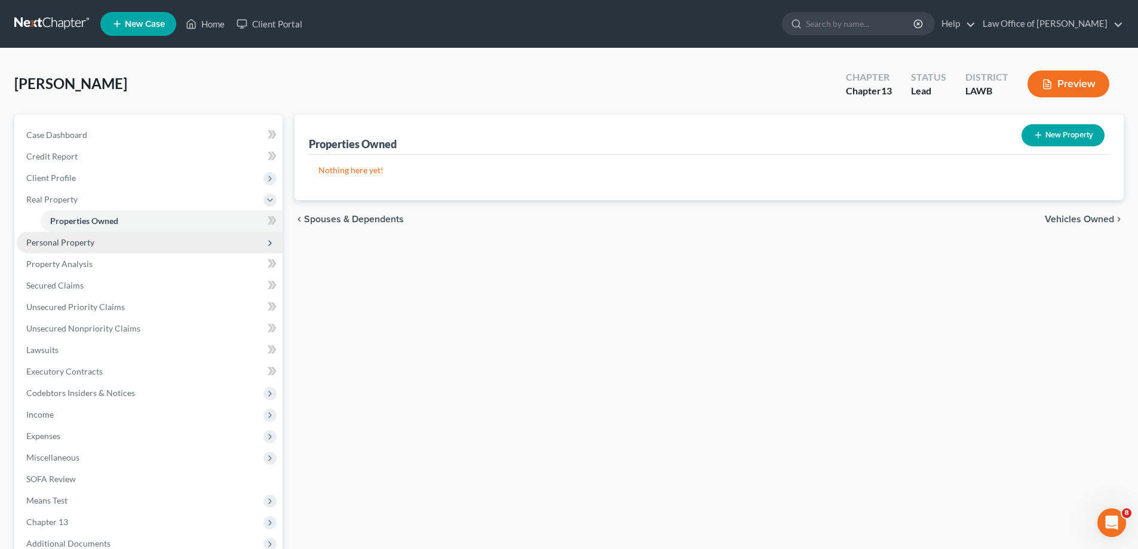
click at [77, 245] on span "Personal Property" at bounding box center [60, 242] width 68 height 10
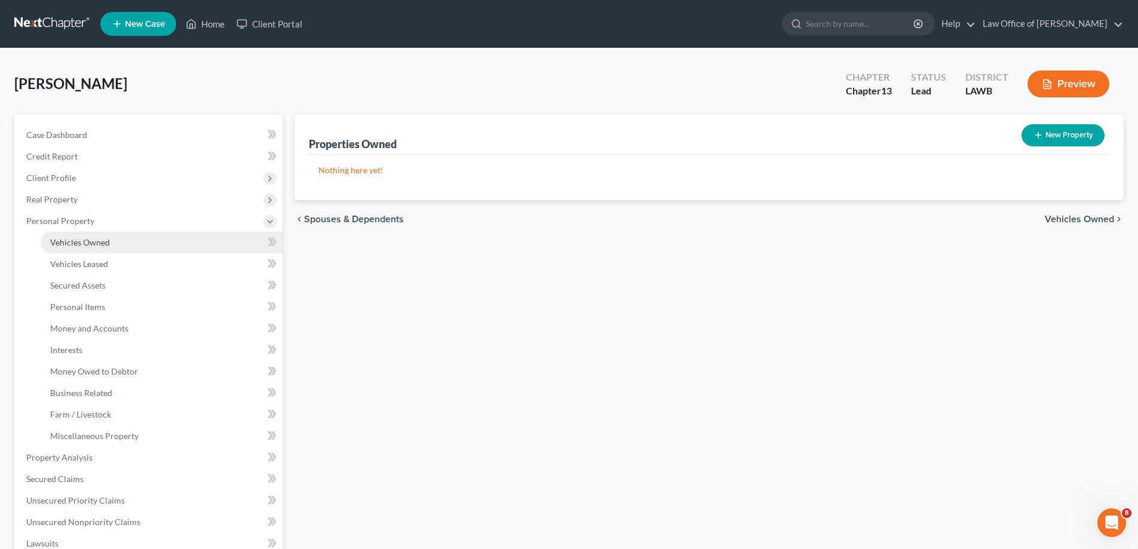
click at [94, 247] on link "Vehicles Owned" at bounding box center [162, 243] width 242 height 22
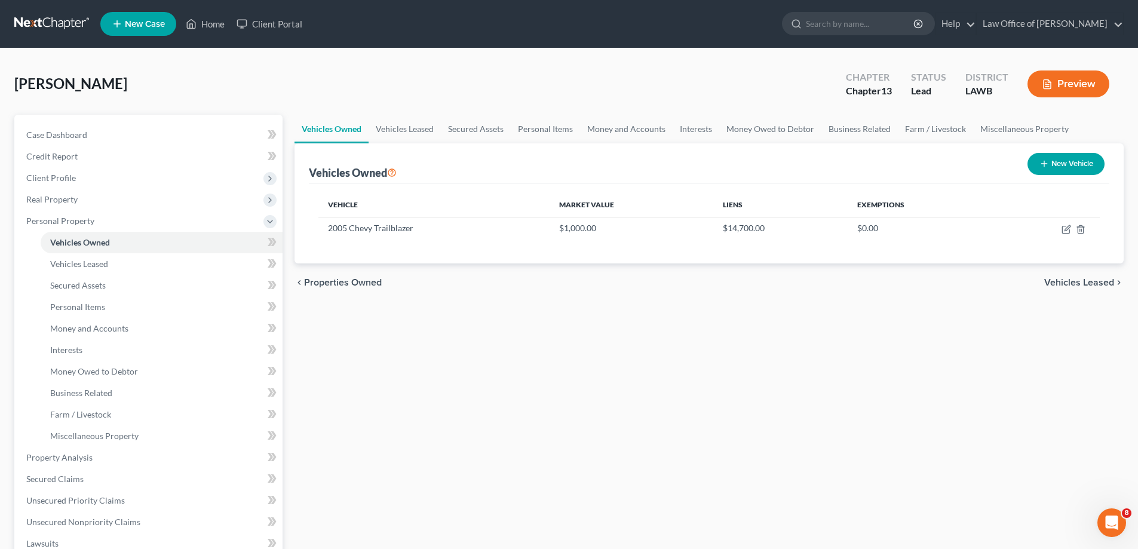
click at [1059, 170] on button "New Vehicle" at bounding box center [1065, 164] width 77 height 22
select select "0"
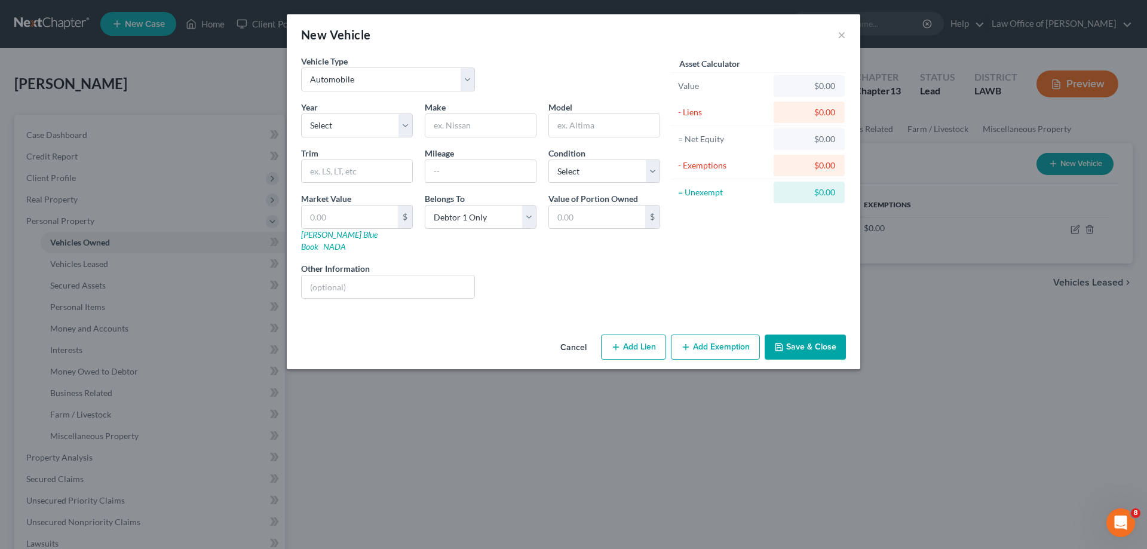
click at [846, 39] on div "New Vehicle ×" at bounding box center [573, 34] width 573 height 41
click at [836, 33] on div "New Vehicle ×" at bounding box center [573, 34] width 573 height 41
click at [843, 35] on button "×" at bounding box center [841, 34] width 8 height 14
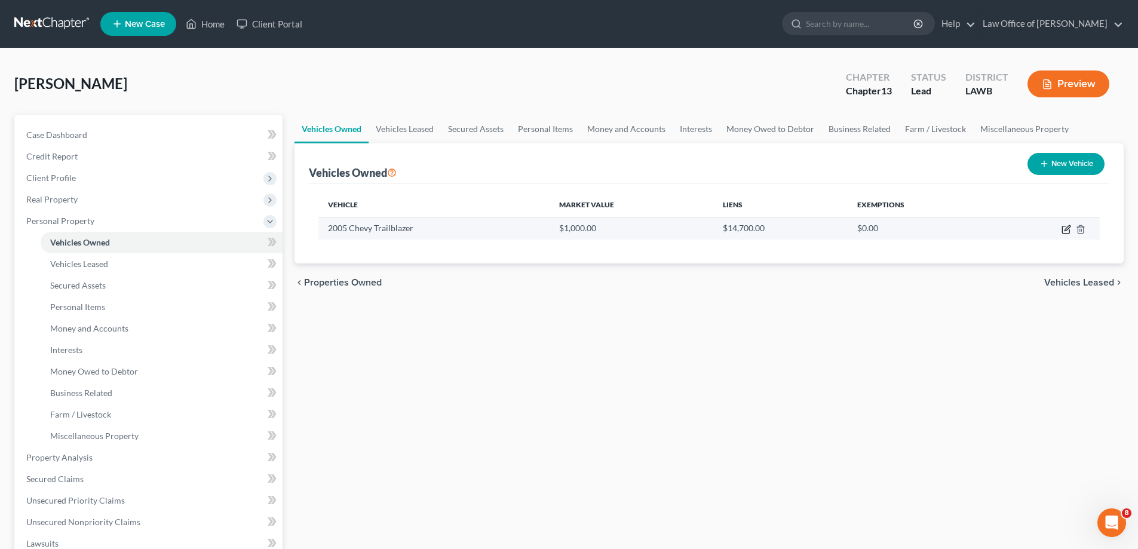
click at [1069, 228] on icon "button" at bounding box center [1066, 227] width 5 height 5
select select "0"
select select "21"
select select "4"
select select "0"
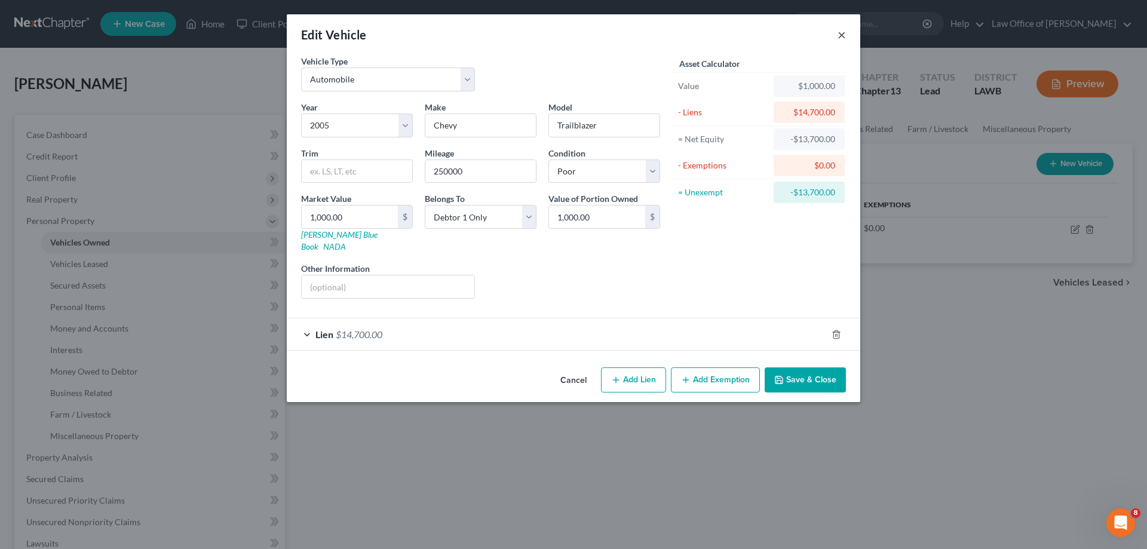
click at [840, 33] on button "×" at bounding box center [841, 34] width 8 height 14
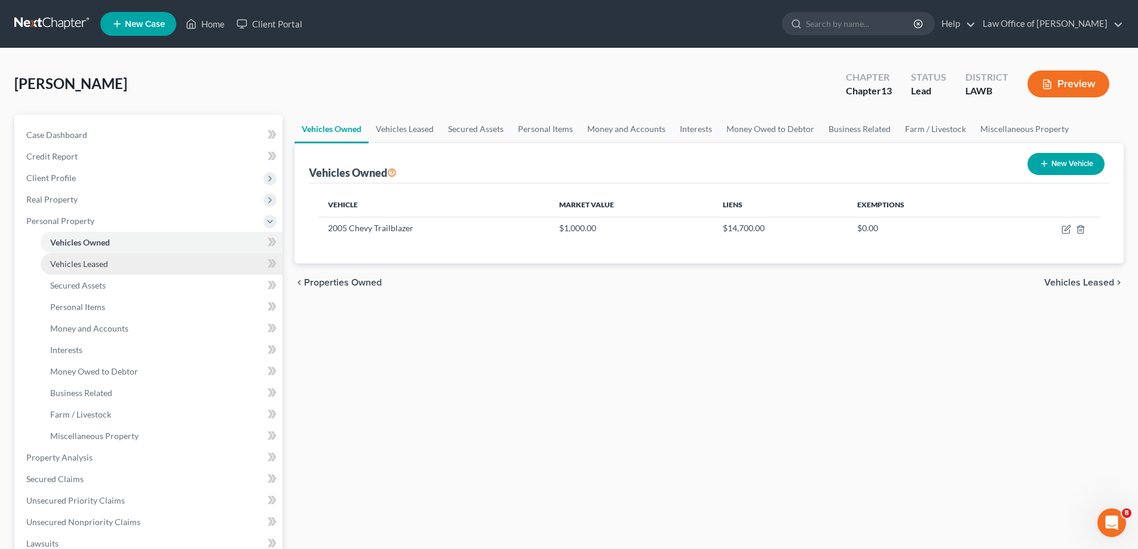
click at [133, 262] on link "Vehicles Leased" at bounding box center [162, 264] width 242 height 22
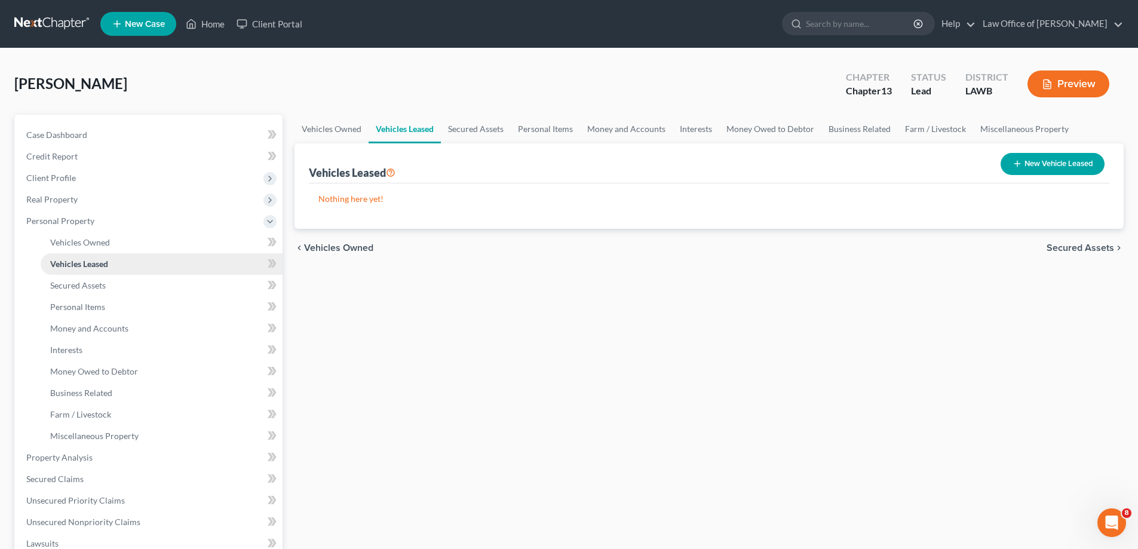
click at [91, 268] on span "Vehicles Leased" at bounding box center [79, 264] width 58 height 10
click at [91, 245] on span "Vehicles Owned" at bounding box center [80, 242] width 60 height 10
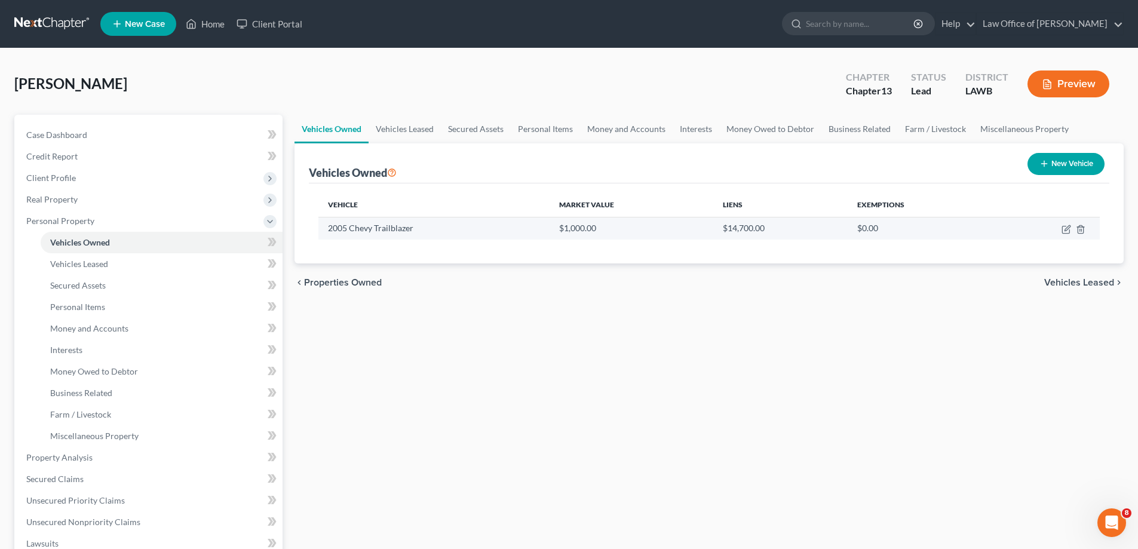
click at [1085, 229] on td at bounding box center [1047, 228] width 106 height 23
click at [1076, 226] on icon "button" at bounding box center [1081, 230] width 10 height 10
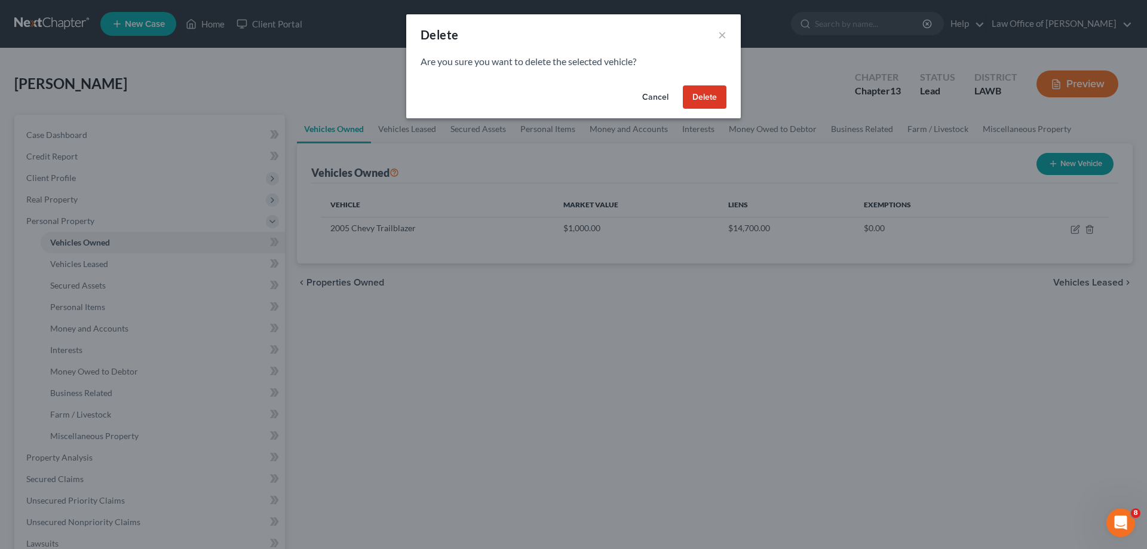
click at [699, 94] on button "Delete" at bounding box center [705, 97] width 44 height 24
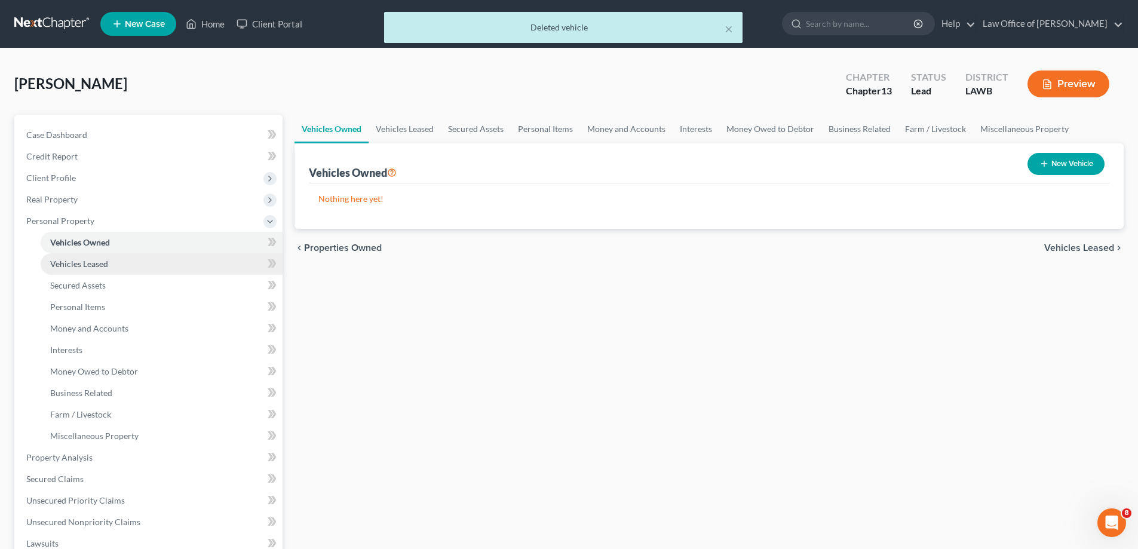
click at [130, 269] on link "Vehicles Leased" at bounding box center [162, 264] width 242 height 22
click at [108, 240] on span "Vehicles Owned" at bounding box center [80, 242] width 60 height 10
click at [1047, 165] on icon "button" at bounding box center [1044, 164] width 10 height 10
select select "0"
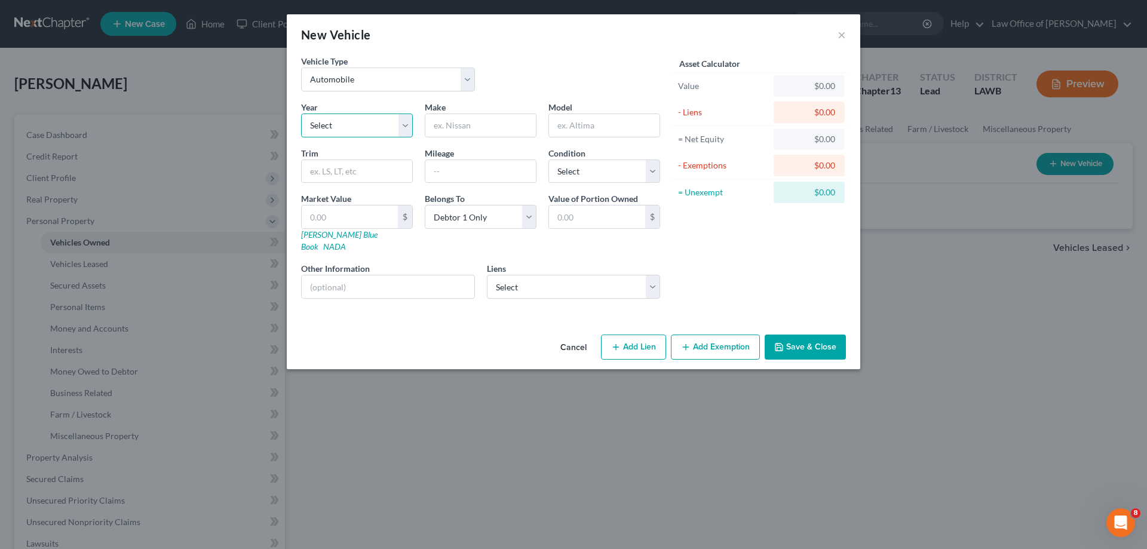
click at [389, 127] on select "Select 2026 2025 2024 2023 2022 2021 2020 2019 2018 2017 2016 2015 2014 2013 20…" at bounding box center [357, 125] width 112 height 24
select select "21"
click at [301, 113] on select "Select 2026 2025 2024 2023 2022 2021 2020 2019 2018 2017 2016 2015 2014 2013 20…" at bounding box center [357, 125] width 112 height 24
click at [480, 123] on input "text" at bounding box center [480, 125] width 110 height 23
type input "Chevy"
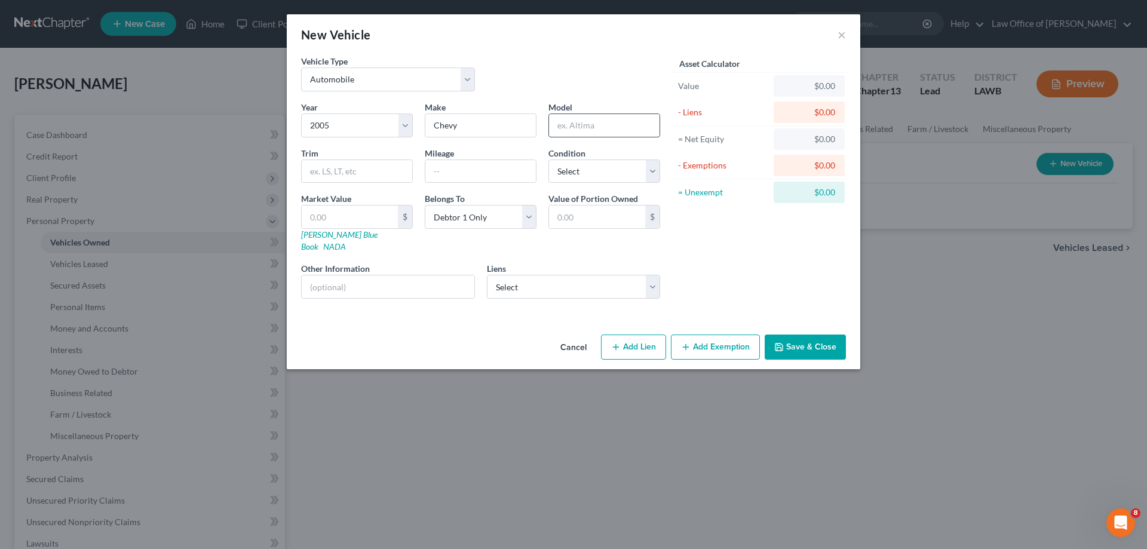
click at [569, 121] on input "text" at bounding box center [604, 125] width 110 height 23
type input "Trailblazer"
click at [403, 171] on input "text" at bounding box center [357, 171] width 110 height 23
click at [490, 172] on input "text" at bounding box center [480, 171] width 110 height 23
type input "250000"
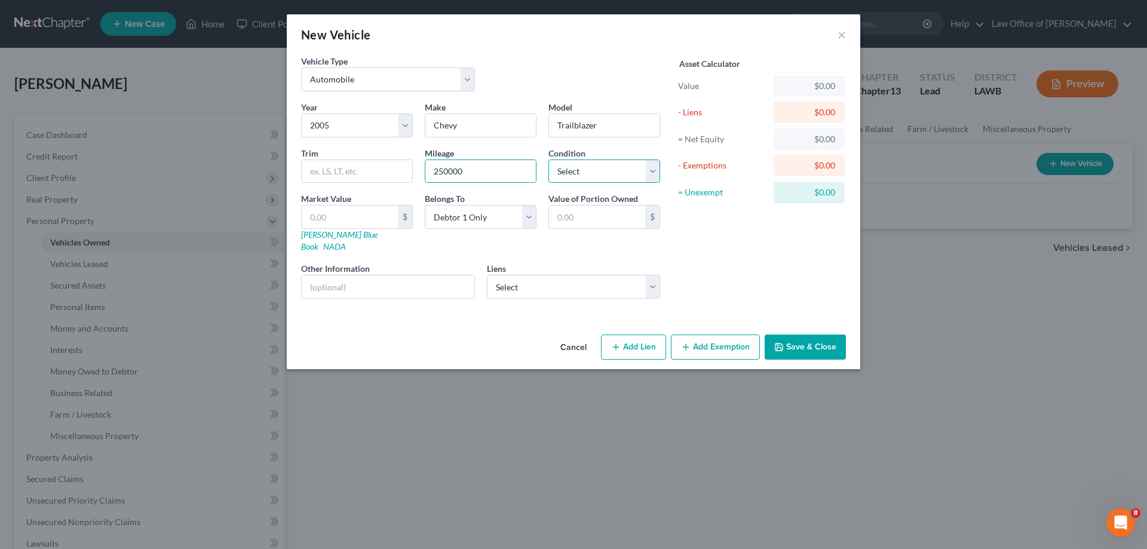
click at [572, 177] on select "Select Excellent Very Good Good Fair Poor" at bounding box center [604, 171] width 112 height 24
select select "4"
click at [548, 159] on select "Select Excellent Very Good Good Fair Poor" at bounding box center [604, 171] width 112 height 24
click at [359, 221] on input "text" at bounding box center [350, 216] width 96 height 23
type input "1,000.00"
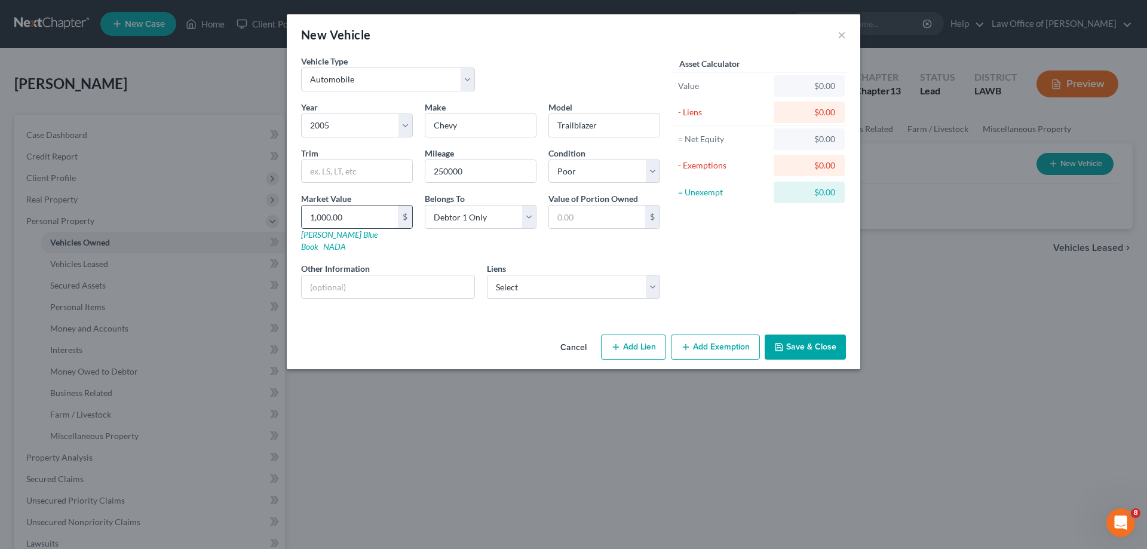
type input "1,000.00"
click at [808, 339] on button "Save & Close" at bounding box center [805, 346] width 81 height 25
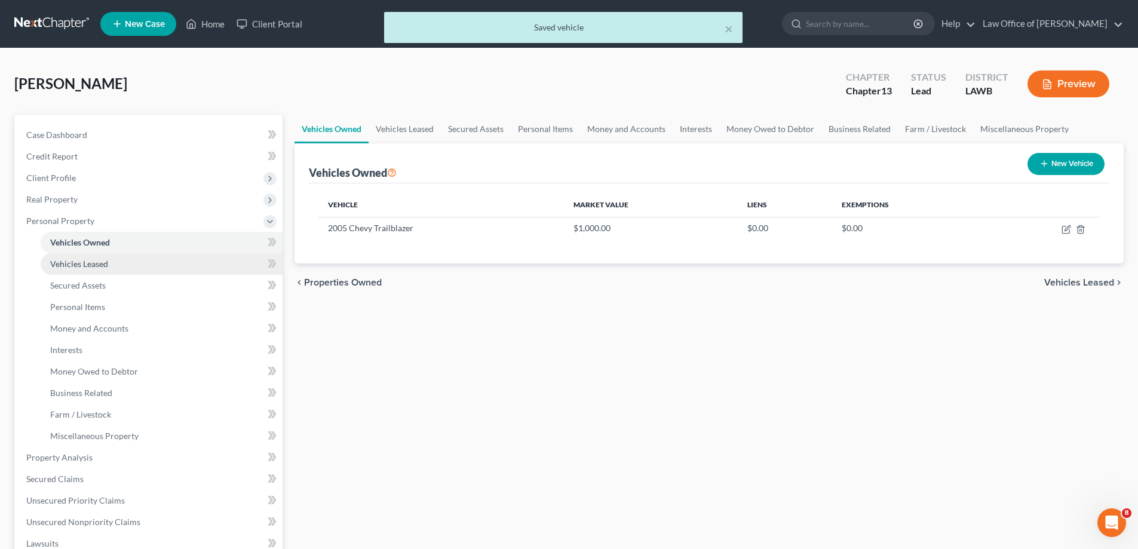
click at [133, 266] on link "Vehicles Leased" at bounding box center [162, 264] width 242 height 22
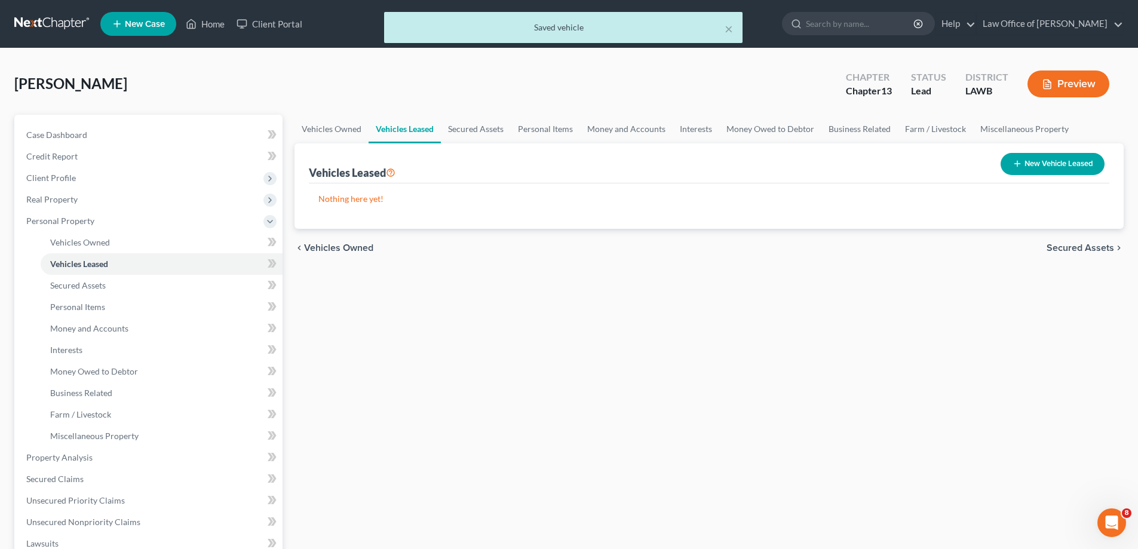
click at [1041, 164] on button "New Vehicle Leased" at bounding box center [1052, 164] width 104 height 22
select select "0"
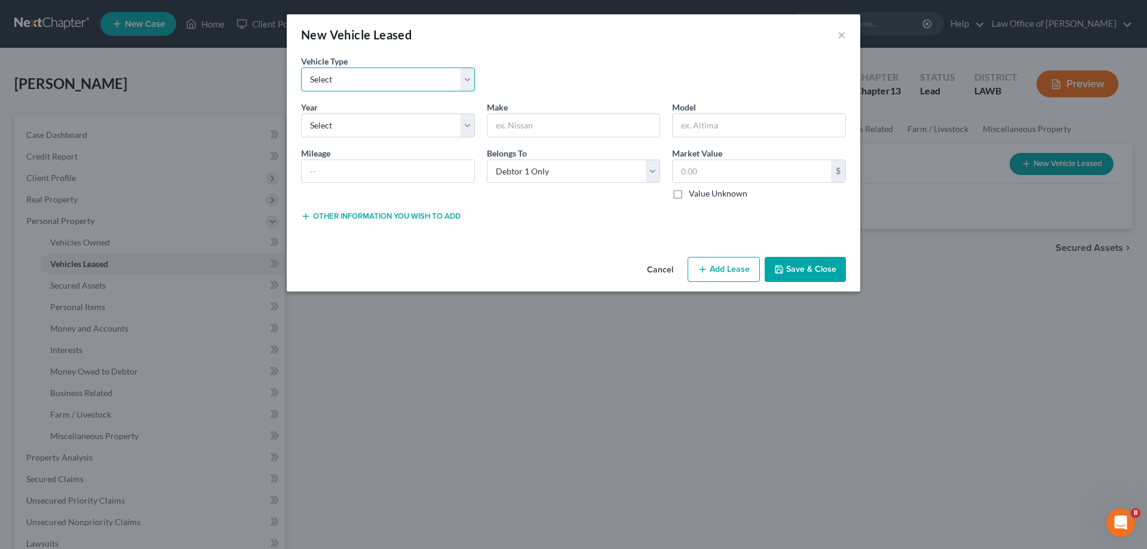
click at [387, 79] on select "Select Automobile Truck Trailer Watercraft Aircraft Motor Home Atv Other Vehicle" at bounding box center [388, 79] width 174 height 24
select select "0"
click at [301, 67] on select "Select Automobile Truck Trailer Watercraft Aircraft Motor Home Atv Other Vehicle" at bounding box center [388, 79] width 174 height 24
click at [358, 122] on select "Select 2026 2025 2024 2023 2022 2021 2020 2019 2018 2017 2016 2015 2014 2013 20…" at bounding box center [388, 125] width 174 height 24
select select "6"
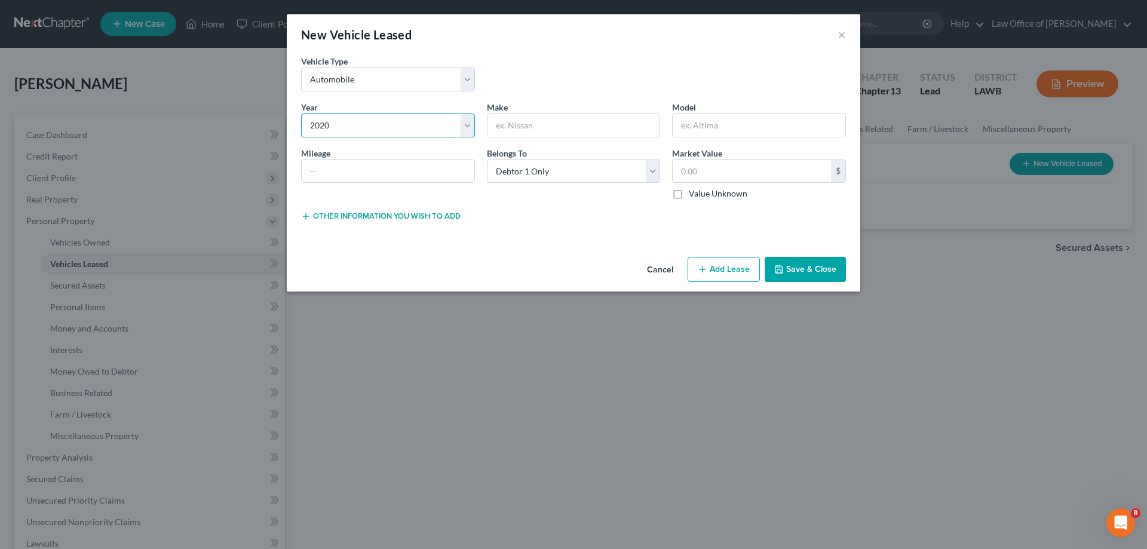
click at [301, 113] on select "Select 2026 2025 2024 2023 2022 2021 2020 2019 2018 2017 2016 2015 2014 2013 20…" at bounding box center [388, 125] width 174 height 24
click at [509, 131] on input "text" at bounding box center [573, 125] width 173 height 23
type input "Dodge"
drag, startPoint x: 685, startPoint y: 124, endPoint x: 689, endPoint y: 140, distance: 16.7
click at [685, 124] on input "text" at bounding box center [759, 125] width 173 height 23
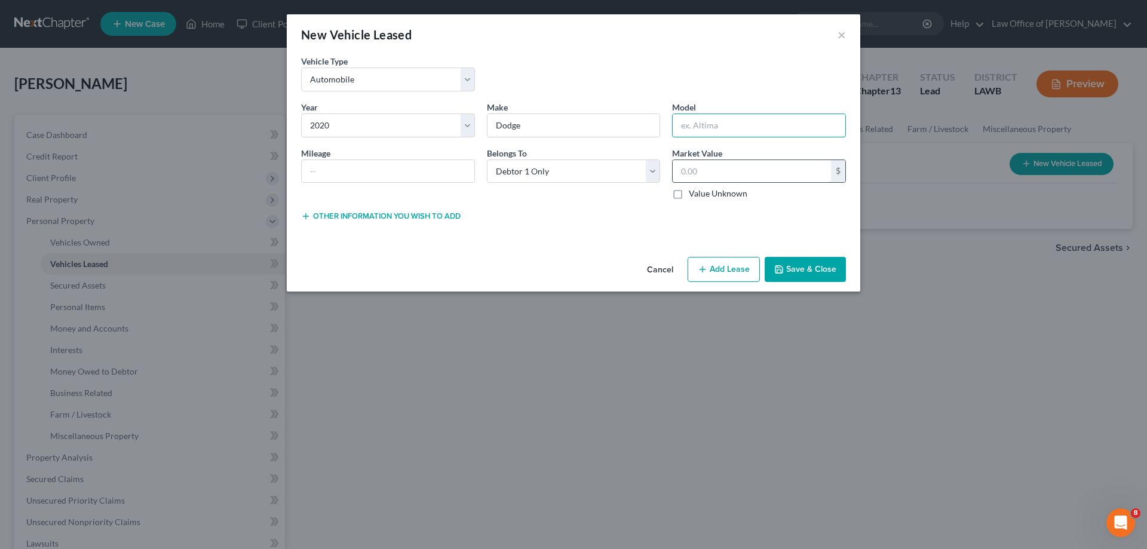
type input "Journey"
click at [404, 176] on input "text" at bounding box center [388, 171] width 173 height 23
type input "68000"
click at [735, 174] on input "text" at bounding box center [752, 171] width 158 height 23
type input "12,000"
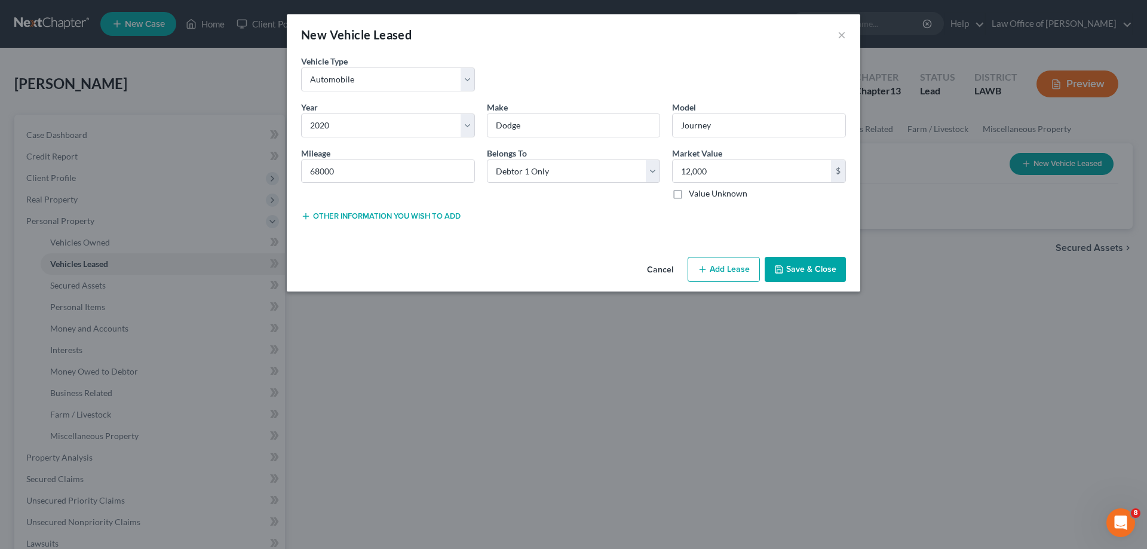
click at [807, 271] on button "Save & Close" at bounding box center [805, 269] width 81 height 25
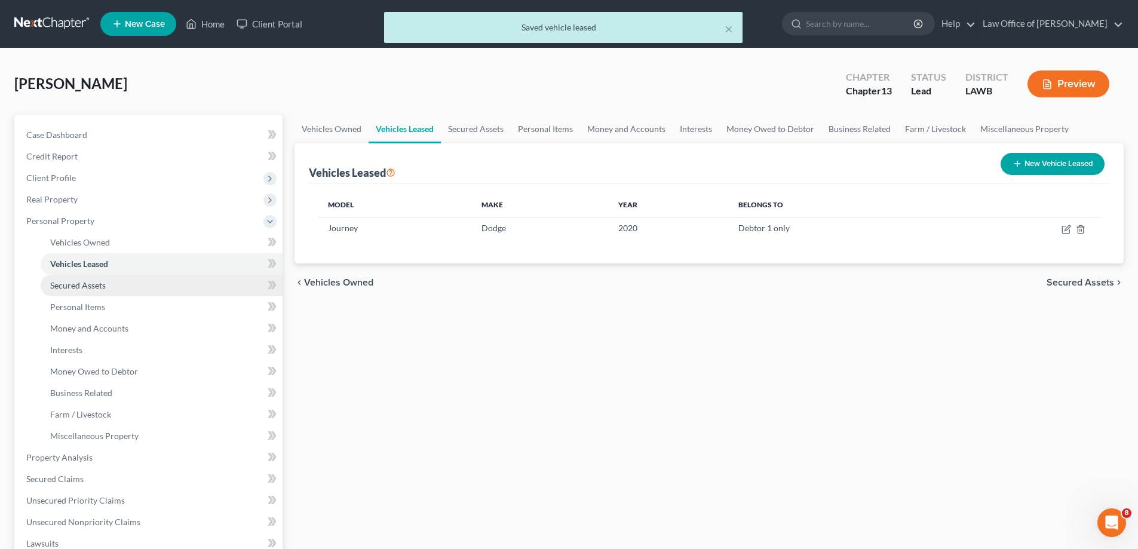
click at [88, 287] on span "Secured Assets" at bounding box center [78, 285] width 56 height 10
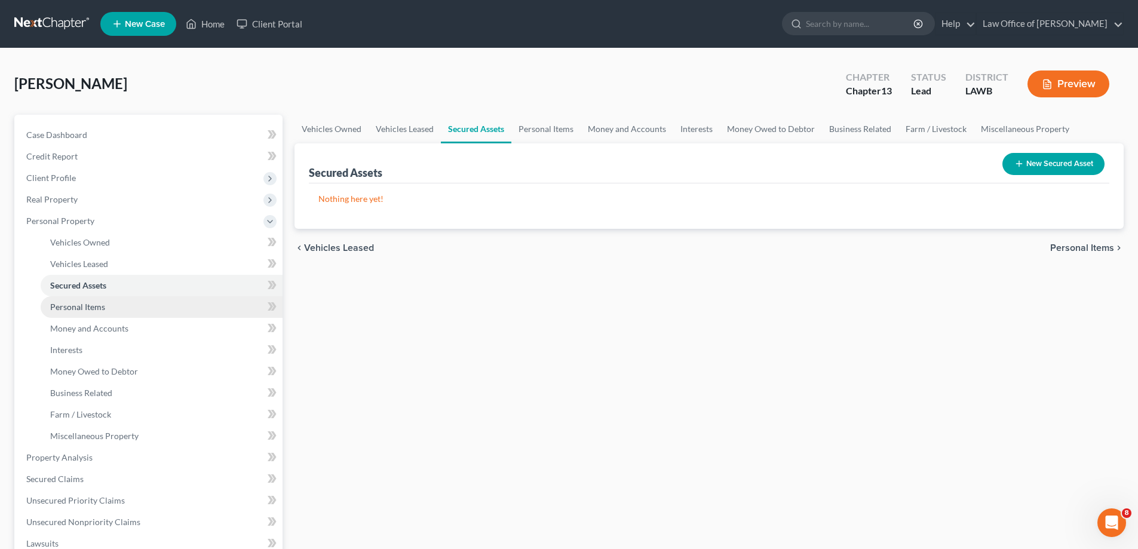
click at [100, 309] on span "Personal Items" at bounding box center [77, 307] width 55 height 10
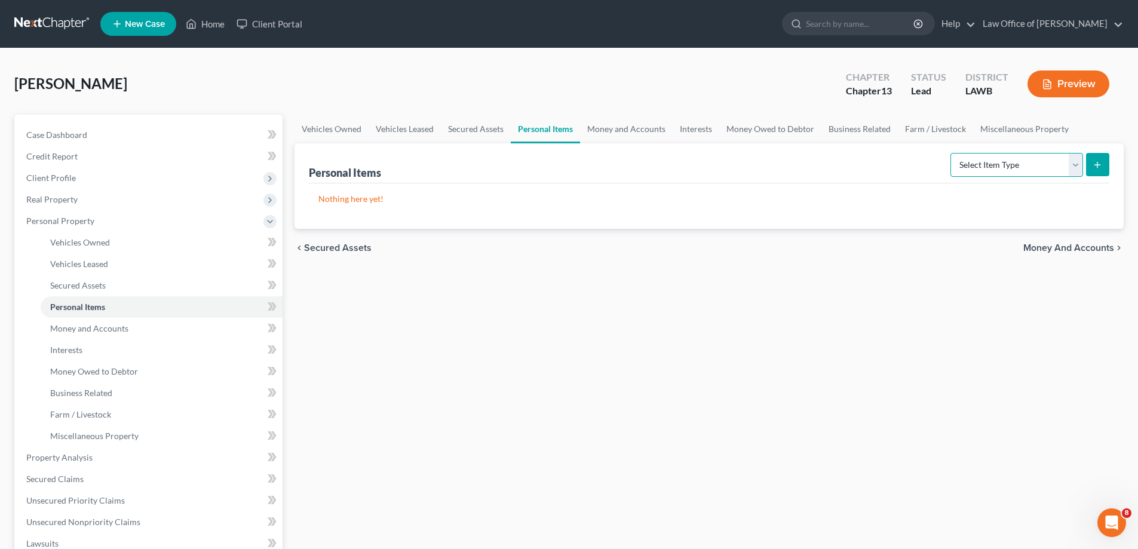
click at [1074, 164] on select "Select Item Type Clothing Collectibles Of Value Electronics Firearms Household …" at bounding box center [1016, 165] width 133 height 24
select select "clothing"
click at [951, 153] on select "Select Item Type Clothing Collectibles Of Value Electronics Firearms Household …" at bounding box center [1016, 165] width 133 height 24
click at [1099, 164] on icon "submit" at bounding box center [1097, 165] width 10 height 10
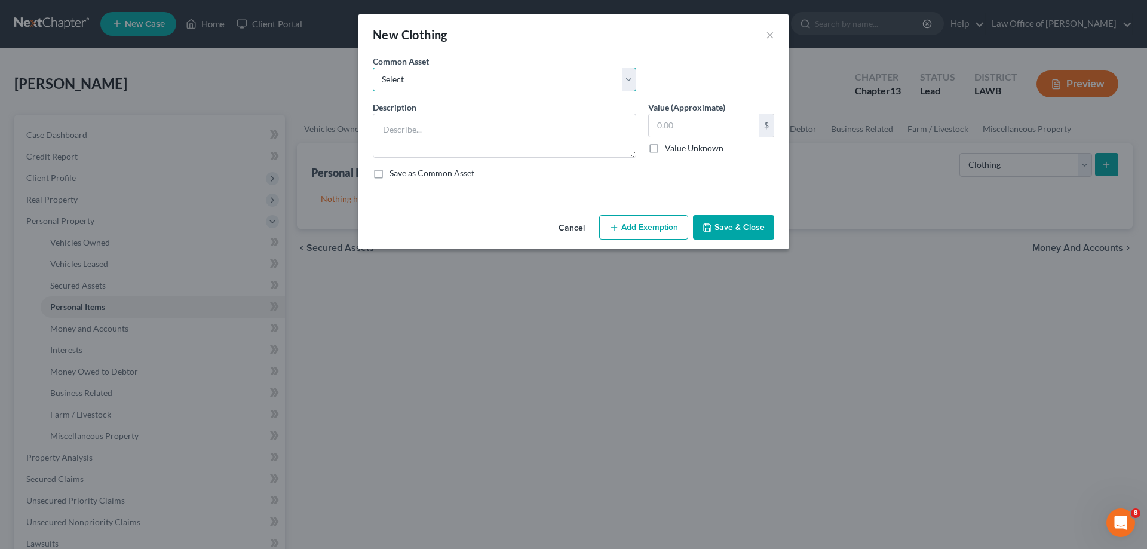
click at [501, 82] on select "Select Clothing Clothing" at bounding box center [504, 79] width 263 height 24
select select "0"
click at [373, 67] on select "Select Clothing Clothing" at bounding box center [504, 79] width 263 height 24
type textarea "Clothing"
type input "1,200.00"
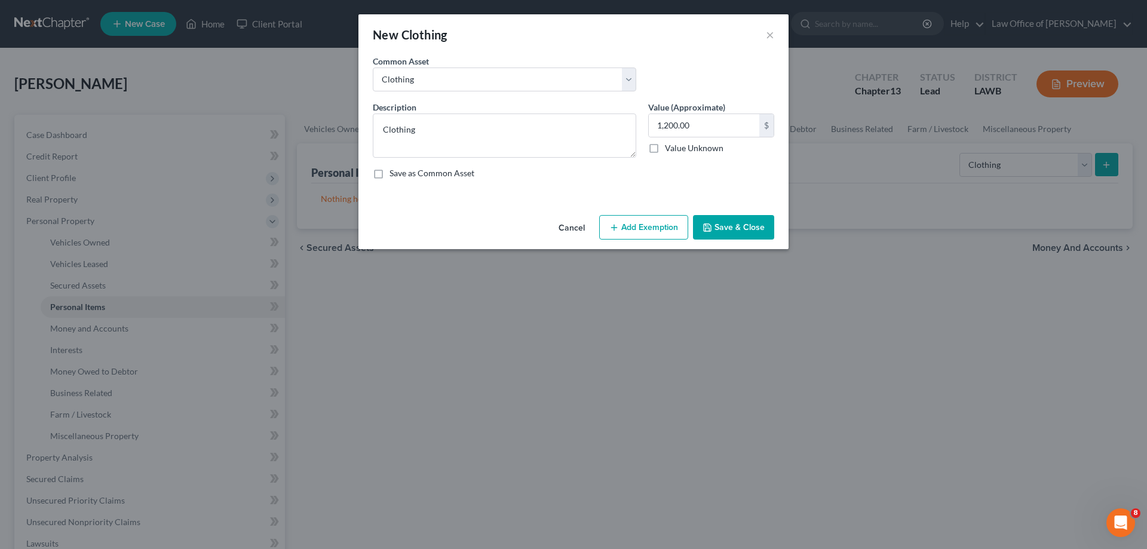
click at [721, 229] on button "Save & Close" at bounding box center [733, 227] width 81 height 25
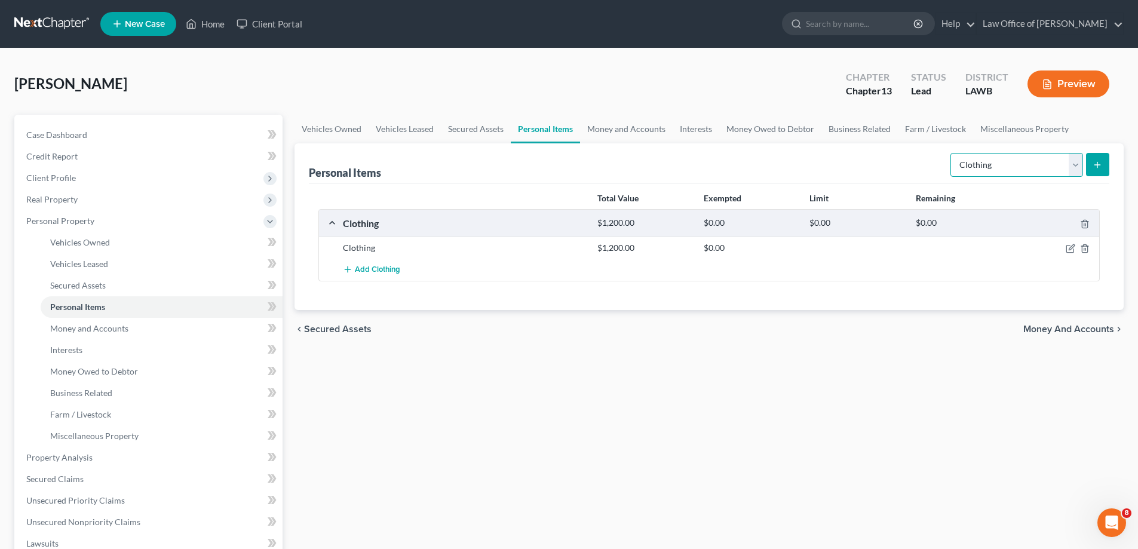
click at [1074, 167] on select "Select Item Type Clothing Collectibles Of Value Electronics Firearms Household …" at bounding box center [1016, 165] width 133 height 24
select select "household_goods"
click at [951, 153] on select "Select Item Type Clothing Collectibles Of Value Electronics Firearms Household …" at bounding box center [1016, 165] width 133 height 24
click at [1097, 164] on icon "submit" at bounding box center [1097, 165] width 10 height 10
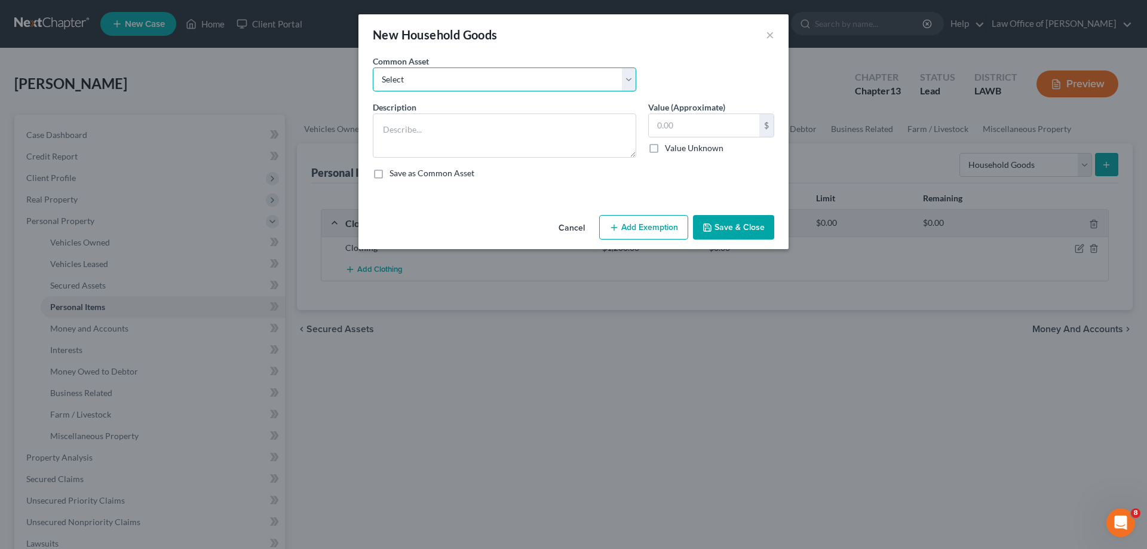
click at [439, 85] on select "Select Household goods" at bounding box center [504, 79] width 263 height 24
select select "0"
click at [373, 67] on select "Select Household goods" at bounding box center [504, 79] width 263 height 24
click at [719, 231] on button "Save & Close" at bounding box center [733, 227] width 81 height 25
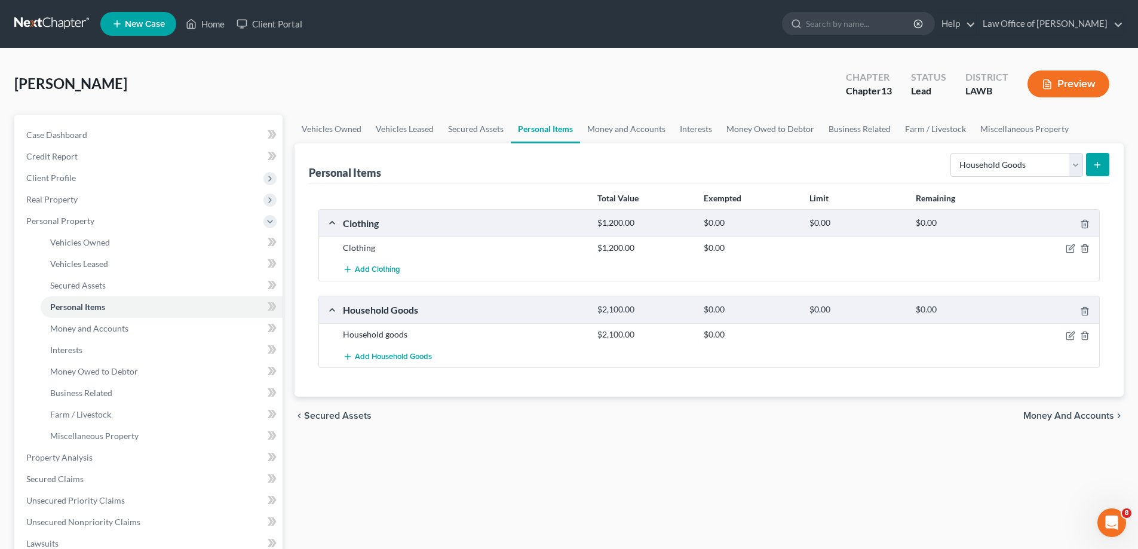
click at [1102, 168] on icon "submit" at bounding box center [1097, 165] width 10 height 10
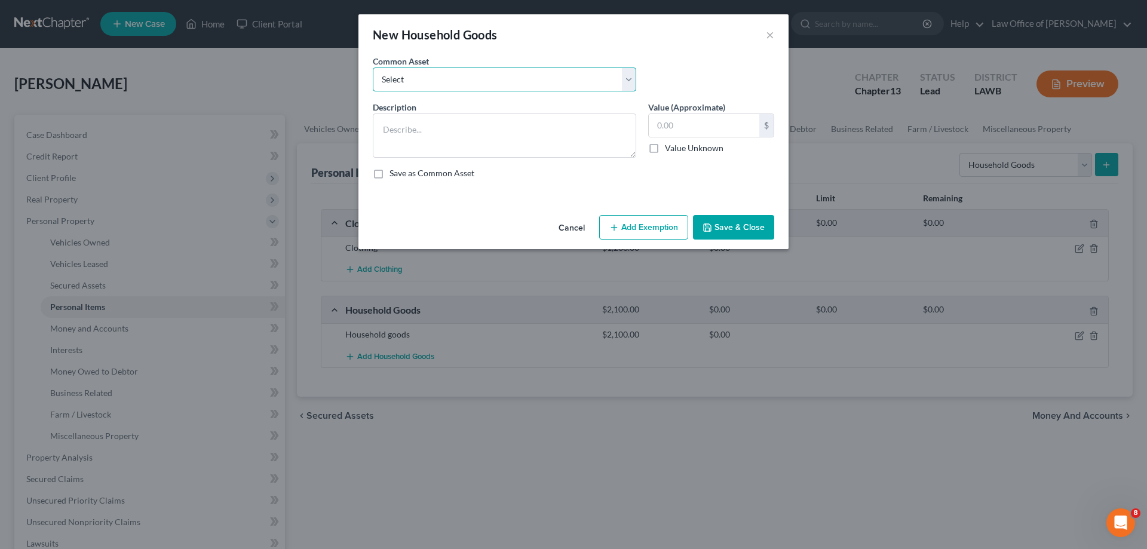
click at [629, 82] on select "Select Household goods" at bounding box center [504, 79] width 263 height 24
click at [775, 39] on div "New Household Goods ×" at bounding box center [573, 34] width 430 height 41
click at [769, 35] on button "×" at bounding box center [770, 34] width 8 height 14
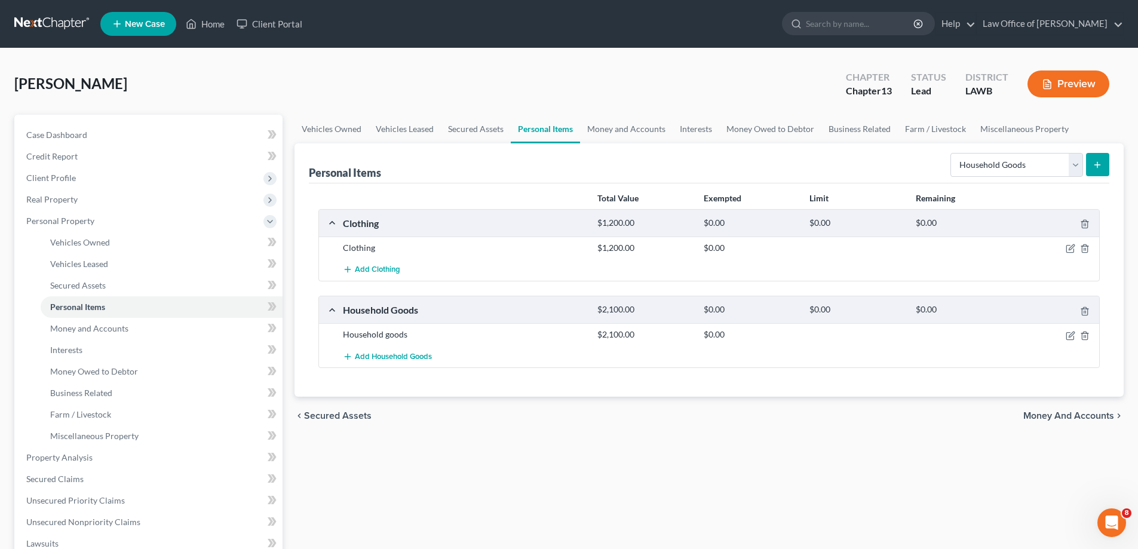
click at [1097, 165] on line "submit" at bounding box center [1097, 165] width 5 height 0
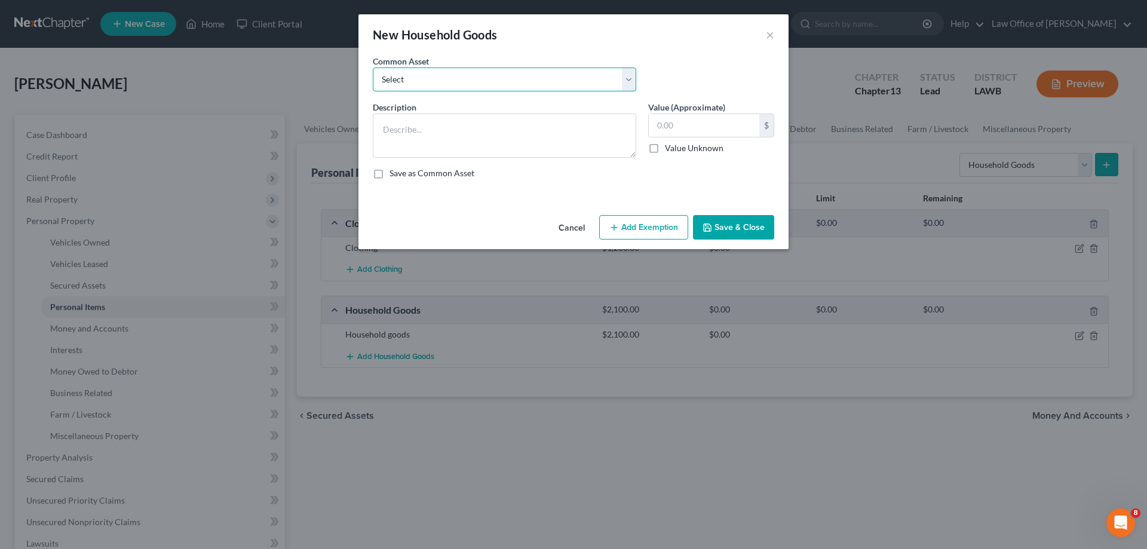
click at [626, 82] on select "Select Household goods" at bounding box center [504, 79] width 263 height 24
click at [634, 76] on select "Select Household goods" at bounding box center [504, 79] width 263 height 24
click at [770, 36] on button "×" at bounding box center [770, 34] width 8 height 14
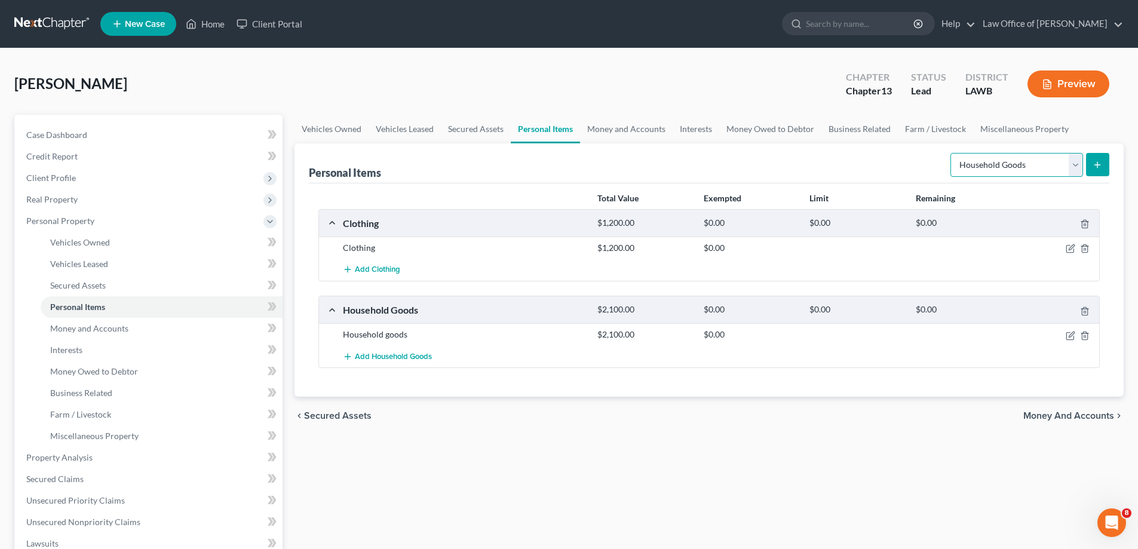
click at [1075, 164] on select "Select Item Type Clothing Collectibles Of Value Electronics Firearms Household …" at bounding box center [1016, 165] width 133 height 24
click at [951, 153] on select "Select Item Type Clothing Collectibles Of Value Electronics Firearms Household …" at bounding box center [1016, 165] width 133 height 24
click at [1092, 164] on icon "submit" at bounding box center [1097, 165] width 10 height 10
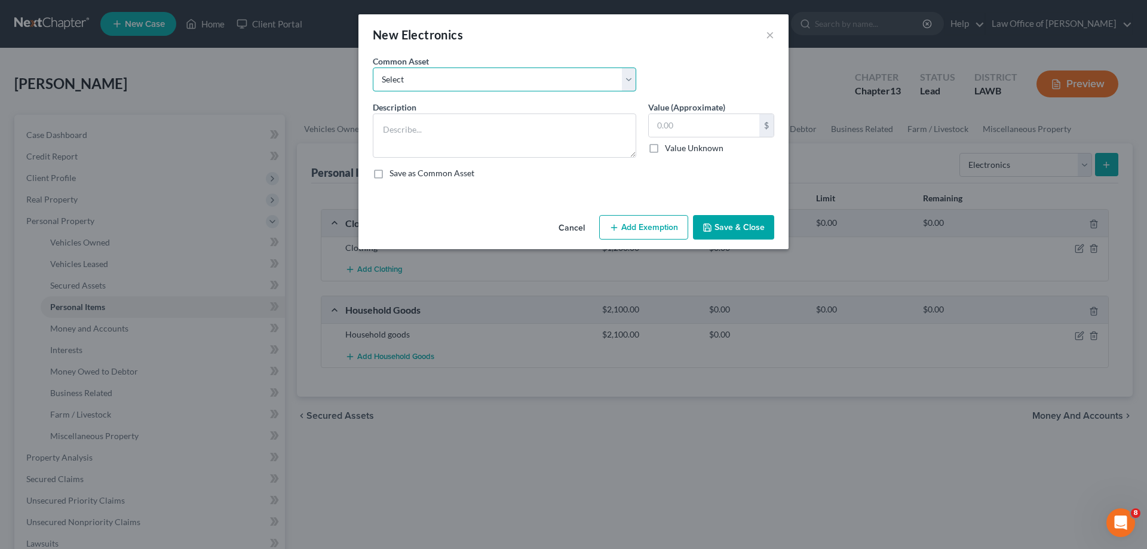
drag, startPoint x: 630, startPoint y: 79, endPoint x: 617, endPoint y: 82, distance: 13.6
click at [630, 79] on select "Select Electronics" at bounding box center [504, 79] width 263 height 24
click at [373, 67] on select "Select Electronics" at bounding box center [504, 79] width 263 height 24
click at [727, 231] on button "Save & Close" at bounding box center [733, 227] width 81 height 25
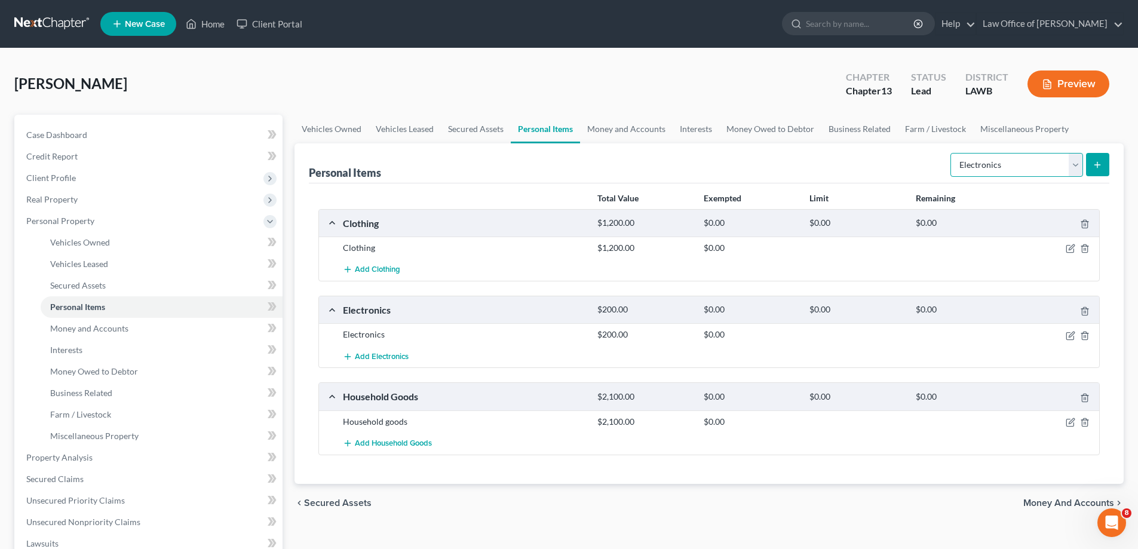
click at [1075, 164] on select "Select Item Type Clothing Collectibles Of Value Electronics Firearms Household …" at bounding box center [1016, 165] width 133 height 24
click at [951, 153] on select "Select Item Type Clothing Collectibles Of Value Electronics Firearms Household …" at bounding box center [1016, 165] width 133 height 24
click at [1093, 167] on icon "submit" at bounding box center [1097, 165] width 10 height 10
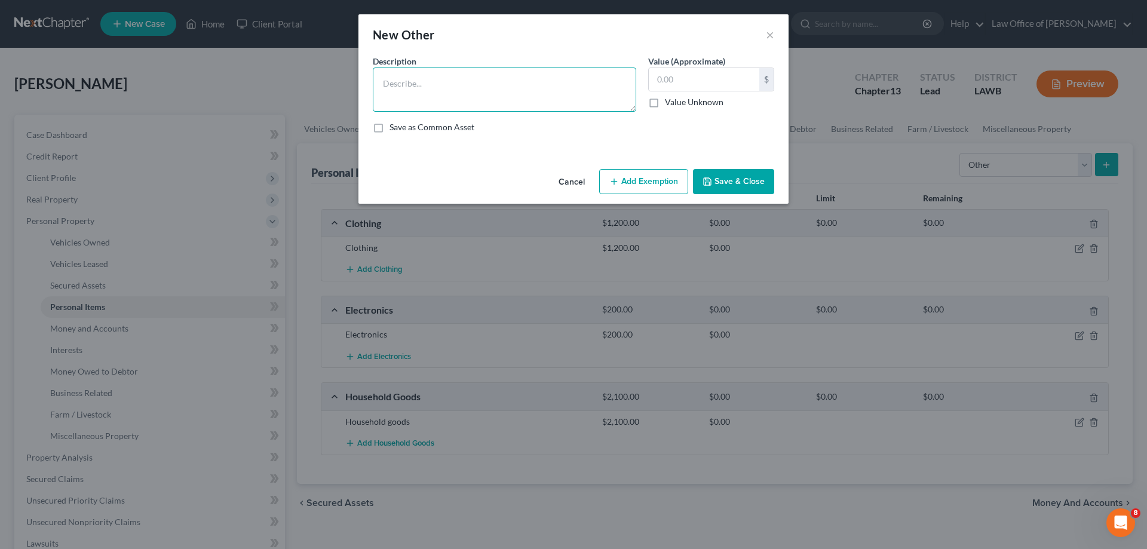
click at [512, 91] on textarea at bounding box center [504, 89] width 263 height 44
click at [695, 80] on input "text" at bounding box center [704, 79] width 110 height 23
click at [725, 183] on button "Save & Close" at bounding box center [733, 181] width 81 height 25
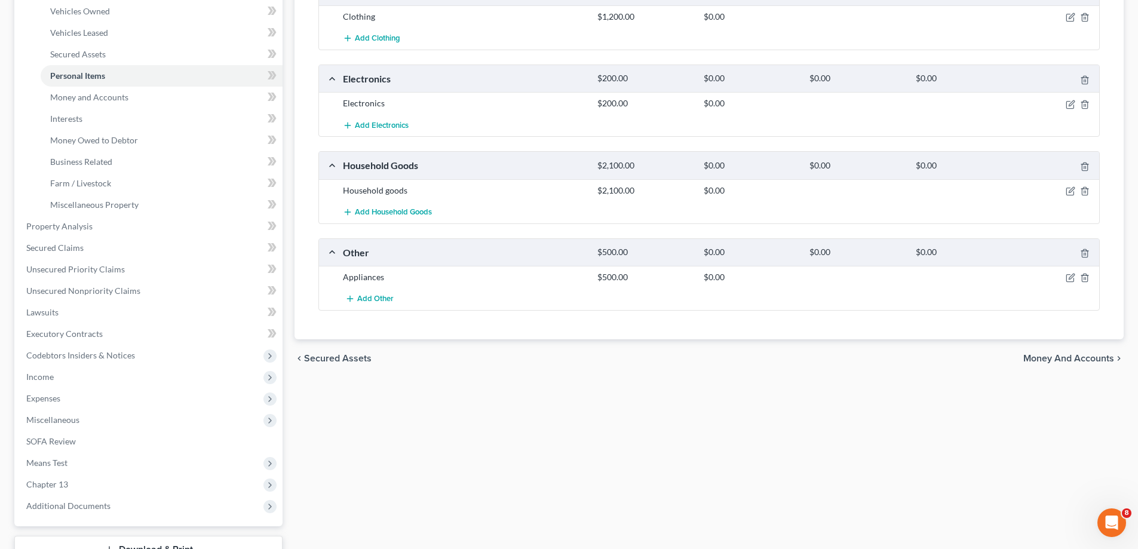
scroll to position [299, 0]
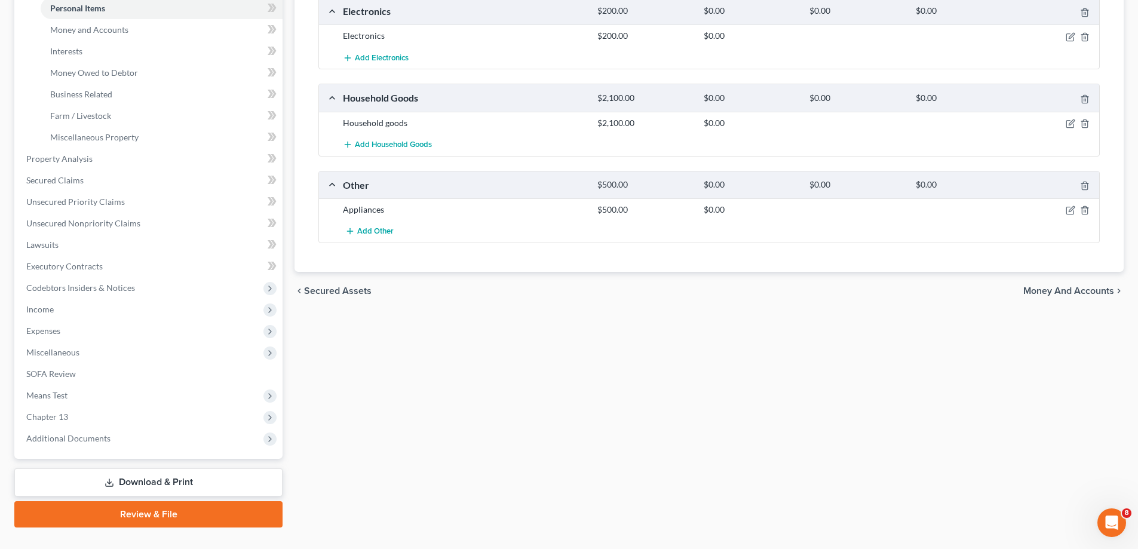
click at [1054, 290] on span "Money and Accounts" at bounding box center [1068, 291] width 91 height 10
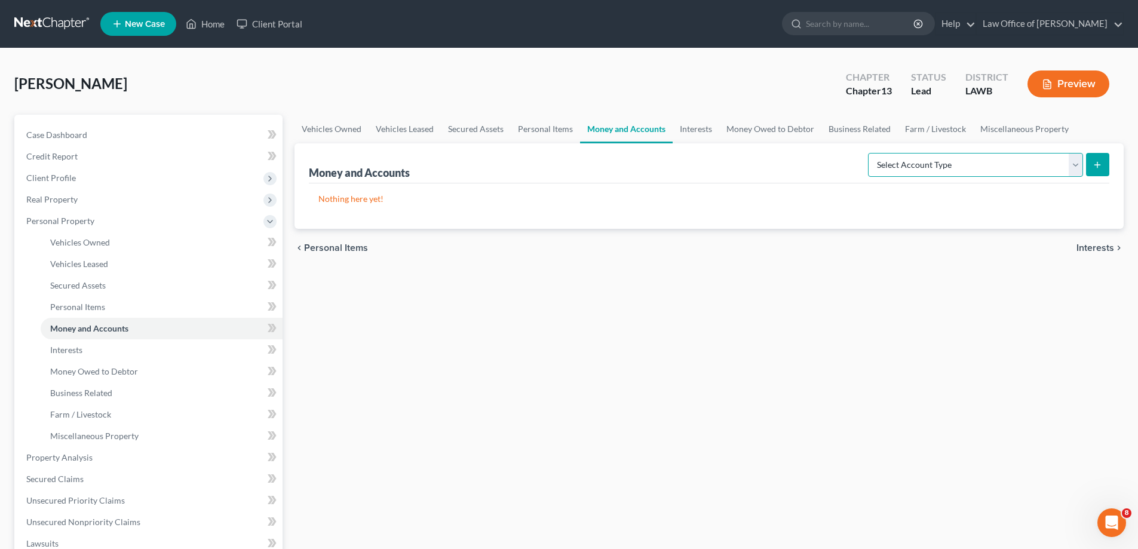
click at [1075, 167] on select "Select Account Type Brokerage Cash on Hand Certificates of Deposit Checking Acc…" at bounding box center [975, 165] width 215 height 24
click at [870, 153] on select "Select Account Type Brokerage Cash on Hand Certificates of Deposit Checking Acc…" at bounding box center [975, 165] width 215 height 24
click at [1097, 167] on line "submit" at bounding box center [1097, 164] width 0 height 5
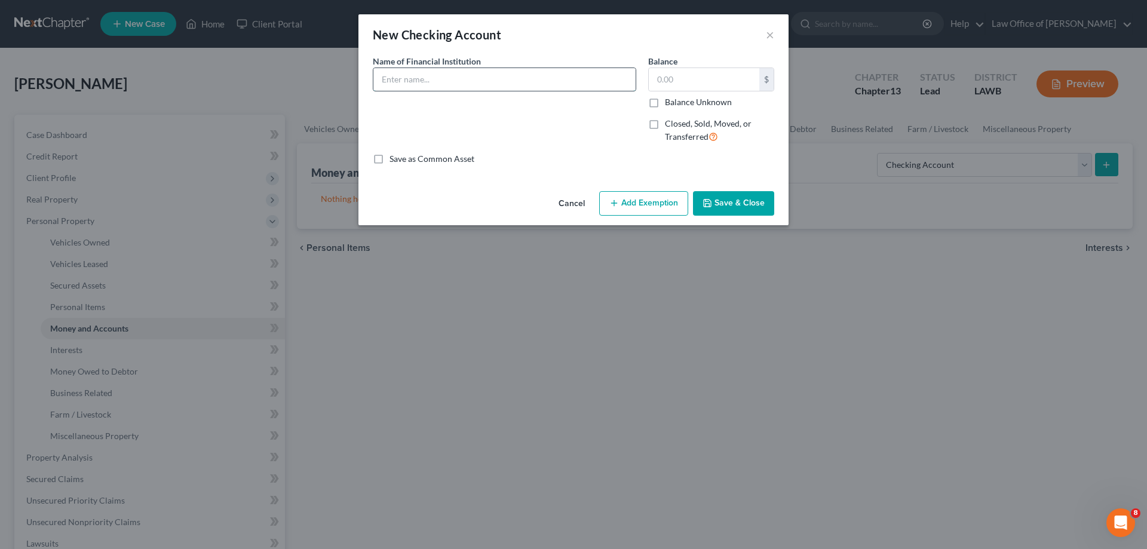
click at [487, 87] on input "text" at bounding box center [504, 79] width 262 height 23
click at [680, 79] on input "text" at bounding box center [704, 79] width 110 height 23
drag, startPoint x: 662, startPoint y: 79, endPoint x: 650, endPoint y: 77, distance: 12.1
click at [650, 77] on input "200" at bounding box center [704, 79] width 110 height 23
click at [698, 79] on input "200" at bounding box center [704, 79] width 110 height 23
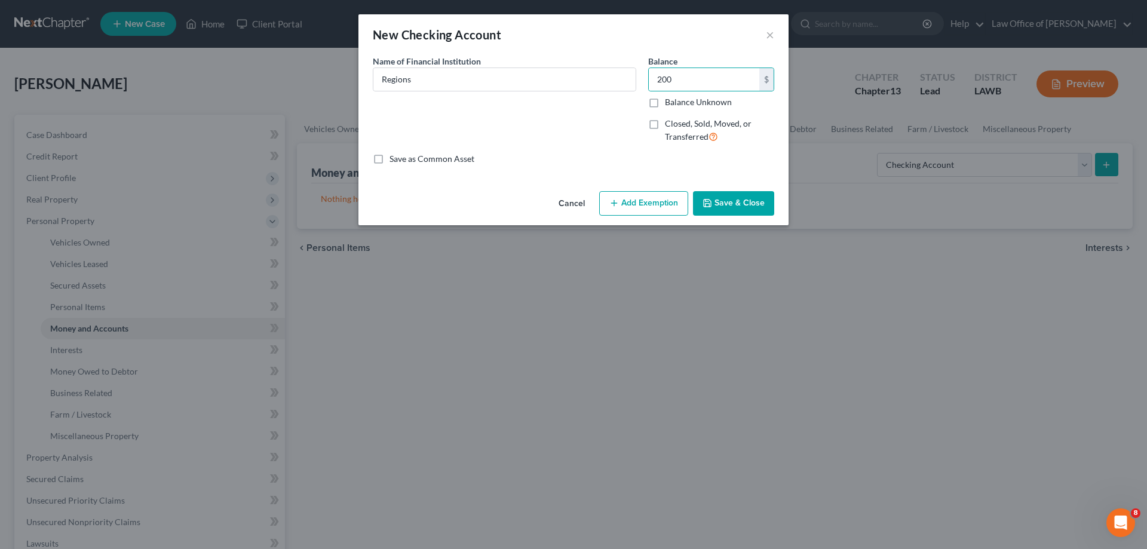
click at [716, 201] on button "Save & Close" at bounding box center [733, 203] width 81 height 25
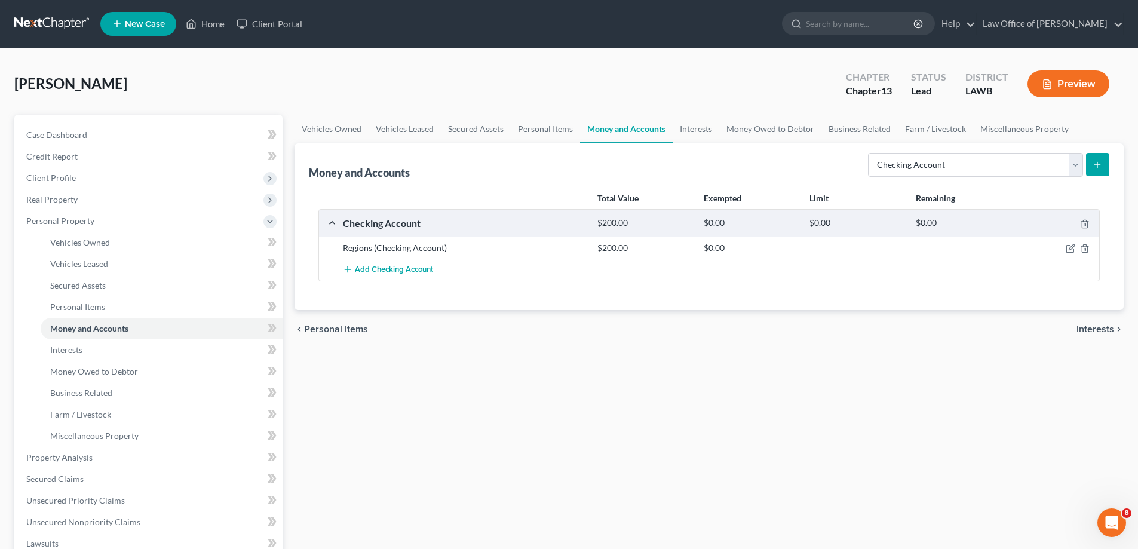
click at [1103, 167] on button "submit" at bounding box center [1097, 164] width 23 height 23
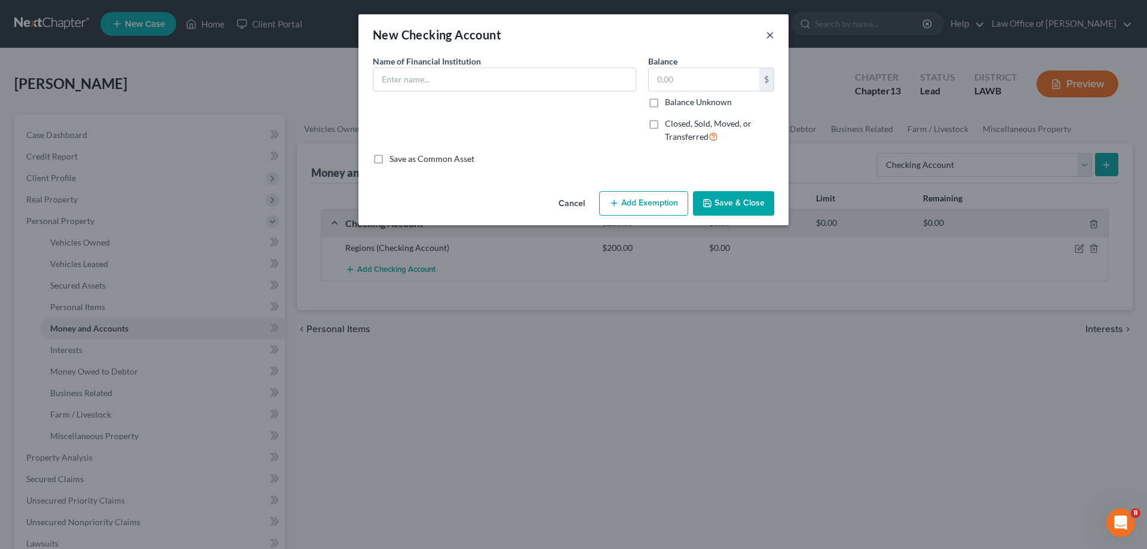
click at [771, 30] on button "×" at bounding box center [770, 34] width 8 height 14
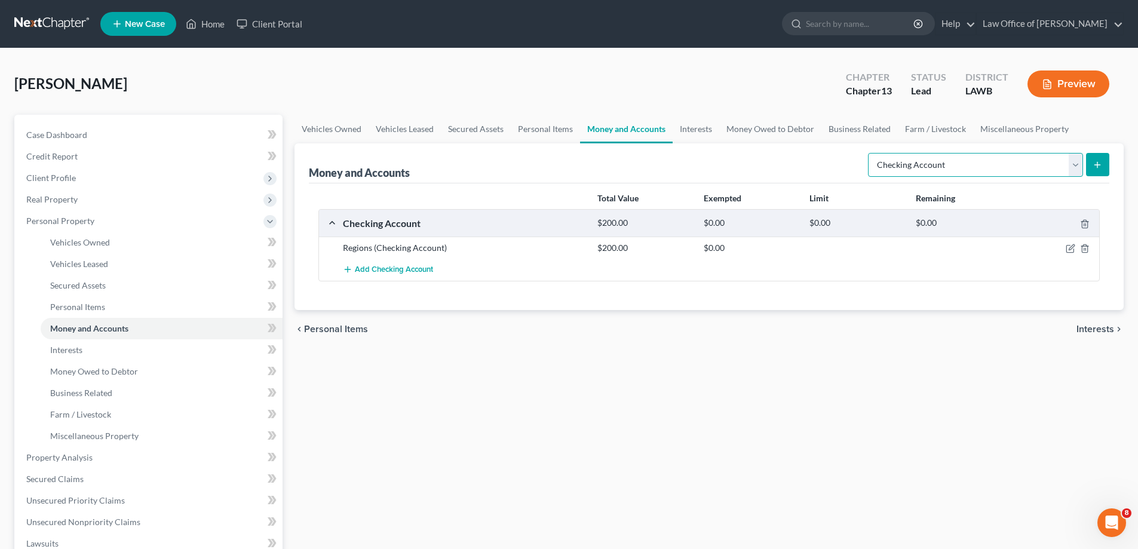
click at [1029, 163] on select "Select Account Type Brokerage Cash on Hand Certificates of Deposit Checking Acc…" at bounding box center [975, 165] width 215 height 24
click at [870, 153] on select "Select Account Type Brokerage Cash on Hand Certificates of Deposit Checking Acc…" at bounding box center [975, 165] width 215 height 24
click at [1097, 167] on line "submit" at bounding box center [1097, 164] width 0 height 5
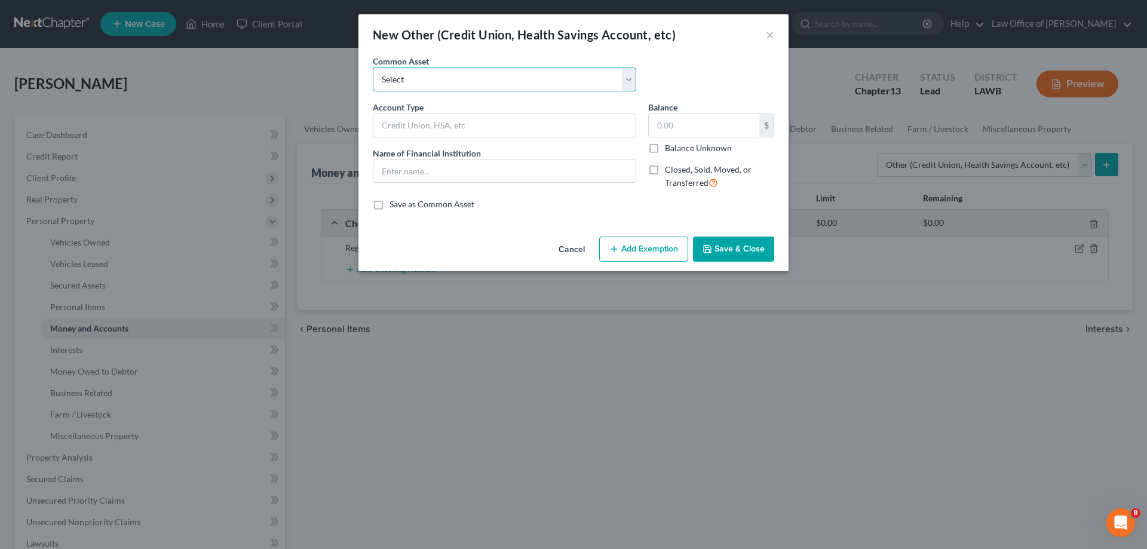
click at [480, 78] on select "Select Bank Mobile Card Green Dot Card" at bounding box center [504, 79] width 263 height 24
click at [653, 73] on div "Common Asset Select Bank Mobile Card Green Dot Card" at bounding box center [573, 78] width 413 height 46
click at [537, 131] on input "text" at bounding box center [504, 125] width 262 height 23
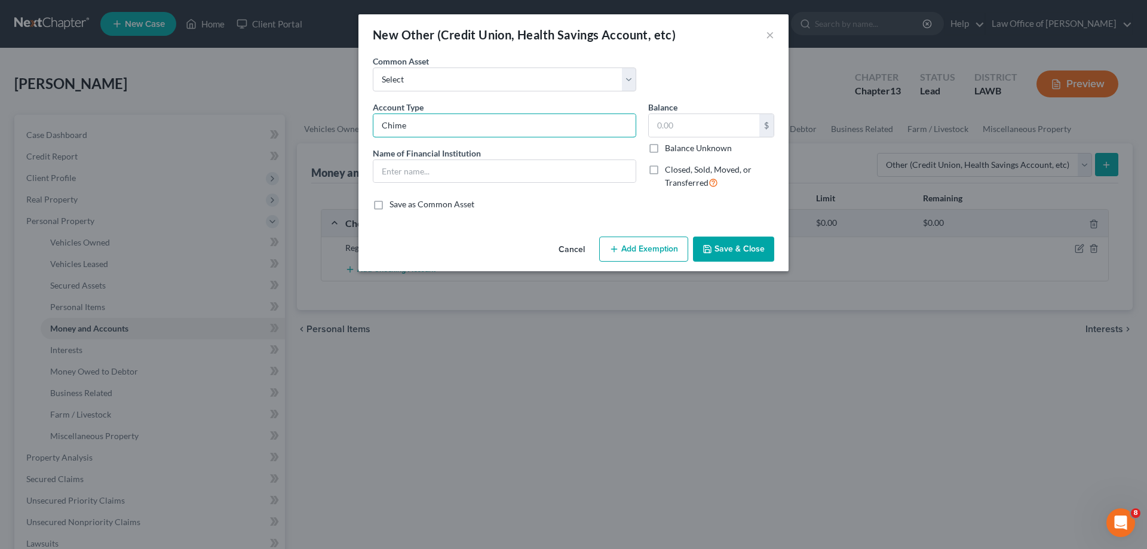
drag, startPoint x: 425, startPoint y: 126, endPoint x: 354, endPoint y: 125, distance: 71.1
click at [354, 125] on div "New Other (Credit Union, Health Savings Account, etc) × An exemption set must f…" at bounding box center [573, 274] width 1147 height 549
click at [768, 37] on button "×" at bounding box center [770, 34] width 8 height 14
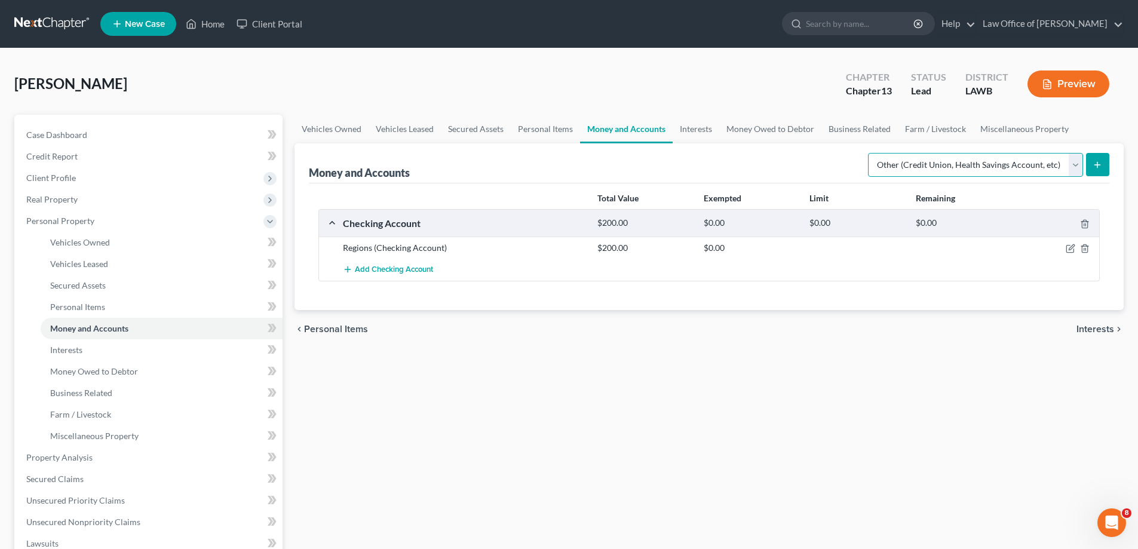
click at [1075, 165] on select "Select Account Type Brokerage Cash on Hand Certificates of Deposit Checking Acc…" at bounding box center [975, 165] width 215 height 24
click at [870, 153] on select "Select Account Type Brokerage Cash on Hand Certificates of Deposit Checking Acc…" at bounding box center [975, 165] width 215 height 24
click at [1097, 165] on line "submit" at bounding box center [1097, 165] width 5 height 0
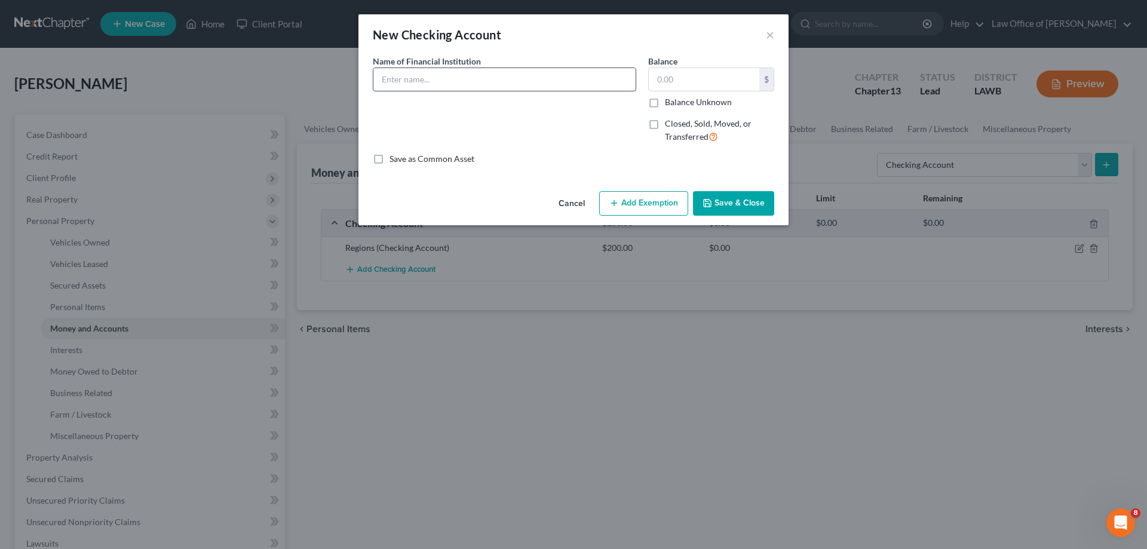
click at [477, 82] on input "text" at bounding box center [504, 79] width 262 height 23
click at [687, 79] on input "text" at bounding box center [704, 79] width 110 height 23
click at [733, 207] on button "Save & Close" at bounding box center [733, 203] width 81 height 25
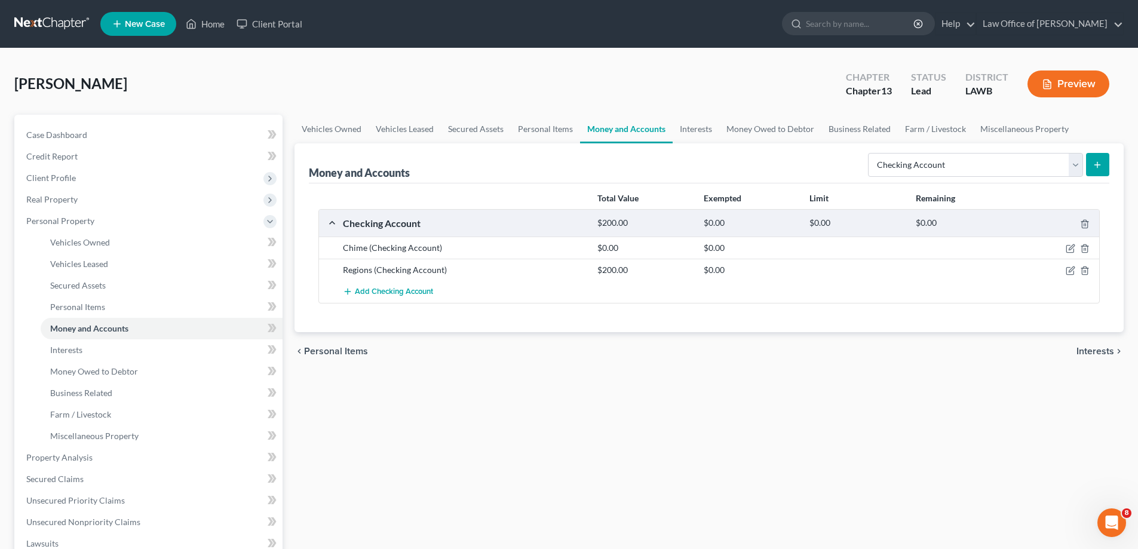
click at [1102, 351] on span "Interests" at bounding box center [1095, 351] width 38 height 10
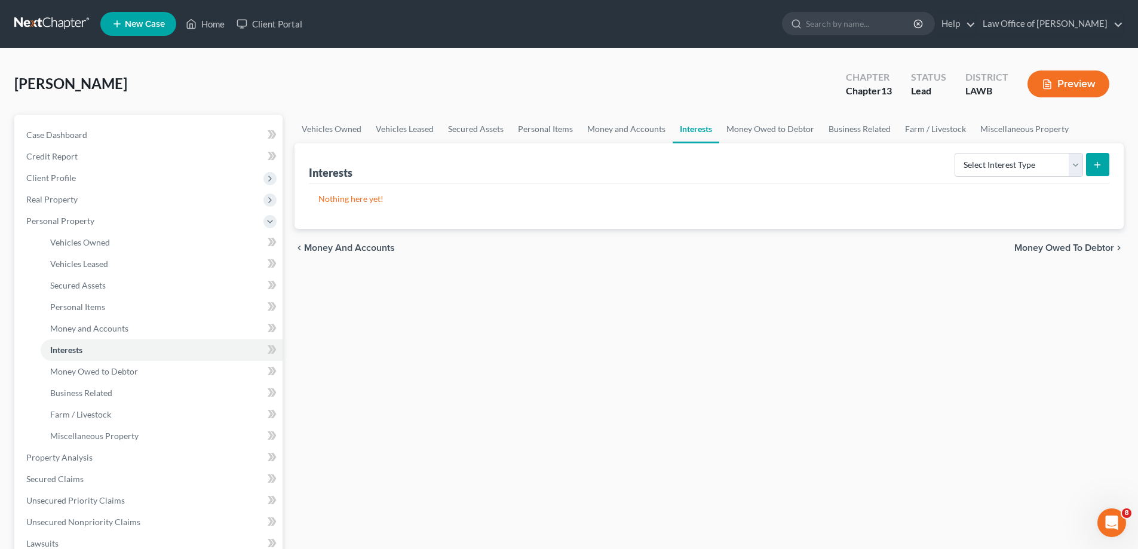
click at [1070, 249] on span "Money Owed to Debtor" at bounding box center [1064, 248] width 100 height 10
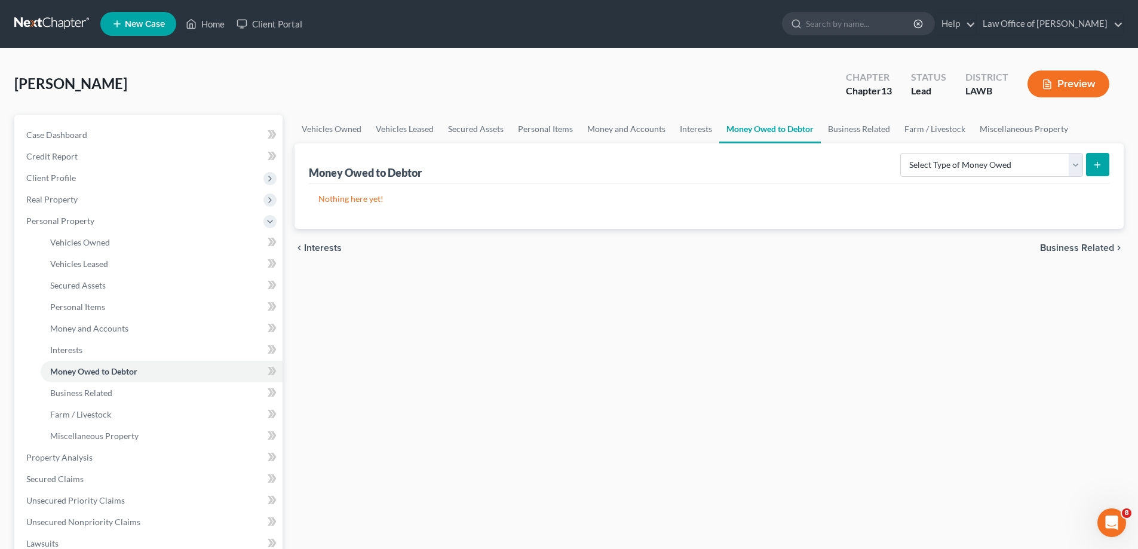
click at [1067, 251] on span "Business Related" at bounding box center [1077, 248] width 74 height 10
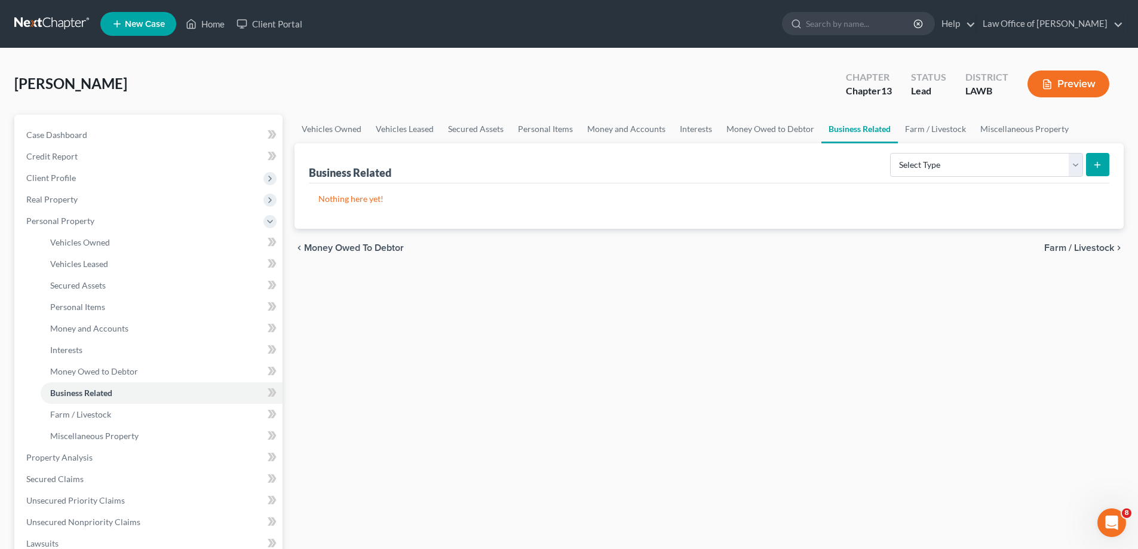
click at [1067, 251] on span "Farm / Livestock" at bounding box center [1079, 248] width 70 height 10
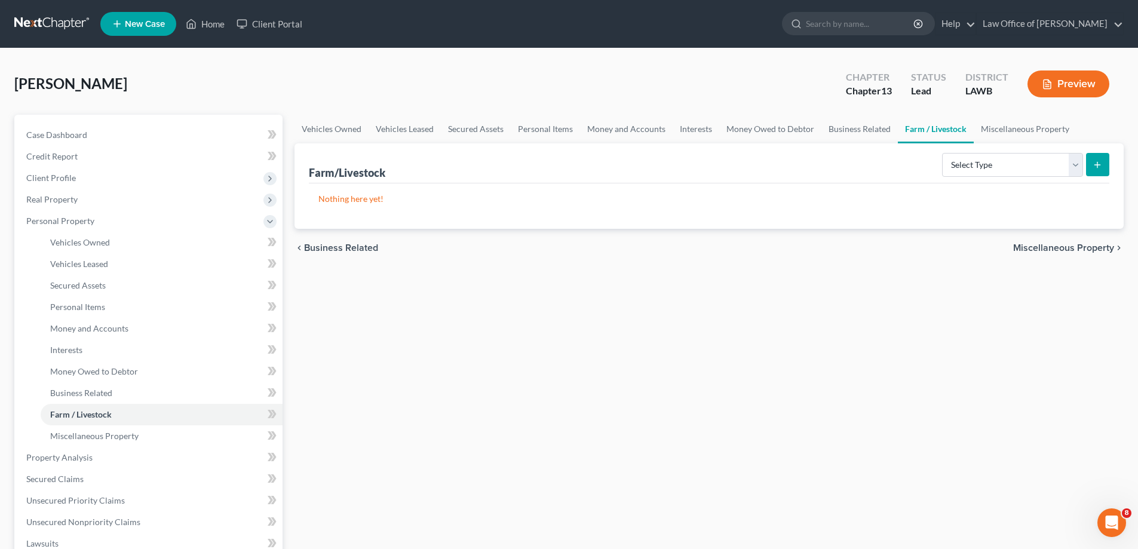
click at [1067, 251] on span "Miscellaneous Property" at bounding box center [1063, 248] width 101 height 10
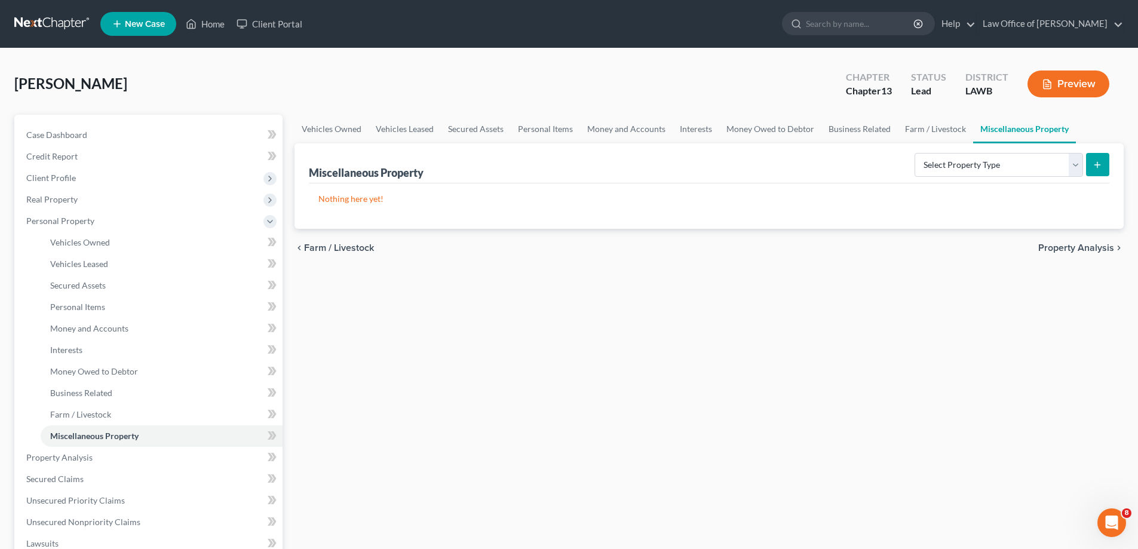
click at [1067, 246] on span "Property Analysis" at bounding box center [1076, 248] width 76 height 10
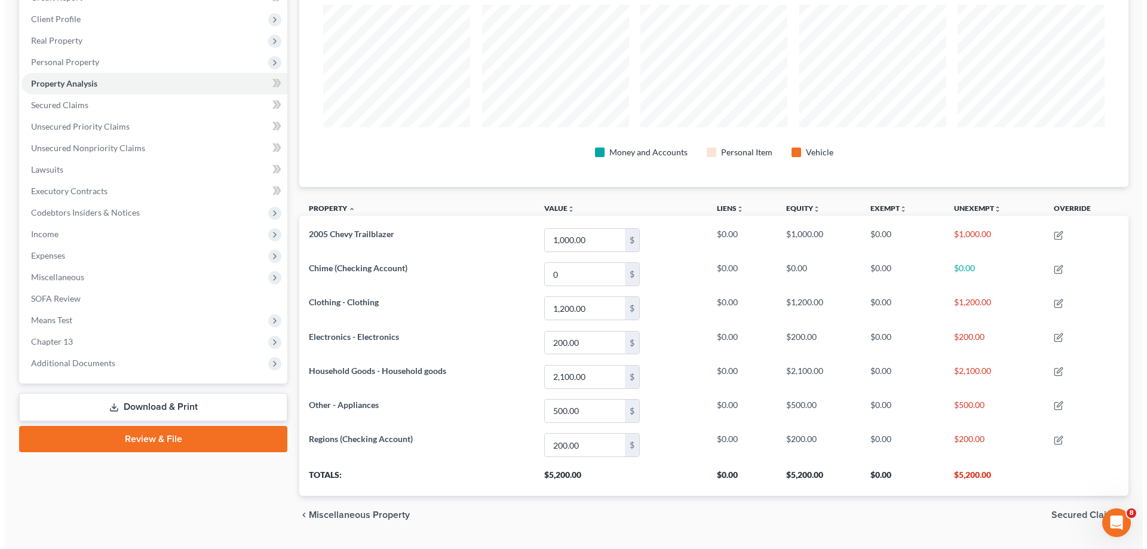
scroll to position [179, 0]
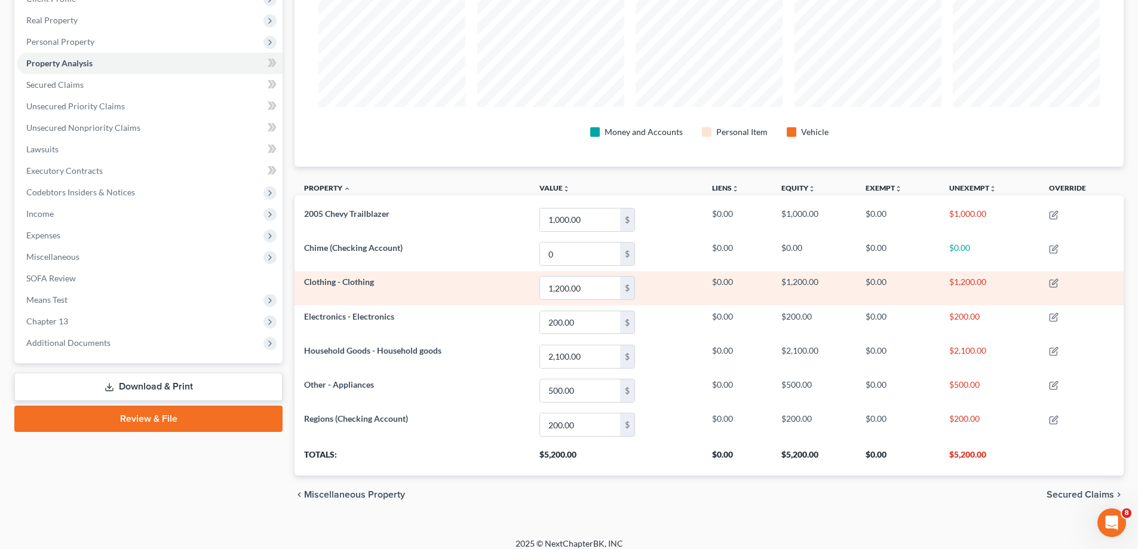
click at [877, 282] on td "$0.00" at bounding box center [898, 288] width 84 height 34
click at [1055, 281] on icon "button" at bounding box center [1054, 283] width 10 height 10
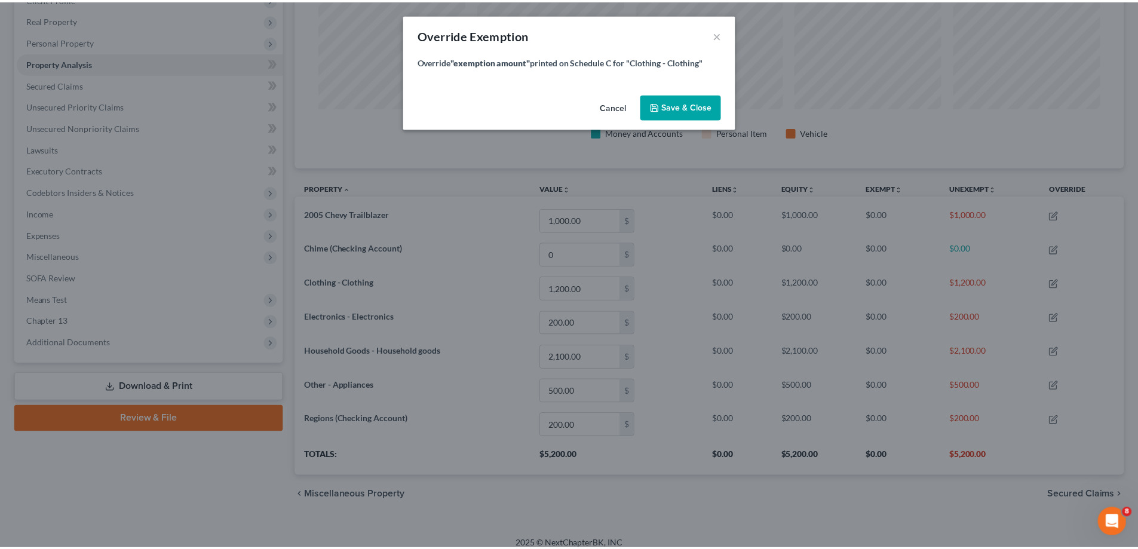
scroll to position [232, 836]
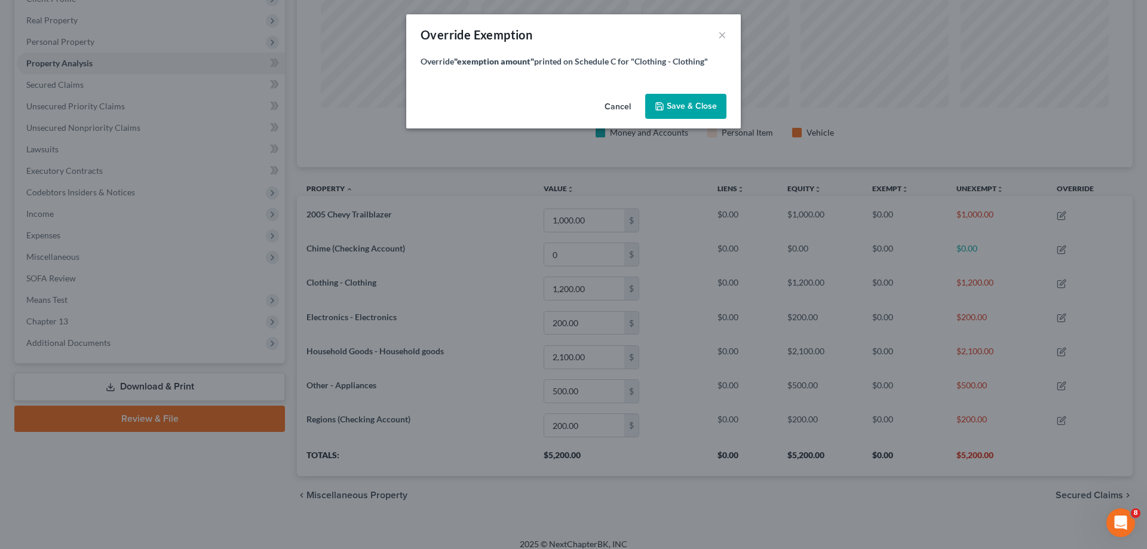
click at [624, 105] on button "Cancel" at bounding box center [617, 107] width 45 height 24
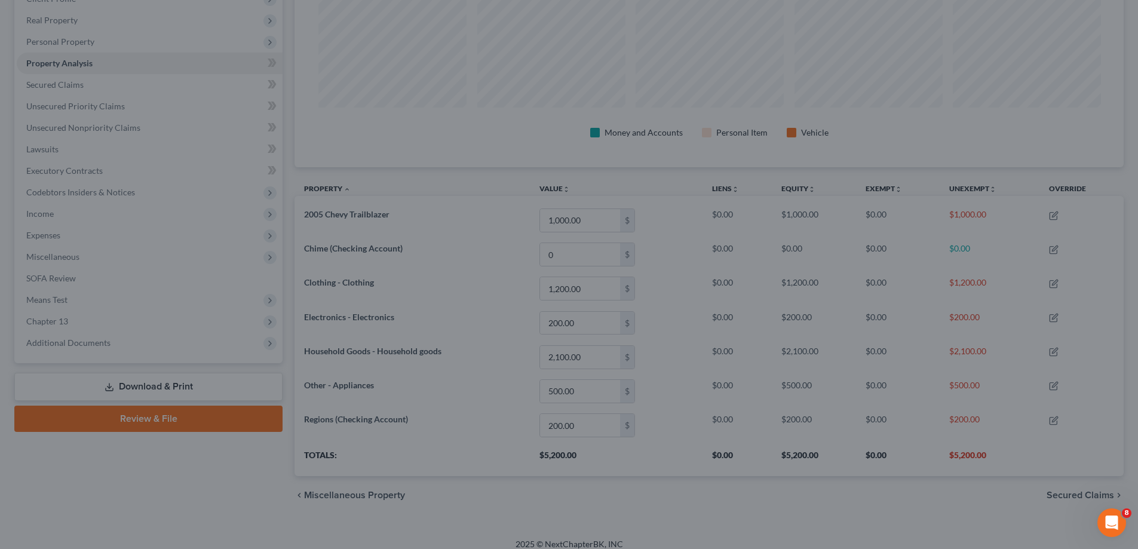
scroll to position [0, 0]
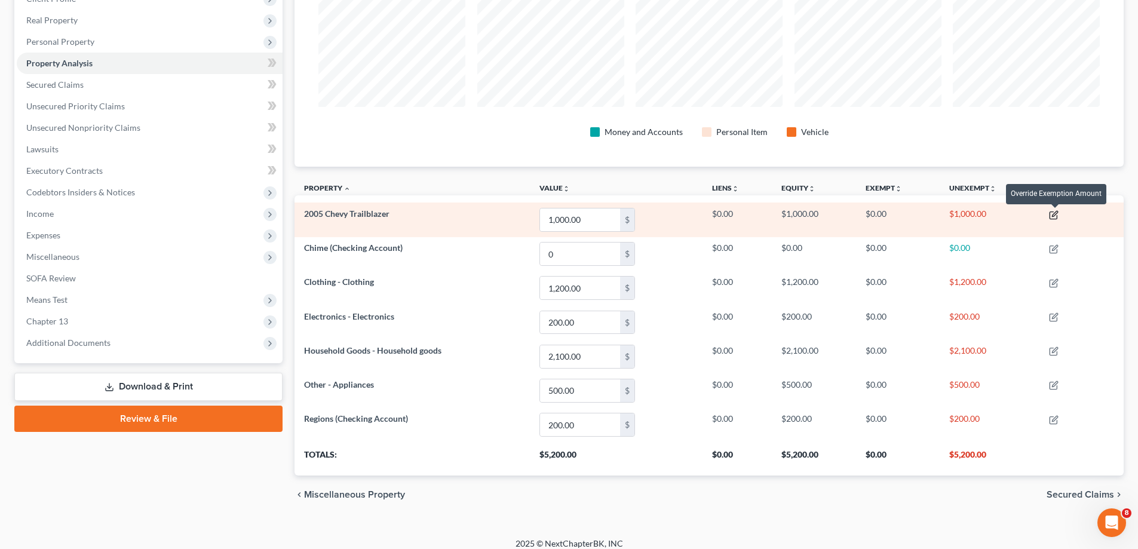
click at [1054, 214] on icon "button" at bounding box center [1054, 215] width 10 height 10
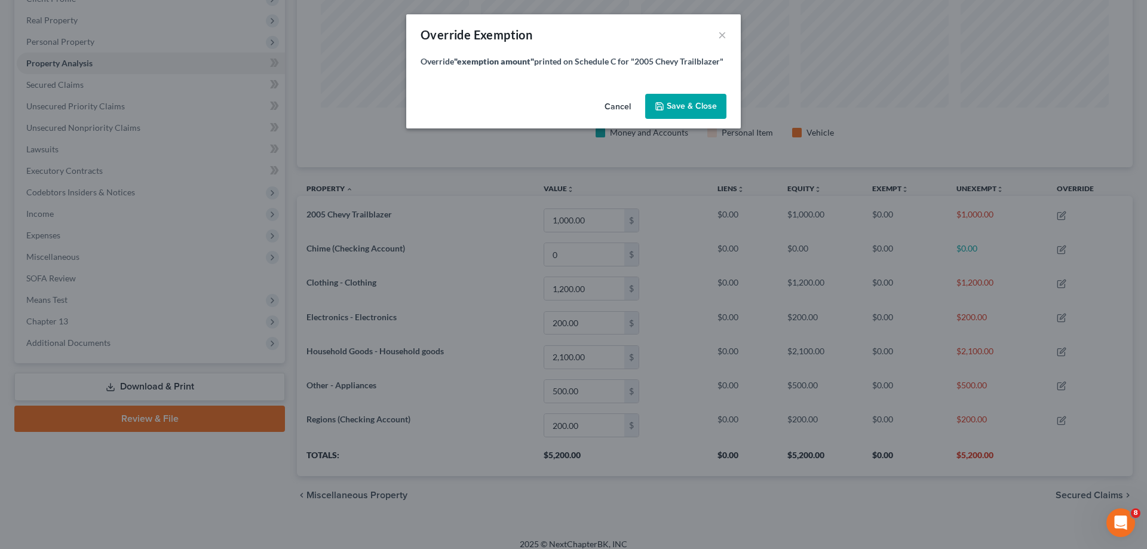
click at [661, 110] on icon "button" at bounding box center [659, 106] width 7 height 7
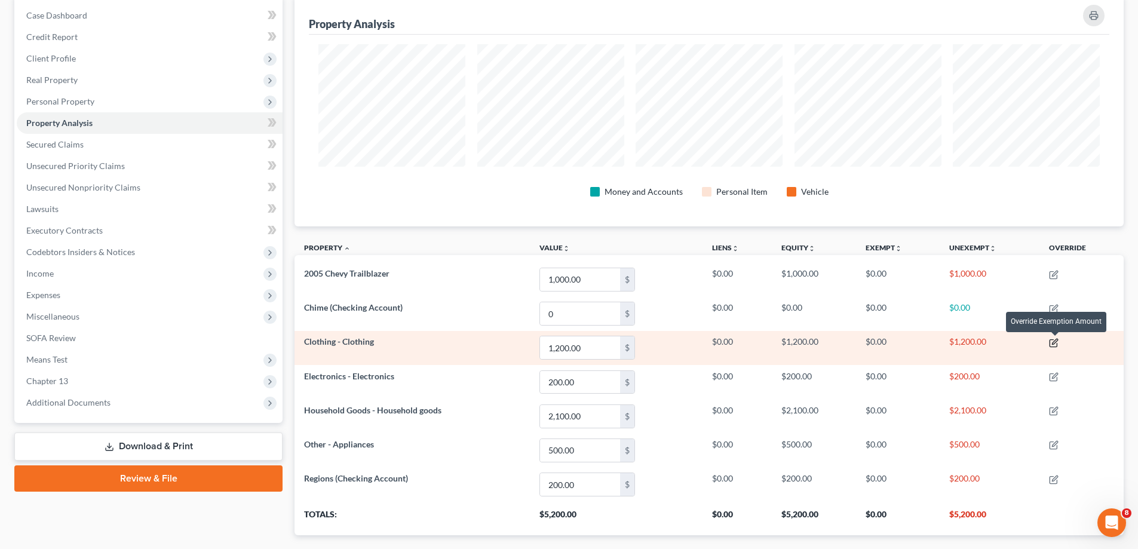
click at [1057, 342] on icon "button" at bounding box center [1054, 341] width 5 height 5
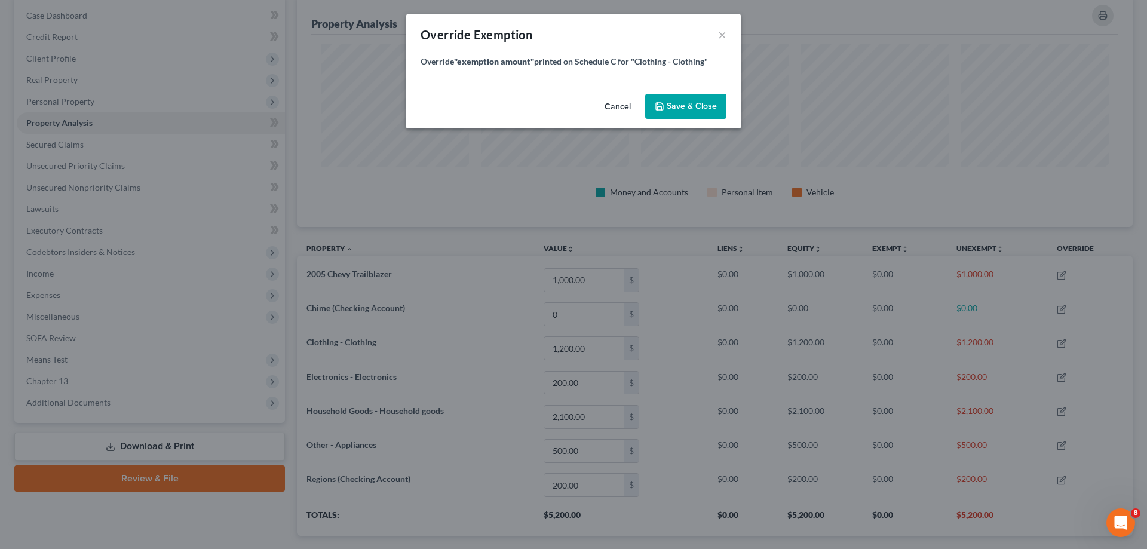
click at [683, 110] on span "Save & Close" at bounding box center [692, 106] width 50 height 10
